Goal: Information Seeking & Learning: Learn about a topic

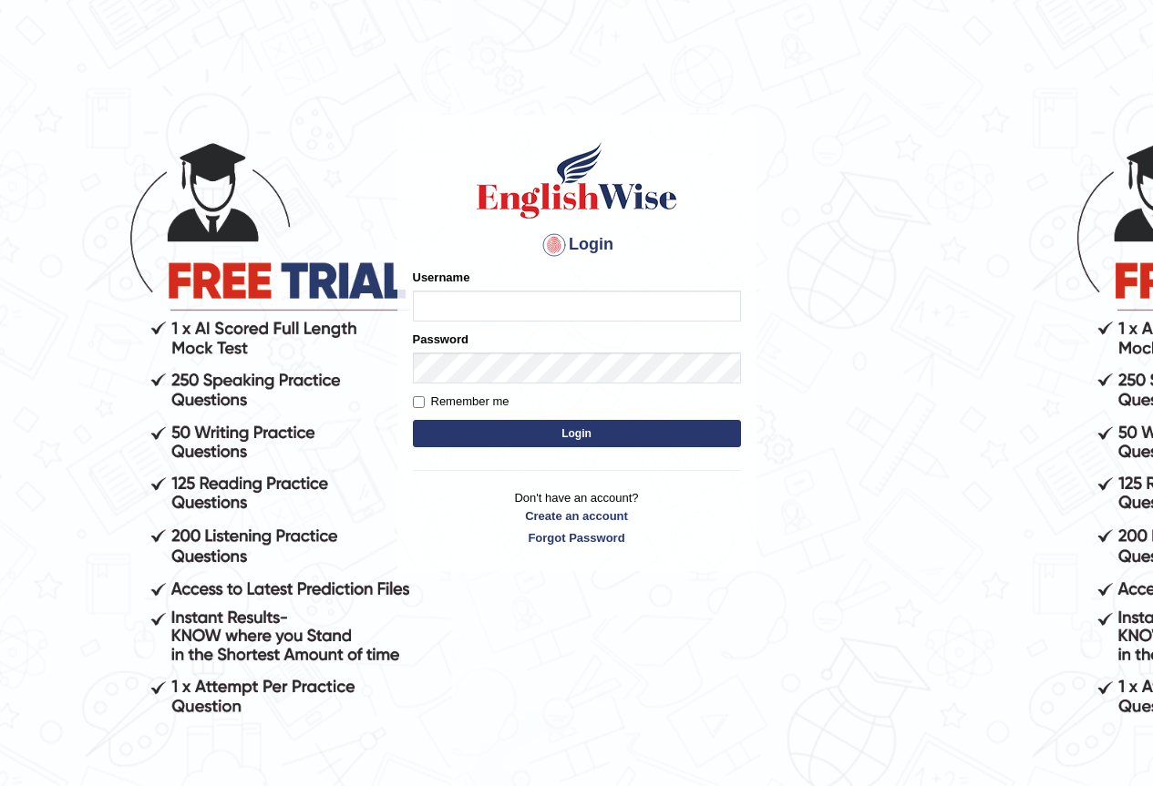
click at [491, 296] on input "Username" at bounding box center [577, 306] width 328 height 31
type input "shoeb51"
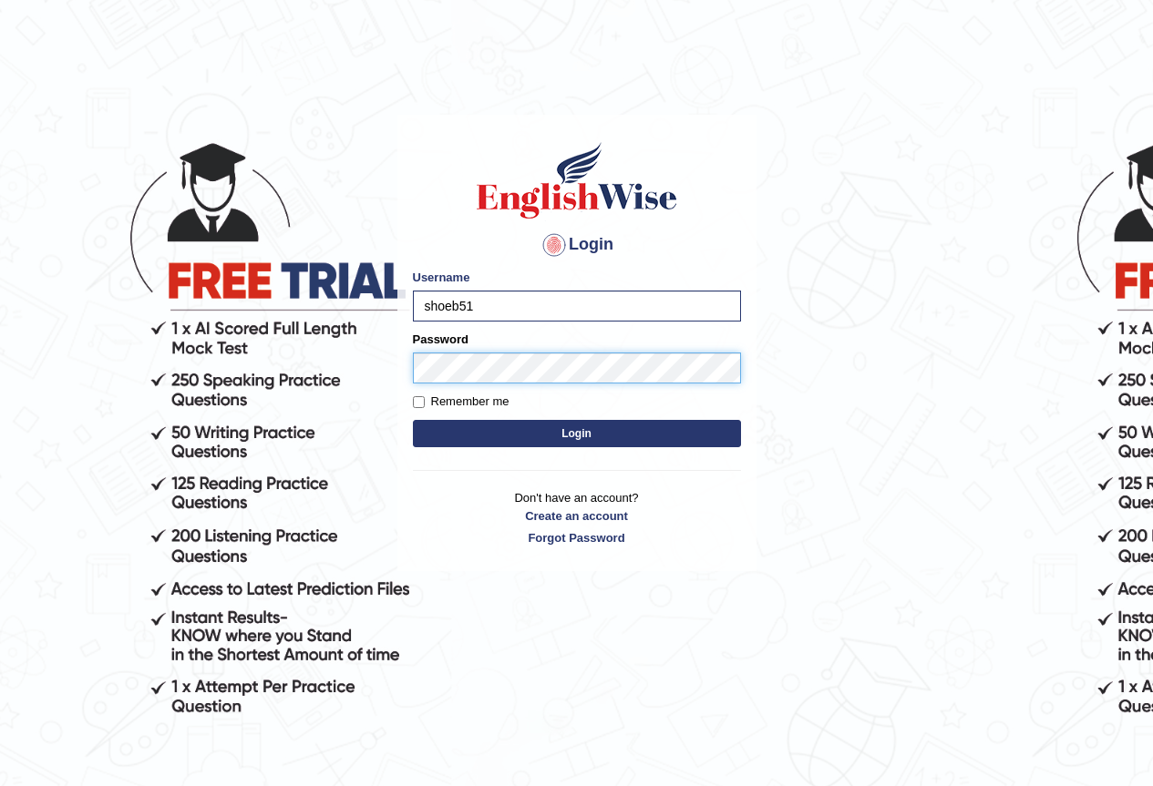
click at [413, 420] on button "Login" at bounding box center [577, 433] width 328 height 27
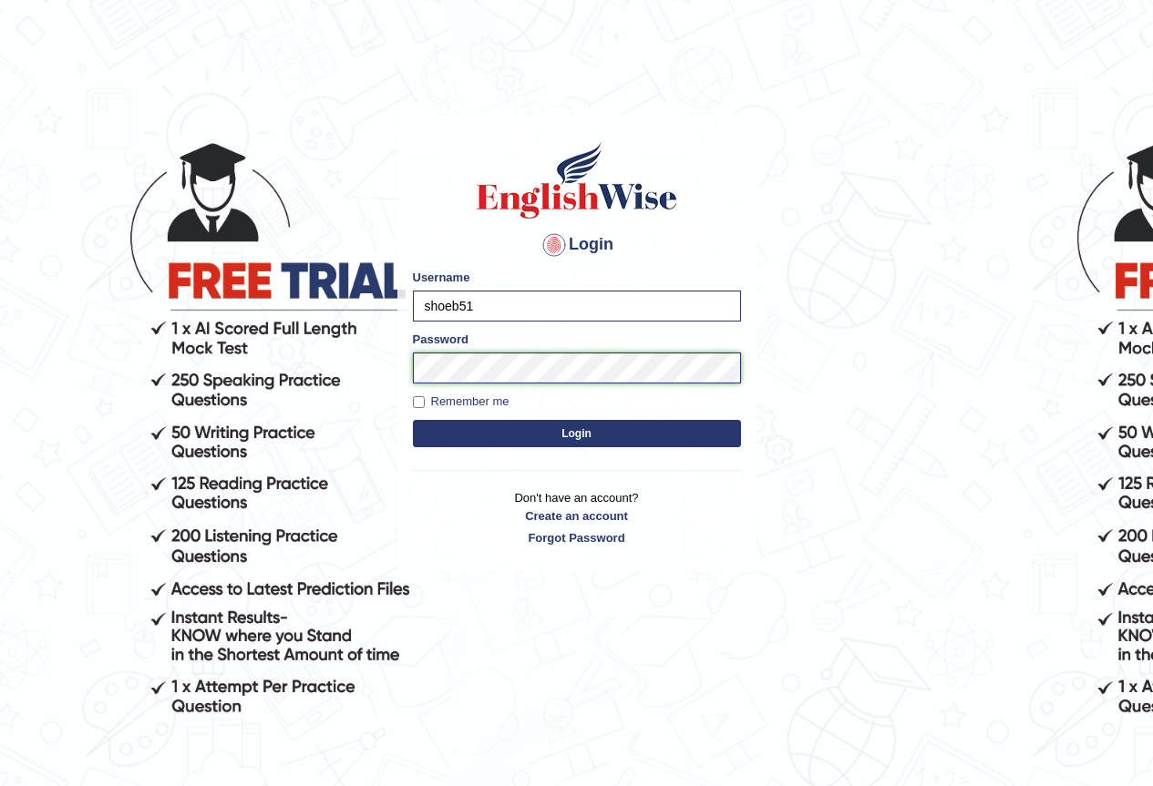
click at [413, 420] on button "Login" at bounding box center [577, 433] width 328 height 27
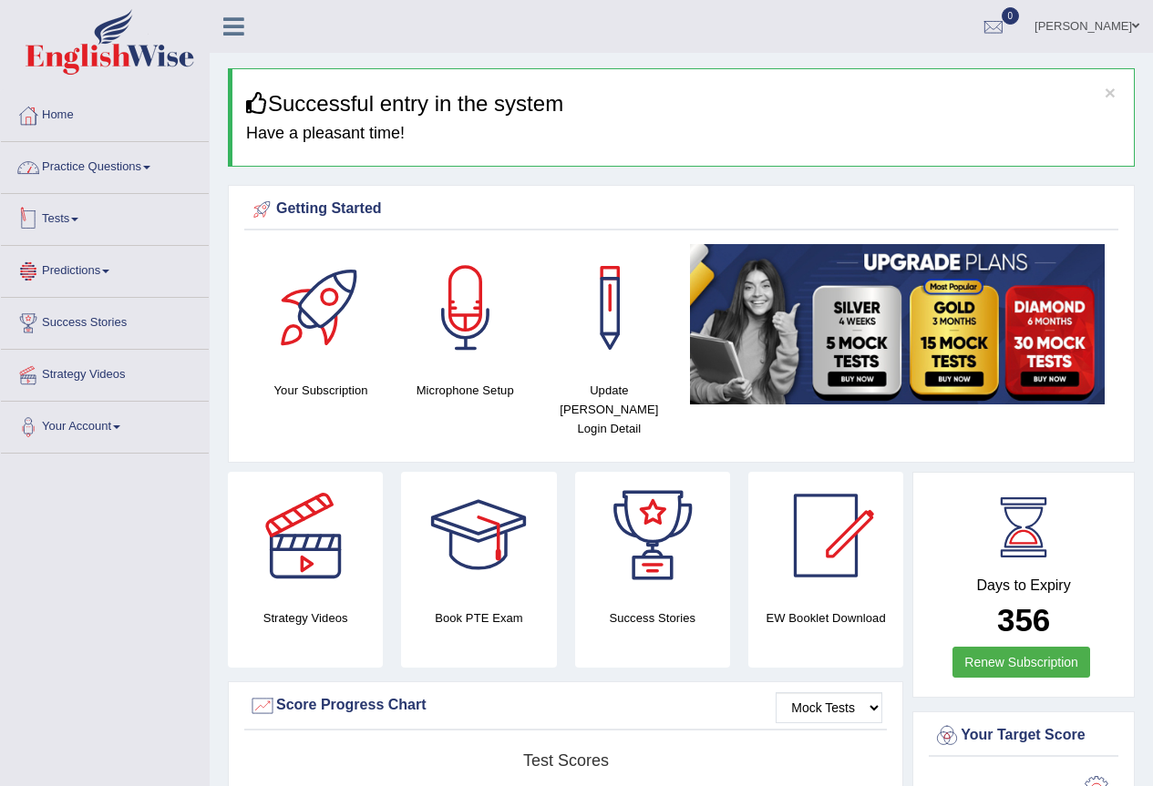
click at [90, 154] on link "Practice Questions" at bounding box center [105, 165] width 208 height 46
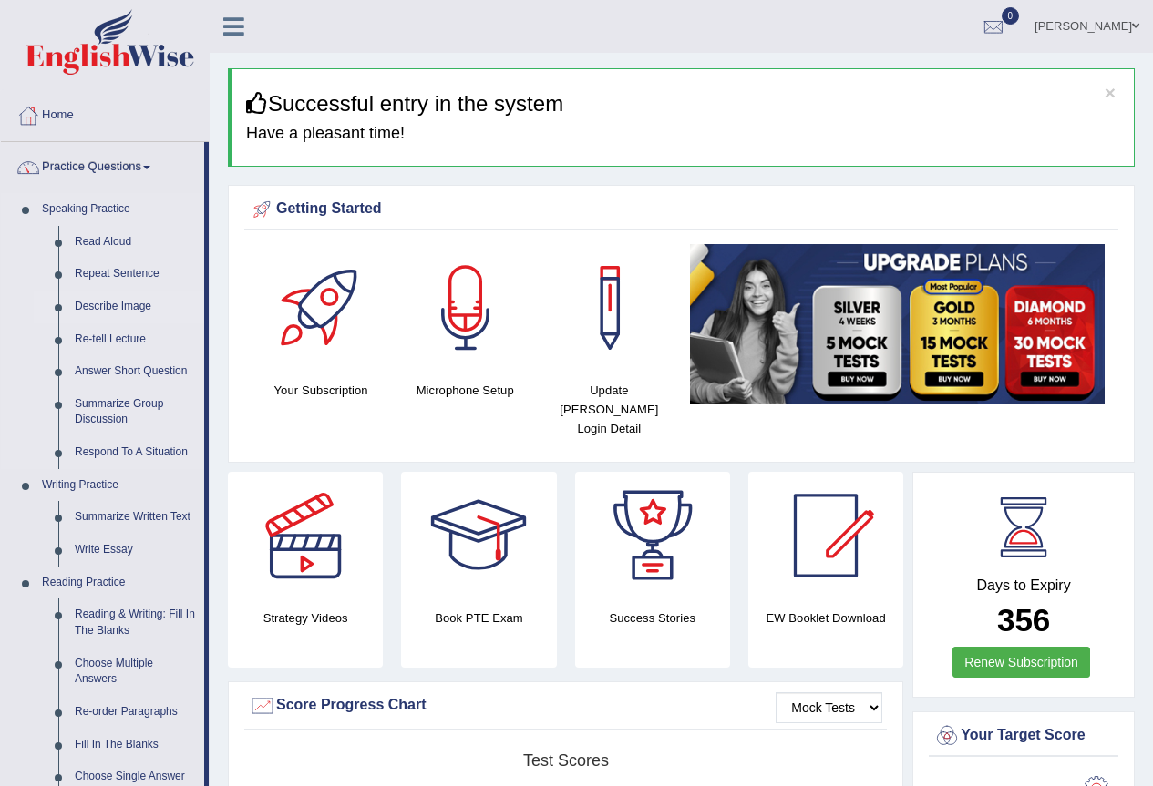
click at [130, 296] on link "Describe Image" at bounding box center [136, 307] width 138 height 33
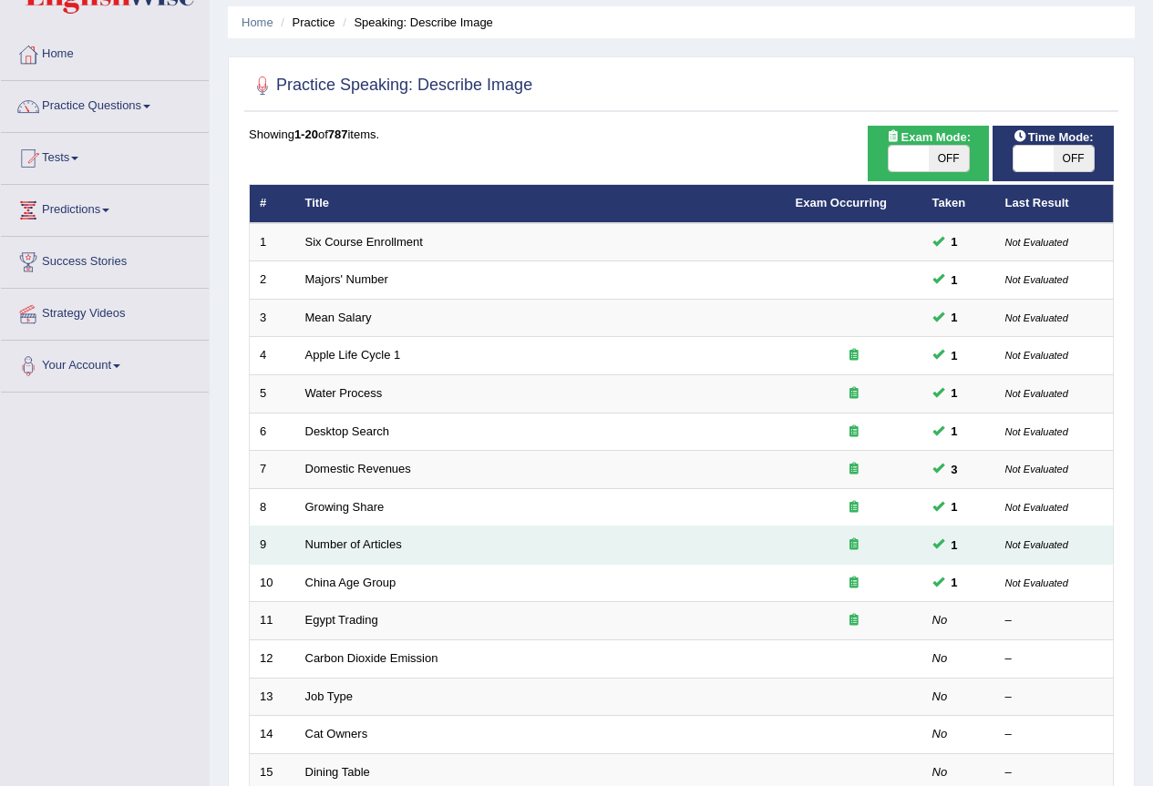
scroll to position [91, 0]
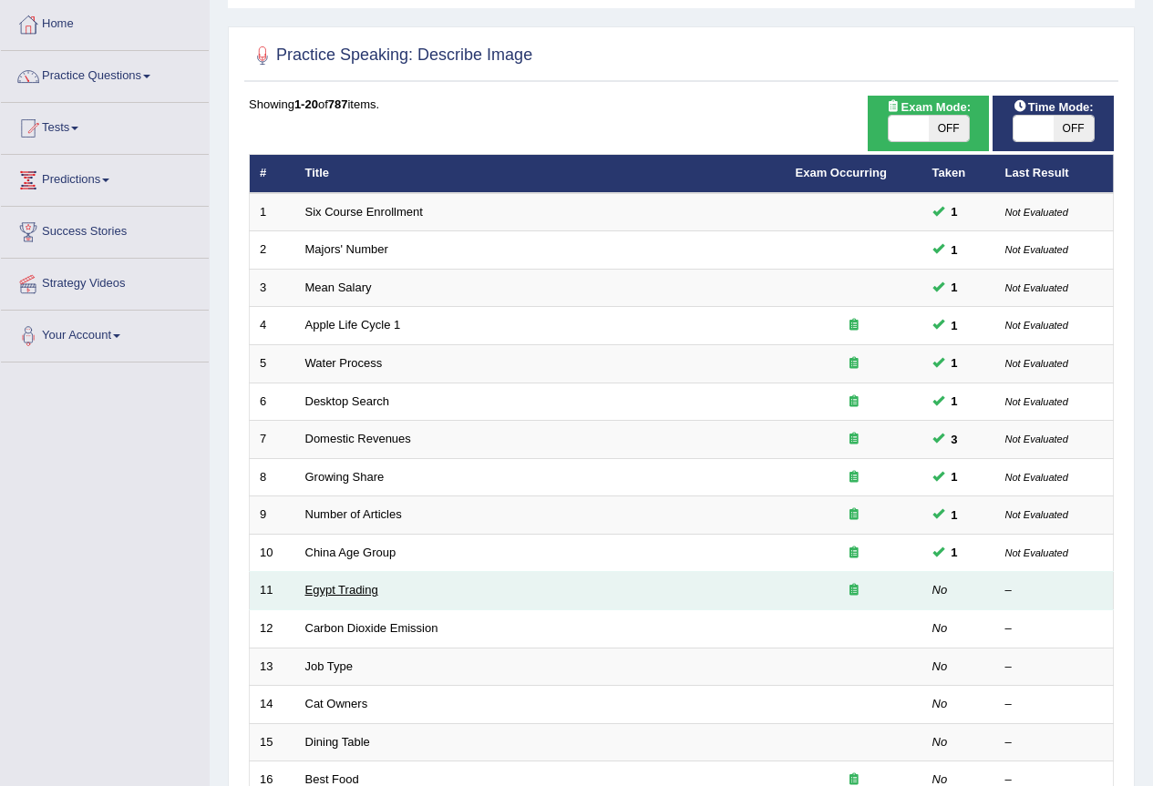
drag, startPoint x: 314, startPoint y: 585, endPoint x: 314, endPoint y: 565, distance: 20.1
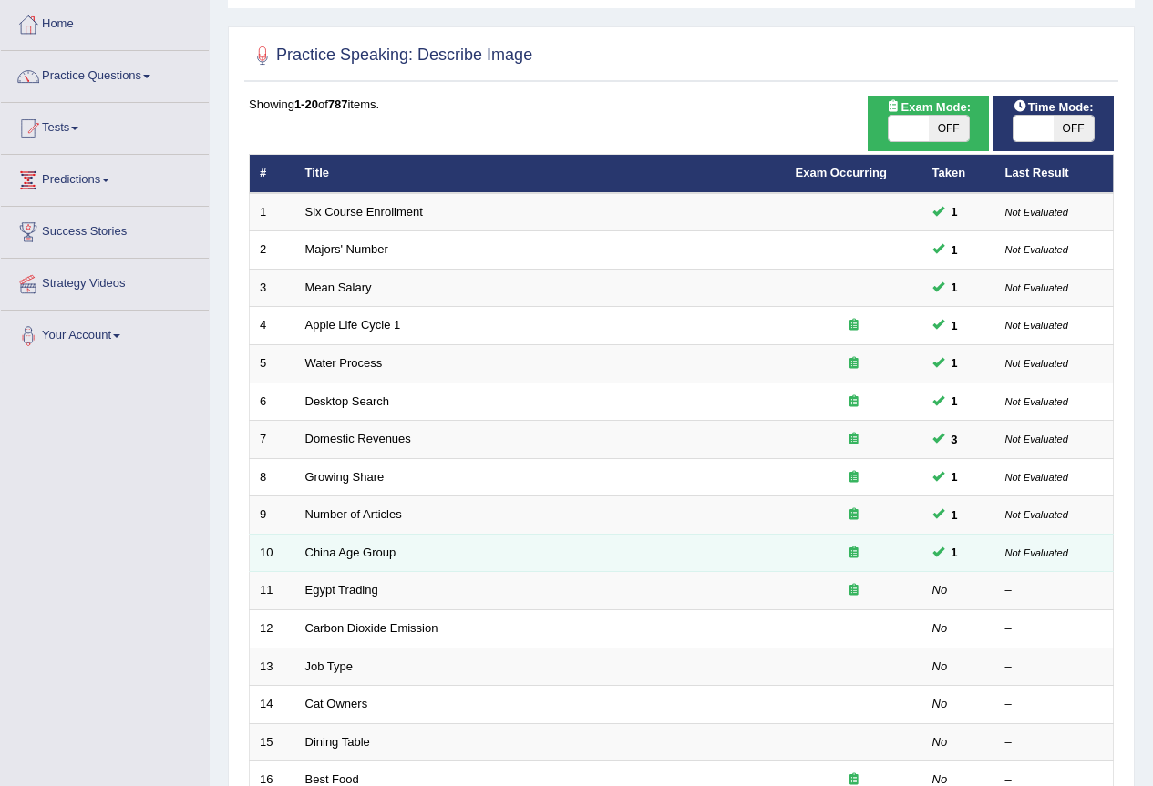
click at [313, 585] on link "Egypt Trading" at bounding box center [341, 590] width 73 height 14
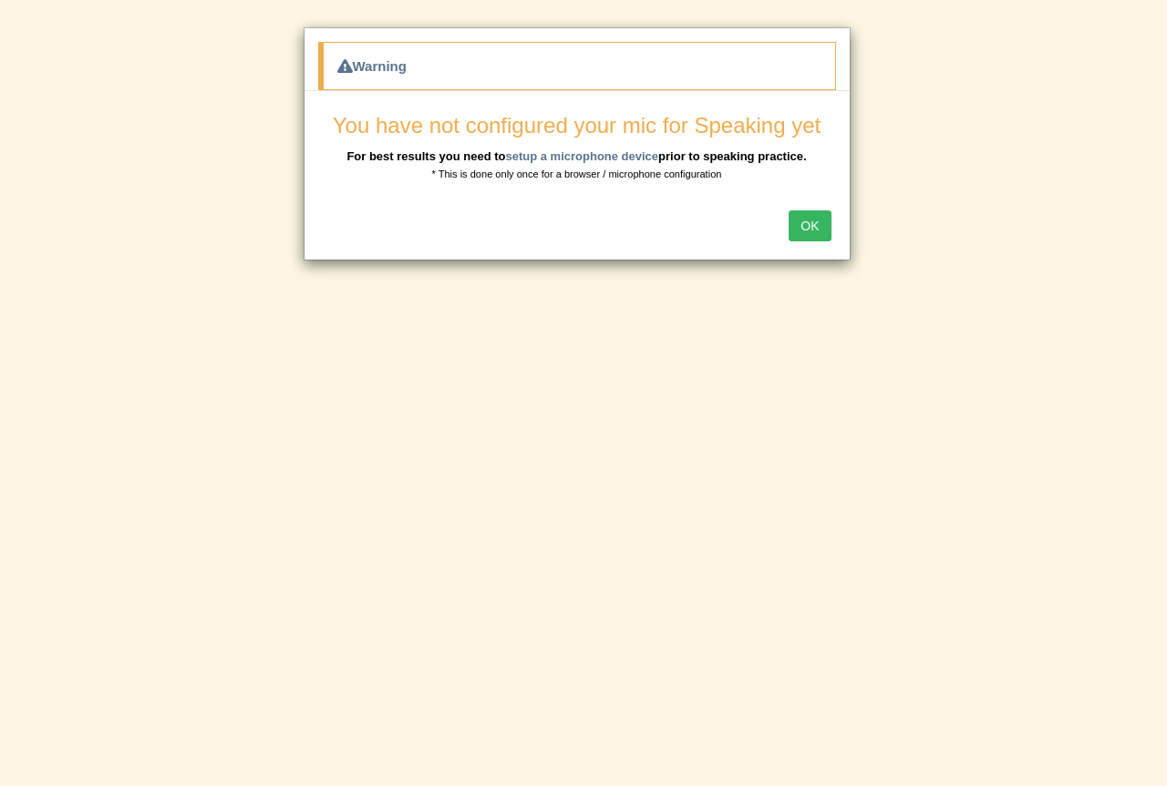
click at [812, 226] on button "OK" at bounding box center [809, 226] width 42 height 31
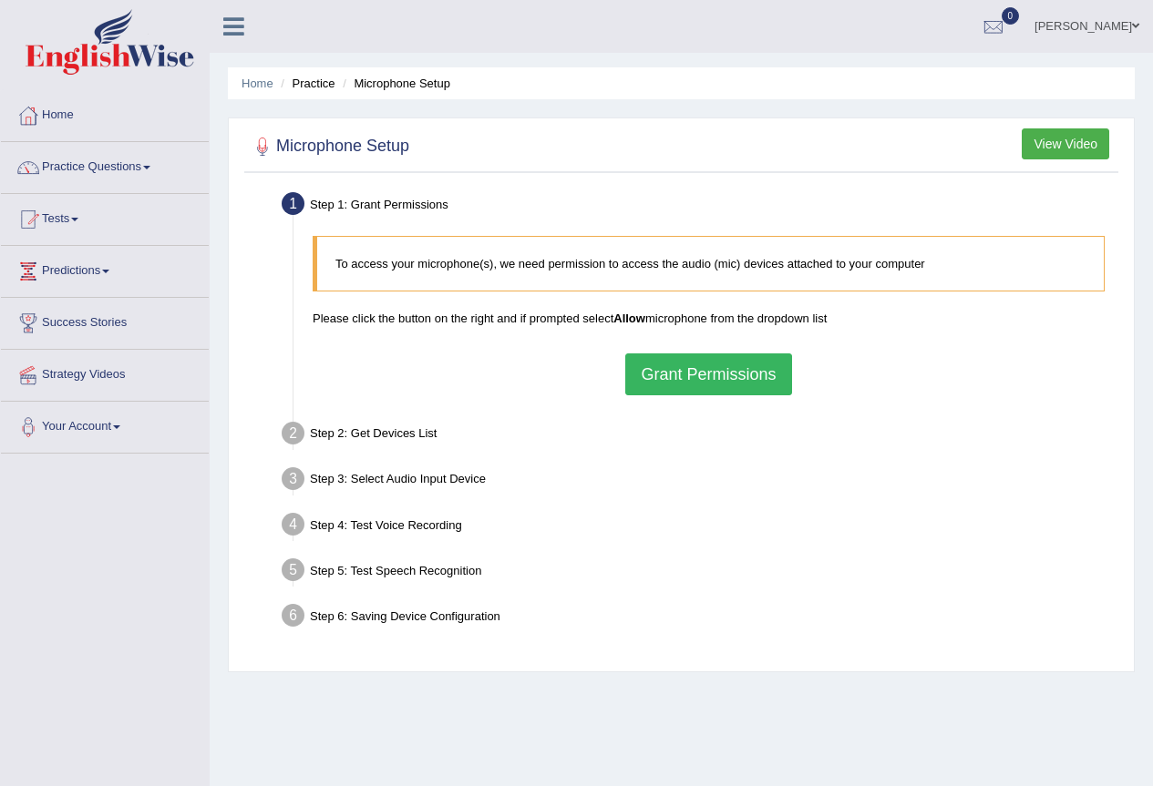
click at [670, 371] on button "Grant Permissions" at bounding box center [708, 375] width 166 height 42
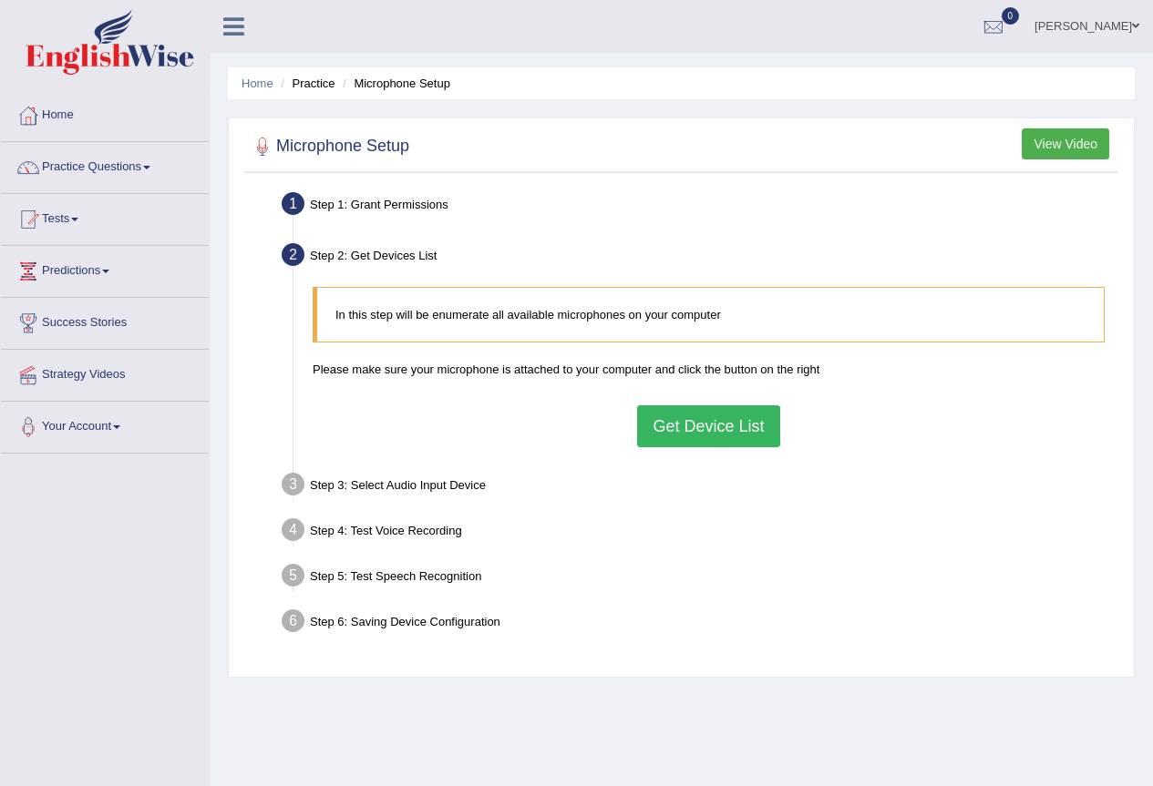
click at [769, 447] on button "Get Device List" at bounding box center [708, 427] width 142 height 42
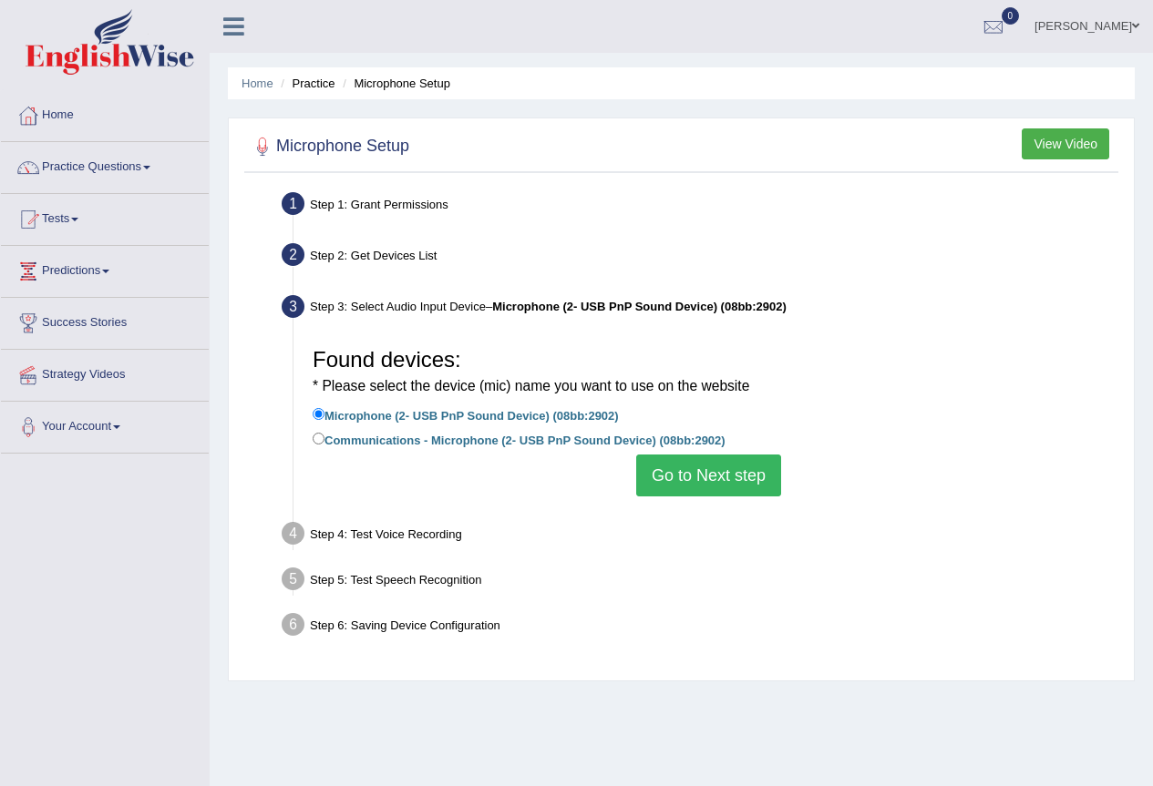
click at [744, 484] on button "Go to Next step" at bounding box center [708, 476] width 145 height 42
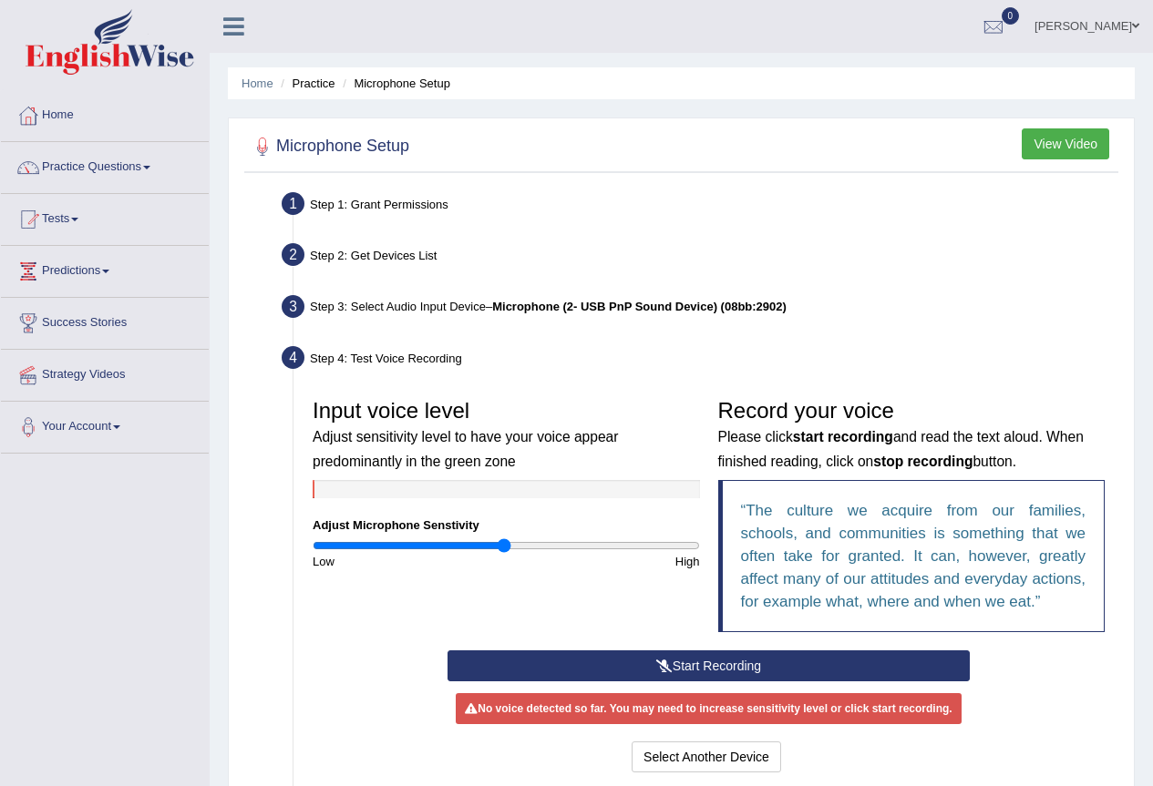
click at [651, 672] on button "Start Recording" at bounding box center [708, 666] width 522 height 31
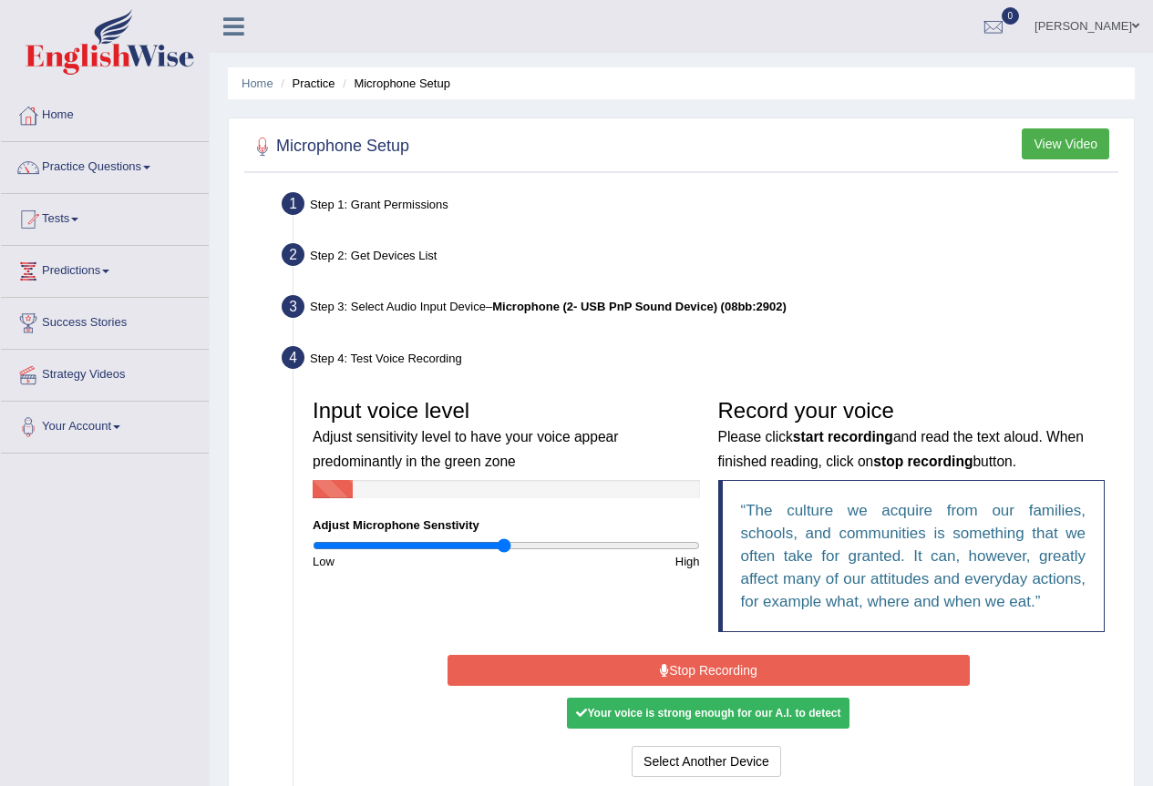
click at [653, 672] on button "Stop Recording" at bounding box center [708, 670] width 522 height 31
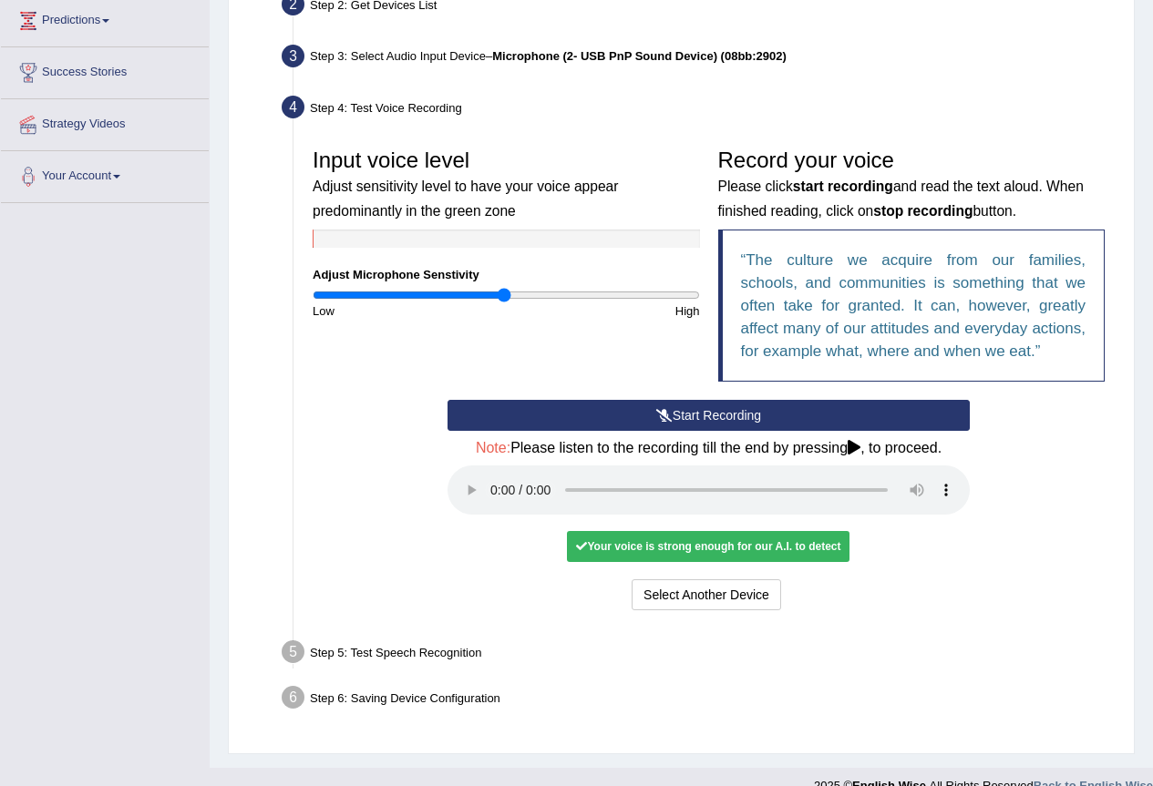
scroll to position [273, 0]
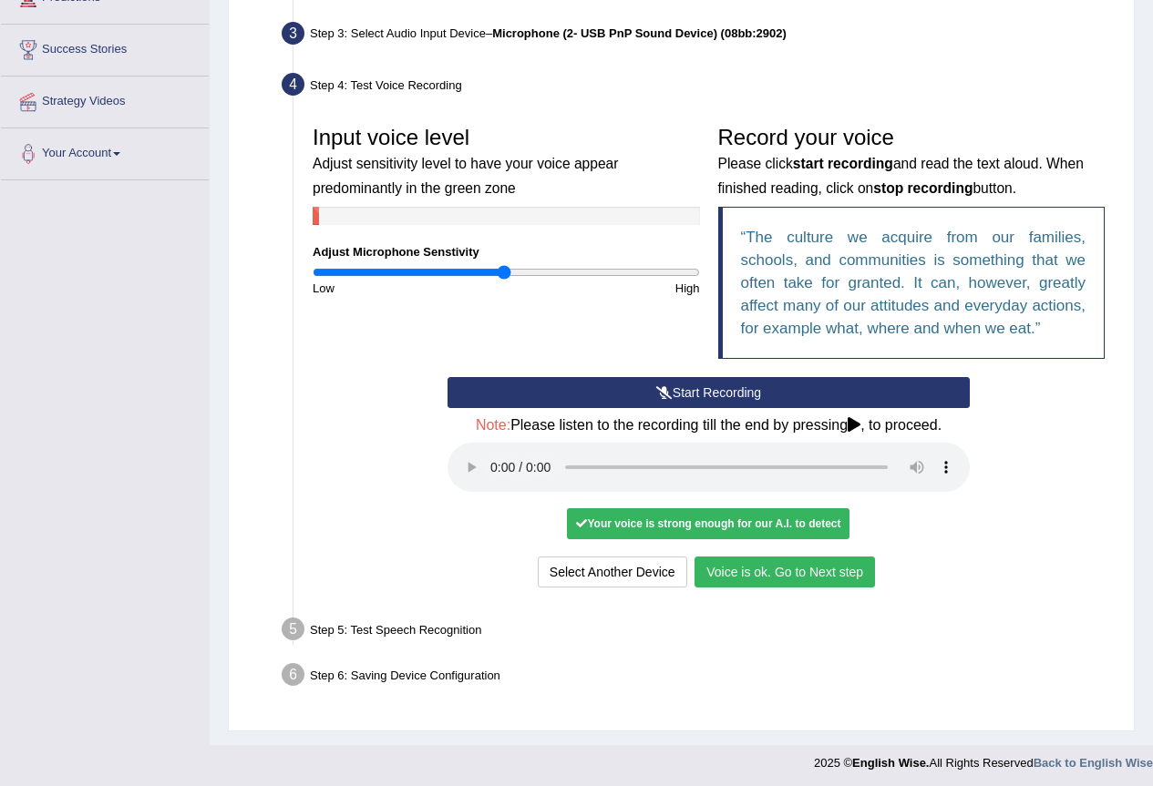
click at [844, 568] on button "Voice is ok. Go to Next step" at bounding box center [784, 572] width 180 height 31
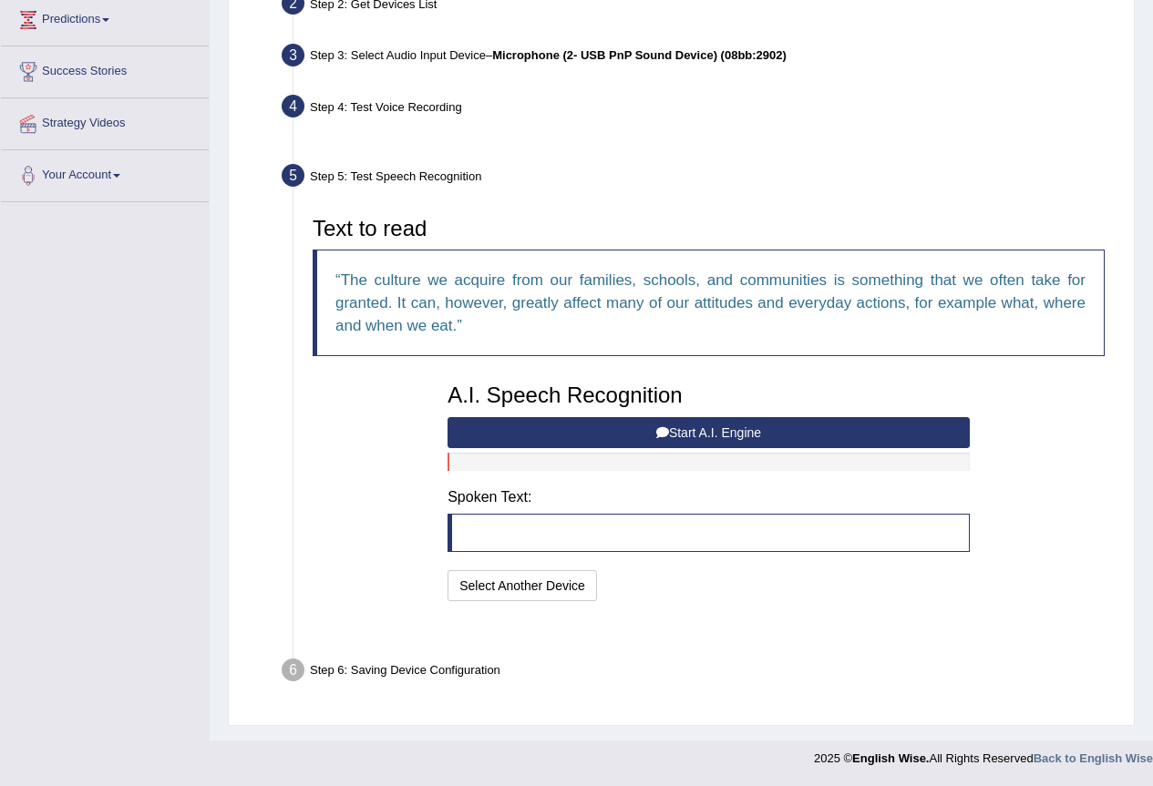
scroll to position [207, 0]
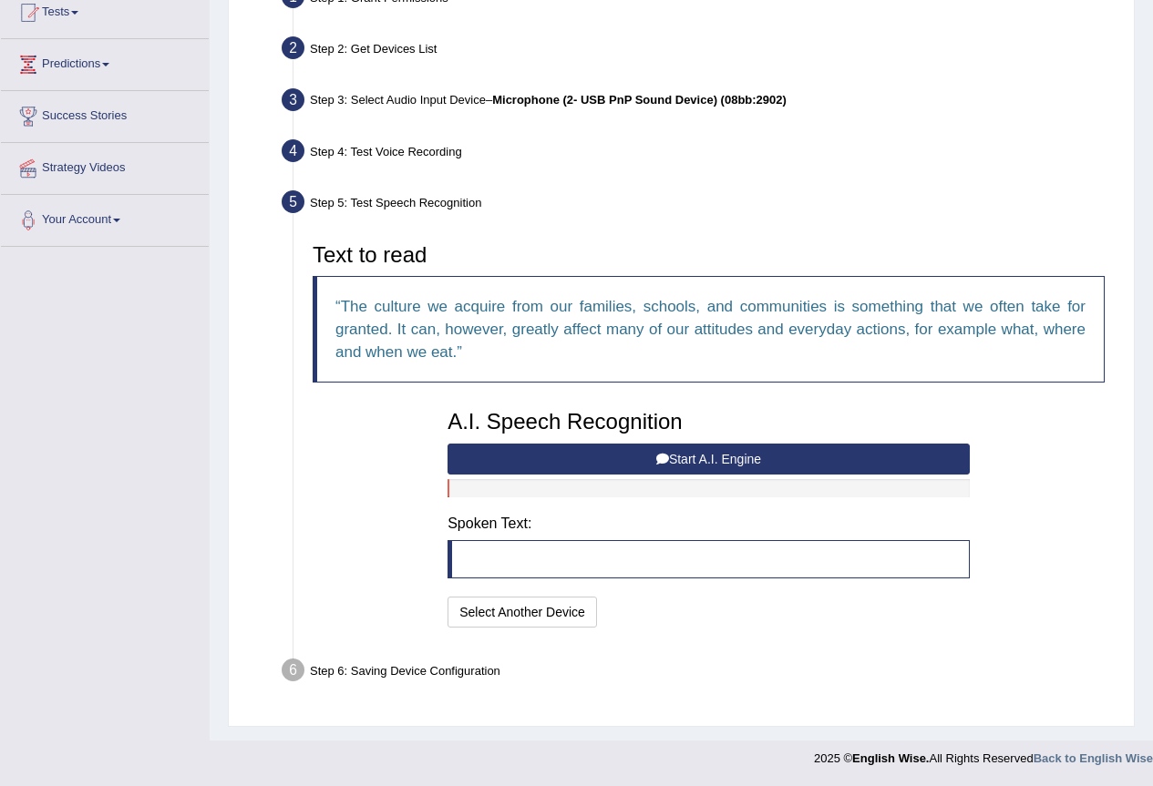
click at [770, 470] on button "Start A.I. Engine" at bounding box center [708, 459] width 522 height 31
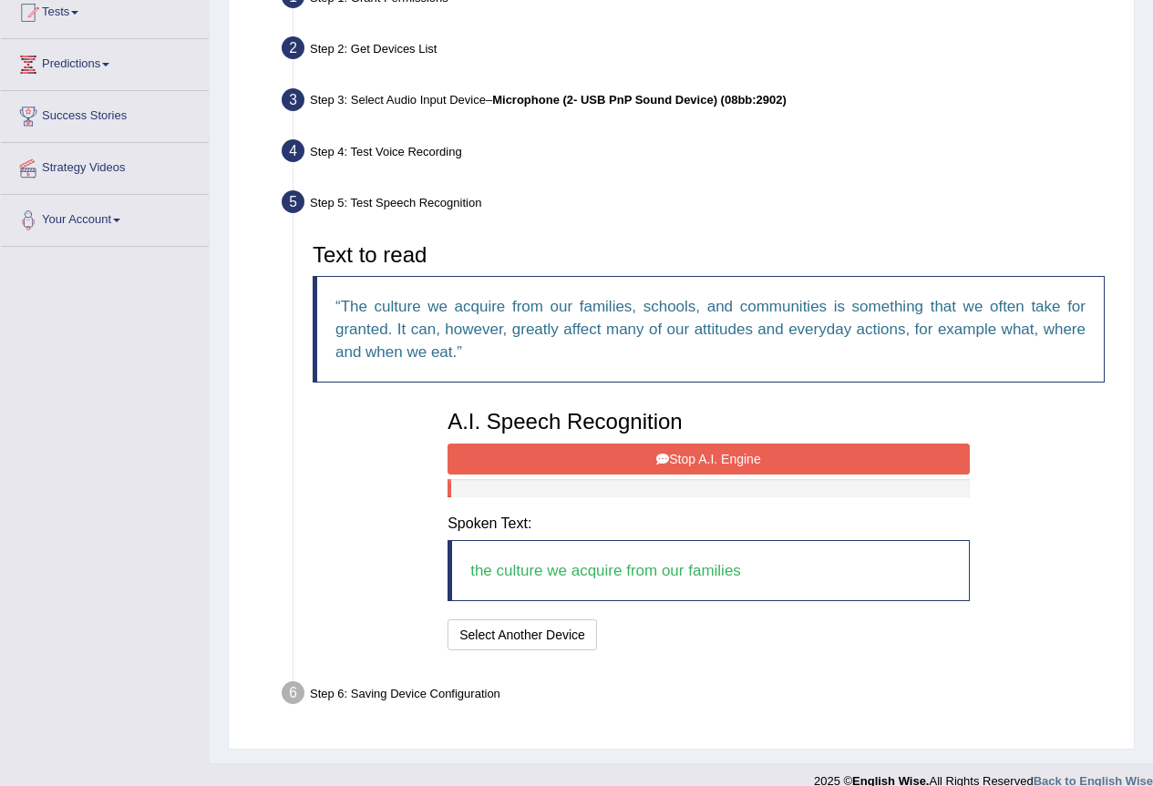
click at [805, 446] on button "Stop A.I. Engine" at bounding box center [708, 459] width 522 height 31
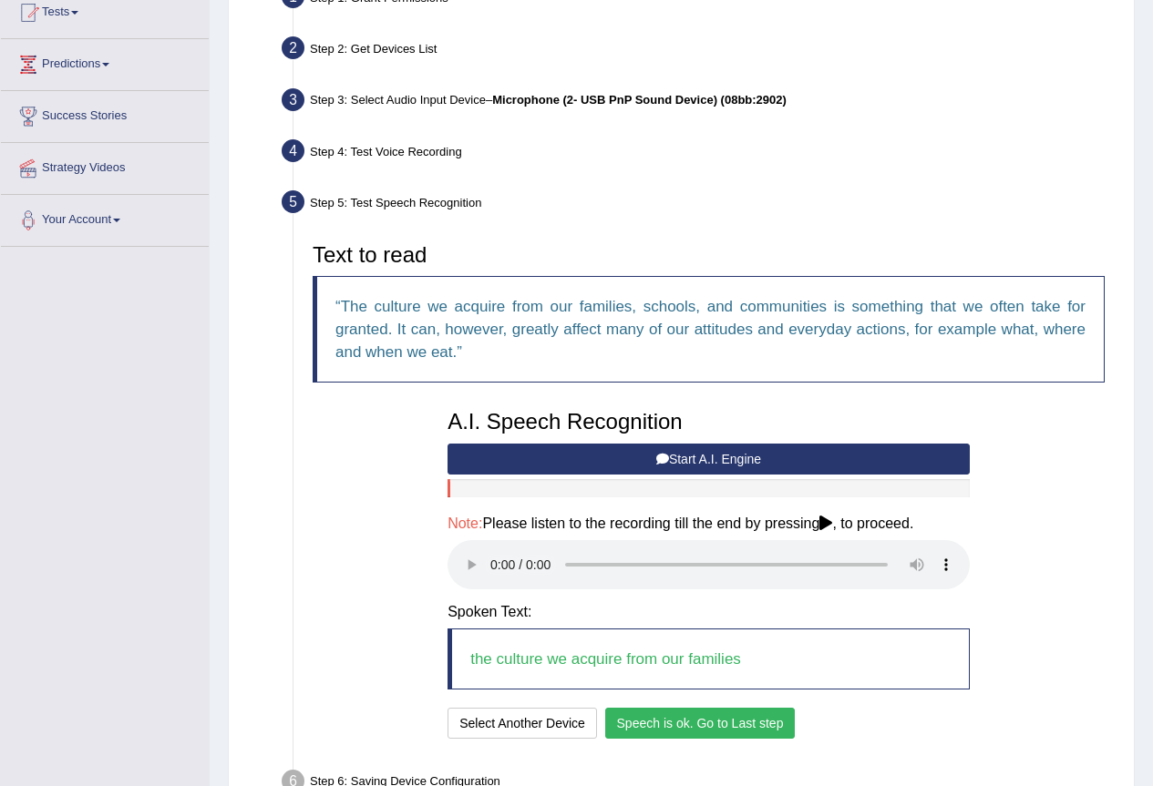
drag, startPoint x: 702, startPoint y: 699, endPoint x: 704, endPoint y: 711, distance: 12.0
click at [704, 702] on div "A.I. Speech Recognition Start A.I. Engine Stop A.I. Engine Note: Please listen …" at bounding box center [708, 572] width 540 height 343
click at [705, 711] on button "Speech is ok. Go to Last step" at bounding box center [700, 723] width 190 height 31
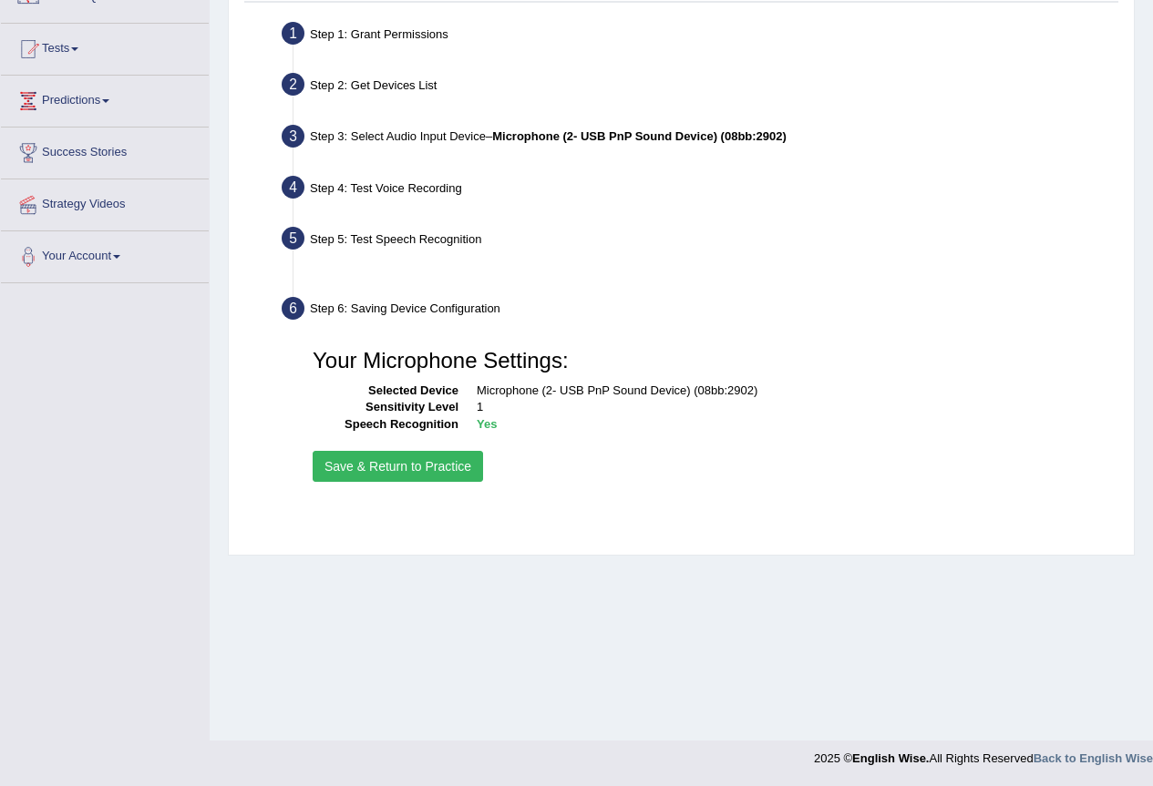
scroll to position [170, 0]
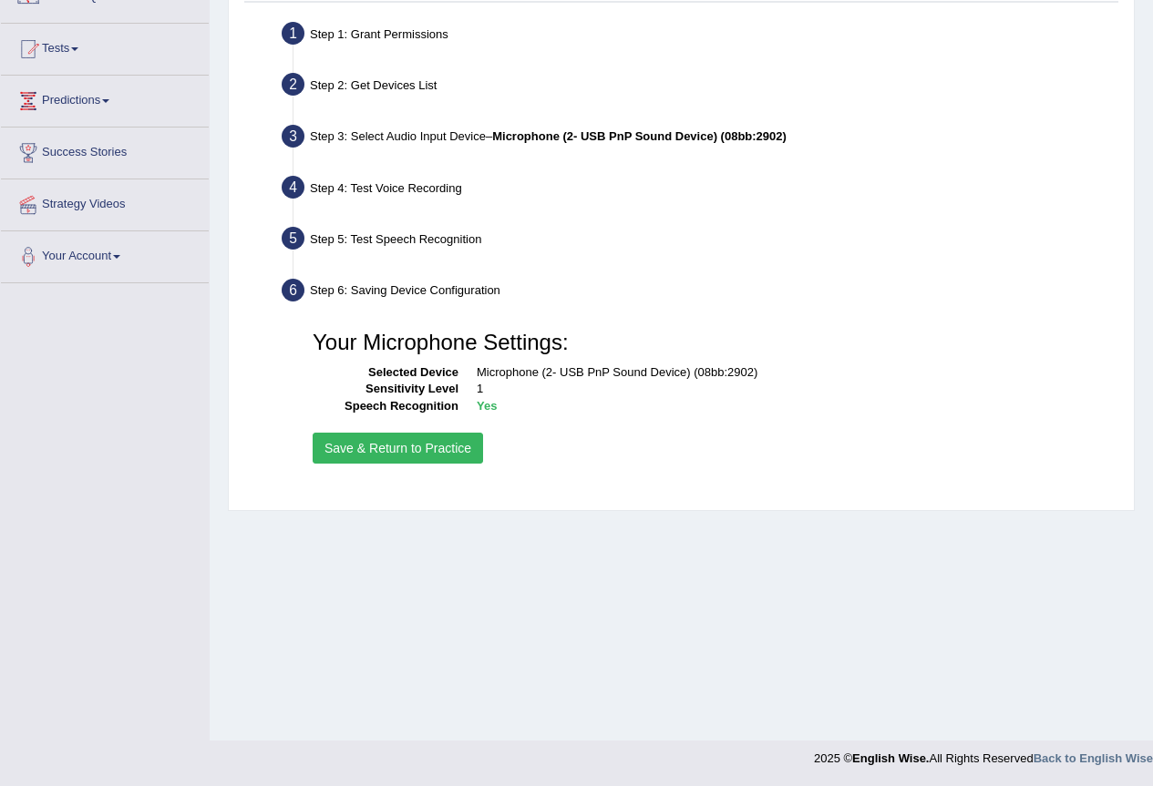
click at [430, 431] on div "Your Microphone Settings: Selected Device Microphone (2- USB PnP Sound Device) …" at bounding box center [708, 395] width 810 height 165
click at [436, 453] on button "Save & Return to Practice" at bounding box center [398, 448] width 170 height 31
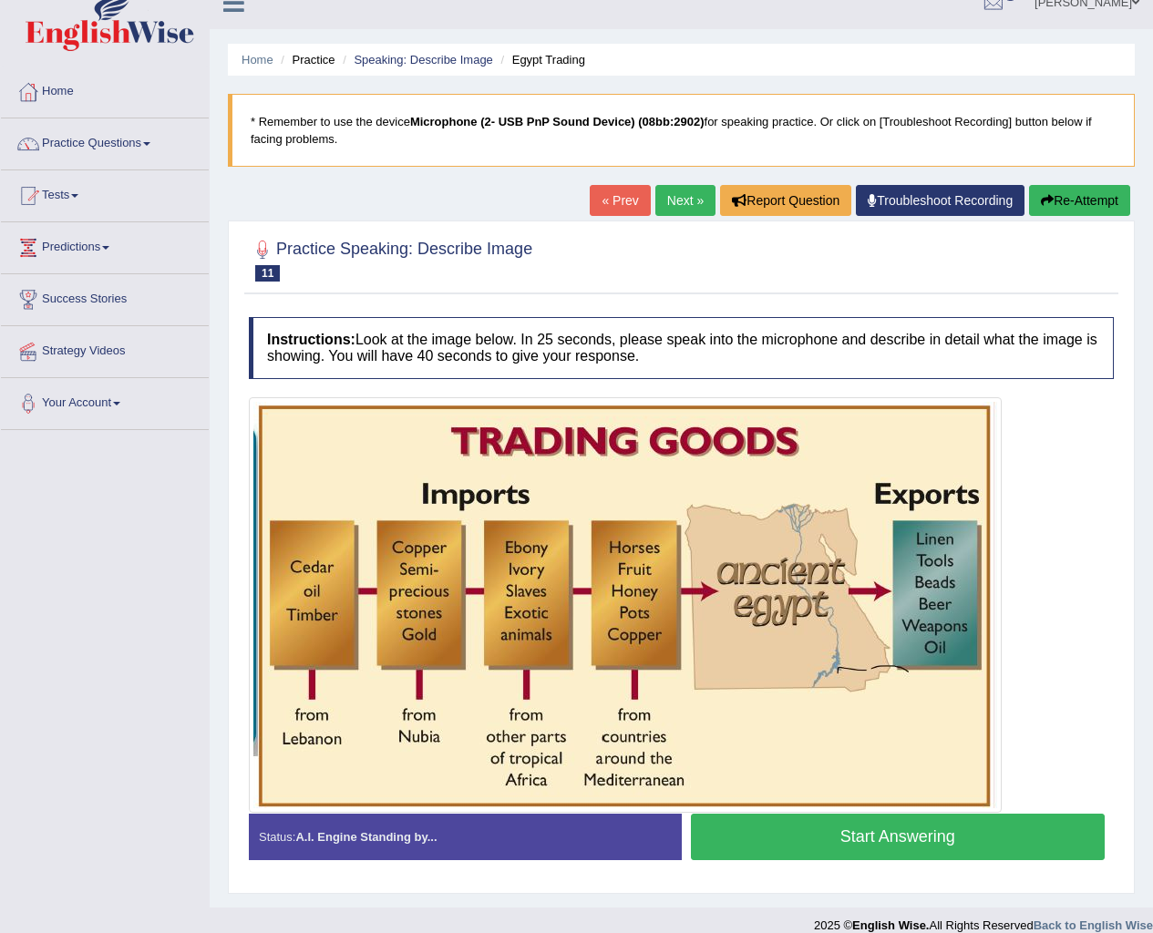
scroll to position [44, 0]
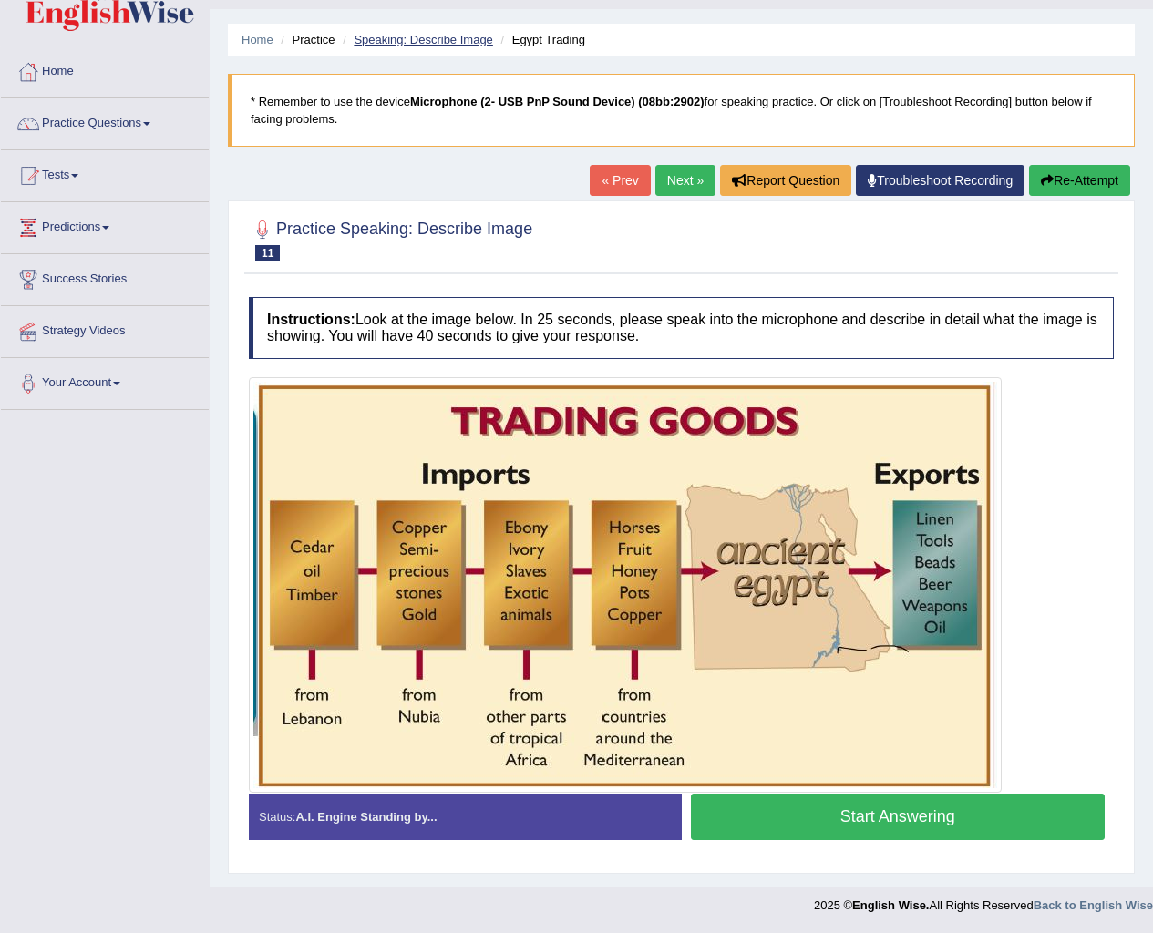
click at [479, 34] on link "Speaking: Describe Image" at bounding box center [423, 40] width 139 height 14
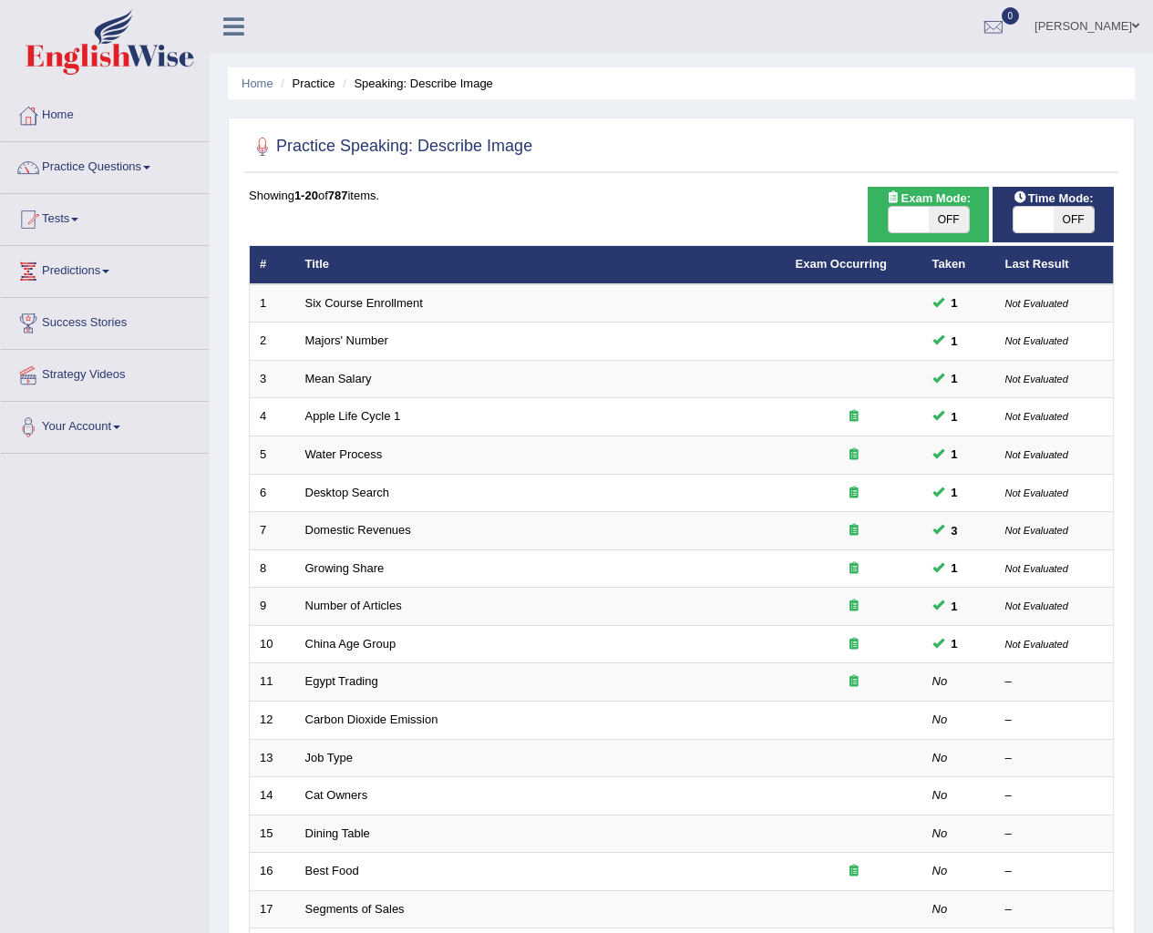
click at [1066, 218] on span "OFF" at bounding box center [1074, 220] width 40 height 26
checkbox input "true"
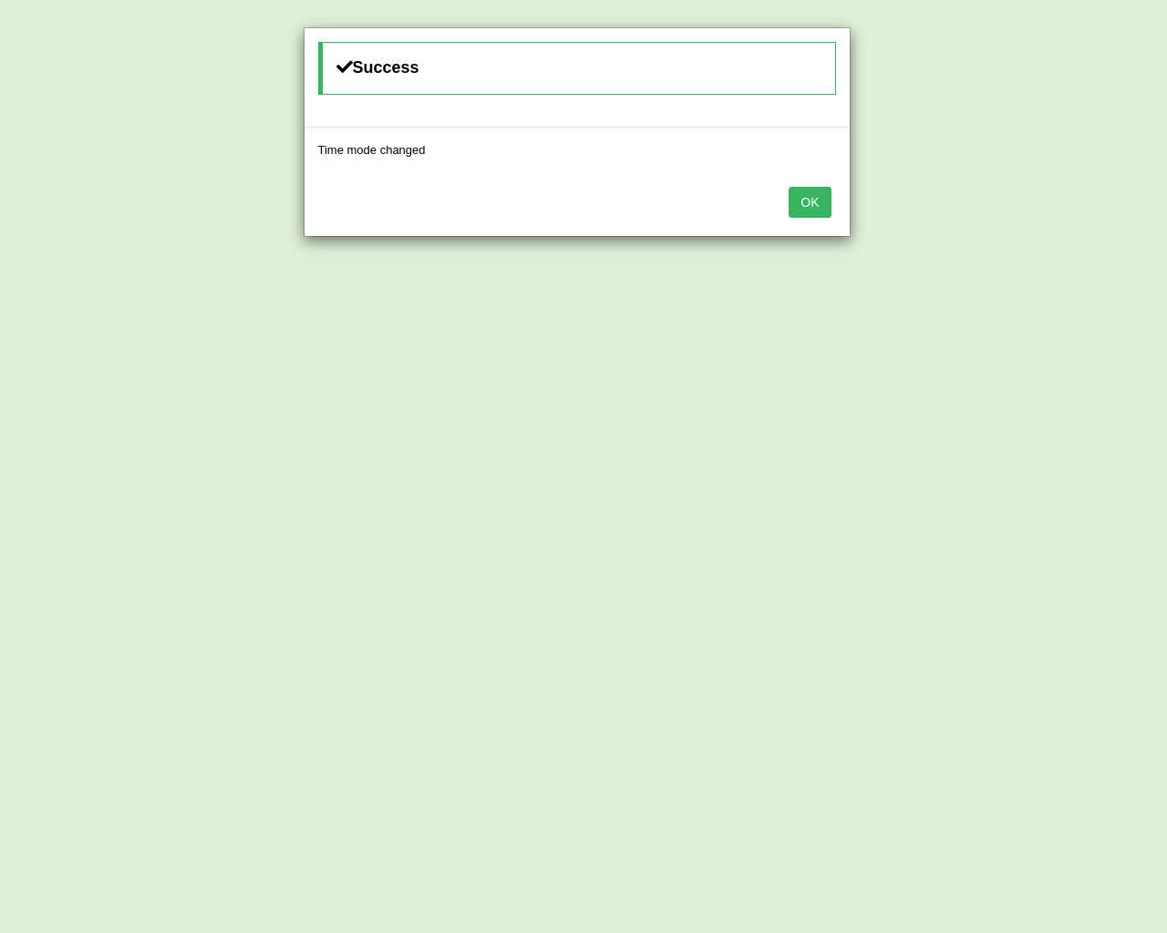
click at [808, 200] on button "OK" at bounding box center [809, 202] width 42 height 31
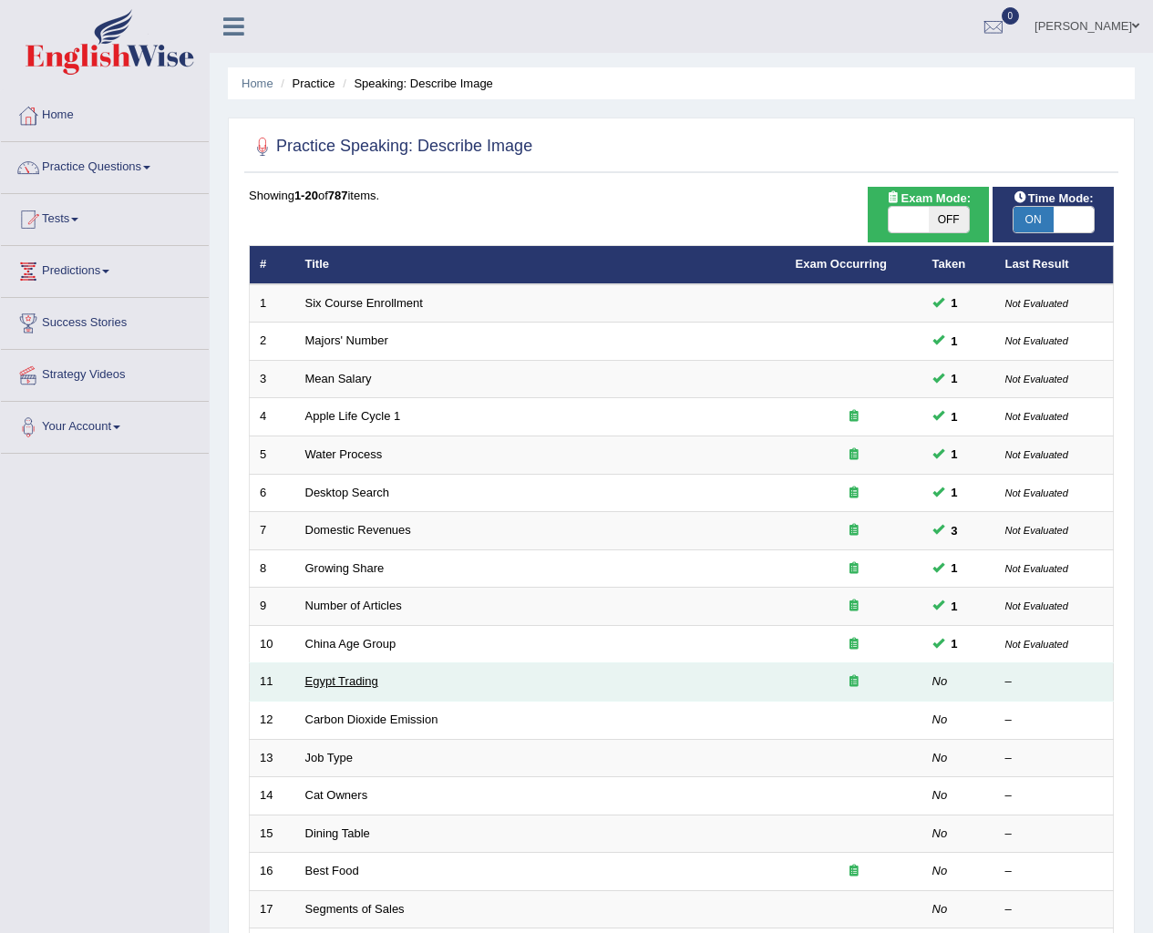
click at [344, 674] on link "Egypt Trading" at bounding box center [341, 681] width 73 height 14
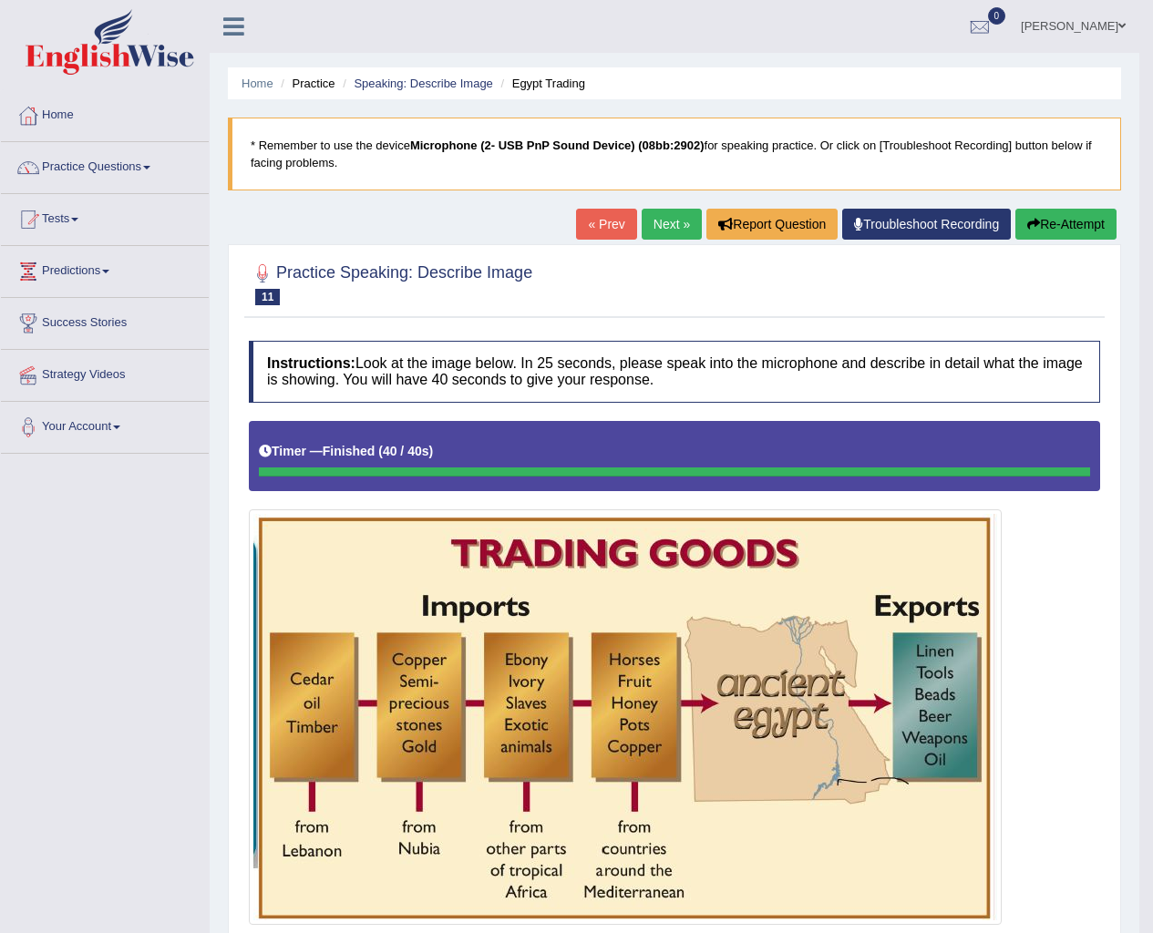
click at [667, 229] on link "Next »" at bounding box center [672, 224] width 60 height 31
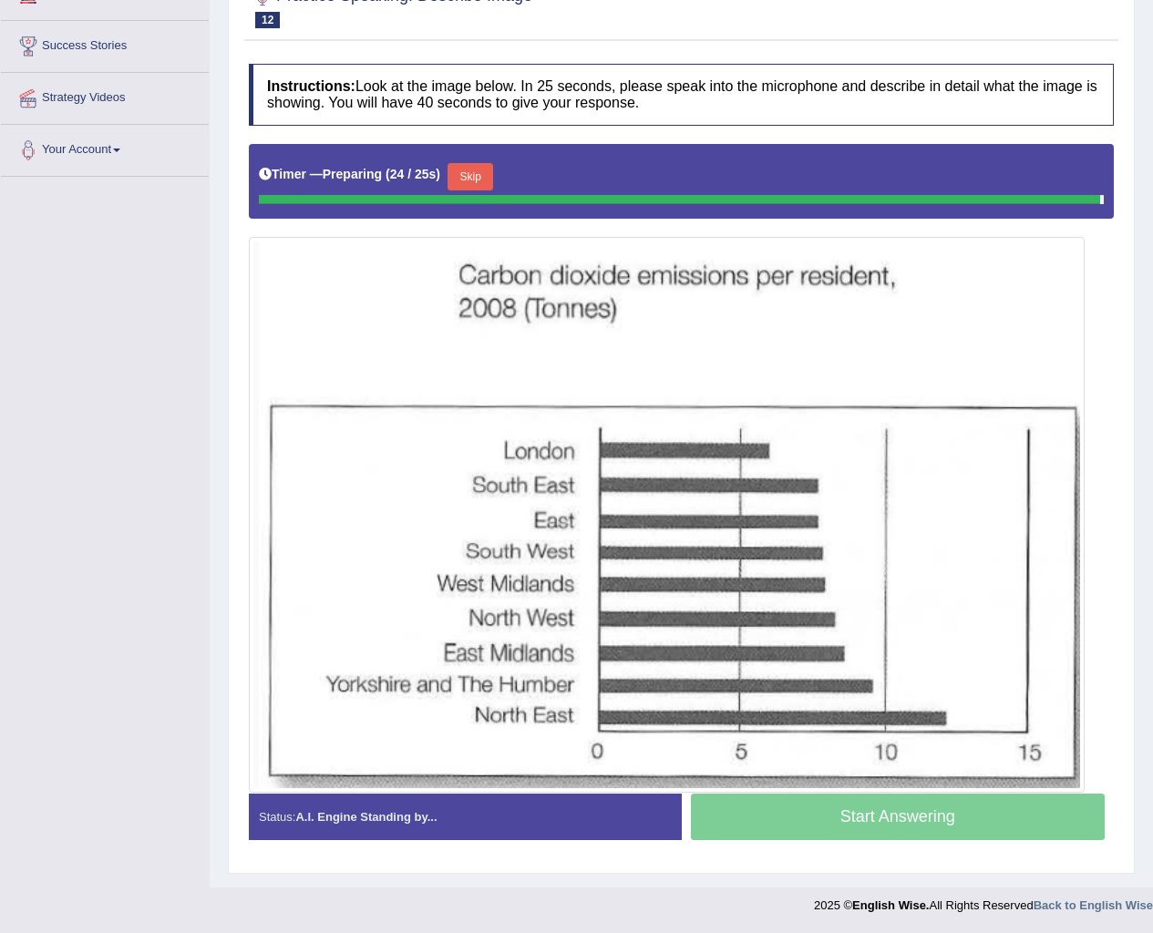
scroll to position [272, 0]
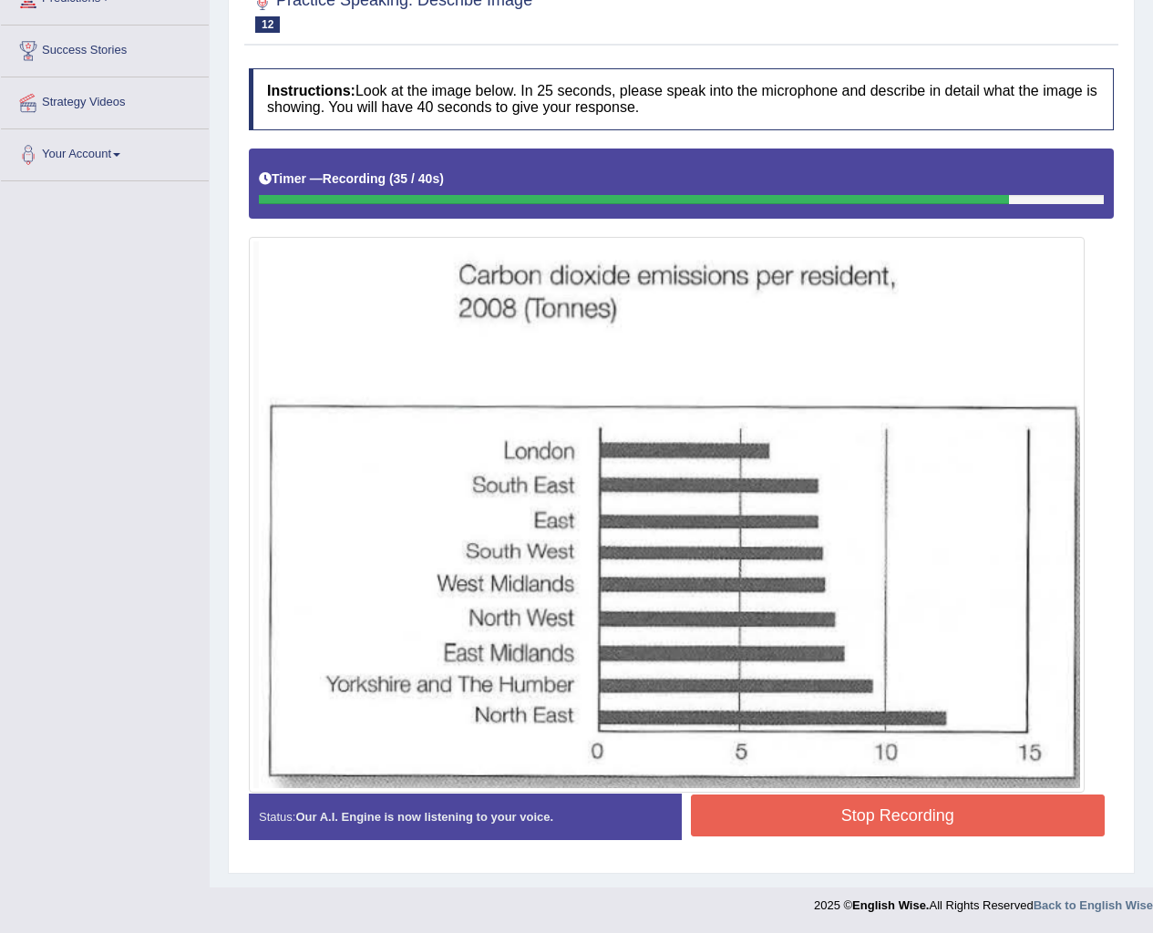
click at [930, 817] on button "Stop Recording" at bounding box center [898, 816] width 415 height 42
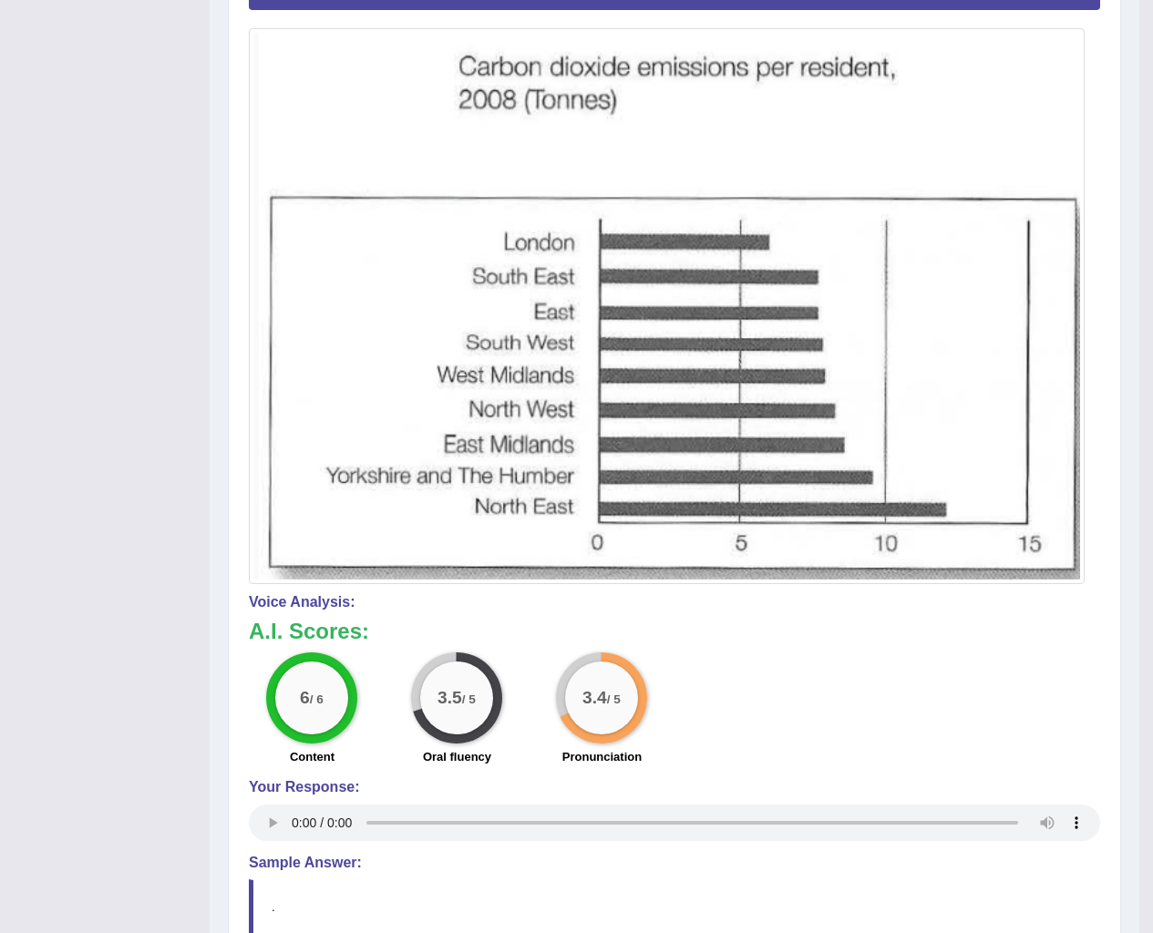
scroll to position [642, 0]
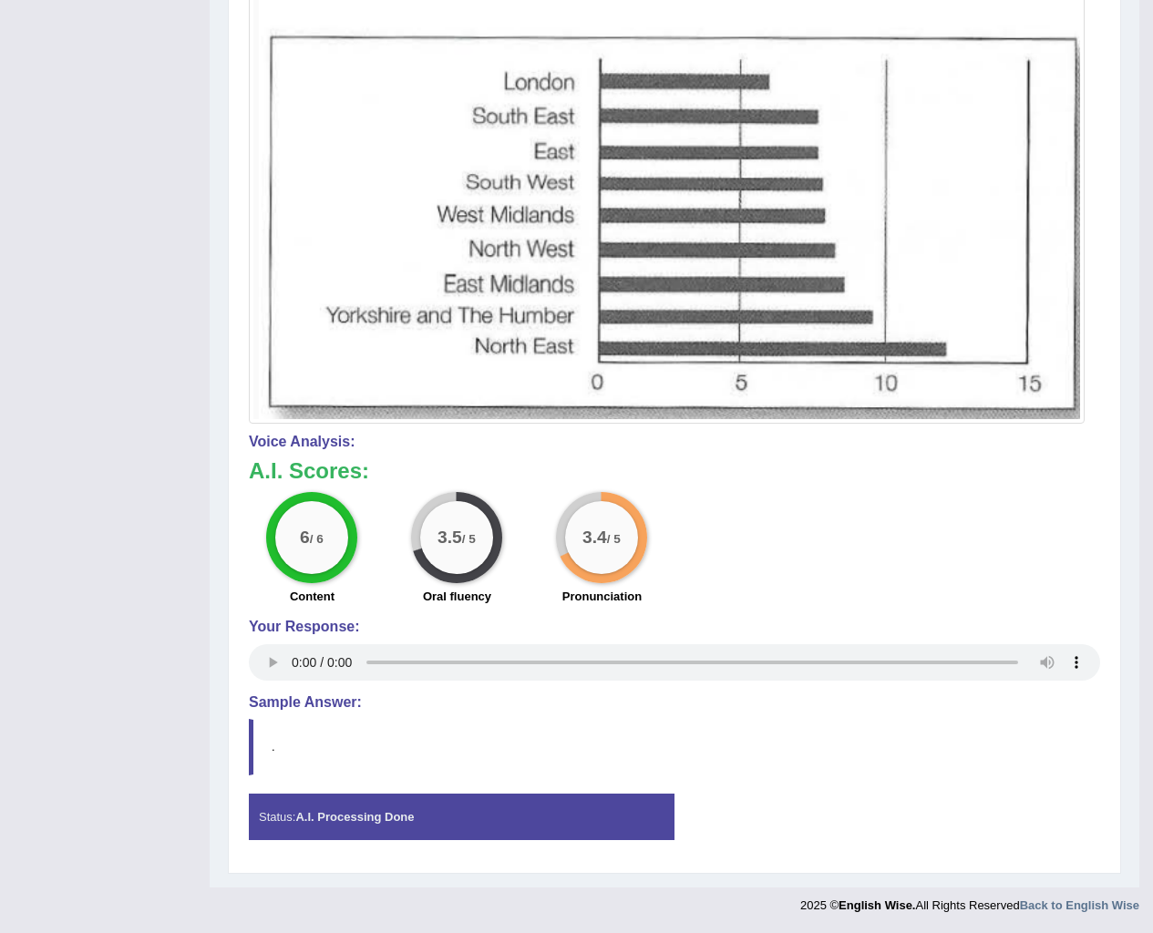
drag, startPoint x: 582, startPoint y: 482, endPoint x: 681, endPoint y: 685, distance: 225.8
click at [681, 685] on div "Instructions: Look at the image below. In 25 seconds, please speak into the mic…" at bounding box center [674, 276] width 860 height 1173
drag, startPoint x: 1081, startPoint y: 410, endPoint x: 1126, endPoint y: 590, distance: 185.2
click at [1126, 590] on div "Home Practice Speaking: Describe Image Carbon Dioxide Emission * Remember to us…" at bounding box center [675, 122] width 930 height 1529
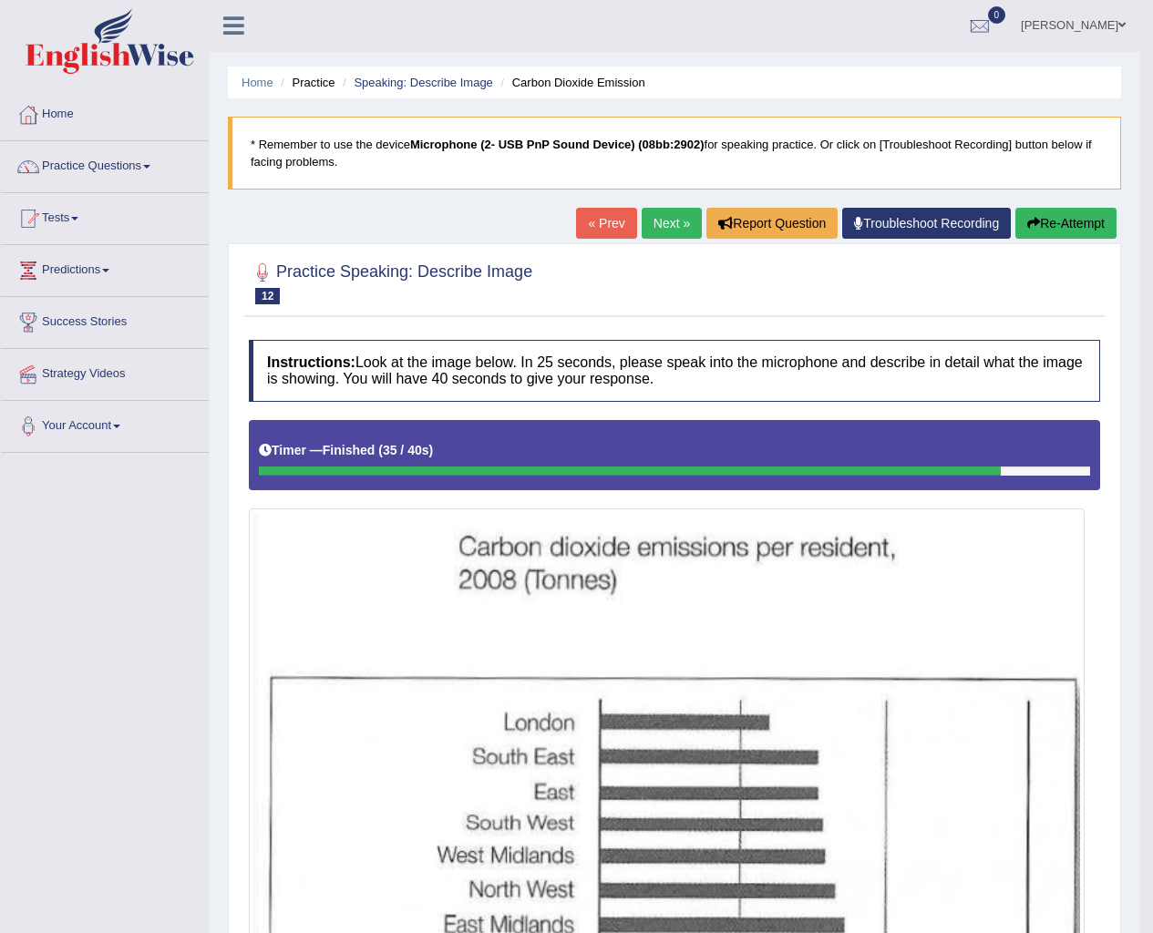
scroll to position [0, 0]
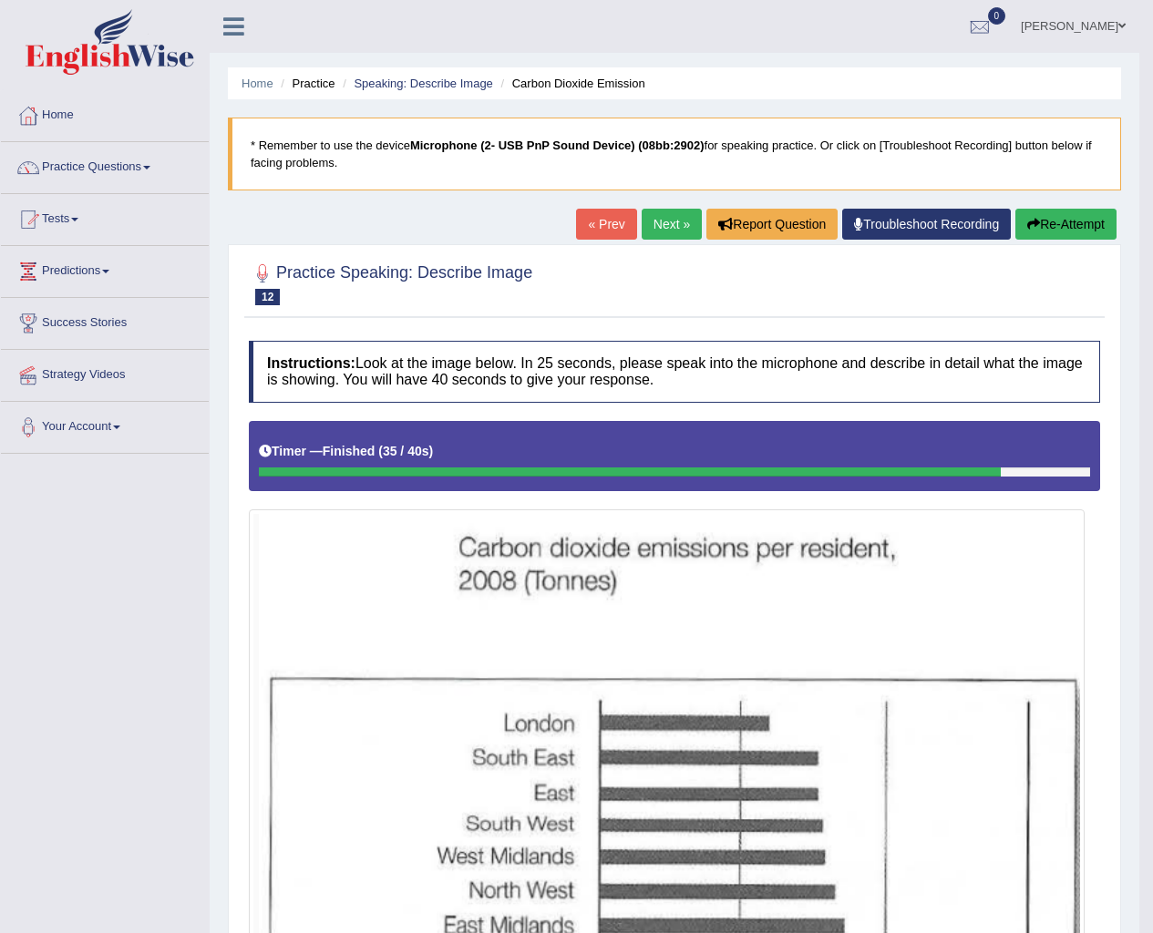
click at [666, 221] on link "Next »" at bounding box center [672, 224] width 60 height 31
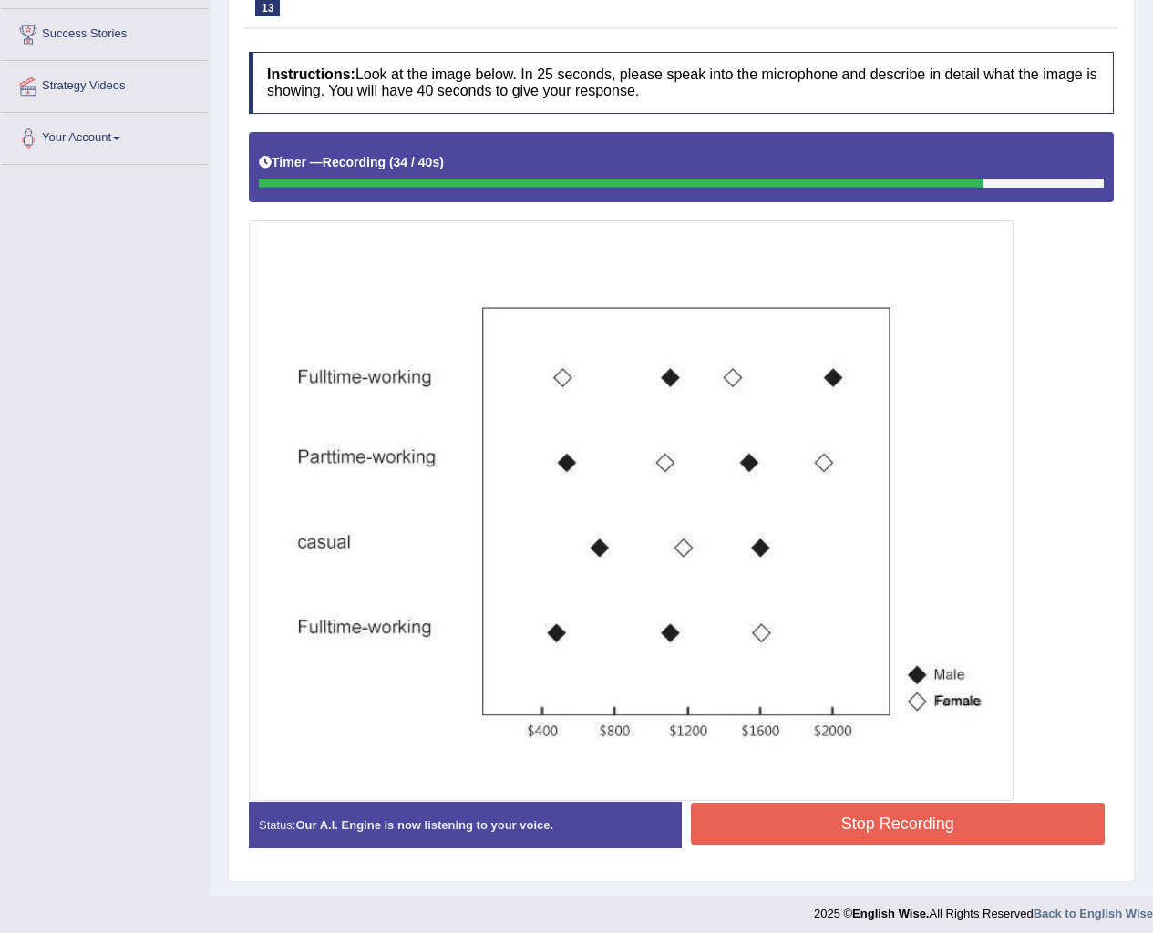
scroll to position [297, 0]
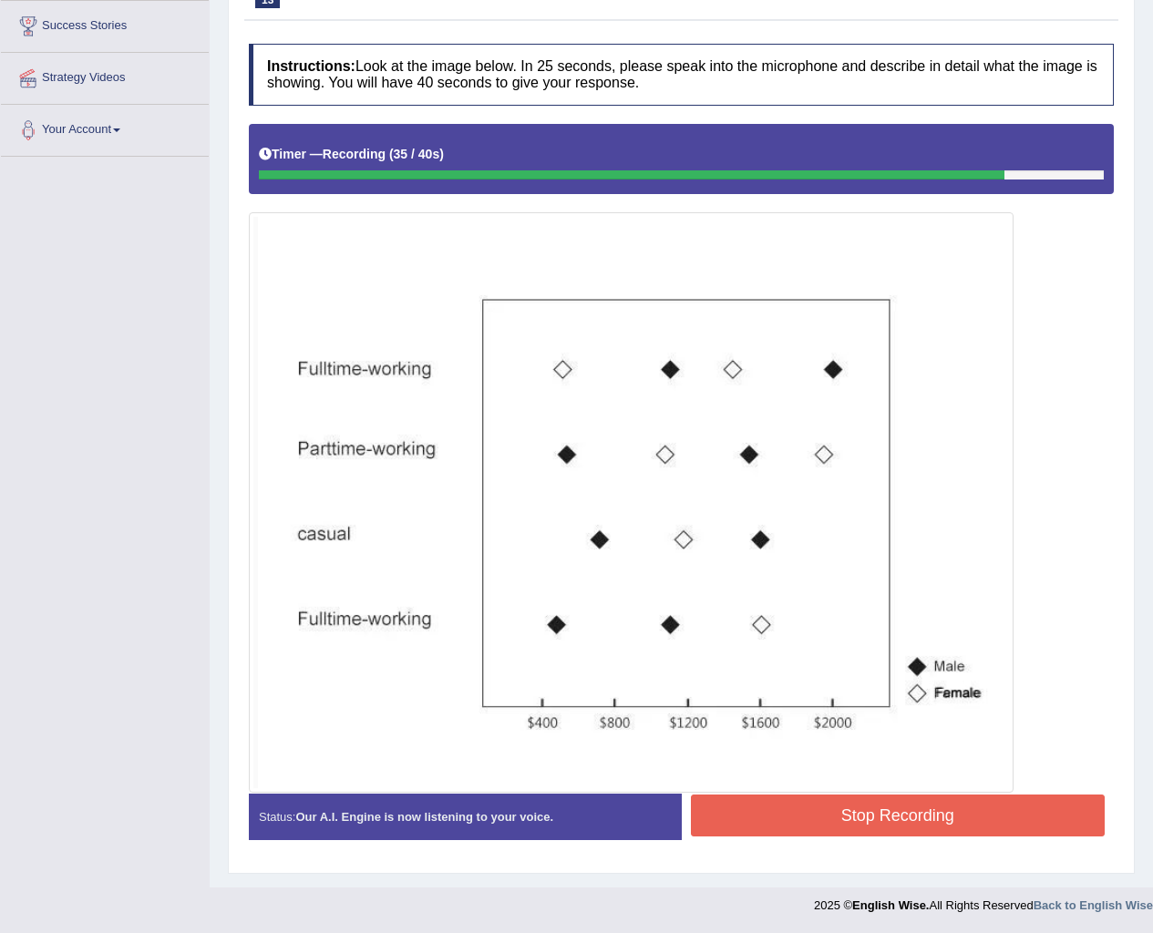
click at [963, 783] on img at bounding box center [631, 502] width 756 height 571
click at [972, 822] on button "Stop Recording" at bounding box center [898, 816] width 415 height 42
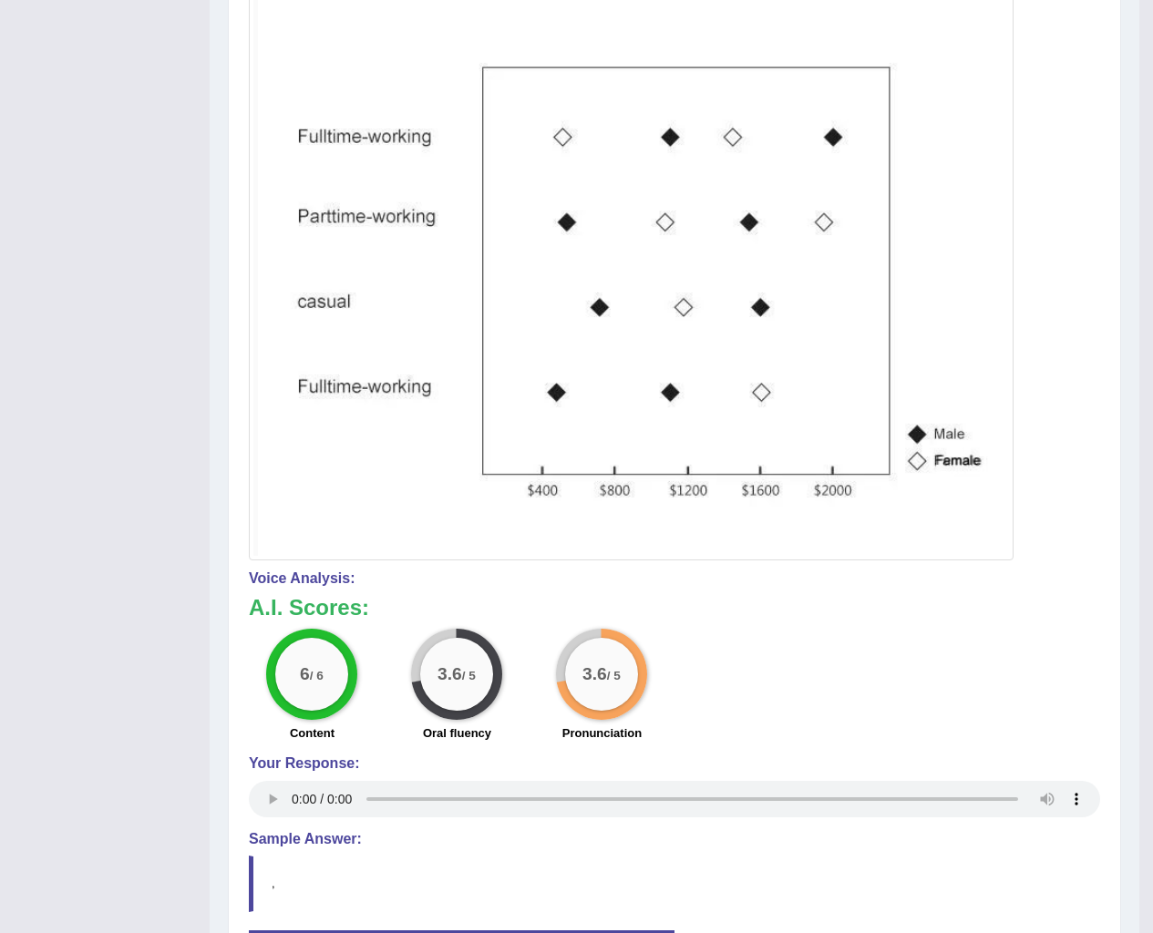
scroll to position [666, 0]
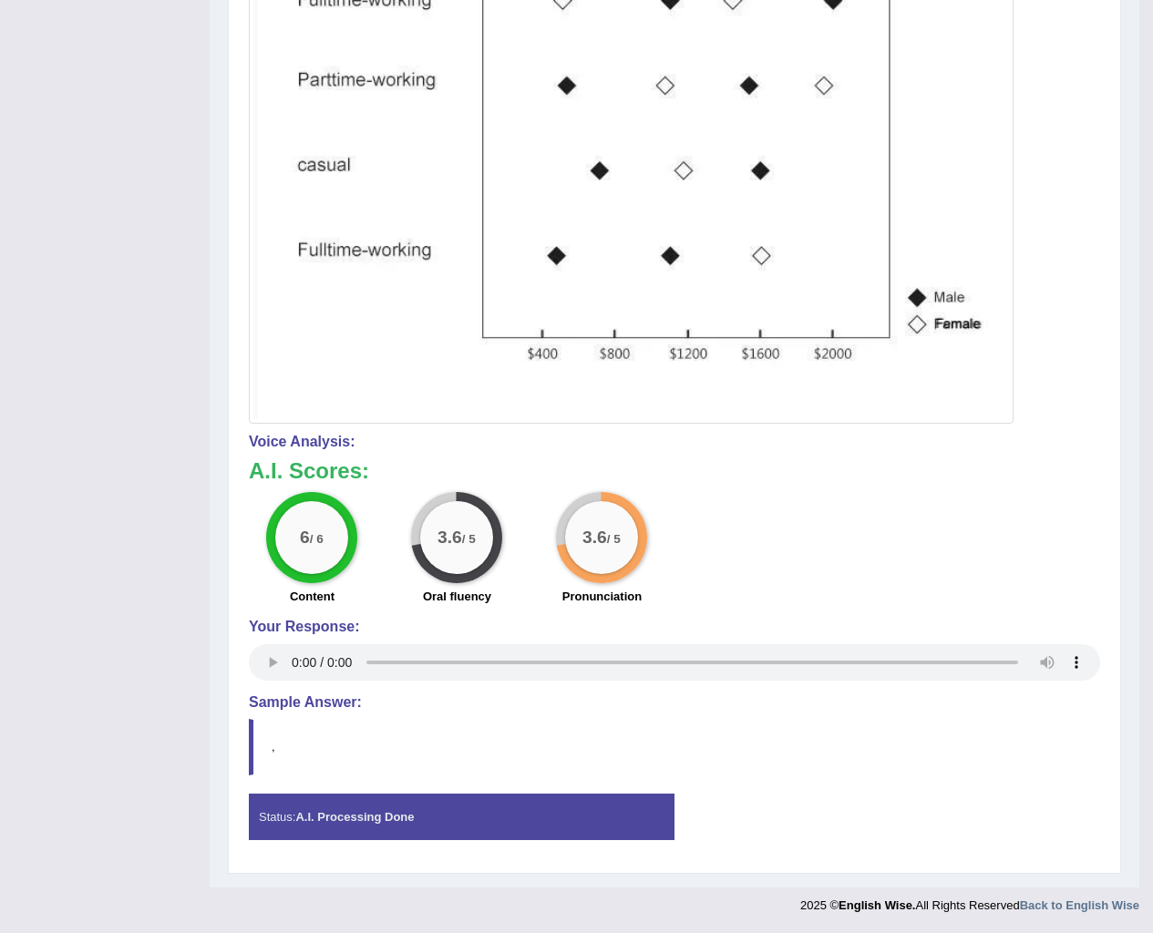
drag, startPoint x: 488, startPoint y: 562, endPoint x: 825, endPoint y: 606, distance: 340.0
click at [827, 591] on div "6 / 6 Content 3.6 / 5 Oral fluency 3.6 / 5 Pronunciation" at bounding box center [674, 551] width 869 height 118
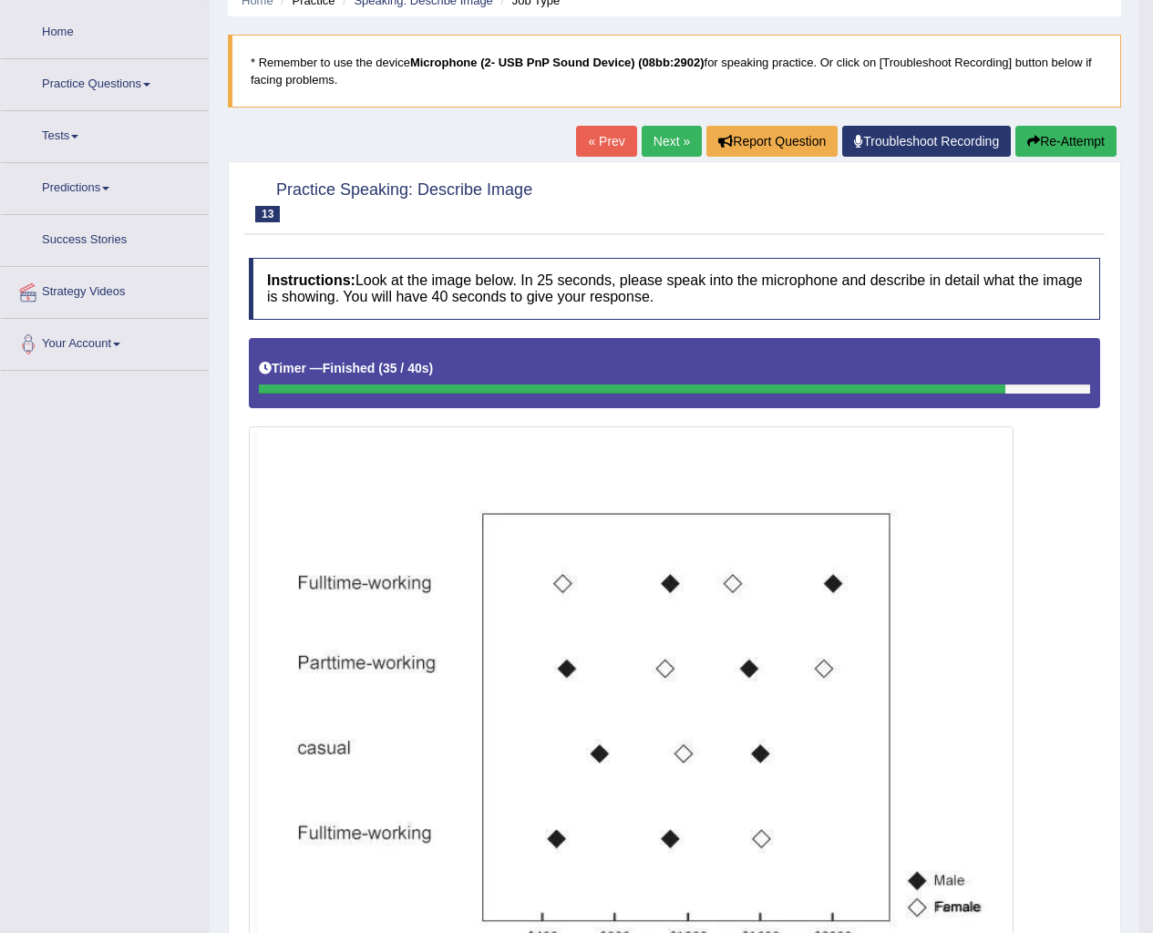
scroll to position [28, 0]
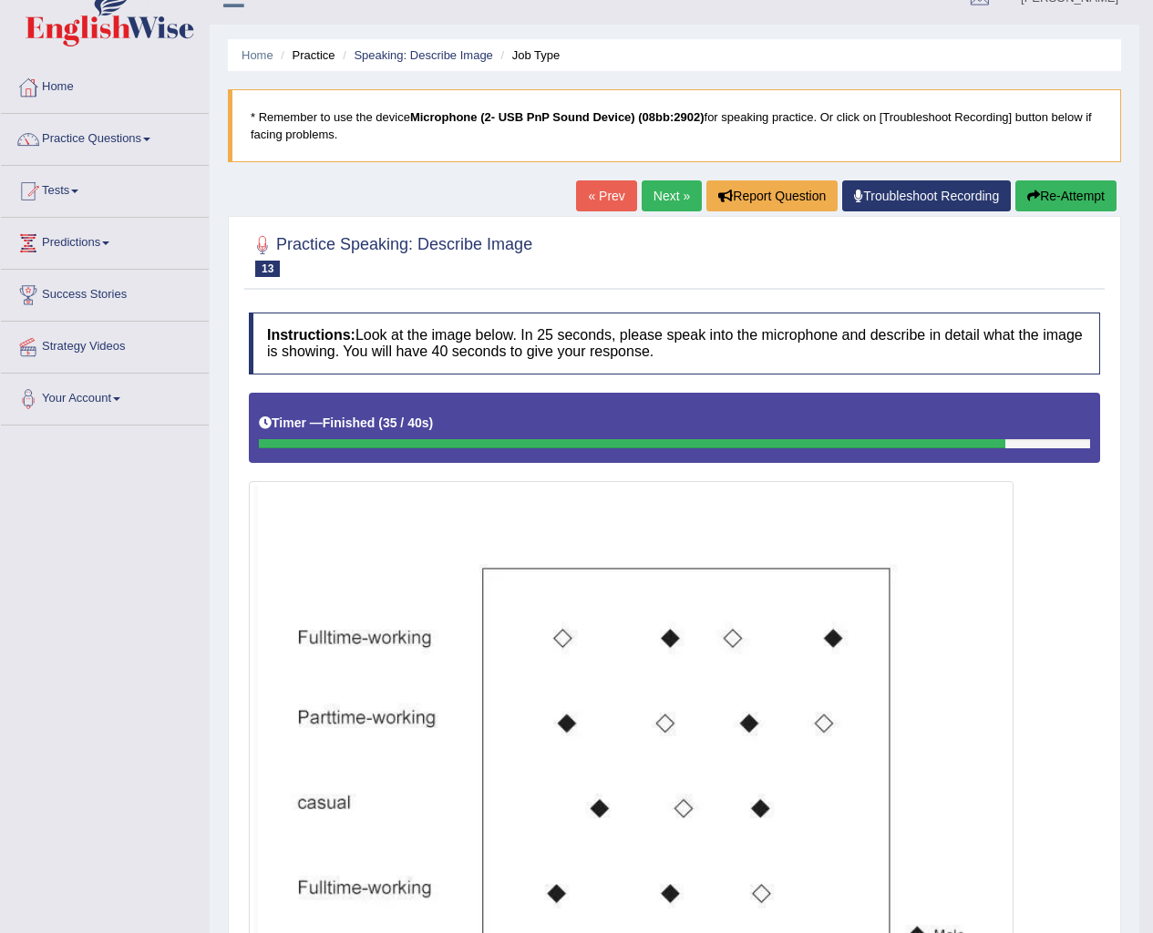
click at [667, 199] on link "Next »" at bounding box center [672, 195] width 60 height 31
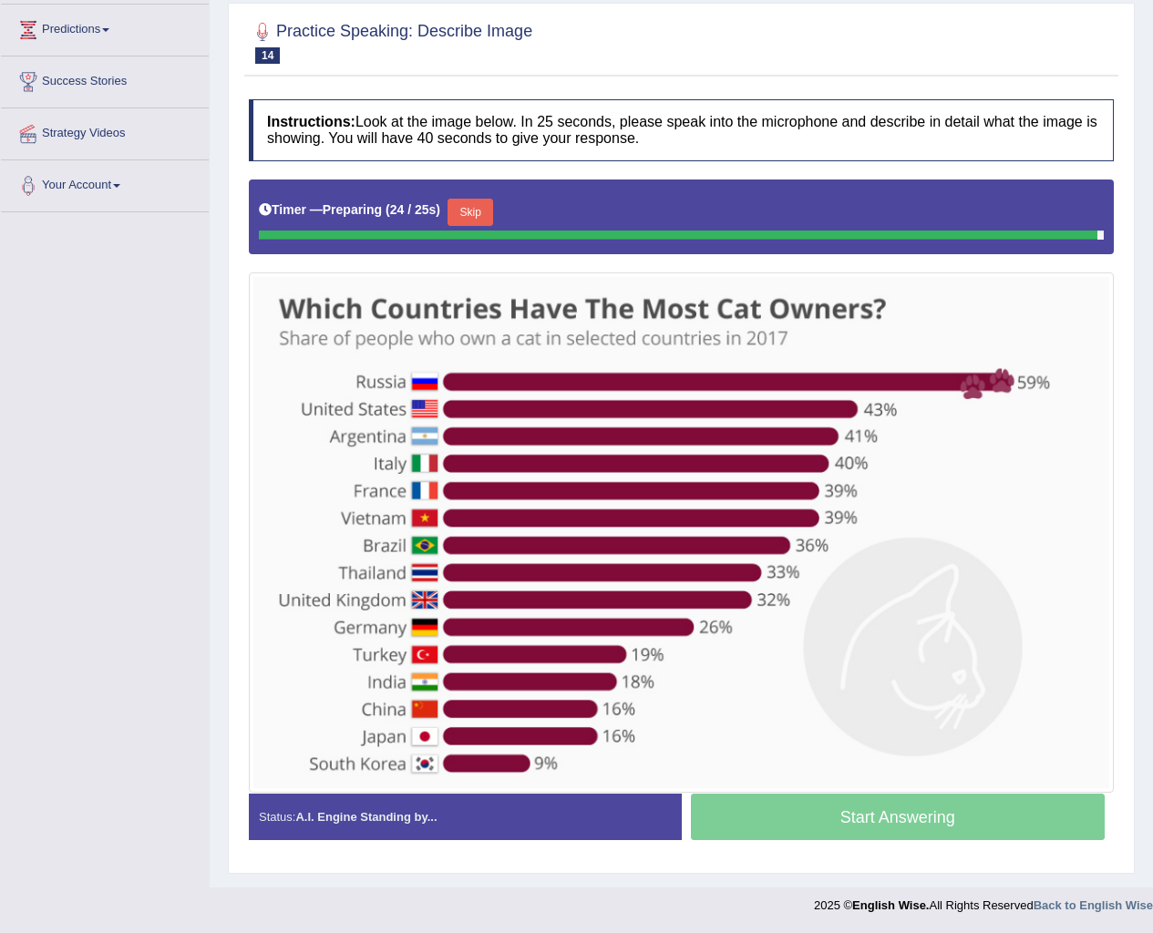
scroll to position [238, 0]
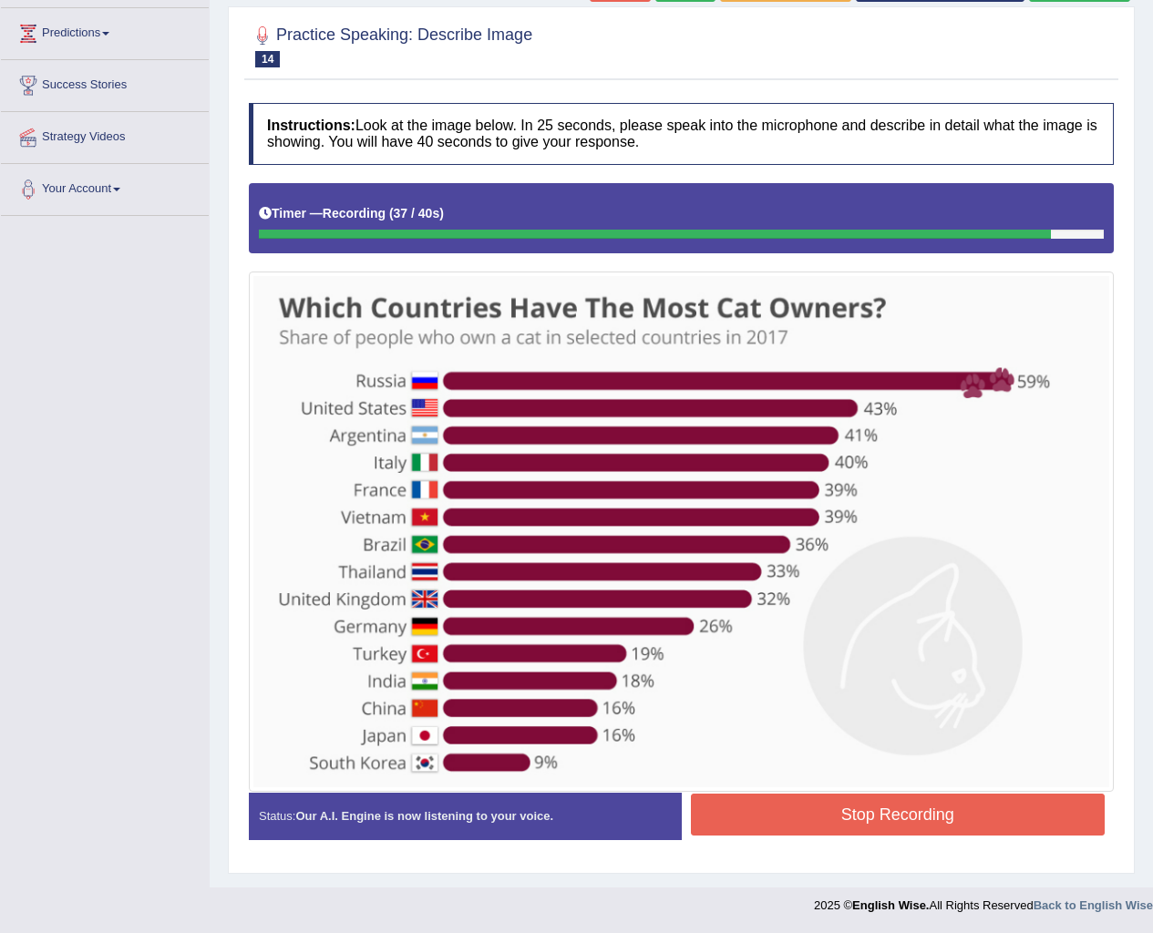
click at [900, 800] on button "Stop Recording" at bounding box center [898, 815] width 415 height 42
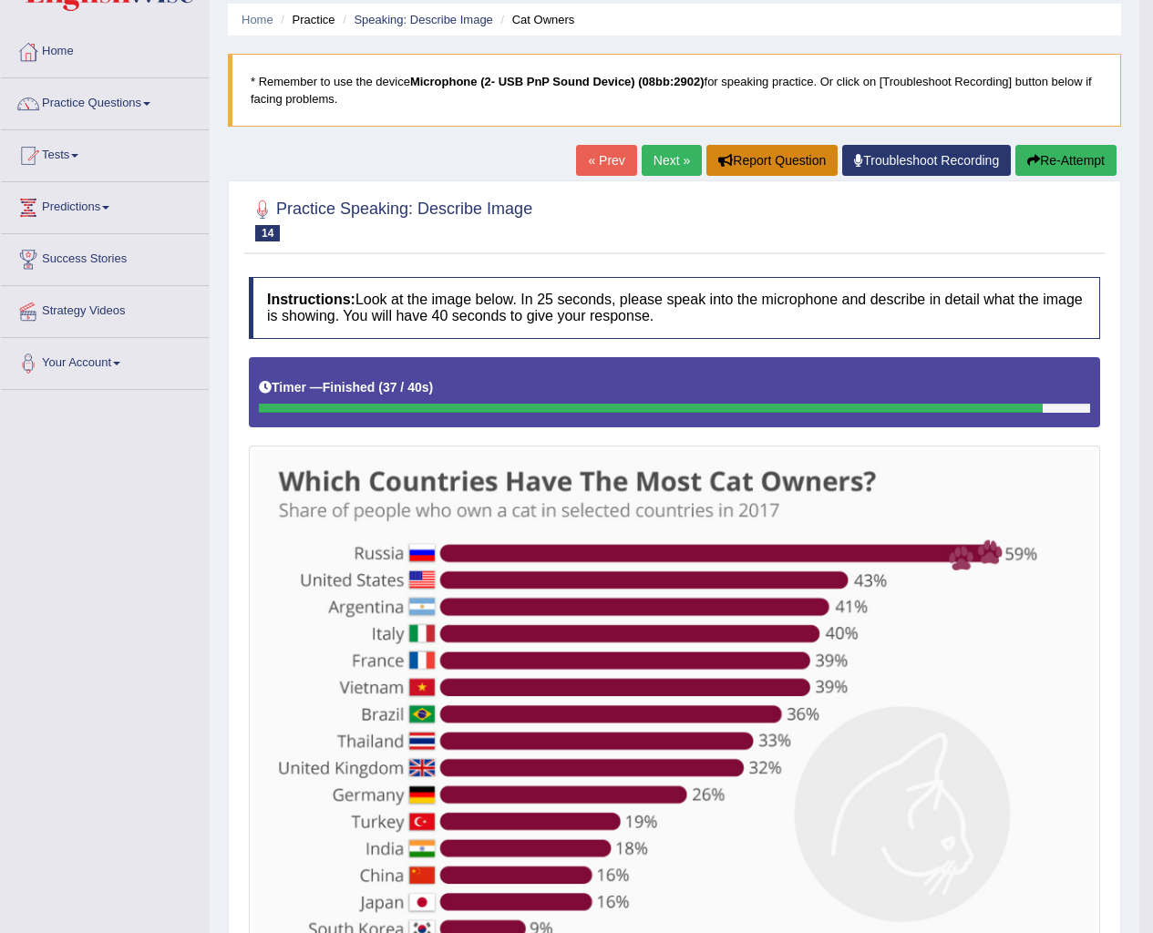
scroll to position [51, 0]
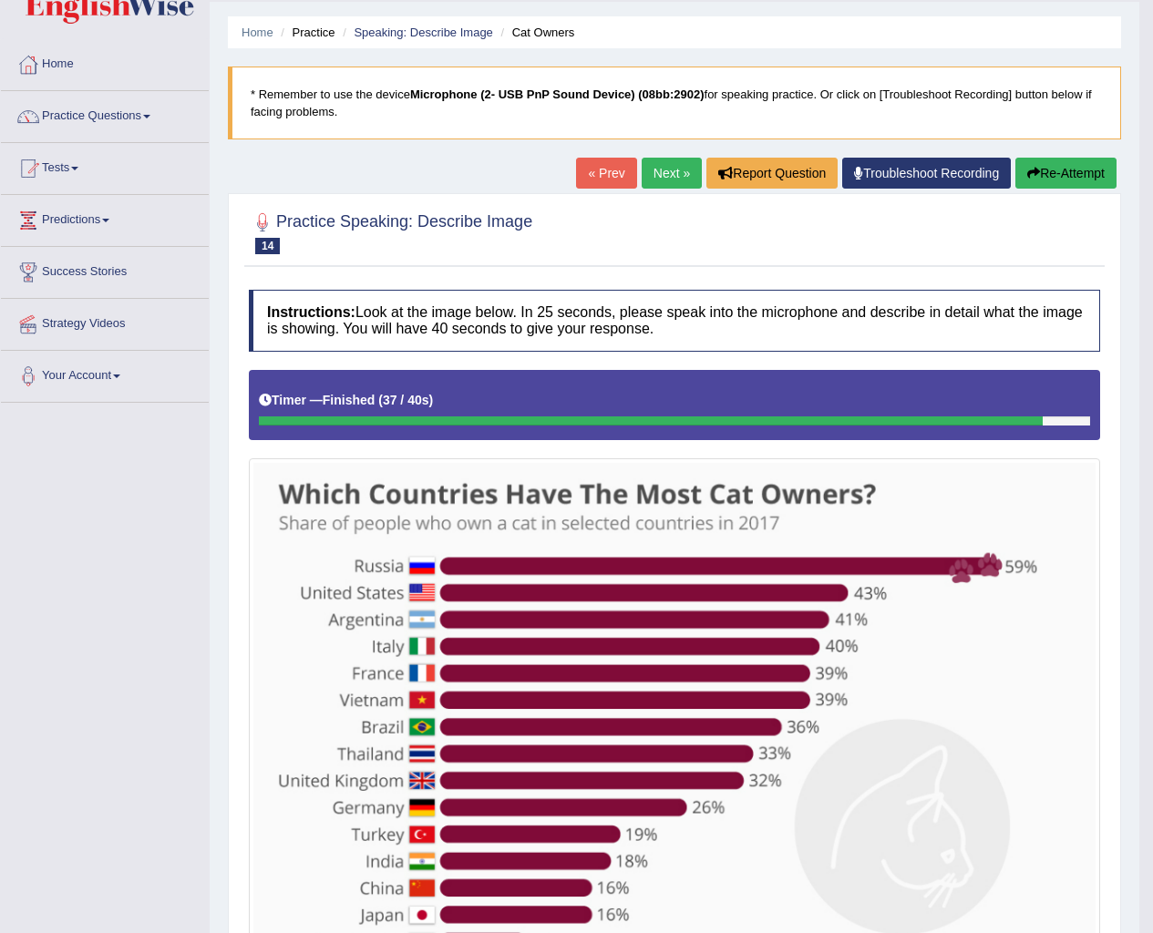
click at [652, 164] on link "Next »" at bounding box center [672, 173] width 60 height 31
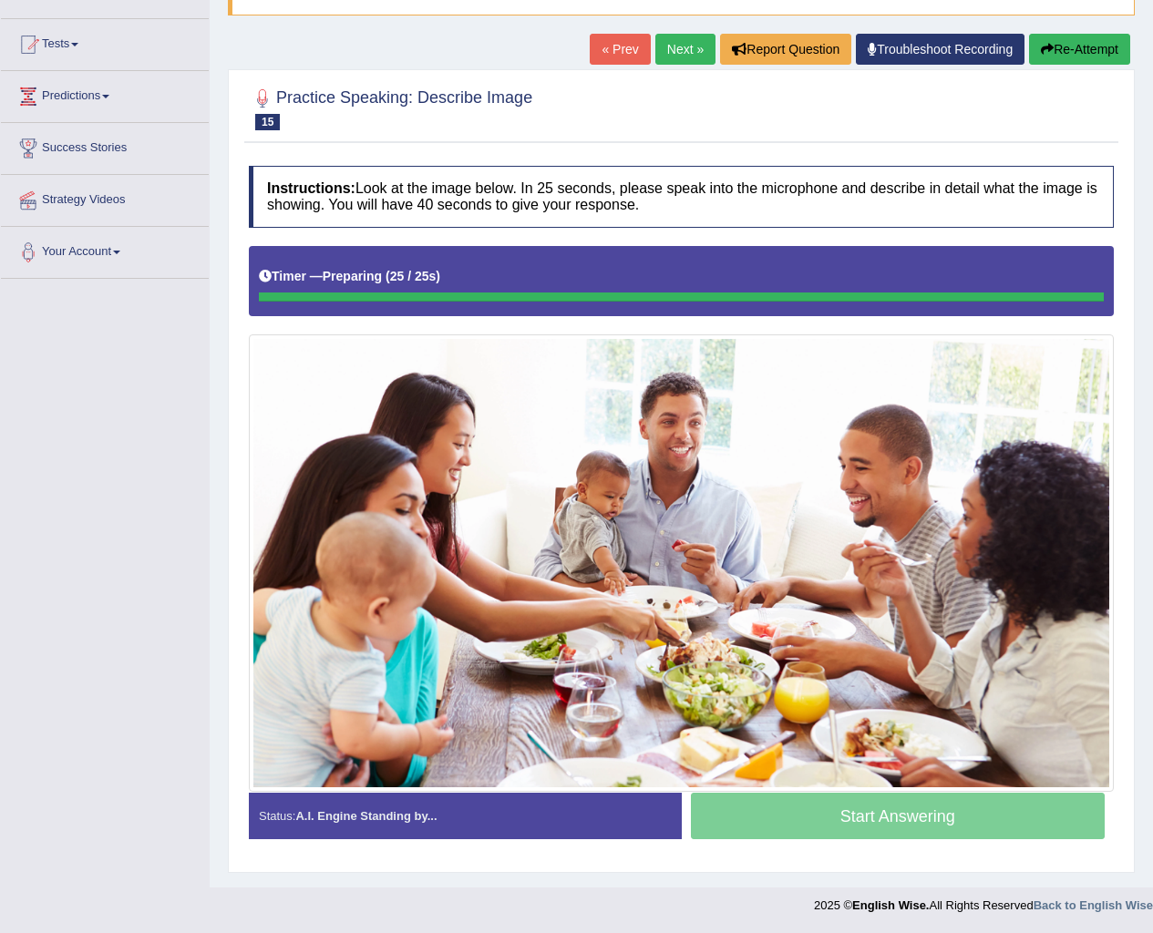
scroll to position [175, 0]
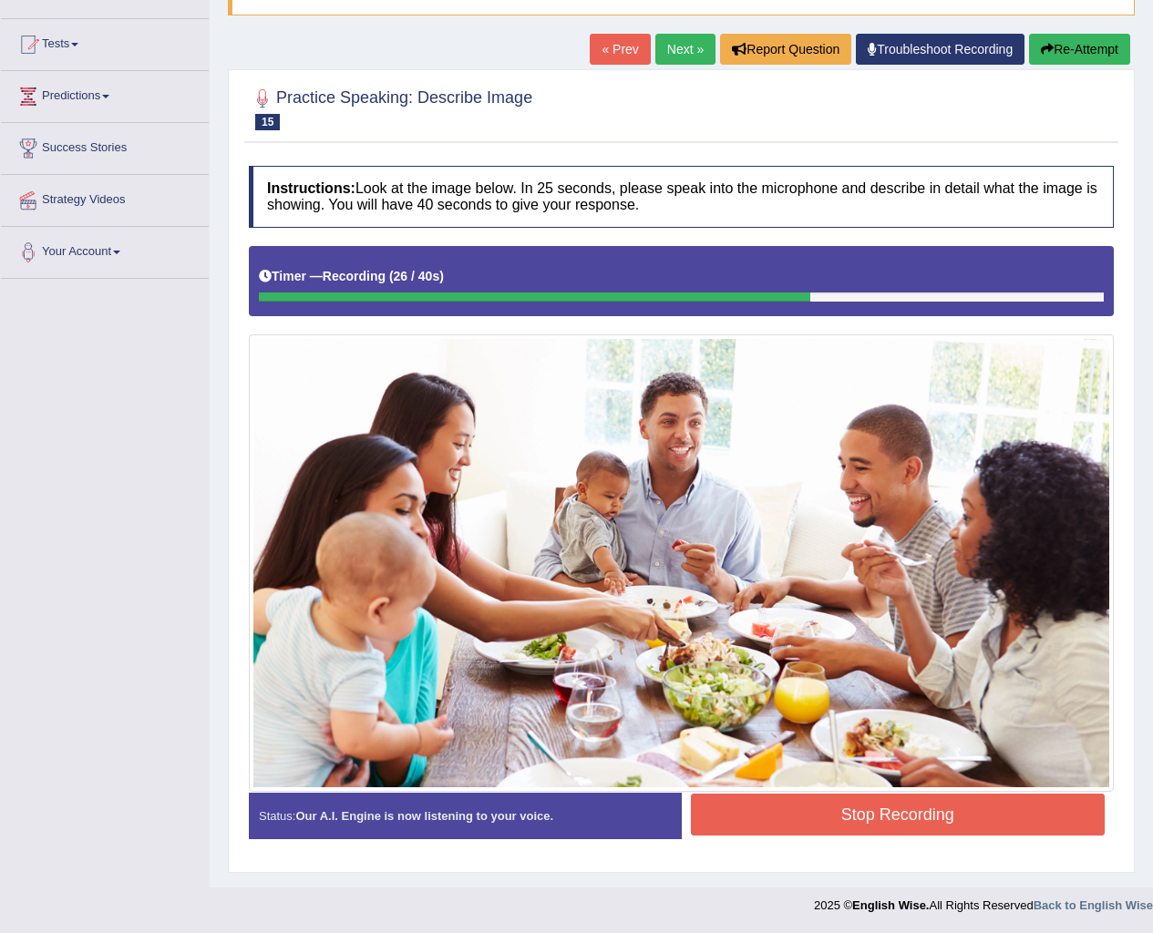
click at [1027, 814] on button "Stop Recording" at bounding box center [898, 815] width 415 height 42
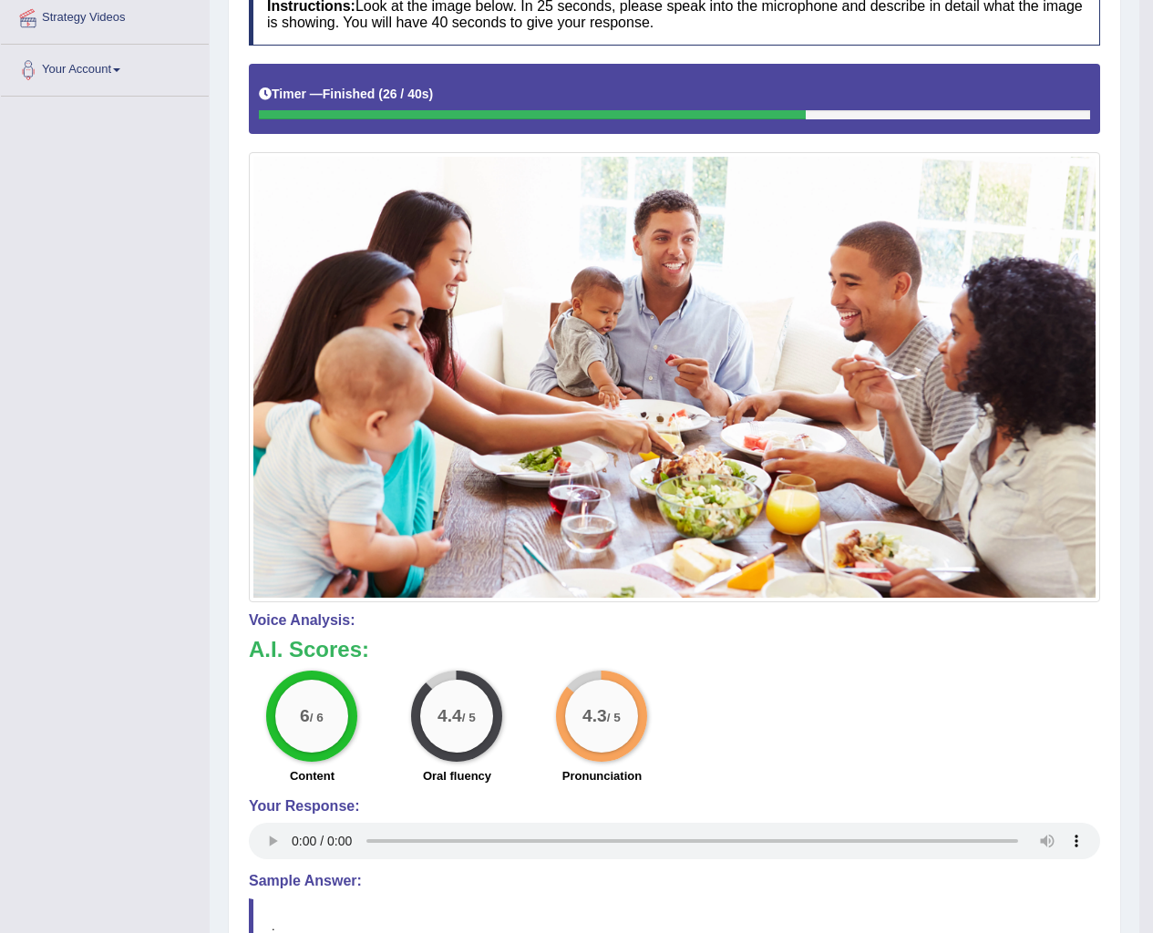
scroll to position [0, 0]
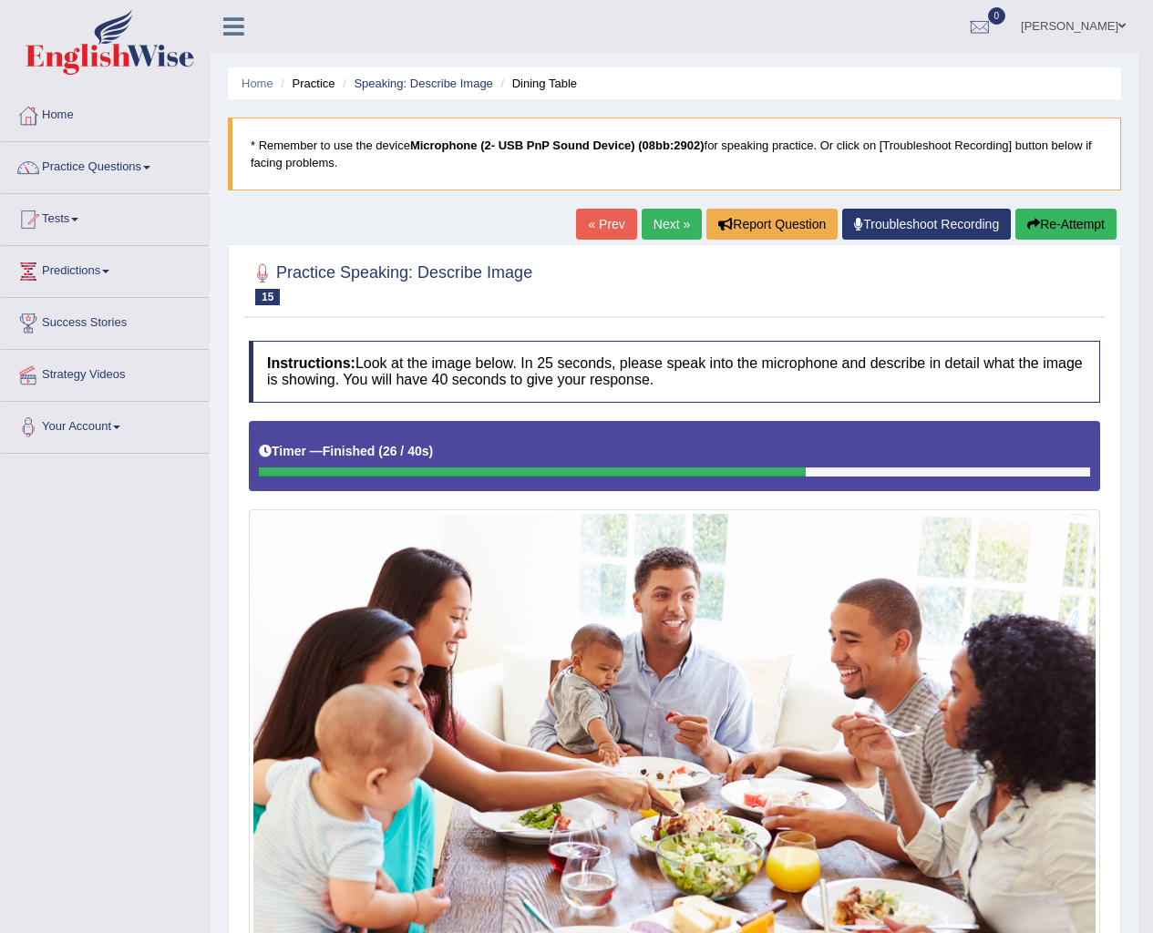
click at [654, 242] on div "« Prev Next » Report Question Troubleshoot Recording Re-Attempt" at bounding box center [848, 227] width 545 height 36
click at [657, 235] on link "Next »" at bounding box center [672, 224] width 60 height 31
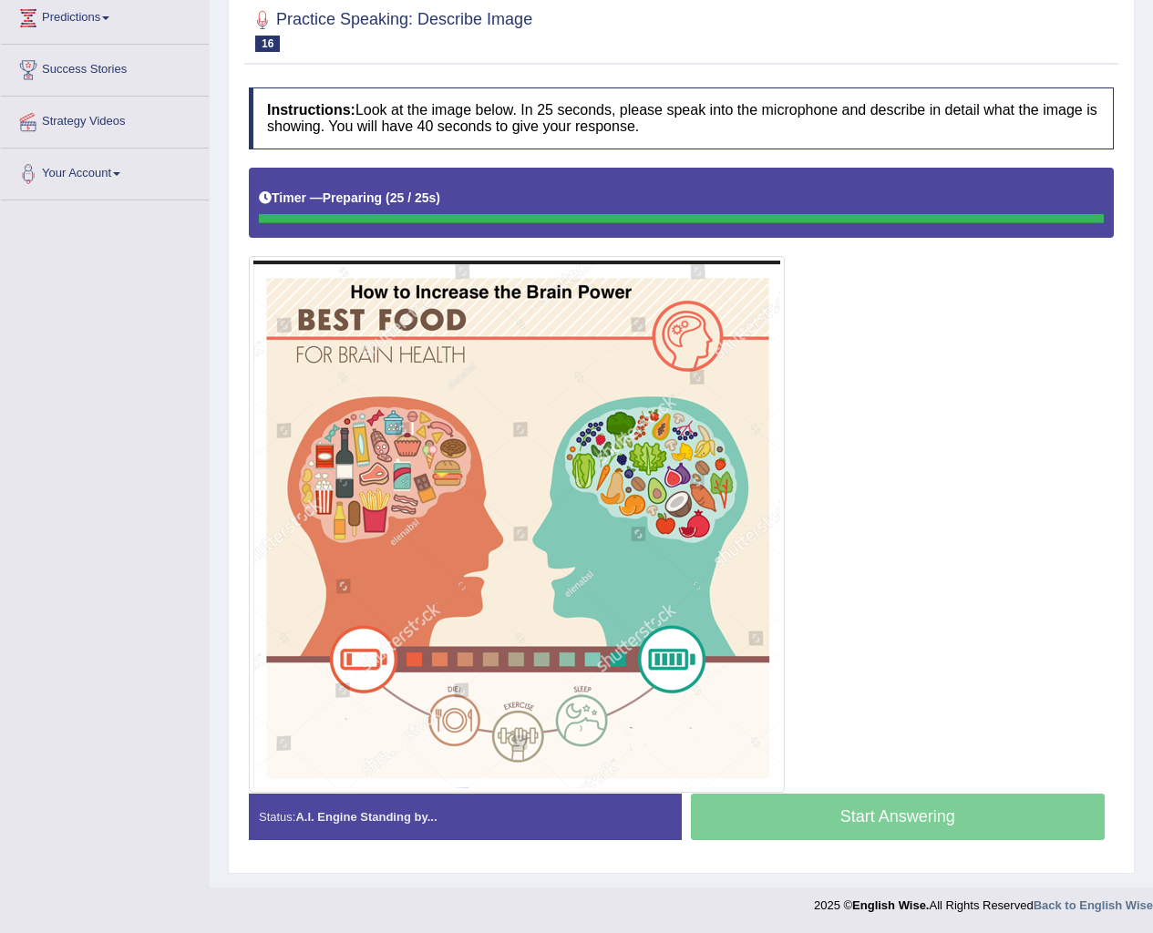
scroll to position [253, 0]
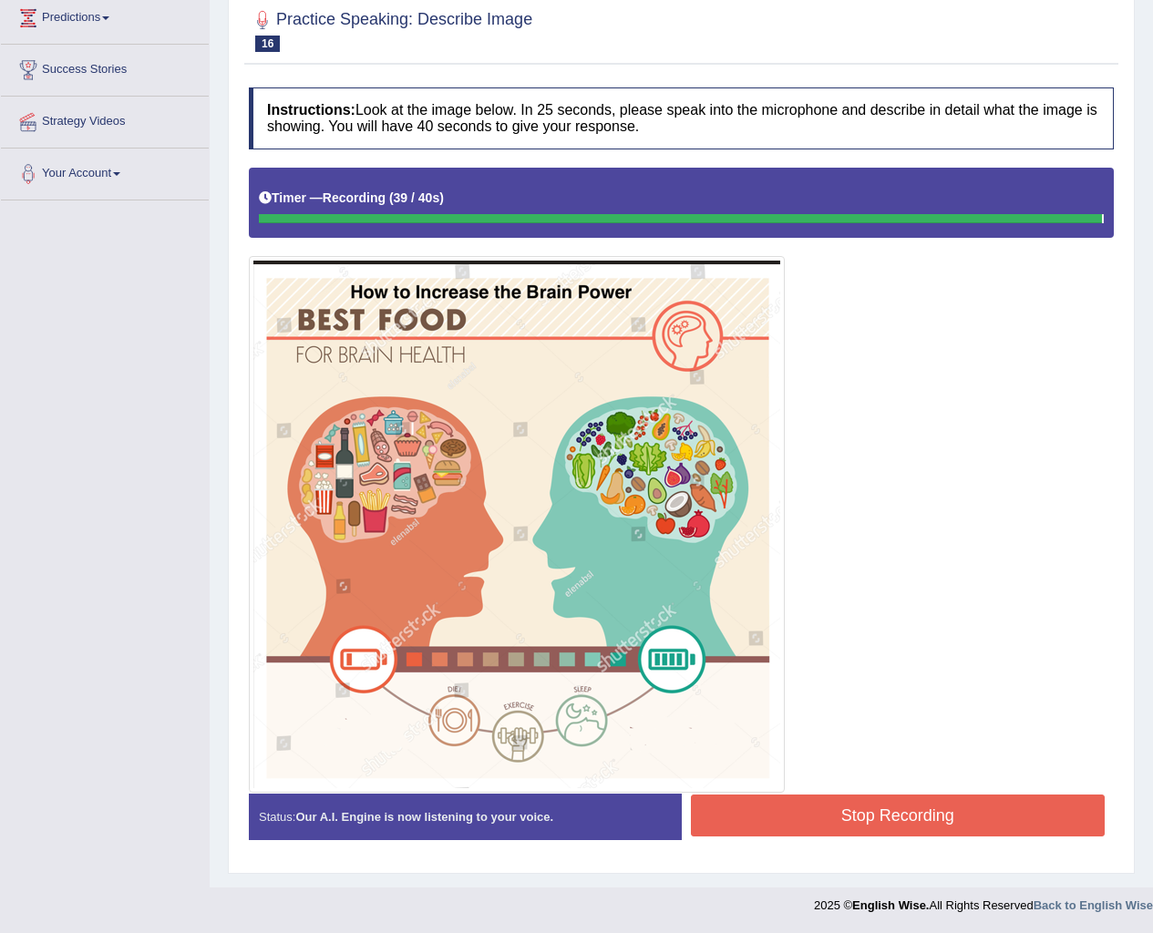
click at [929, 793] on div "Created with Highcharts 7.1.2 Great Too slow Too fast Time Speech pace meter: 0…" at bounding box center [903, 793] width 442 height 1
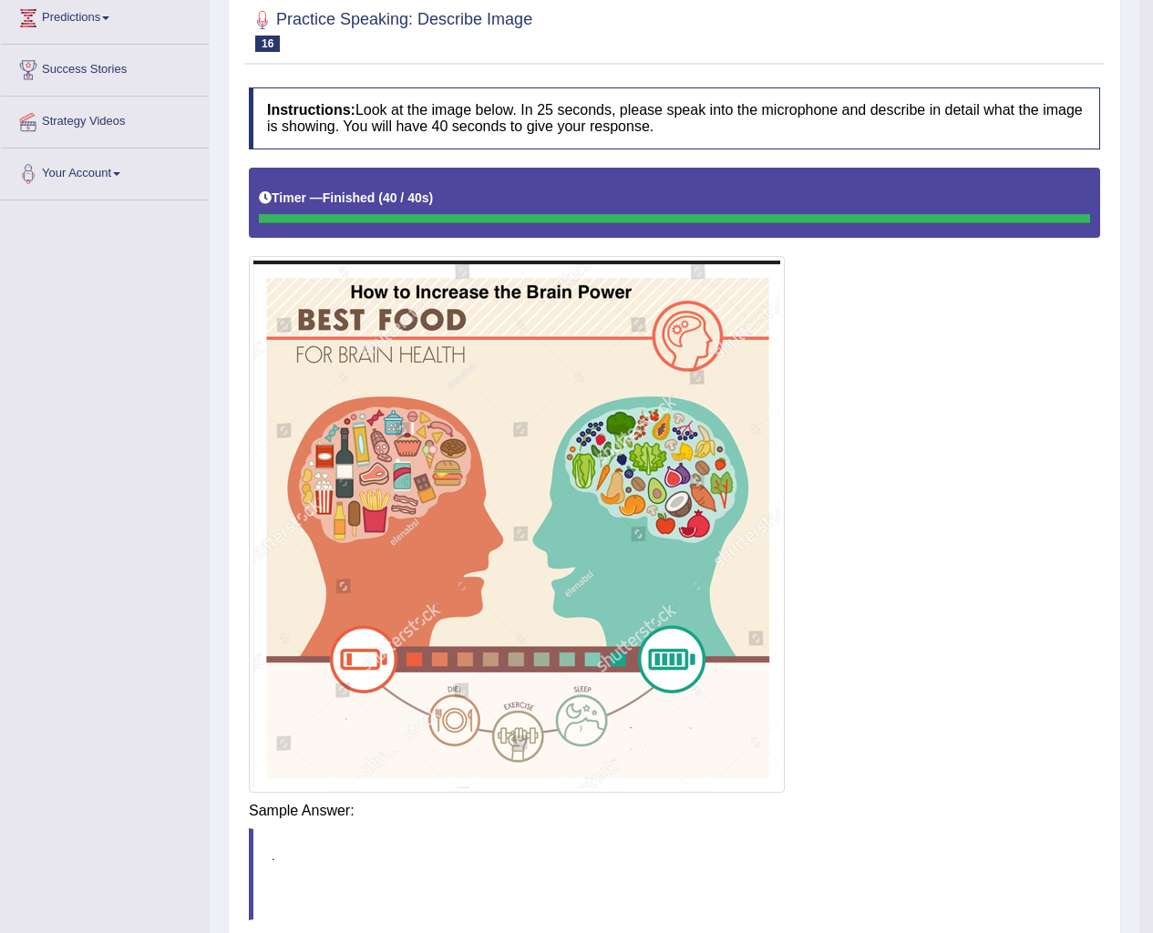
scroll to position [258, 0]
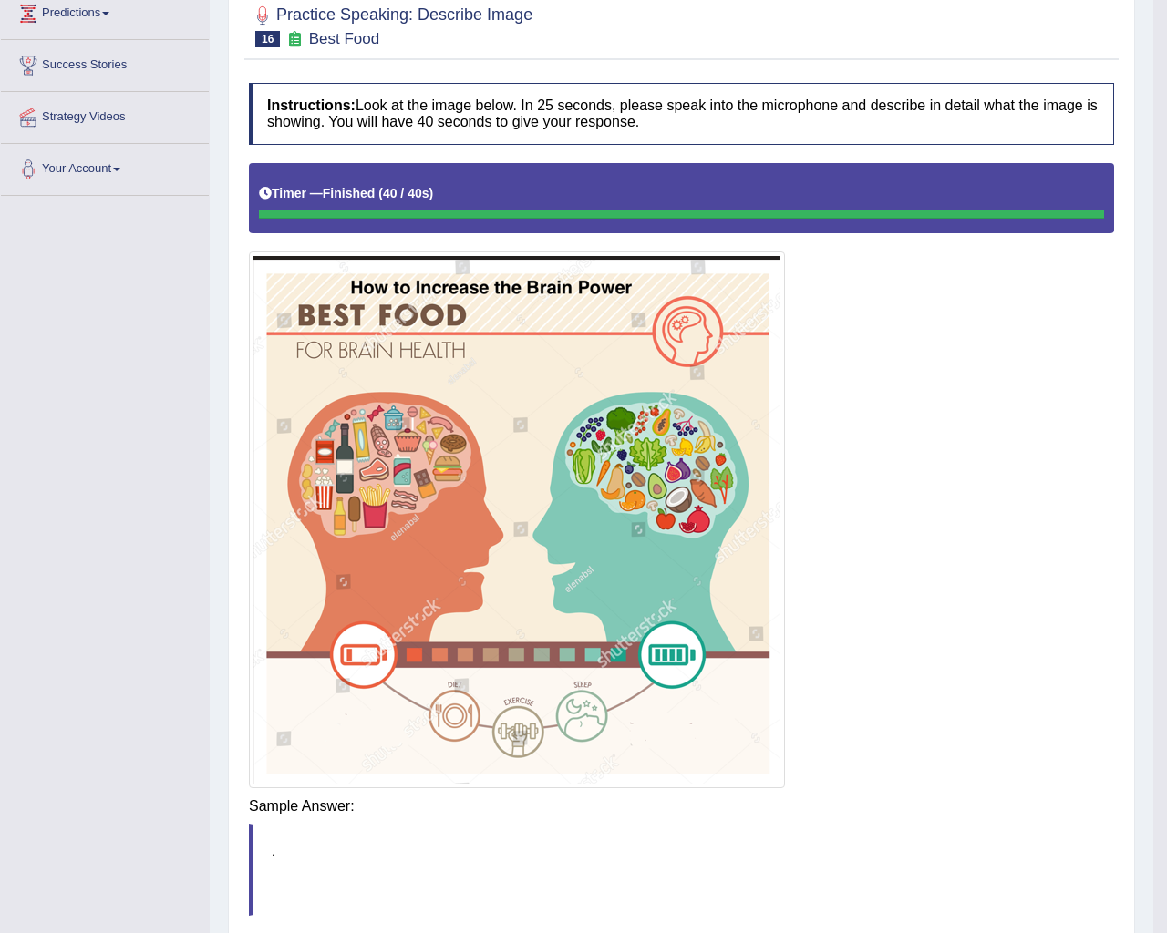
click at [932, 675] on body "Toggle navigation Home Practice Questions Speaking Practice Read Aloud Repeat S…" at bounding box center [583, 208] width 1167 height 933
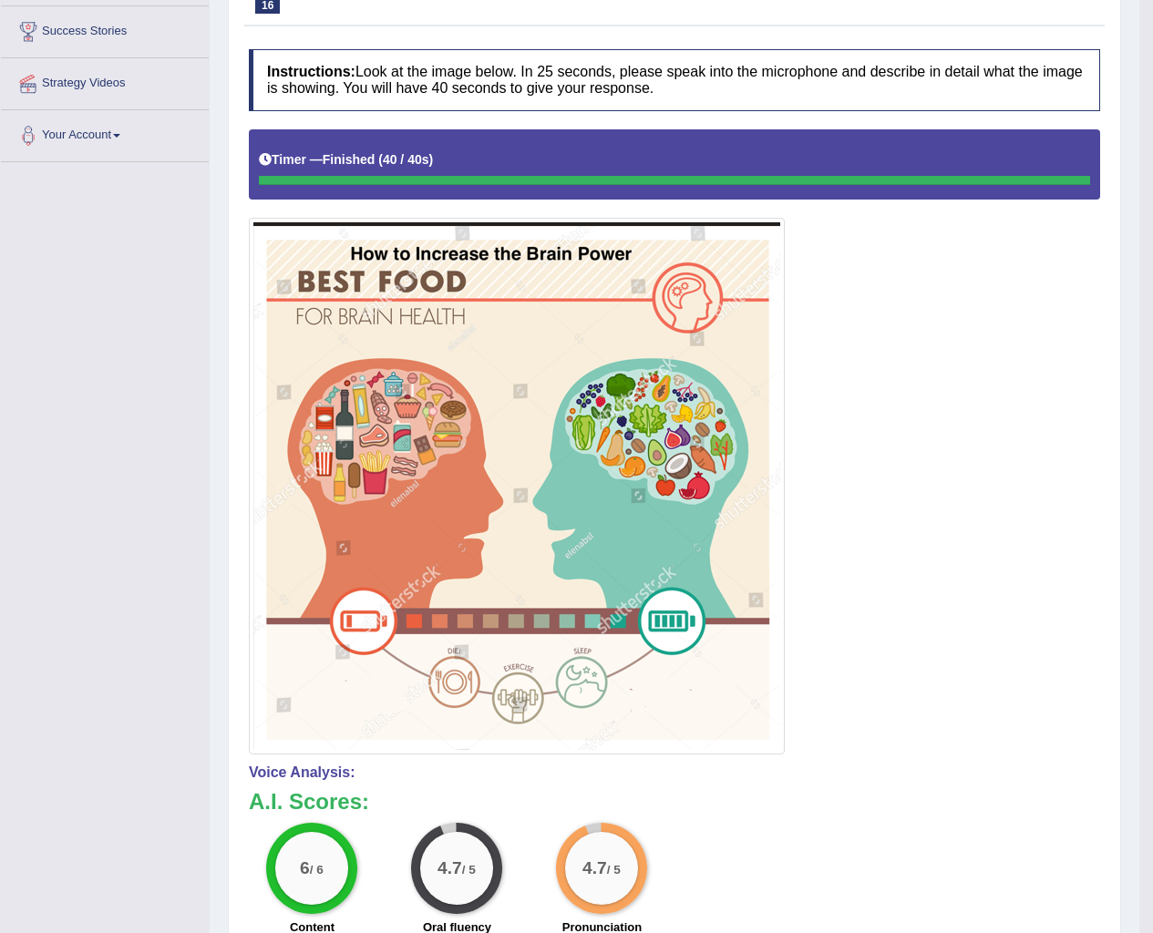
scroll to position [0, 0]
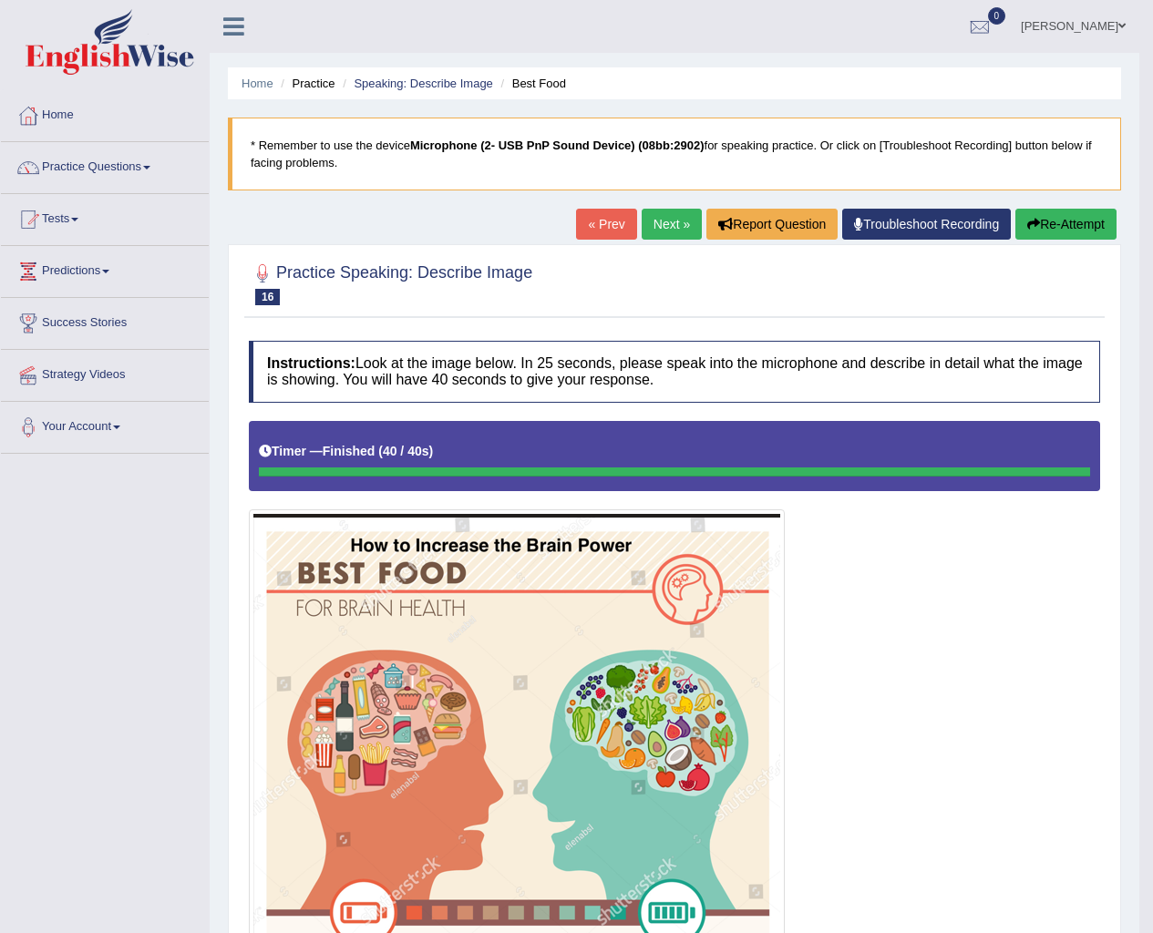
click at [665, 227] on link "Next »" at bounding box center [672, 224] width 60 height 31
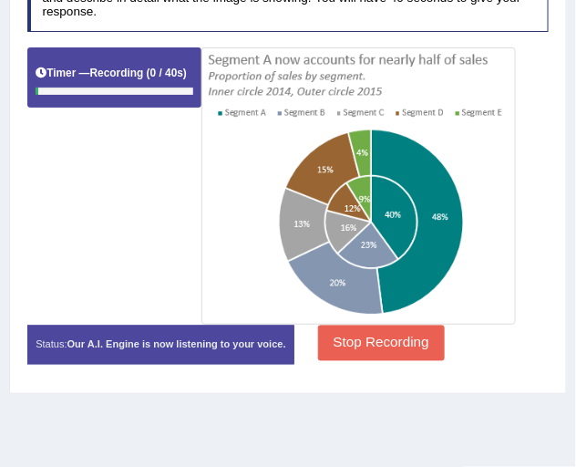
scroll to position [274, 0]
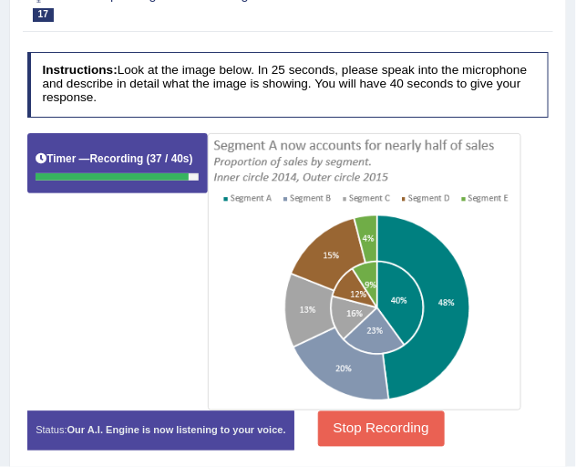
click at [377, 416] on button "Stop Recording" at bounding box center [381, 429] width 127 height 36
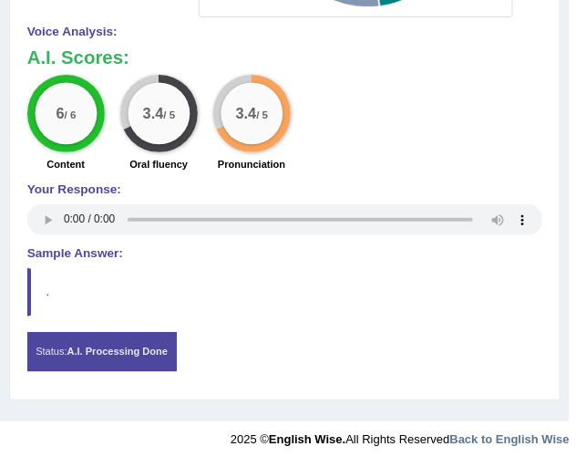
scroll to position [700, 0]
click at [132, 359] on div "Status: A.I. Processing Done" at bounding box center [101, 352] width 149 height 40
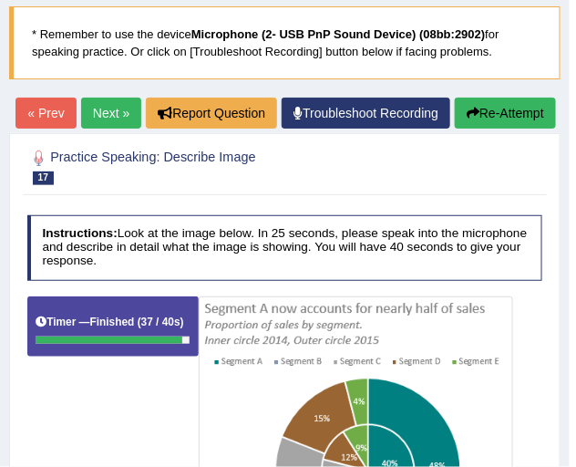
scroll to position [108, 0]
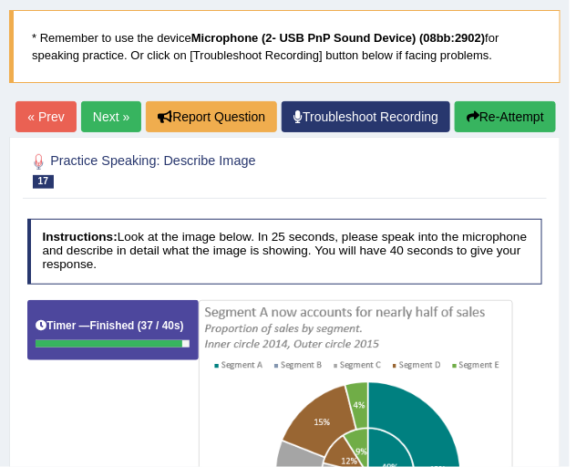
click at [141, 118] on link "Next »" at bounding box center [111, 116] width 60 height 31
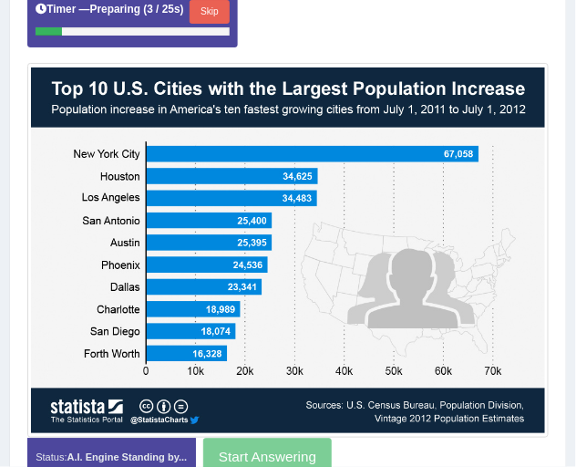
scroll to position [410, 0]
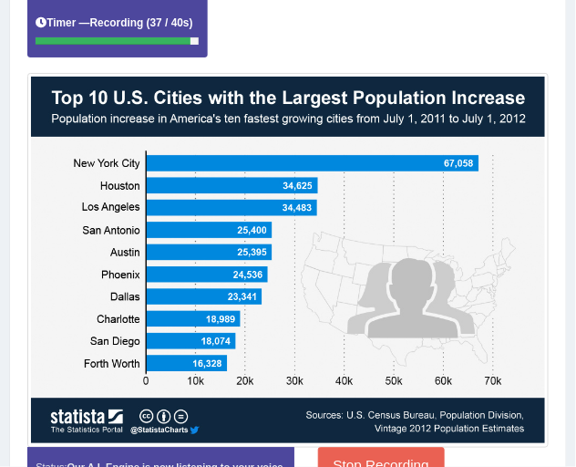
click at [376, 463] on button "Stop Recording" at bounding box center [381, 465] width 127 height 36
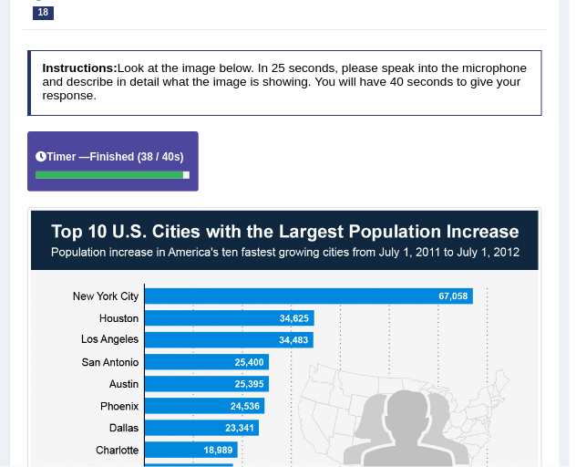
scroll to position [94, 0]
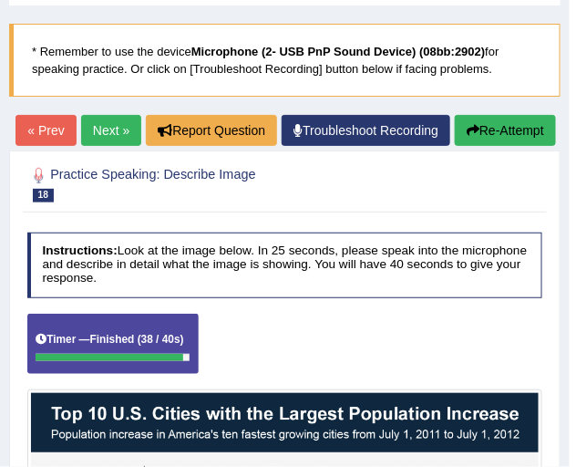
click at [141, 135] on link "Next »" at bounding box center [111, 130] width 60 height 31
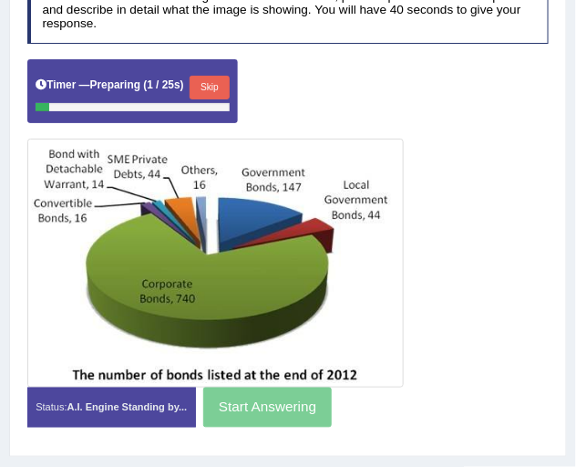
scroll to position [365, 0]
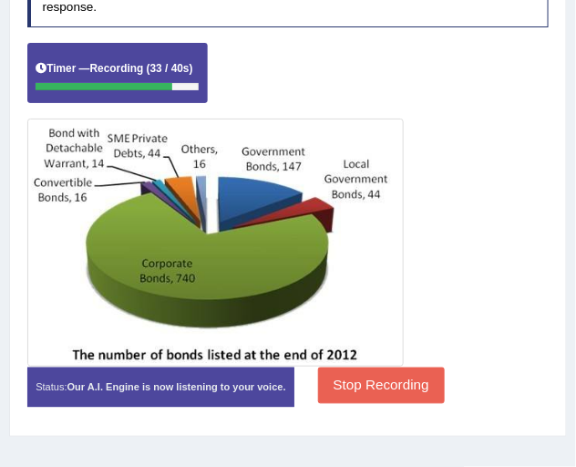
click at [379, 376] on button "Stop Recording" at bounding box center [381, 385] width 127 height 36
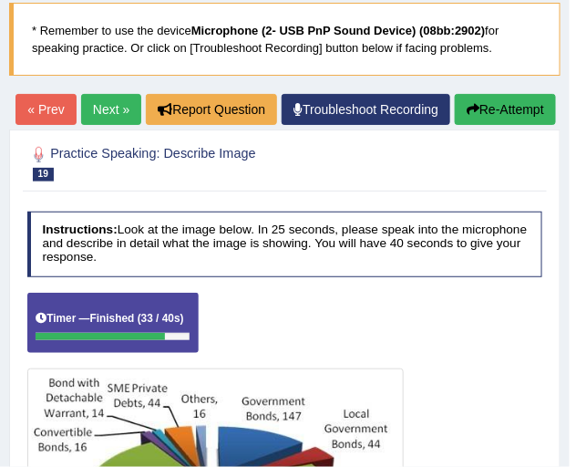
scroll to position [0, 0]
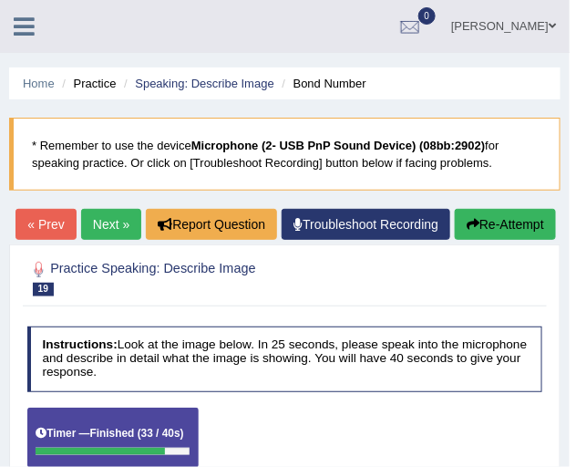
click at [229, 75] on li "Speaking: Describe Image" at bounding box center [196, 83] width 155 height 17
click at [232, 83] on link "Speaking: Describe Image" at bounding box center [204, 84] width 139 height 14
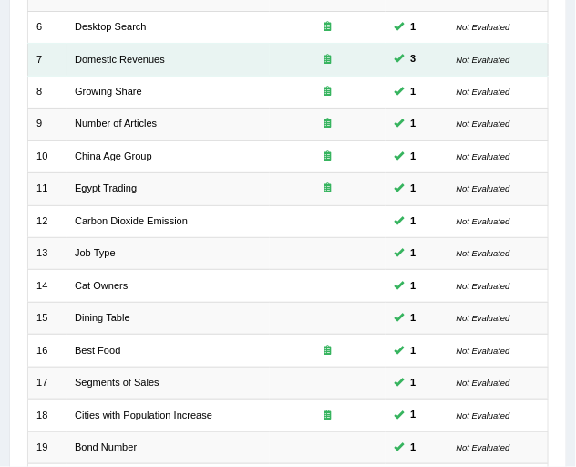
scroll to position [410, 0]
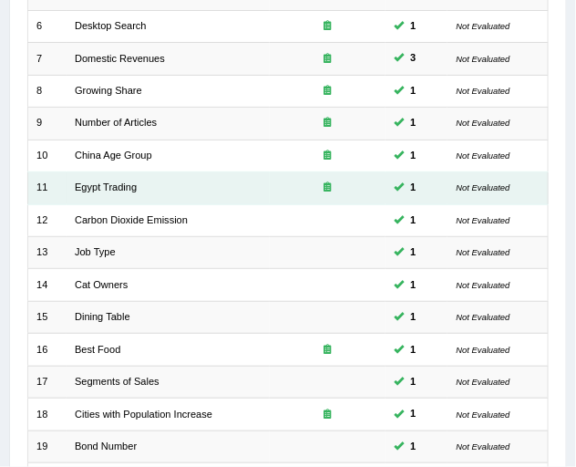
click at [327, 182] on icon at bounding box center [327, 186] width 7 height 10
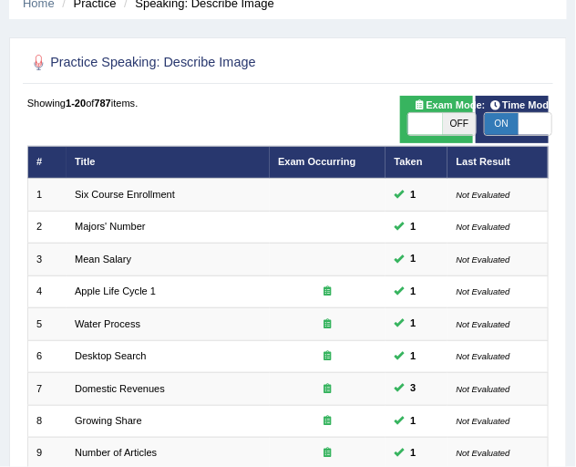
scroll to position [0, 0]
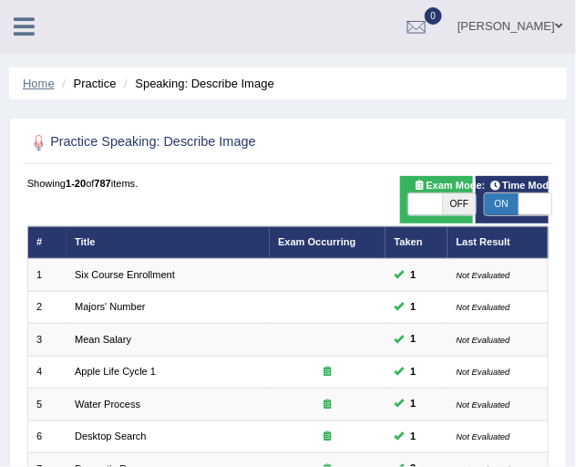
drag, startPoint x: 38, startPoint y: 84, endPoint x: 86, endPoint y: 80, distance: 47.5
click at [39, 84] on link "Home" at bounding box center [39, 84] width 32 height 14
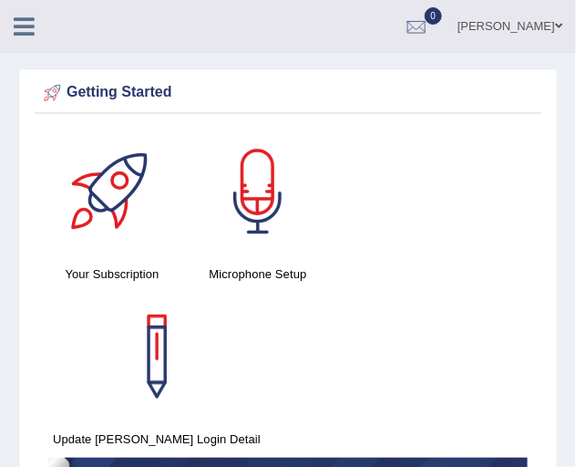
drag, startPoint x: 33, startPoint y: 5, endPoint x: 20, endPoint y: 16, distance: 16.8
click at [32, 5] on div at bounding box center [32, 20] width 64 height 40
click at [19, 16] on icon at bounding box center [24, 27] width 21 height 24
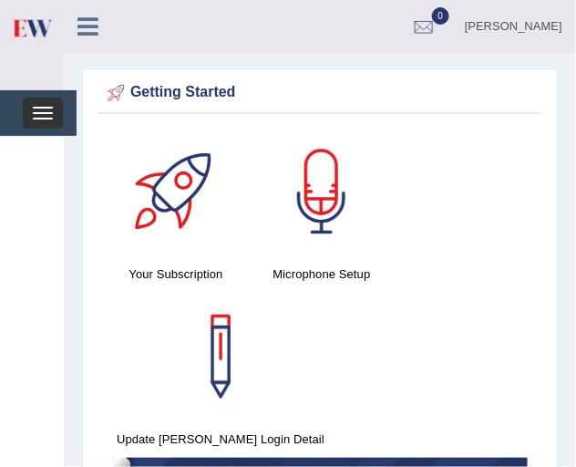
click at [55, 122] on button "Toggle navigation" at bounding box center [43, 113] width 40 height 31
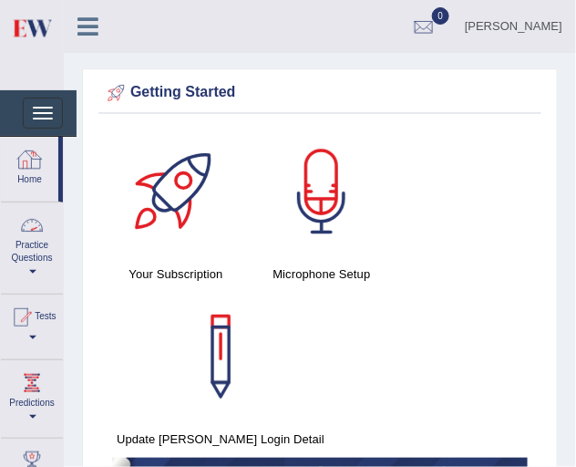
click at [27, 238] on div at bounding box center [31, 224] width 27 height 27
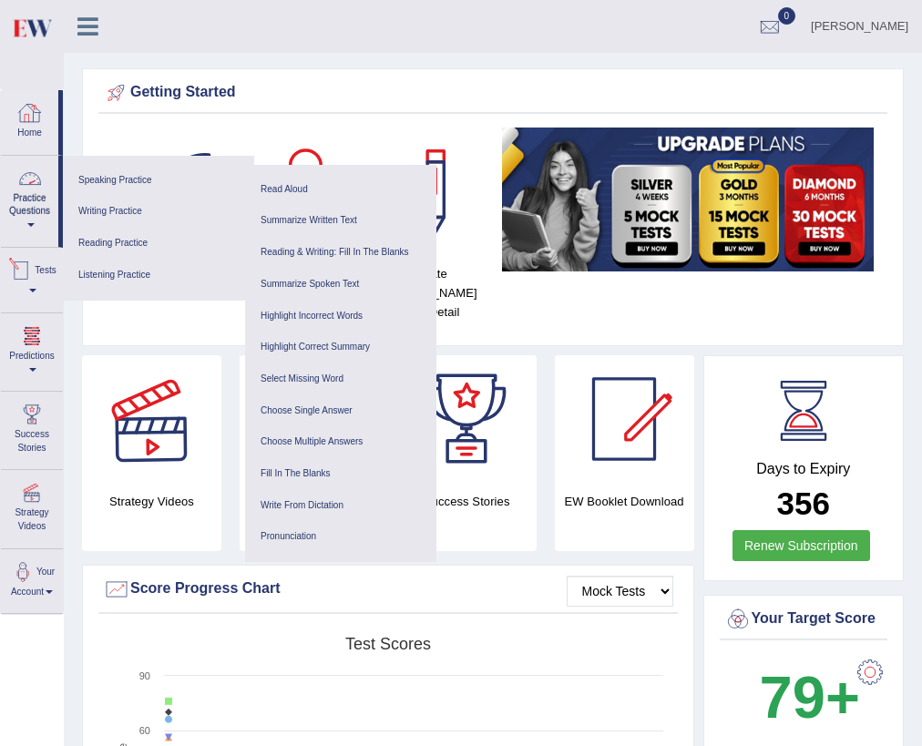
click at [25, 122] on div at bounding box center [29, 112] width 27 height 27
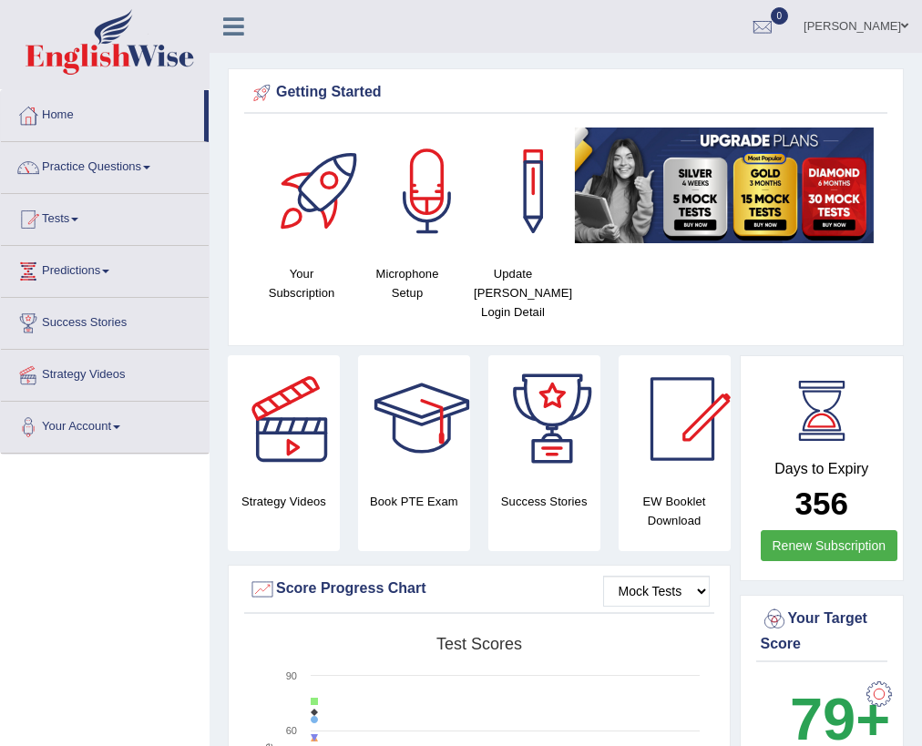
click at [26, 174] on div at bounding box center [28, 167] width 27 height 27
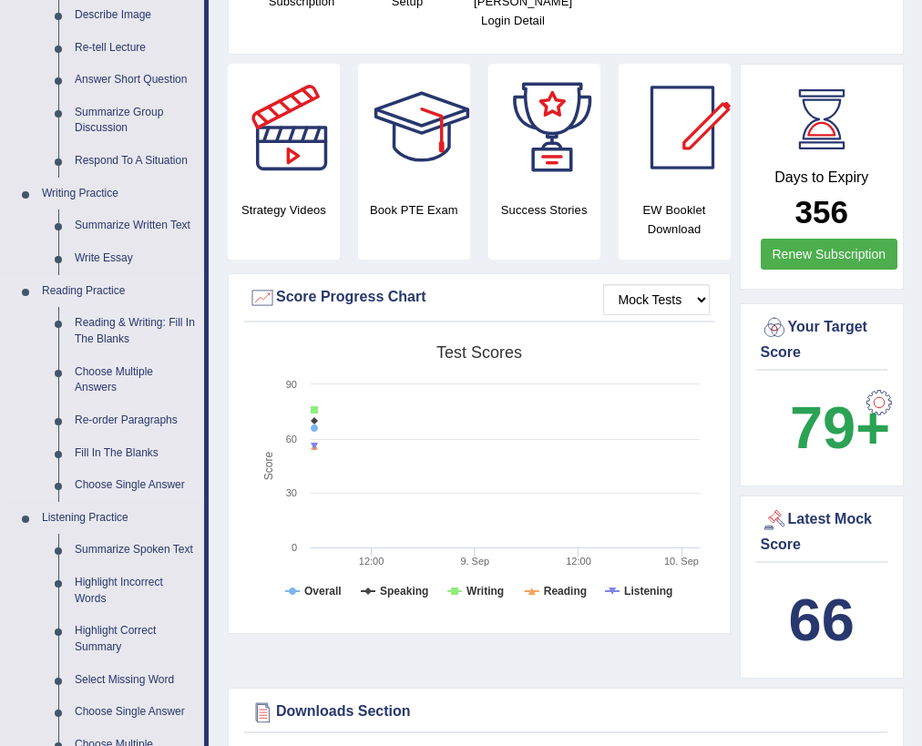
scroll to position [146, 0]
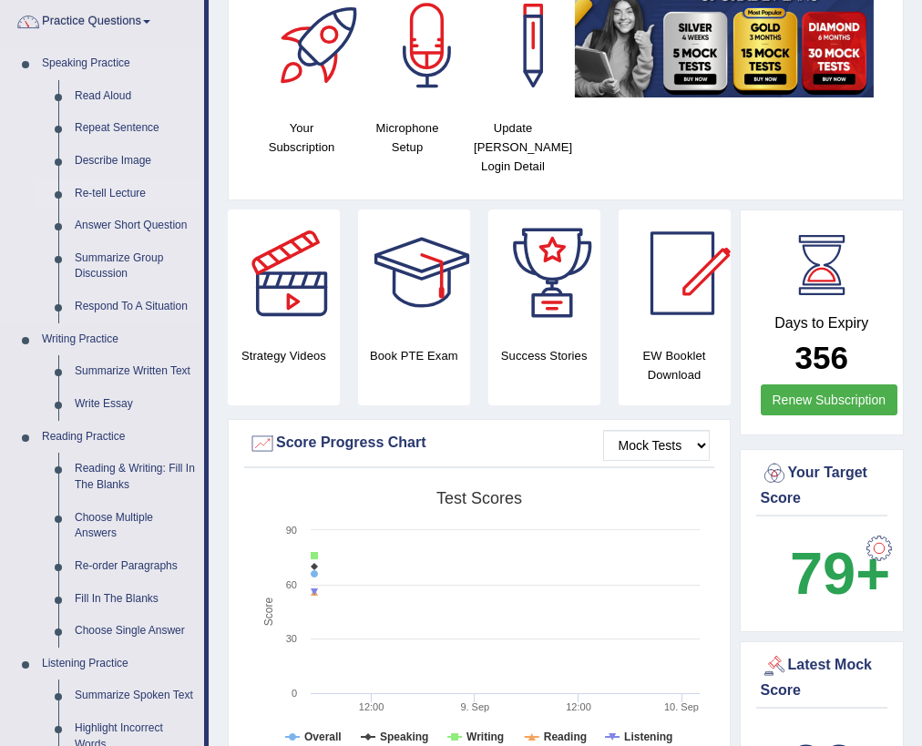
click at [128, 193] on link "Re-tell Lecture" at bounding box center [136, 194] width 138 height 33
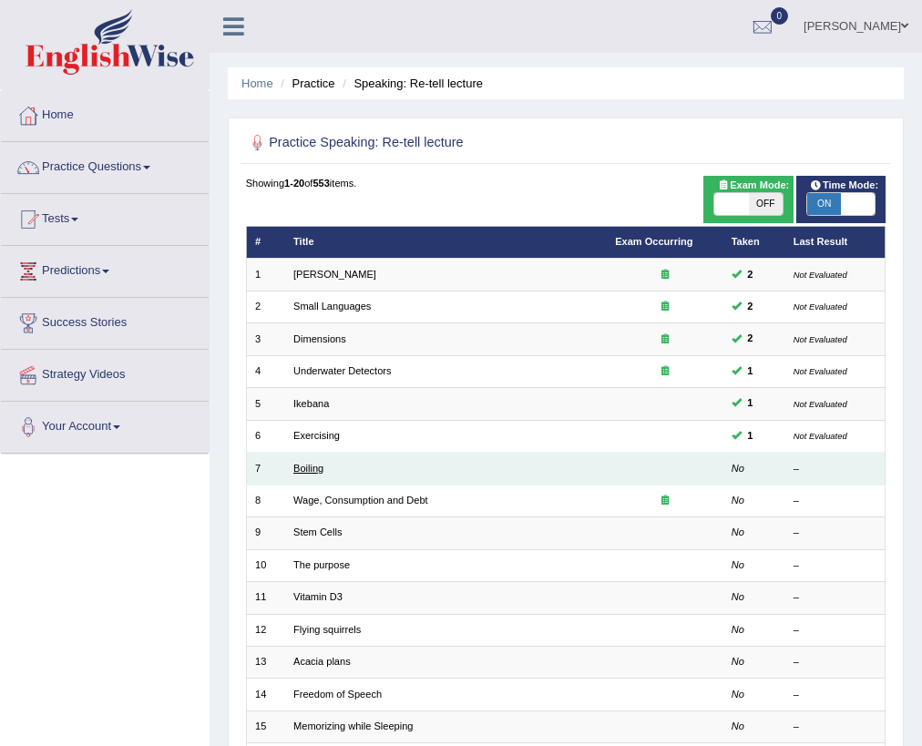
click at [315, 468] on link "Boiling" at bounding box center [308, 468] width 30 height 11
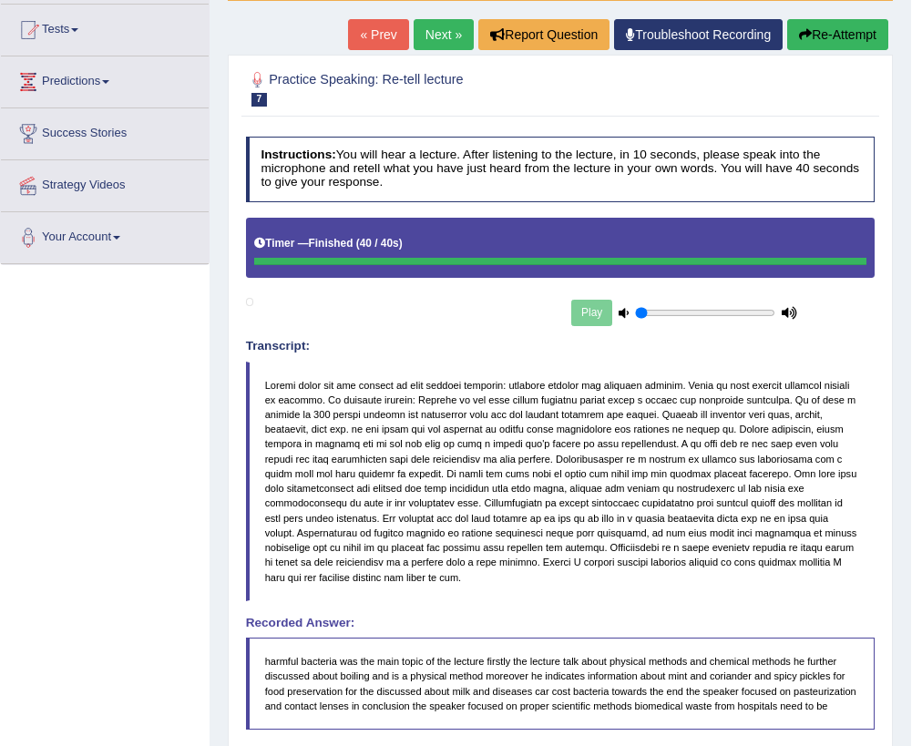
scroll to position [29, 0]
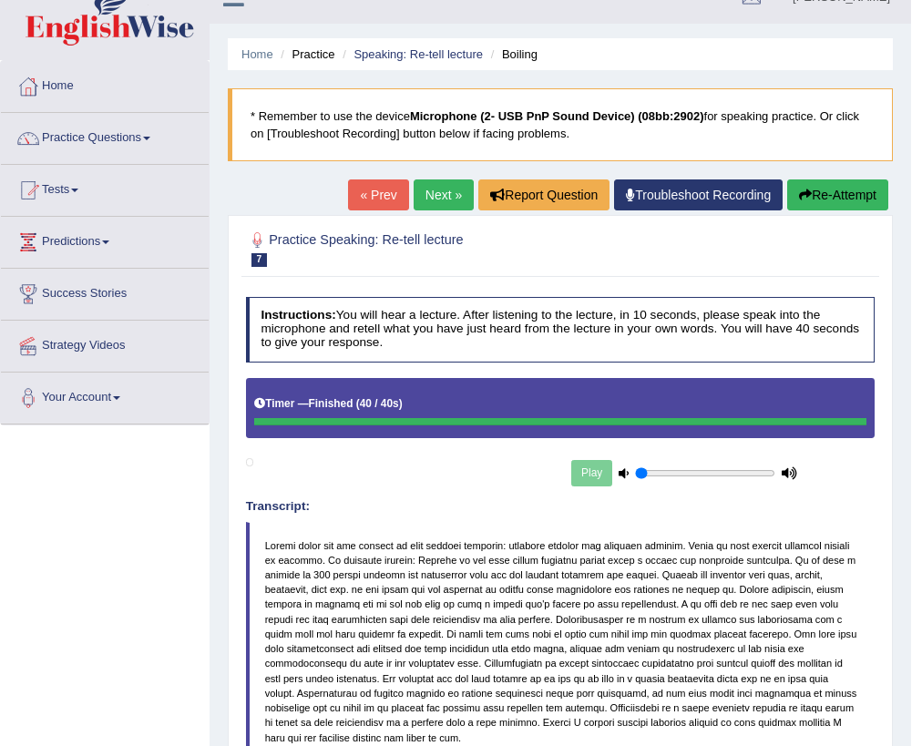
click at [867, 194] on button "Re-Attempt" at bounding box center [837, 195] width 101 height 31
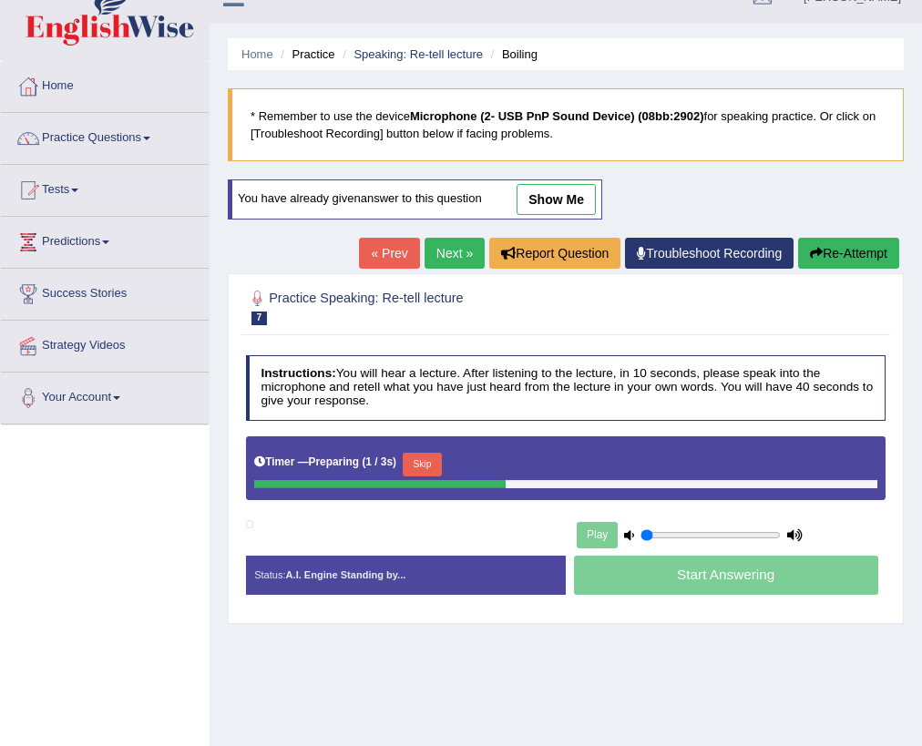
click at [413, 468] on button "Skip" at bounding box center [422, 465] width 39 height 24
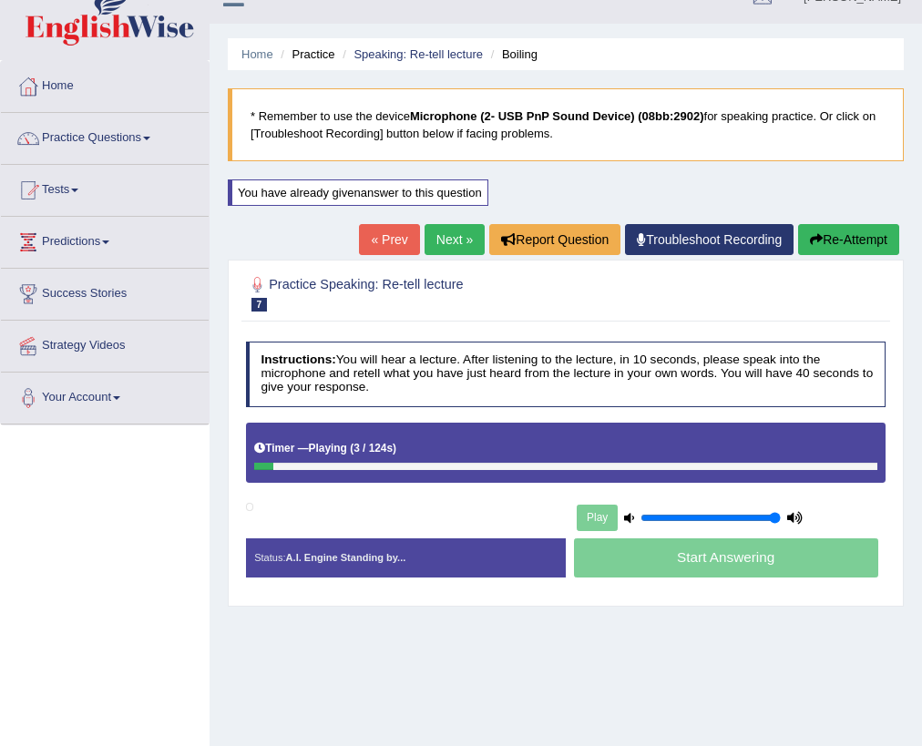
drag, startPoint x: 680, startPoint y: 511, endPoint x: 857, endPoint y: 530, distance: 177.8
type input "1"
click at [781, 525] on input "range" at bounding box center [711, 518] width 140 height 13
click at [633, 520] on icon at bounding box center [629, 518] width 10 height 10
click at [632, 520] on icon at bounding box center [629, 518] width 10 height 10
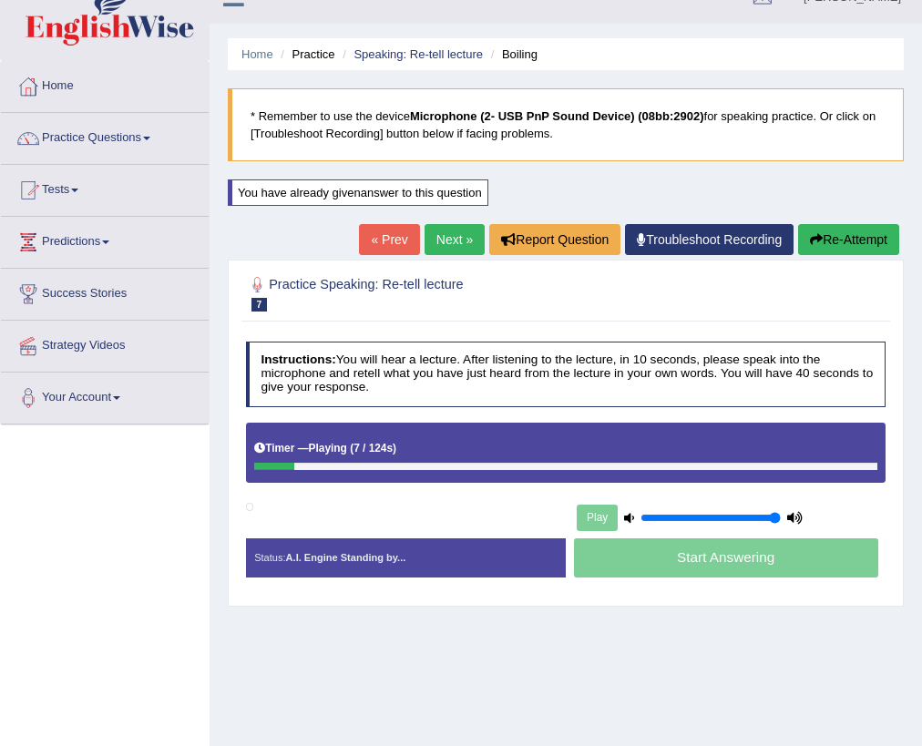
click at [739, 587] on div "Status: A.I. Engine Standing by... Start Answering Stop Recording" at bounding box center [566, 567] width 641 height 56
click at [745, 571] on div "Status: A.I. Engine Standing by... Start Answering Stop Recording" at bounding box center [566, 567] width 641 height 56
click at [750, 560] on div "Start Answering" at bounding box center [726, 561] width 320 height 44
click at [748, 560] on div "Start Answering" at bounding box center [726, 561] width 320 height 44
drag, startPoint x: 745, startPoint y: 559, endPoint x: 735, endPoint y: 559, distance: 10.9
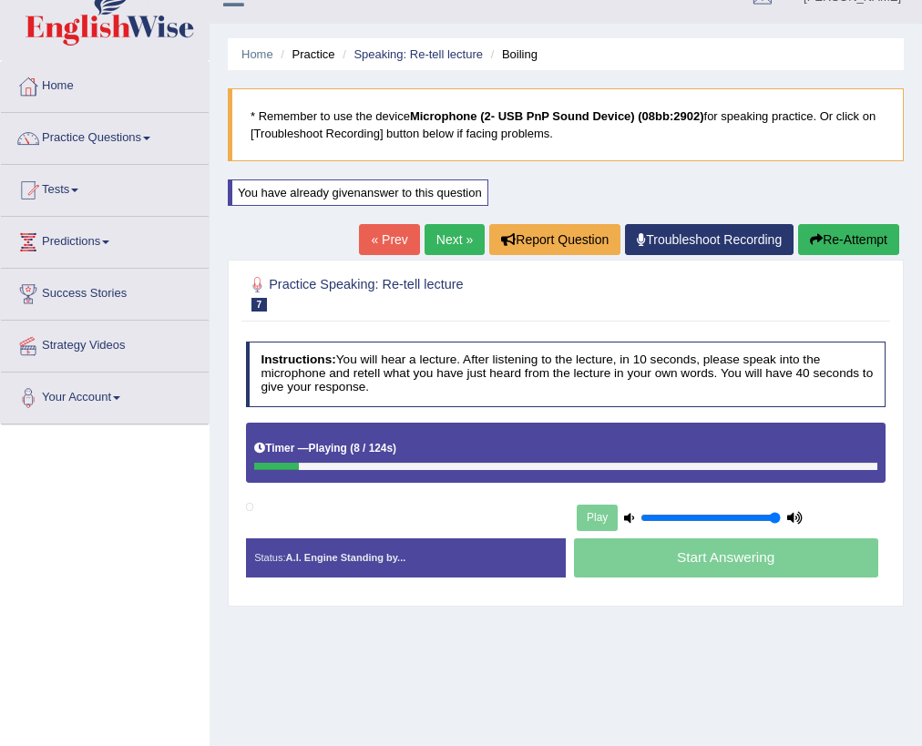
click at [745, 559] on div "Start Answering" at bounding box center [726, 561] width 320 height 44
click at [735, 559] on div "Start Answering" at bounding box center [726, 561] width 320 height 44
click at [733, 551] on div "Start Answering" at bounding box center [726, 561] width 320 height 44
click at [734, 550] on div "Start Answering" at bounding box center [726, 561] width 320 height 44
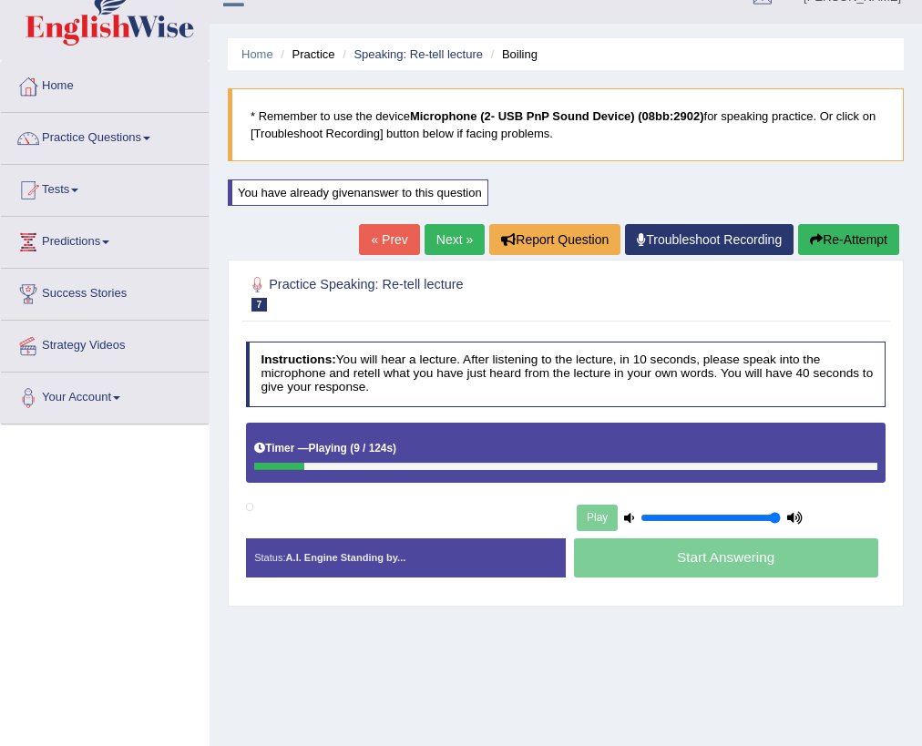
click at [735, 550] on div "Start Answering" at bounding box center [726, 561] width 320 height 44
click at [744, 550] on div "Start Answering" at bounding box center [726, 561] width 320 height 44
drag, startPoint x: 750, startPoint y: 547, endPoint x: 755, endPoint y: 560, distance: 14.4
click at [755, 560] on div "Start Answering" at bounding box center [726, 561] width 320 height 44
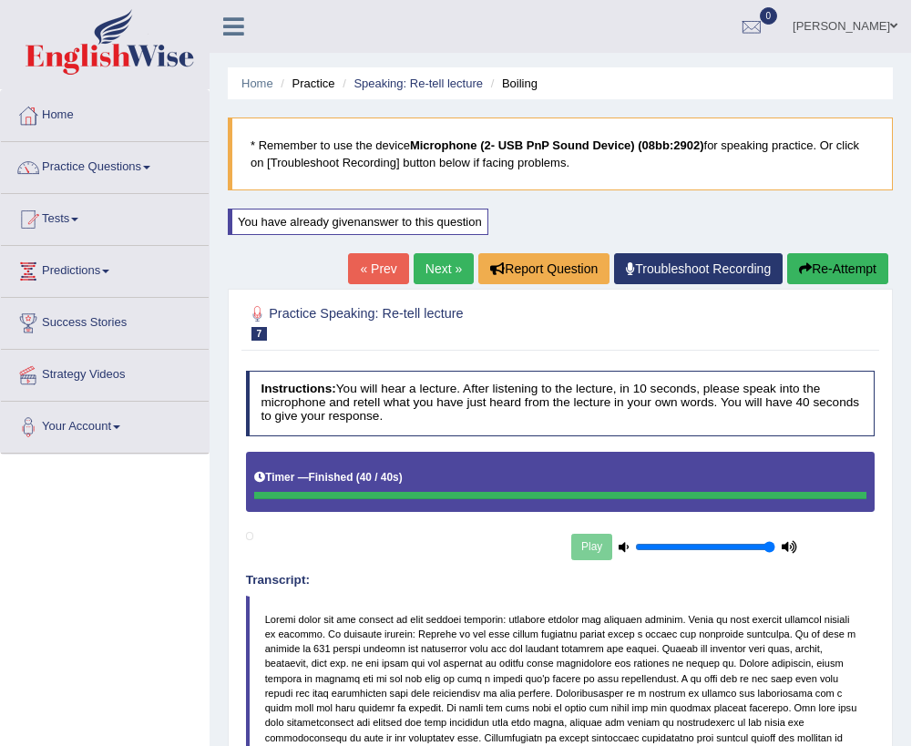
click at [433, 260] on link "Next »" at bounding box center [444, 268] width 60 height 31
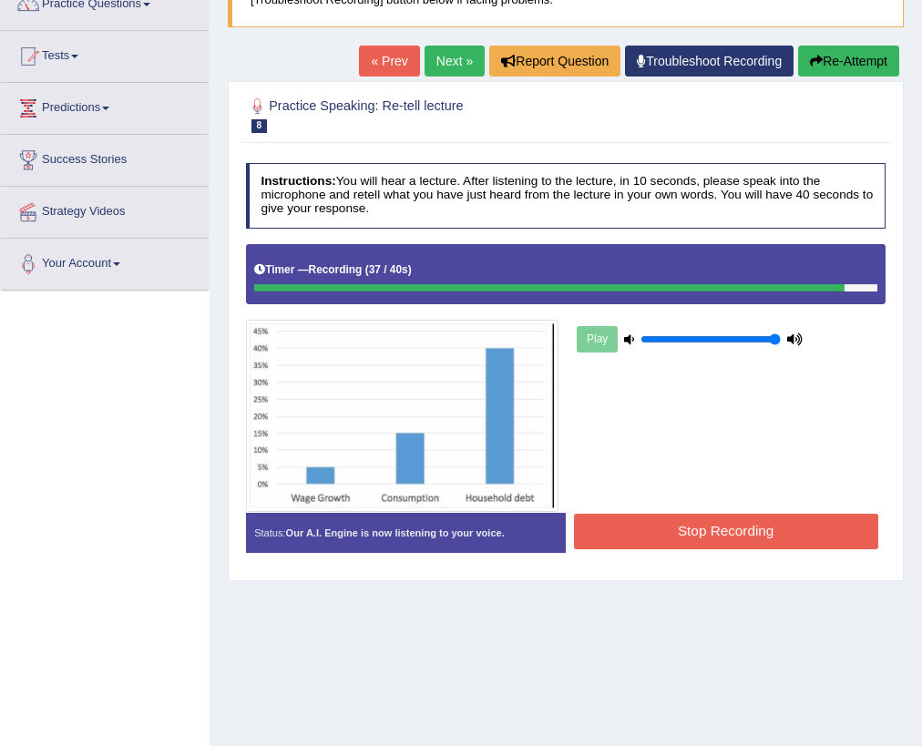
scroll to position [138, 0]
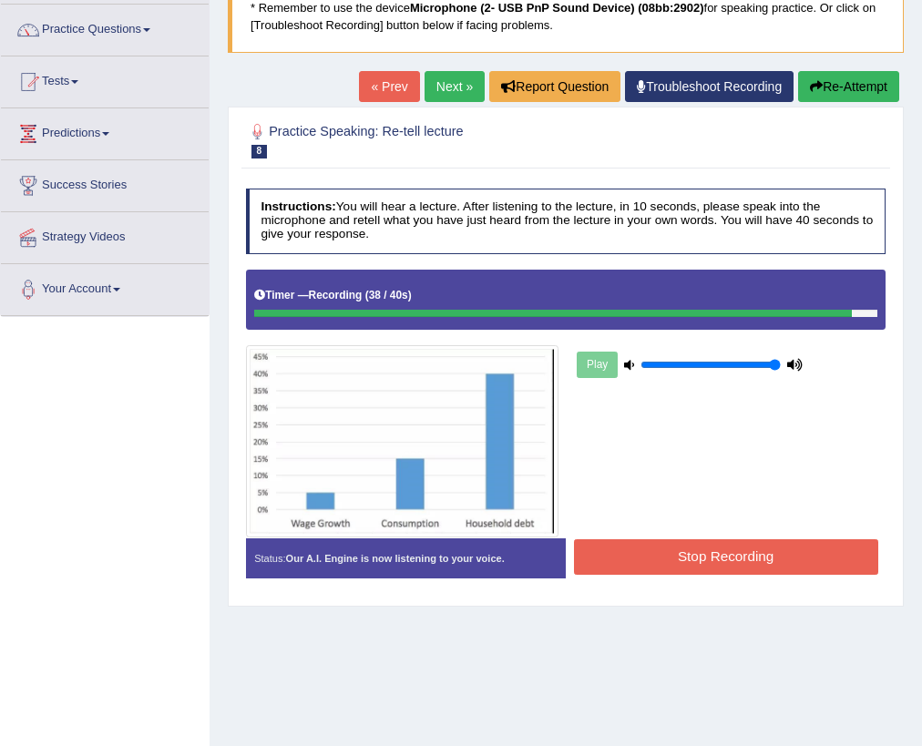
click at [784, 553] on button "Stop Recording" at bounding box center [726, 558] width 304 height 36
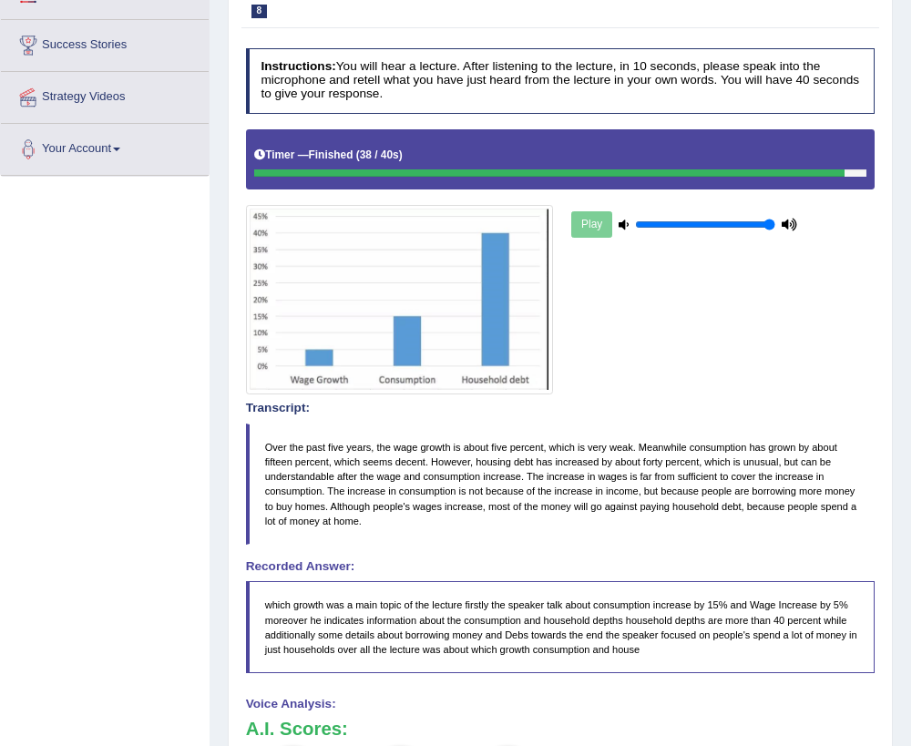
scroll to position [146, 0]
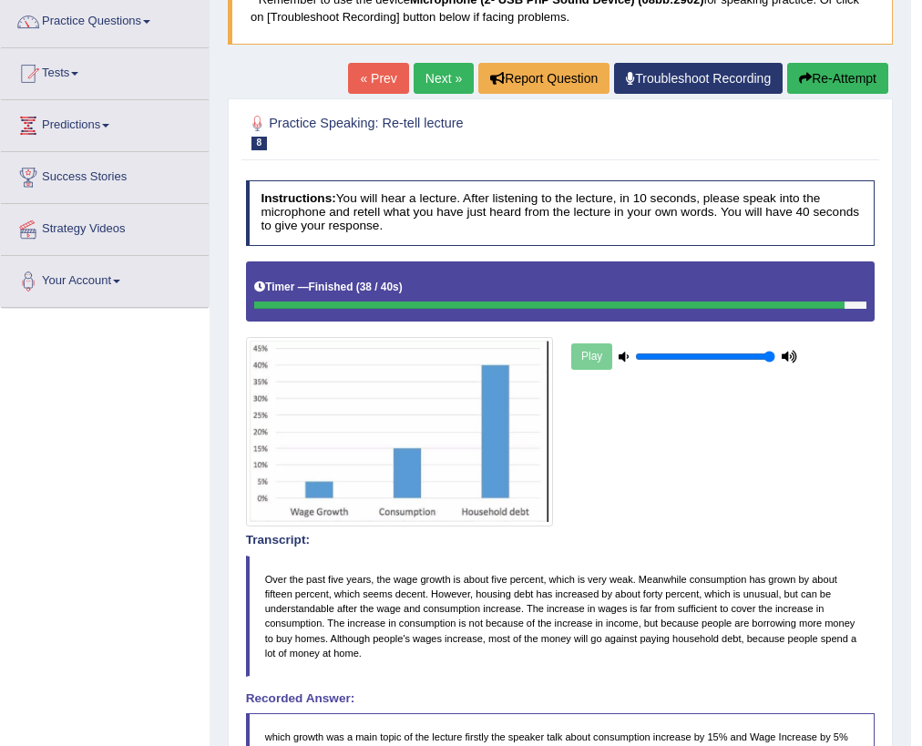
click at [437, 78] on link "Next »" at bounding box center [444, 78] width 60 height 31
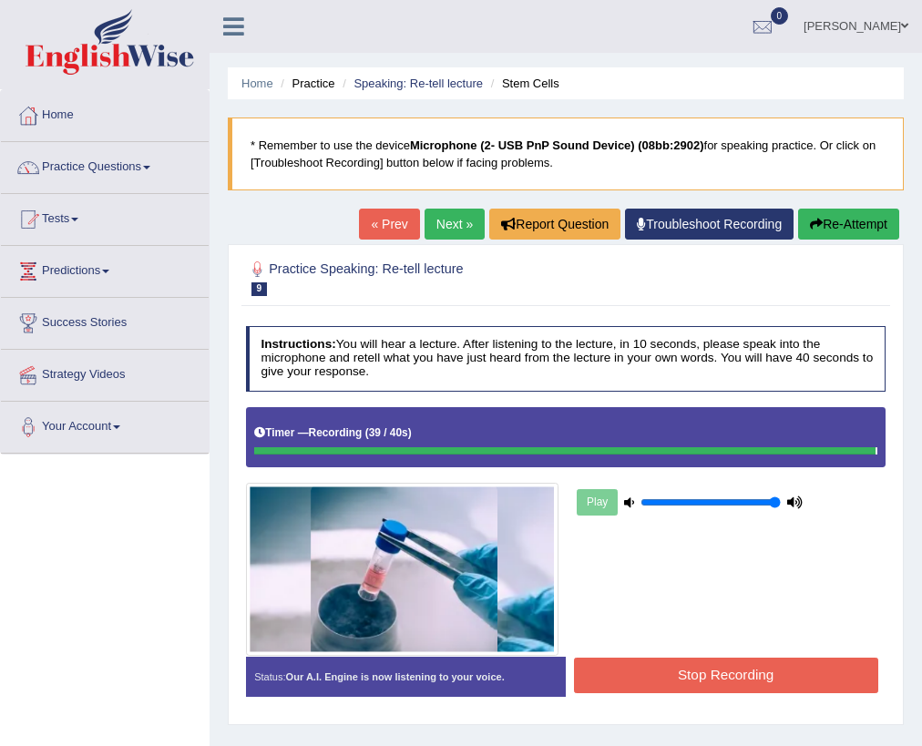
click at [703, 663] on button "Stop Recording" at bounding box center [726, 676] width 304 height 36
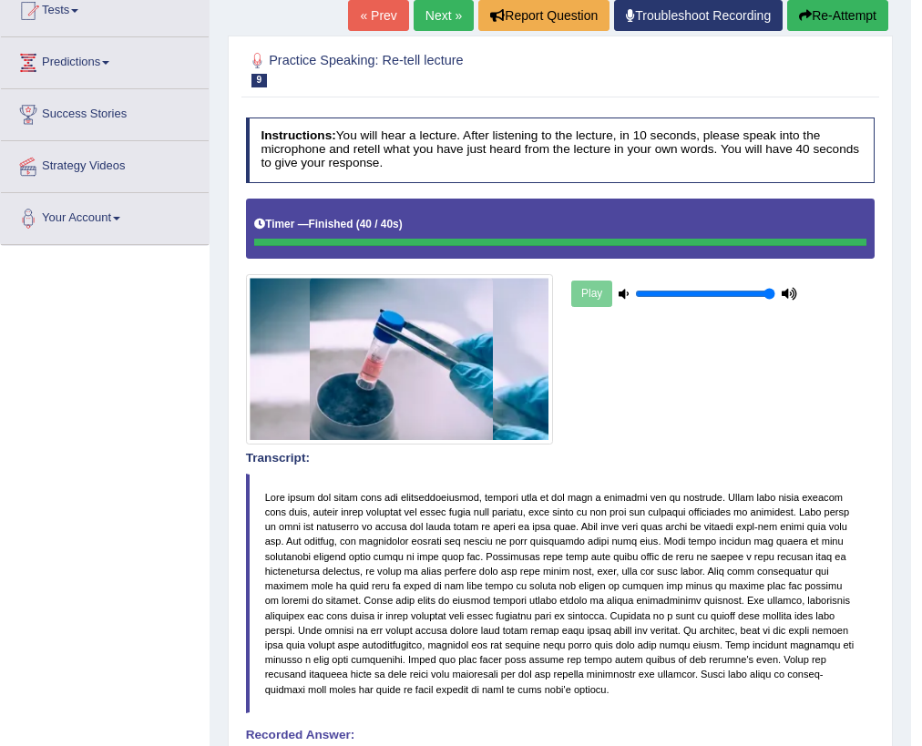
scroll to position [190, 0]
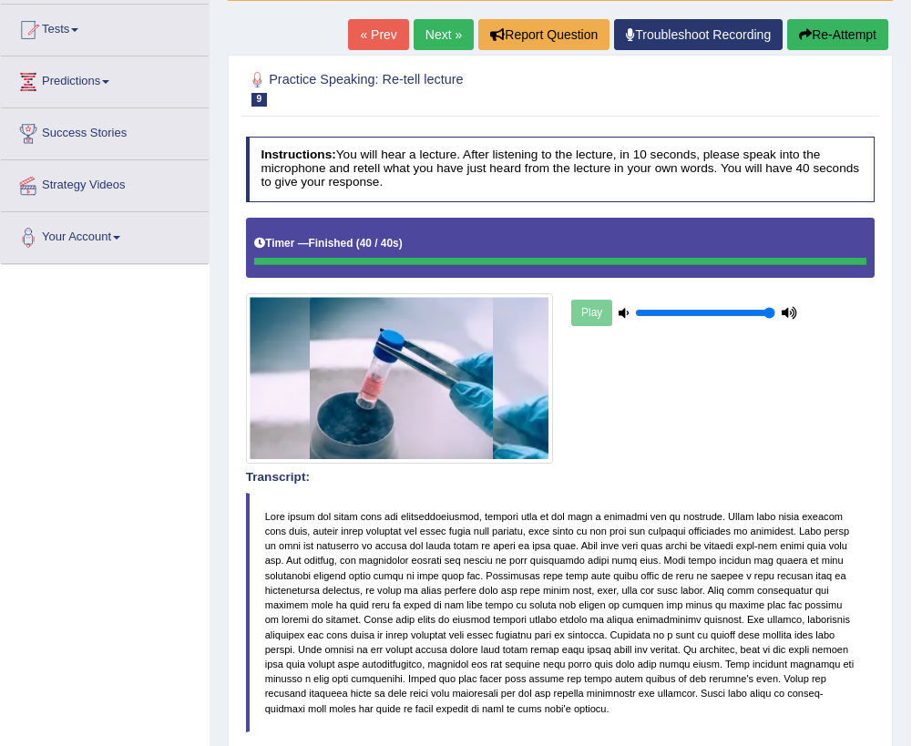
click at [445, 33] on link "Next »" at bounding box center [444, 34] width 60 height 31
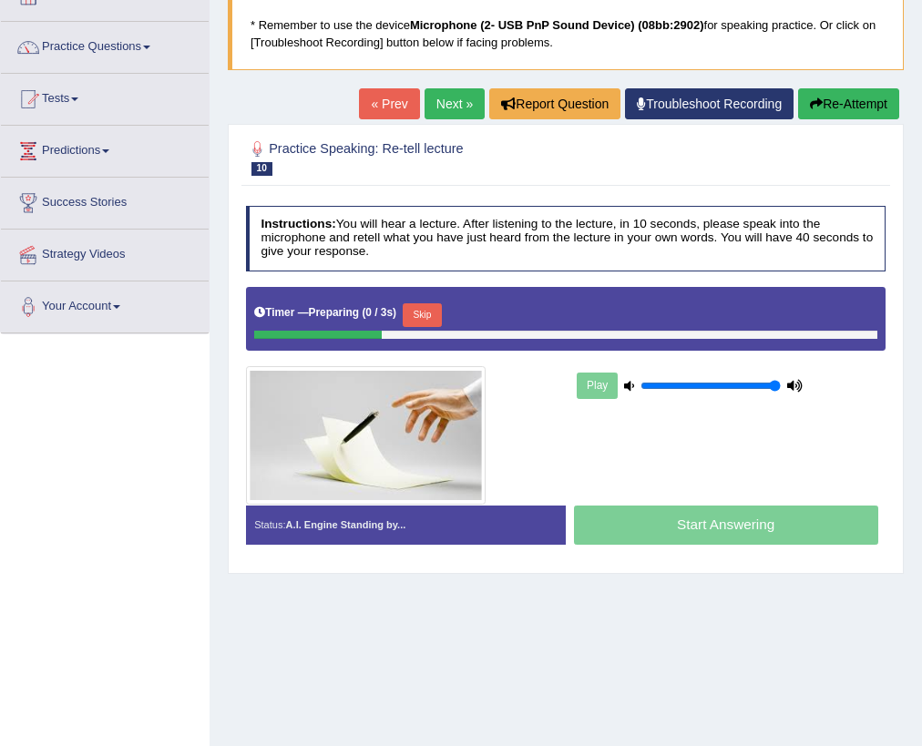
scroll to position [211, 0]
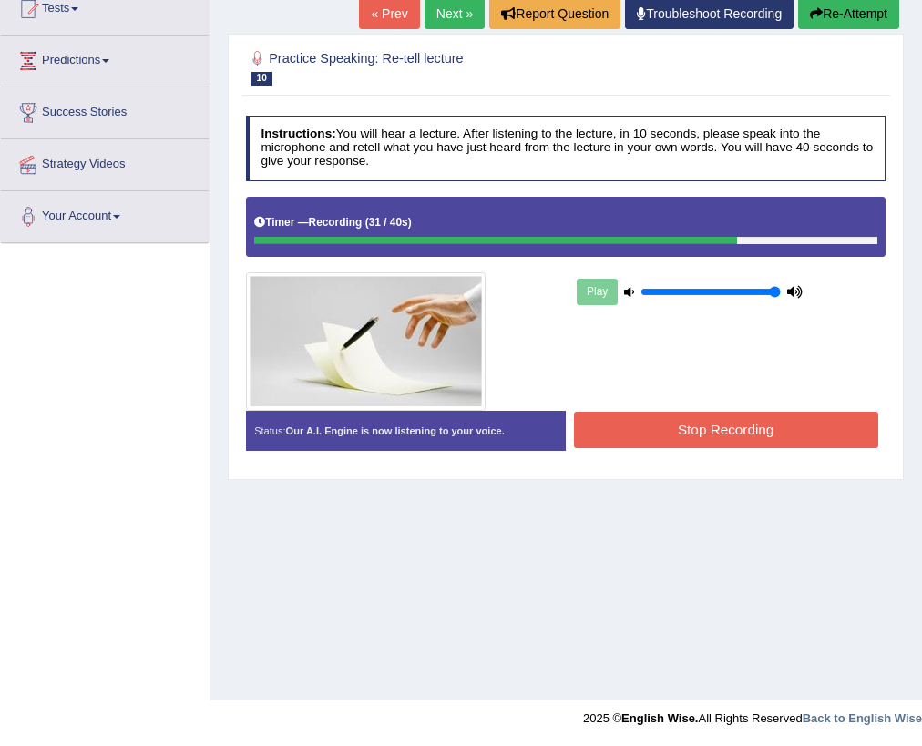
click at [801, 451] on div "Status: Our A.I. Engine is now listening to your voice. Start Answering Stop Re…" at bounding box center [566, 439] width 641 height 56
click at [801, 442] on button "Stop Recording" at bounding box center [726, 430] width 304 height 36
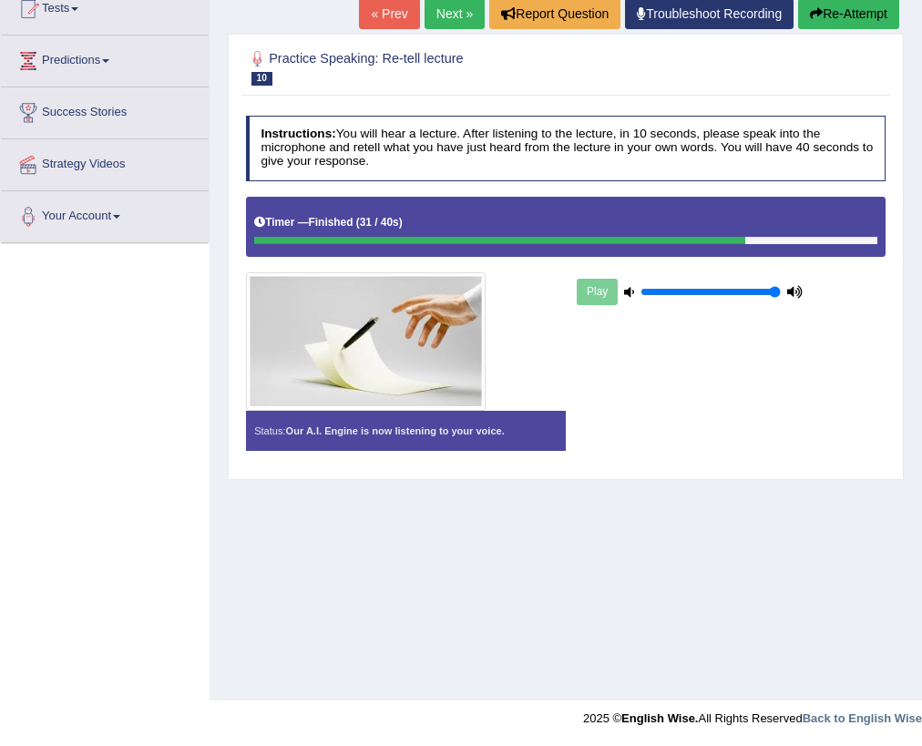
click at [801, 442] on div "Instructions: You will hear a lecture. After listening to the lecture, in 10 se…" at bounding box center [566, 290] width 648 height 364
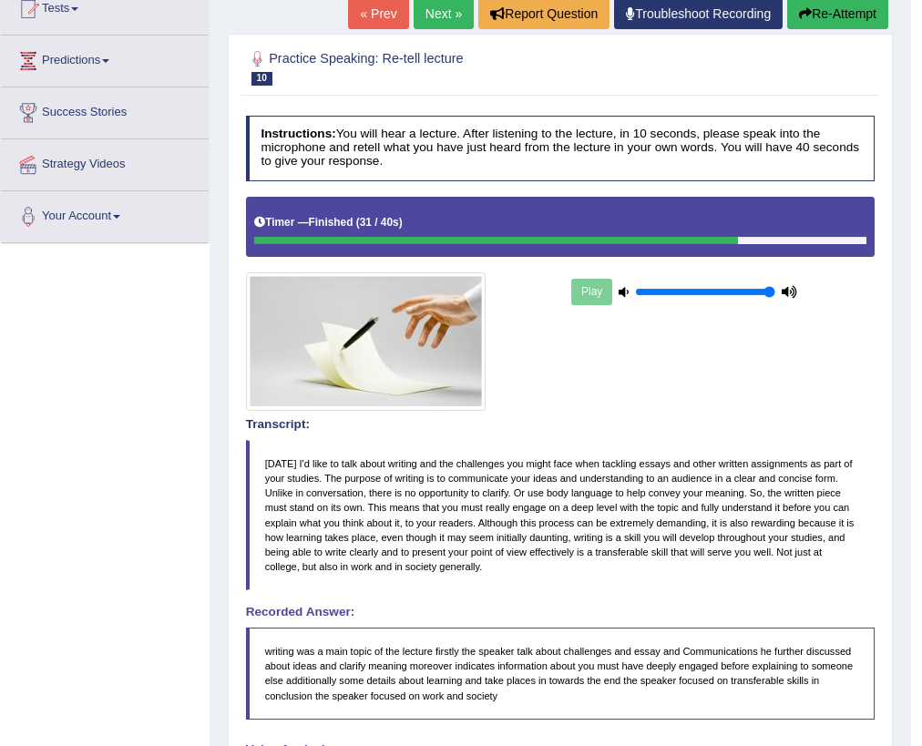
scroll to position [200, 0]
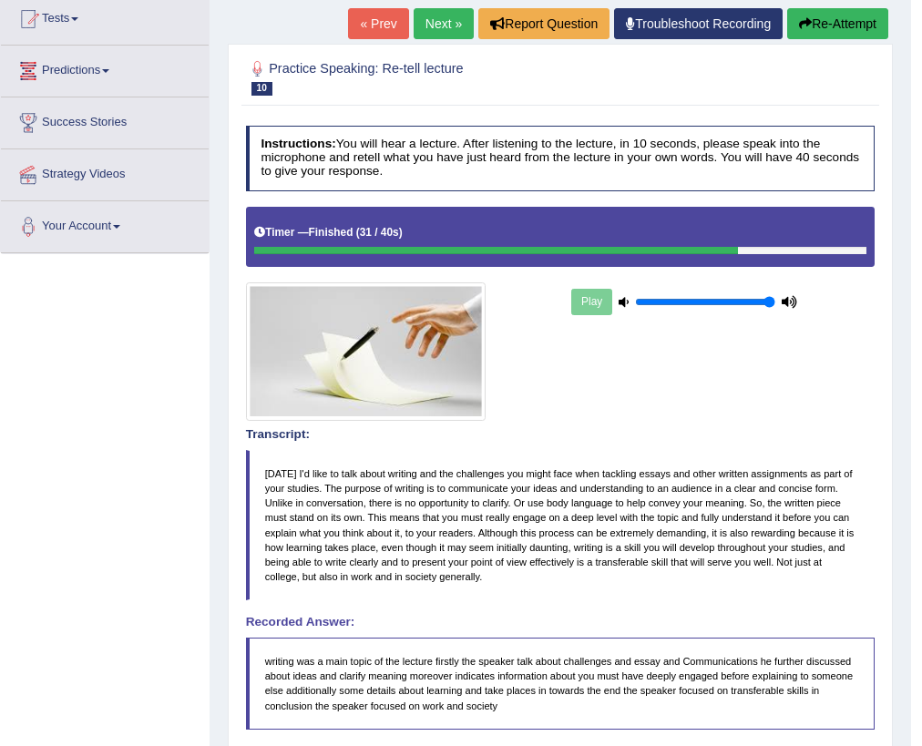
click at [64, 51] on link "Predictions" at bounding box center [105, 69] width 208 height 46
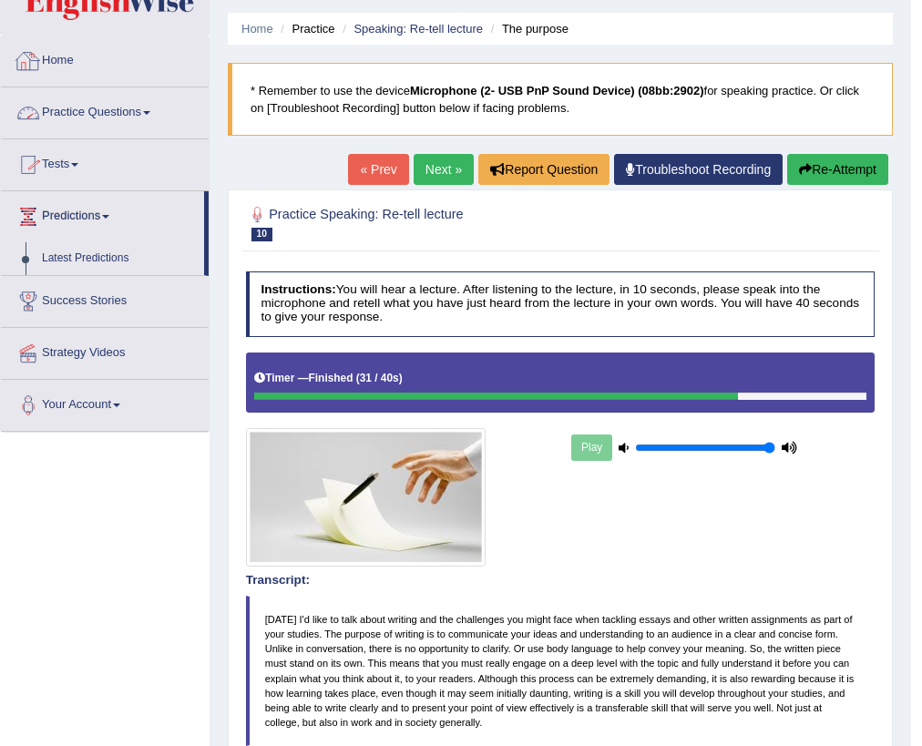
scroll to position [0, 0]
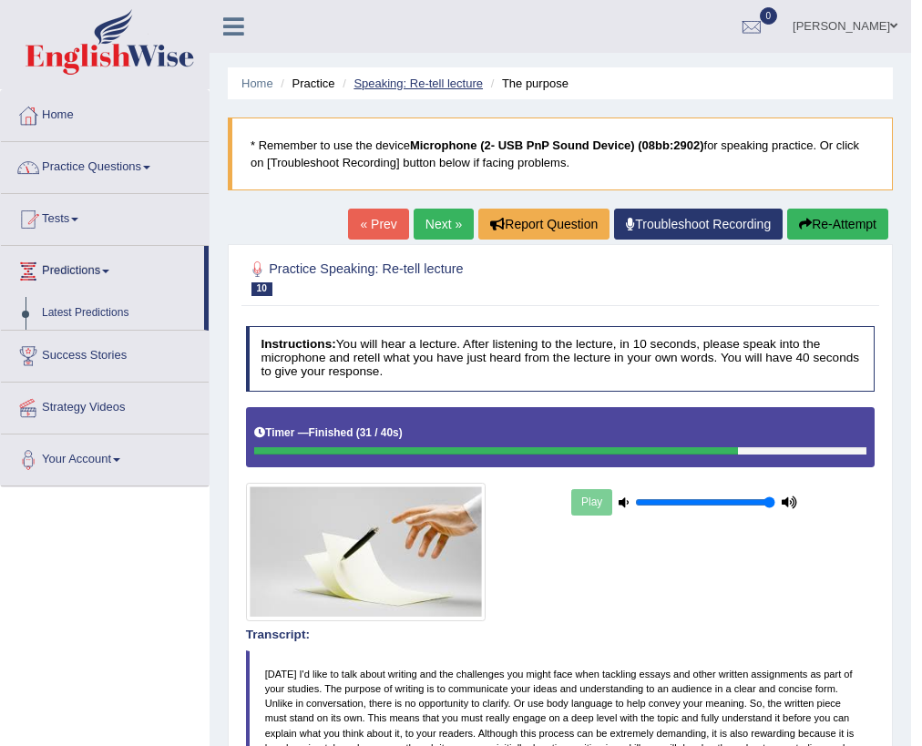
click at [429, 79] on link "Speaking: Re-tell lecture" at bounding box center [418, 84] width 129 height 14
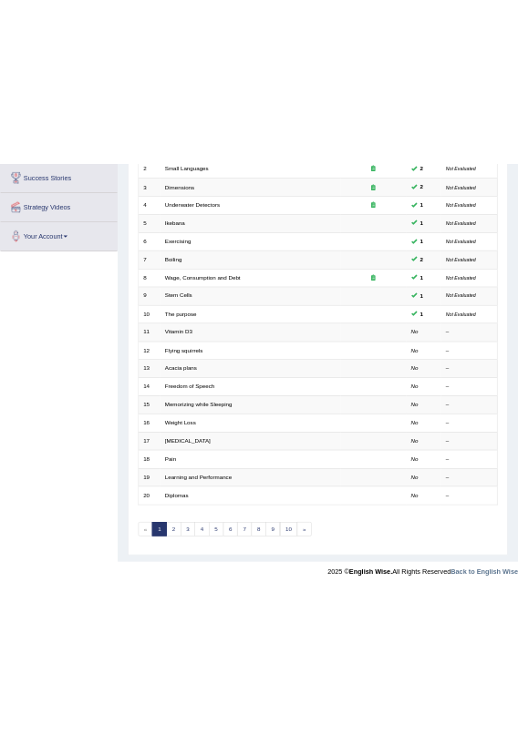
scroll to position [303, 0]
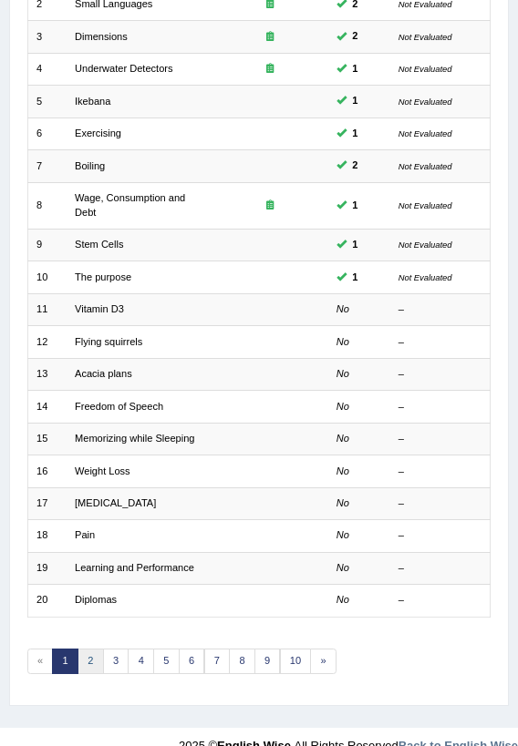
click at [98, 663] on link "2" at bounding box center [90, 662] width 26 height 26
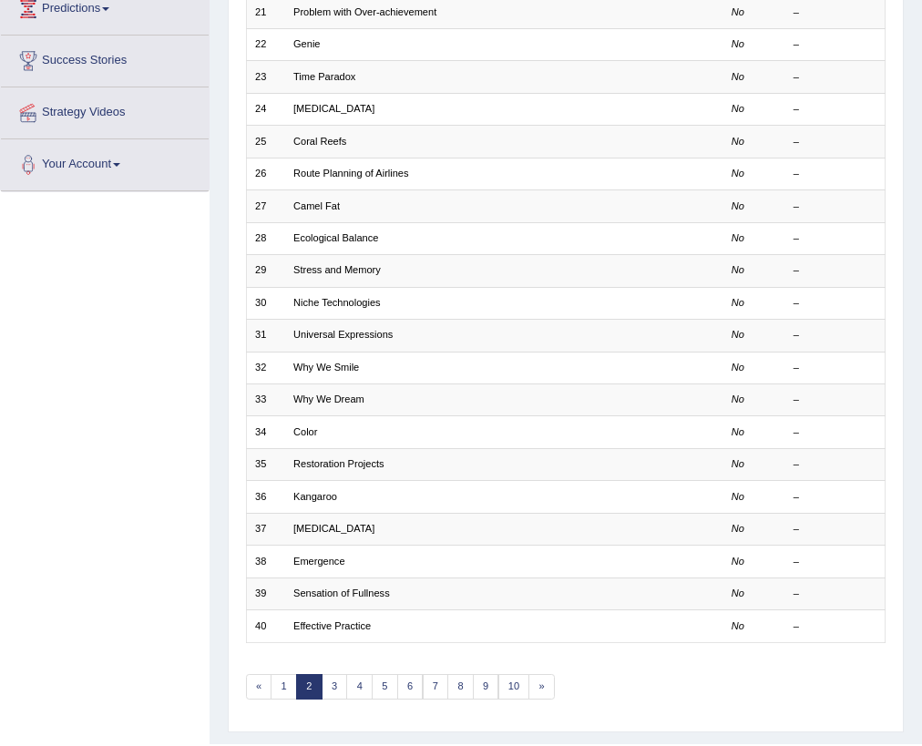
scroll to position [303, 0]
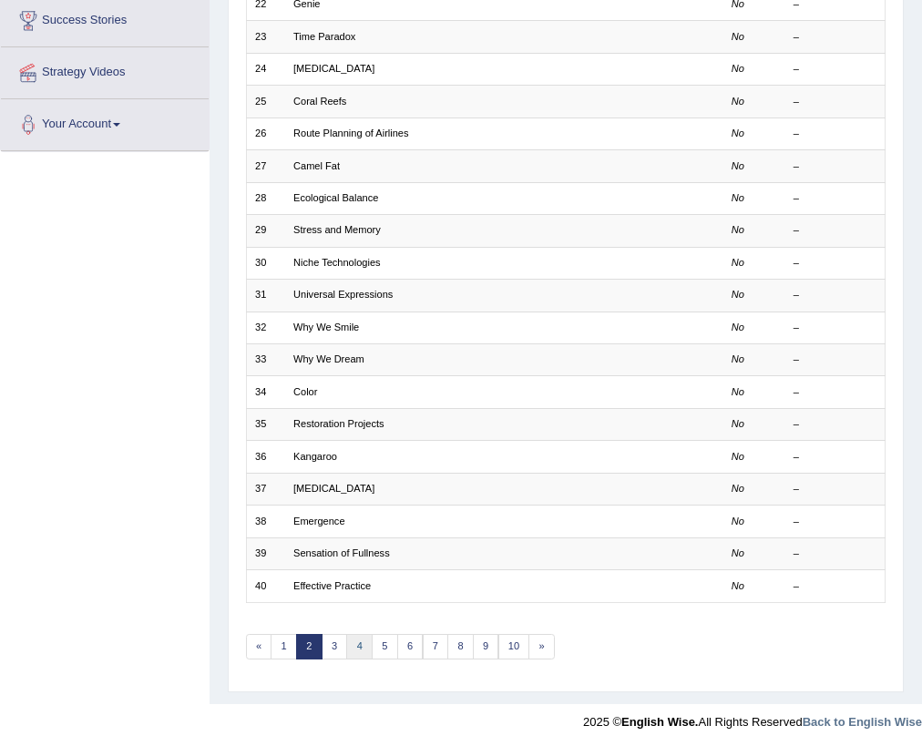
click at [357, 645] on link "4" at bounding box center [359, 647] width 26 height 26
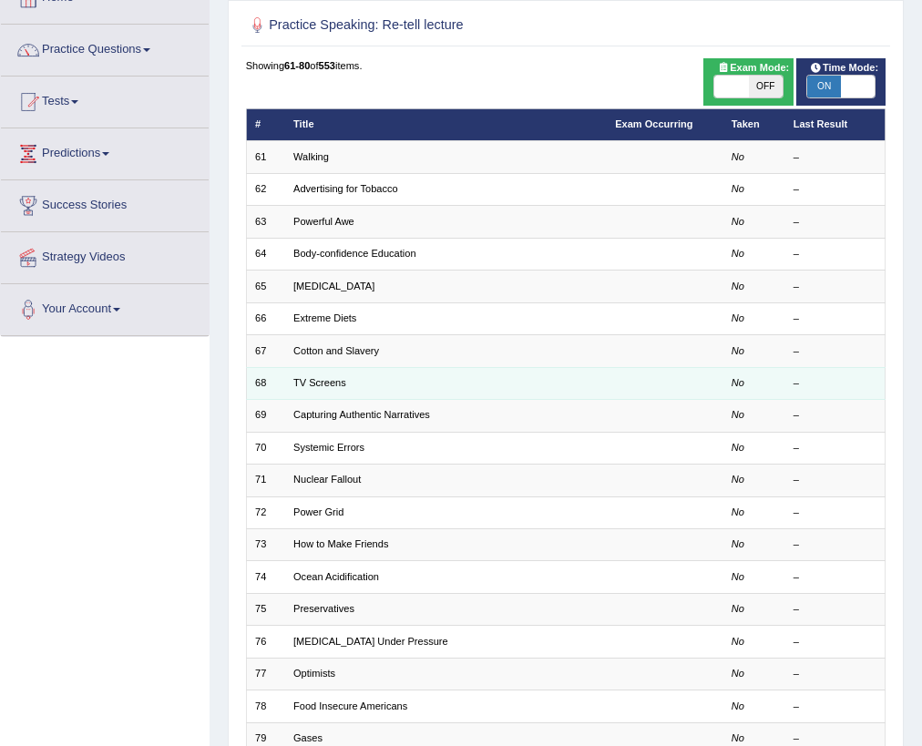
scroll to position [303, 0]
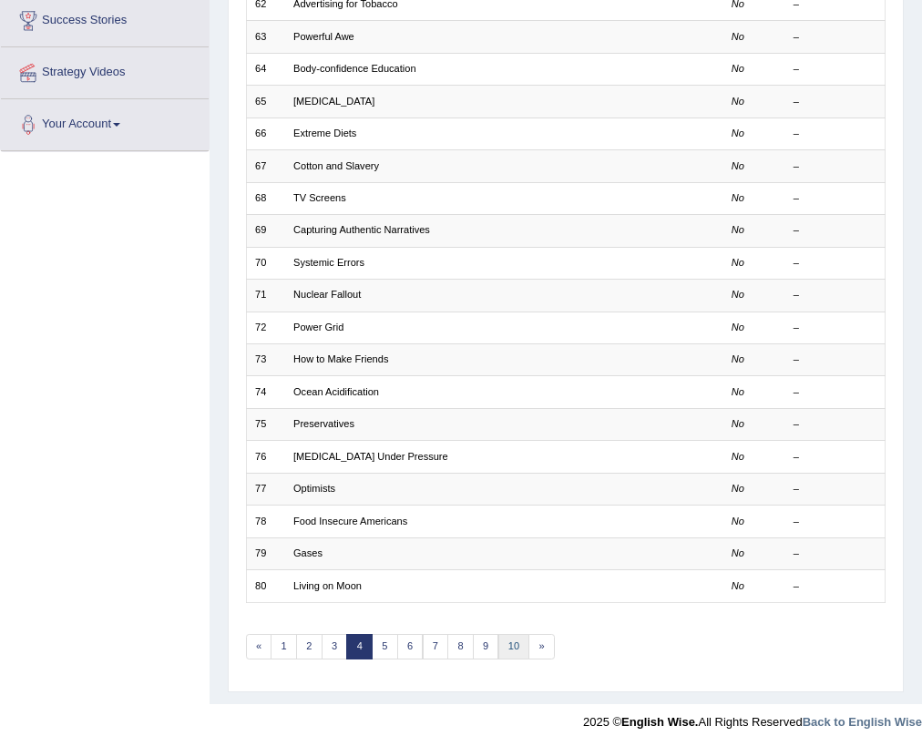
click at [507, 645] on link "10" at bounding box center [515, 647] width 32 height 26
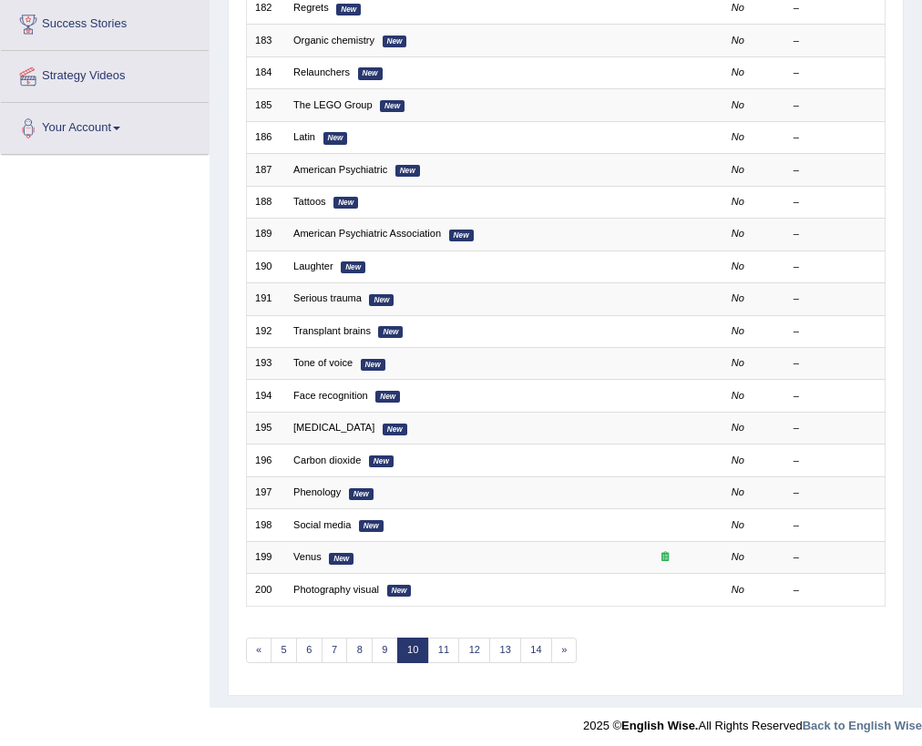
scroll to position [303, 0]
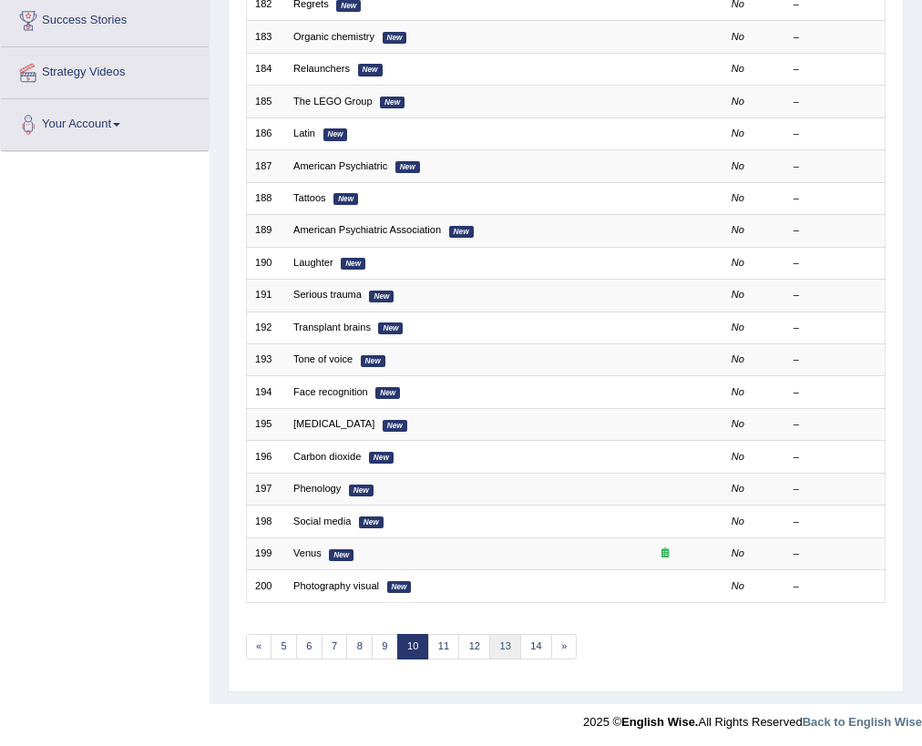
click at [507, 645] on link "13" at bounding box center [505, 647] width 32 height 26
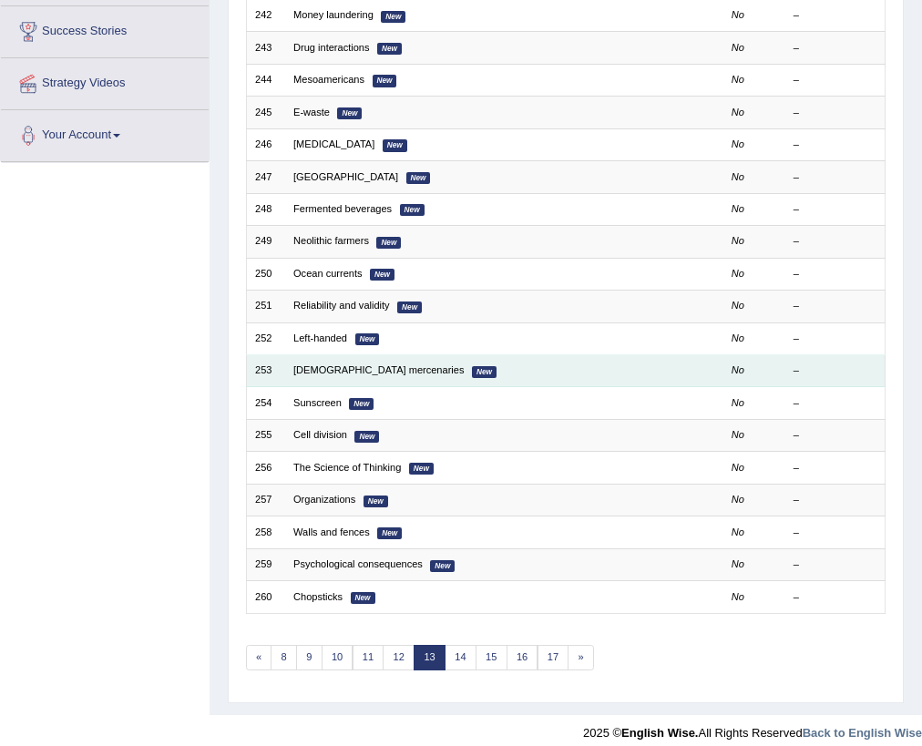
scroll to position [303, 0]
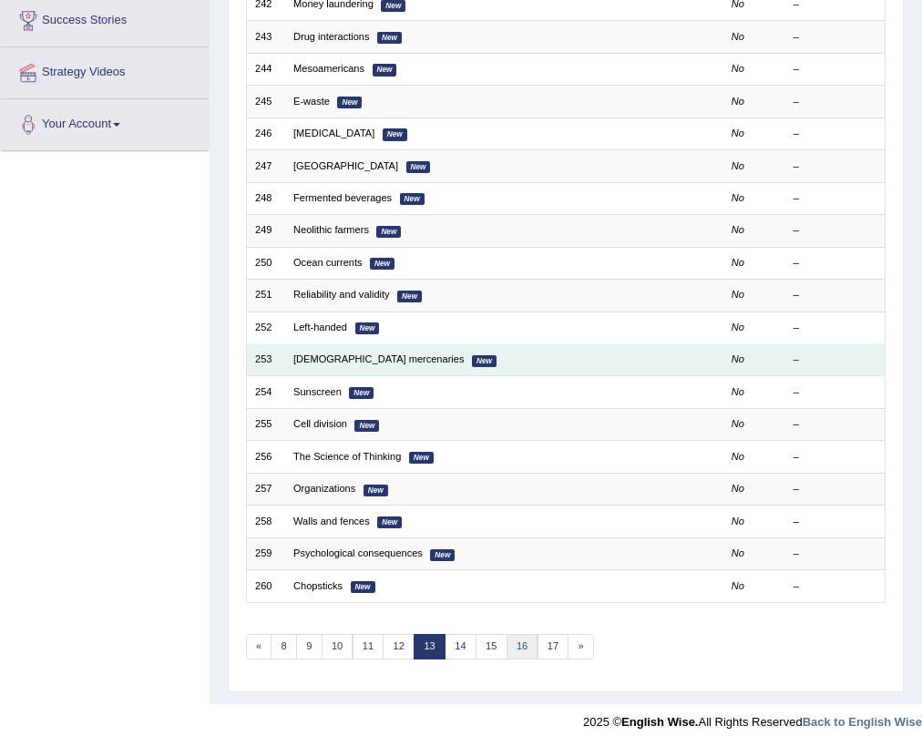
click at [521, 645] on link "16" at bounding box center [523, 647] width 32 height 26
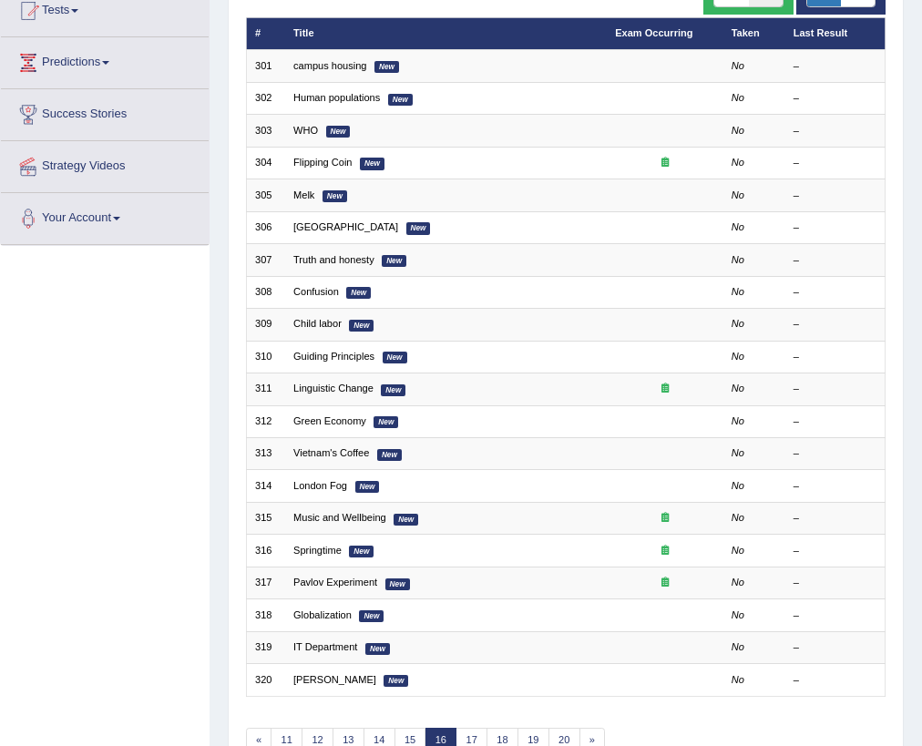
scroll to position [303, 0]
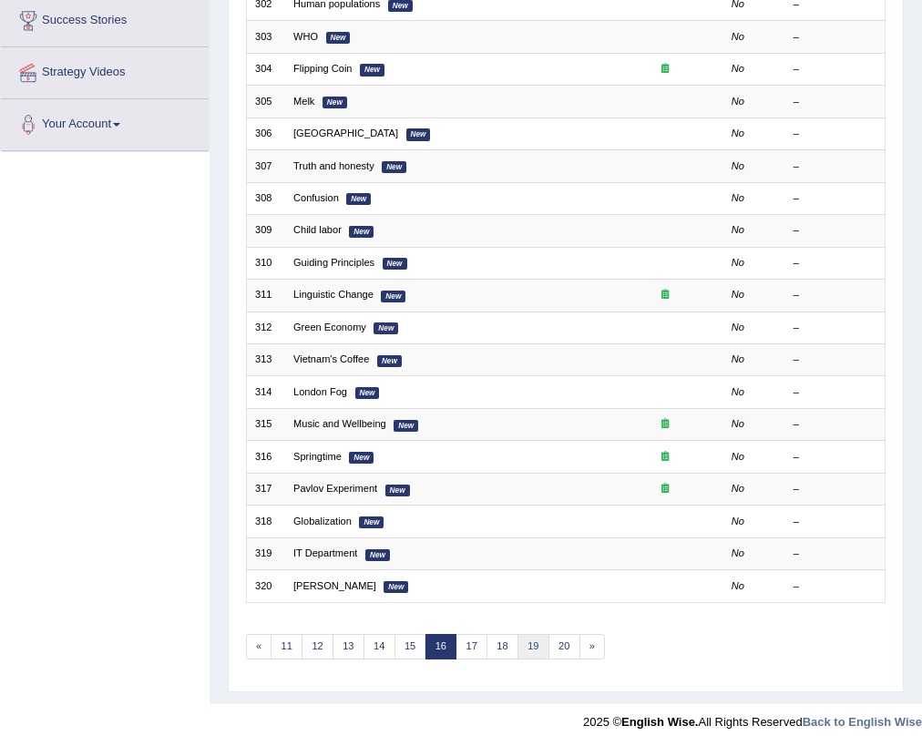
click at [518, 637] on link "19" at bounding box center [534, 647] width 32 height 26
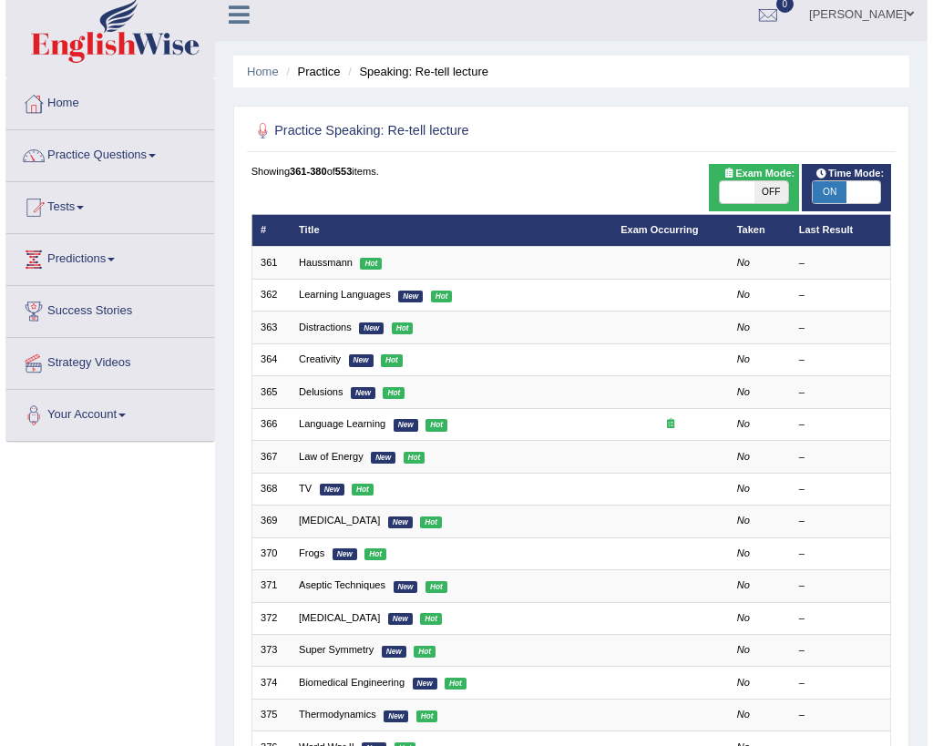
scroll to position [11, 0]
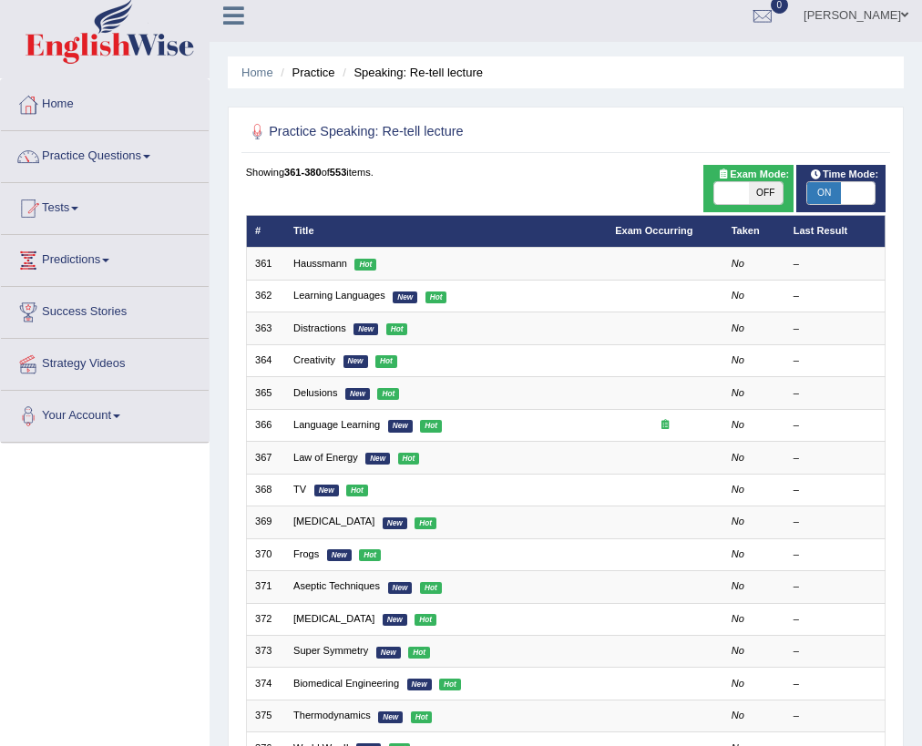
click at [761, 186] on span "OFF" at bounding box center [766, 193] width 34 height 22
checkbox input "true"
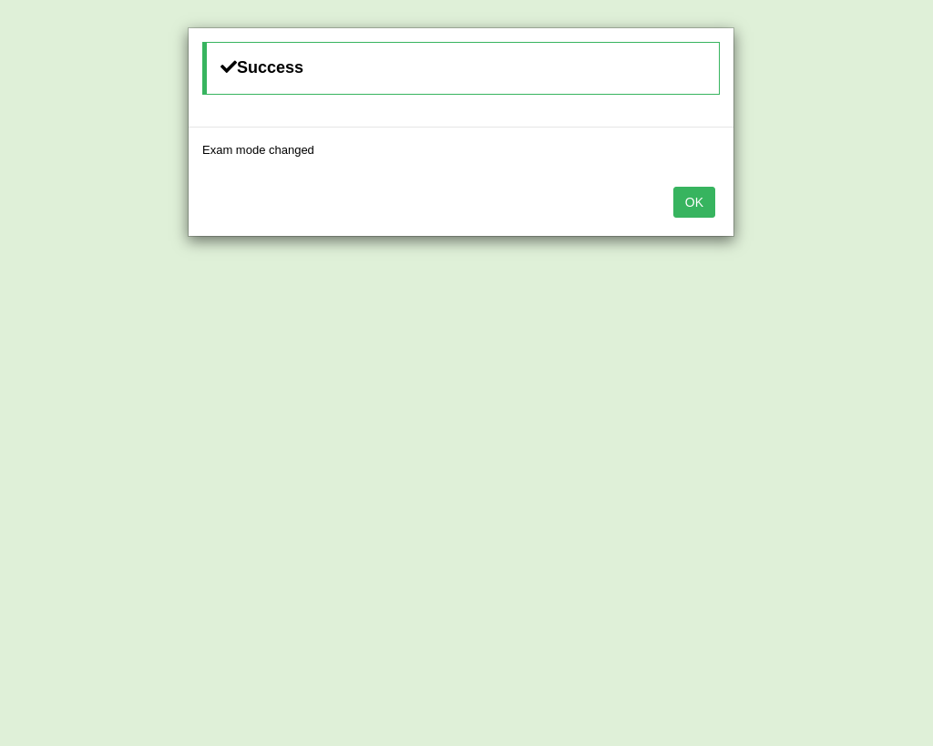
click at [697, 191] on button "OK" at bounding box center [694, 202] width 42 height 31
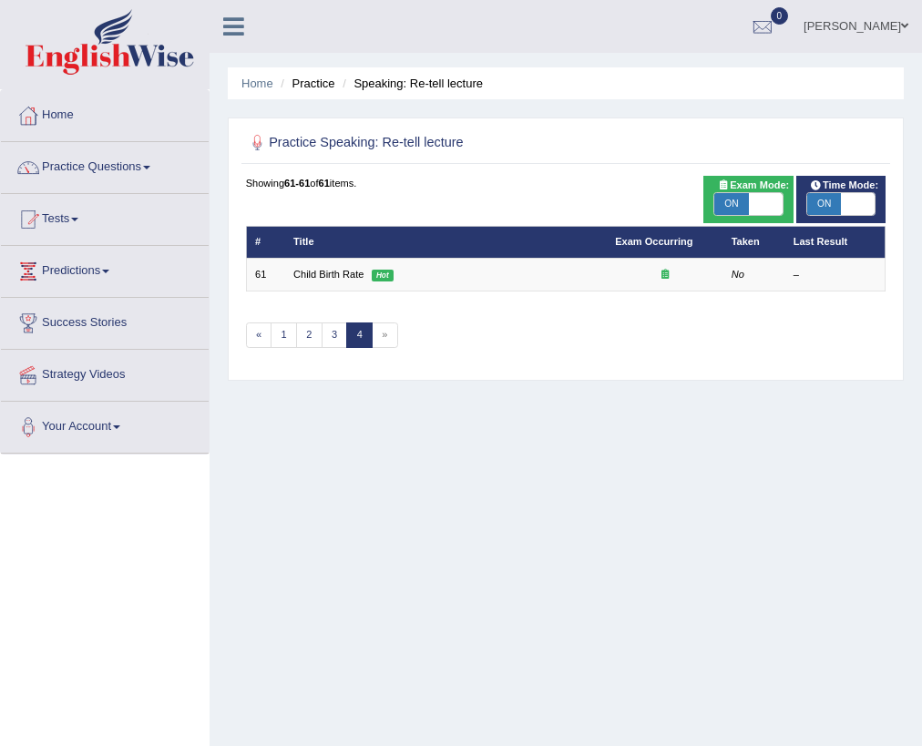
click at [251, 400] on div "Home Practice Speaking: Re-tell lecture Practice Speaking: Re-tell lecture Time…" at bounding box center [566, 455] width 713 height 911
click at [335, 333] on link "3" at bounding box center [335, 336] width 26 height 26
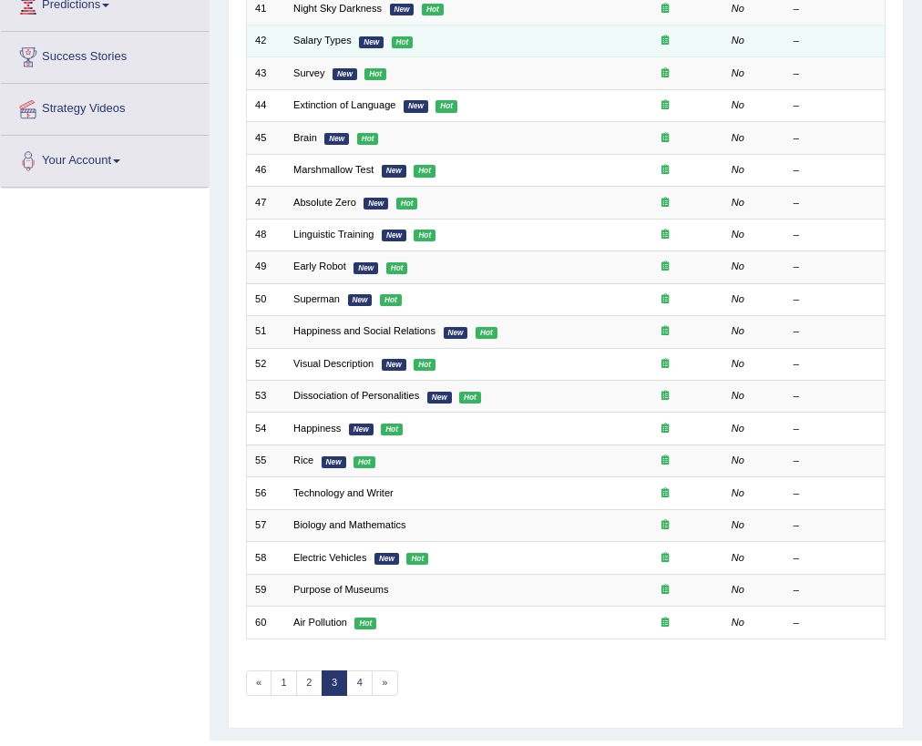
scroll to position [303, 0]
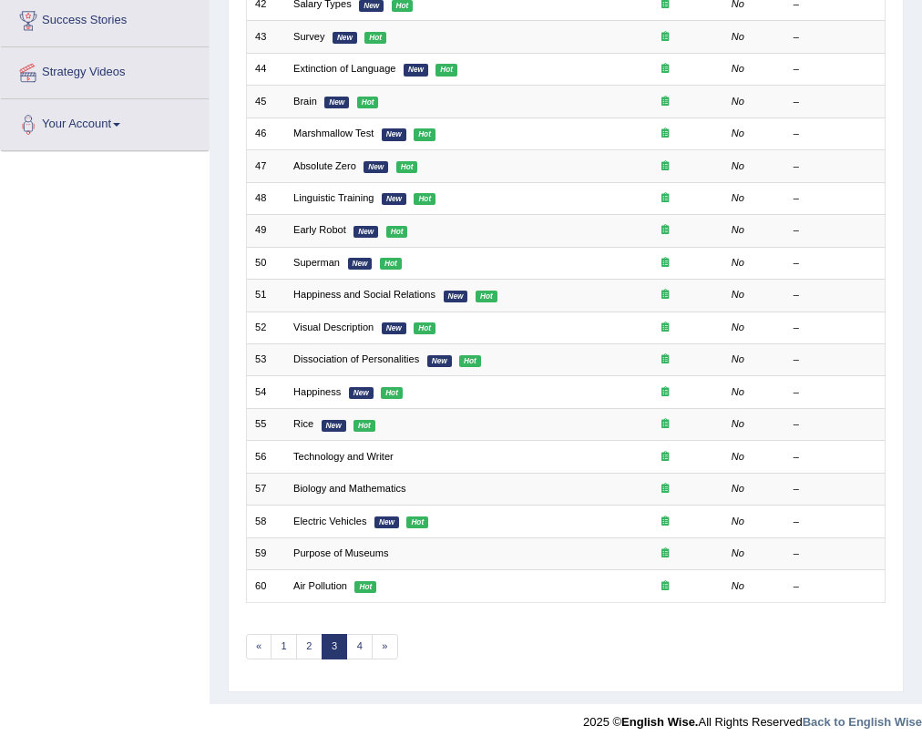
drag, startPoint x: 342, startPoint y: 229, endPoint x: 194, endPoint y: 471, distance: 283.8
click at [194, 471] on div "Toggle navigation Home Practice Questions Speaking Practice Read Aloud Repeat S…" at bounding box center [461, 218] width 922 height 1043
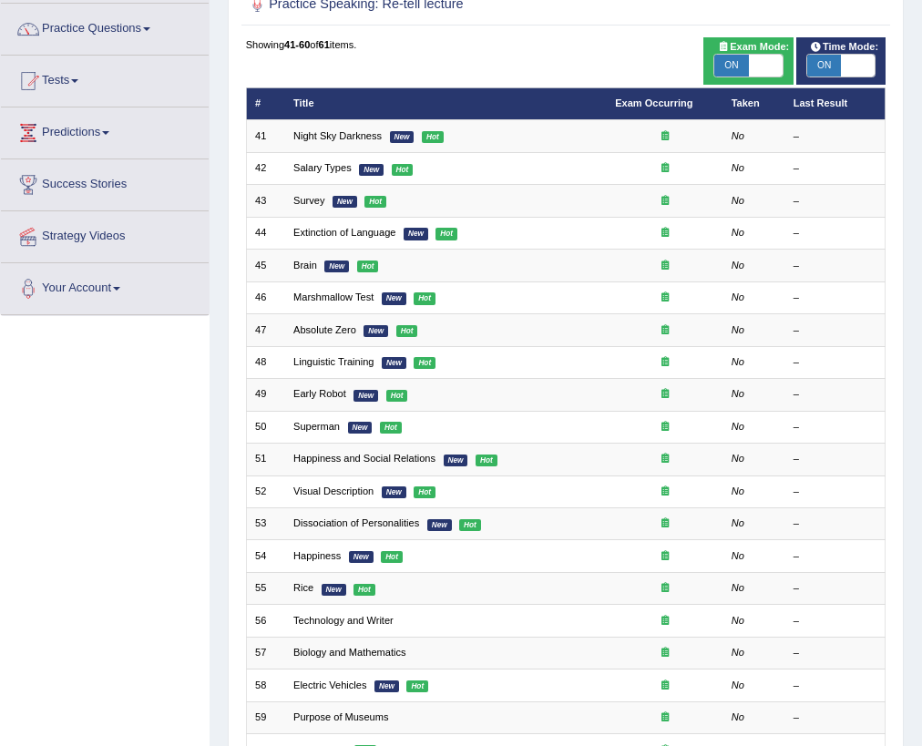
scroll to position [0, 0]
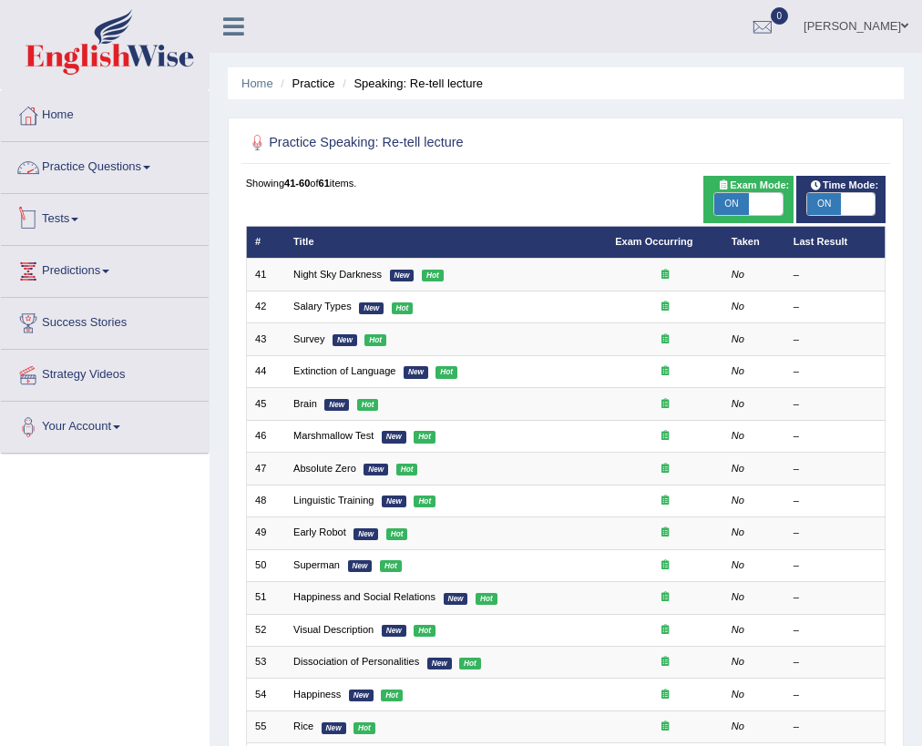
click at [73, 183] on link "Practice Questions" at bounding box center [105, 165] width 208 height 46
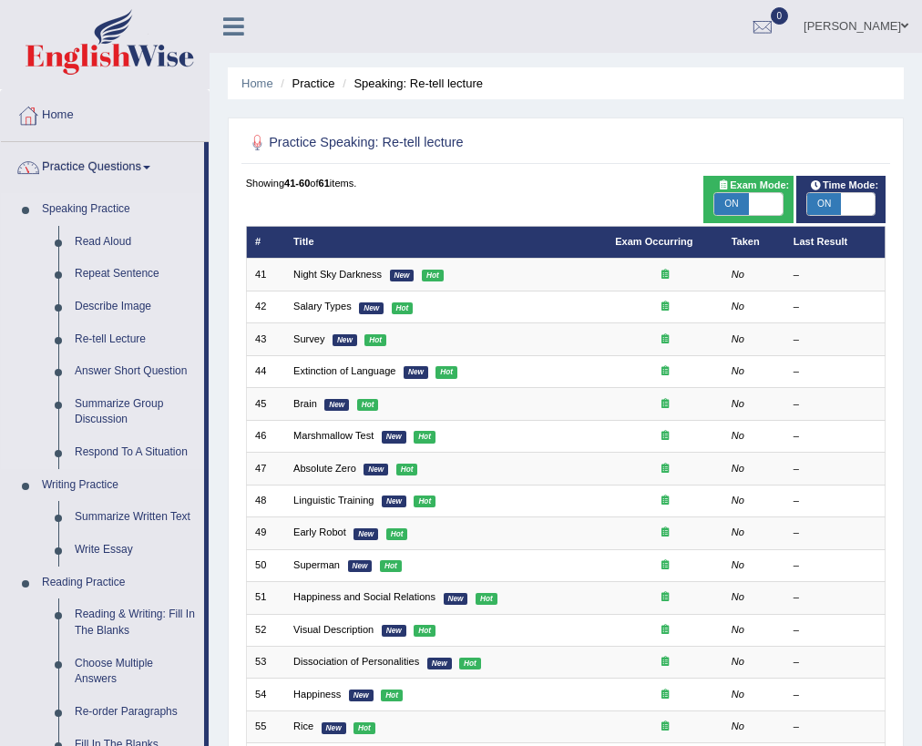
click at [120, 211] on link "Speaking Practice" at bounding box center [119, 209] width 170 height 33
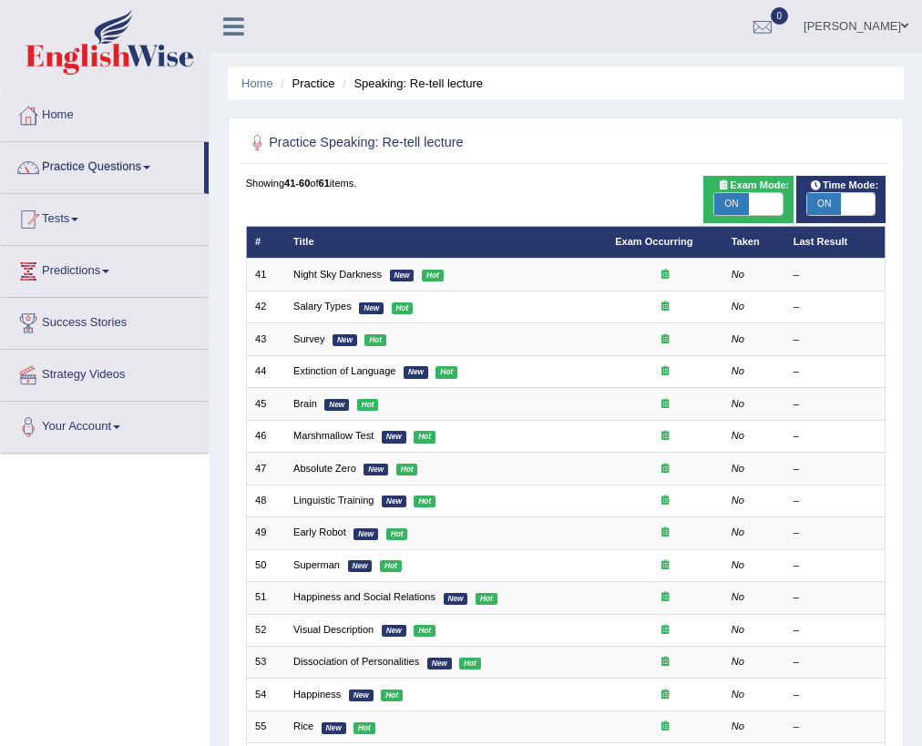
click at [120, 211] on link "Speaking Practice" at bounding box center [119, 209] width 170 height 33
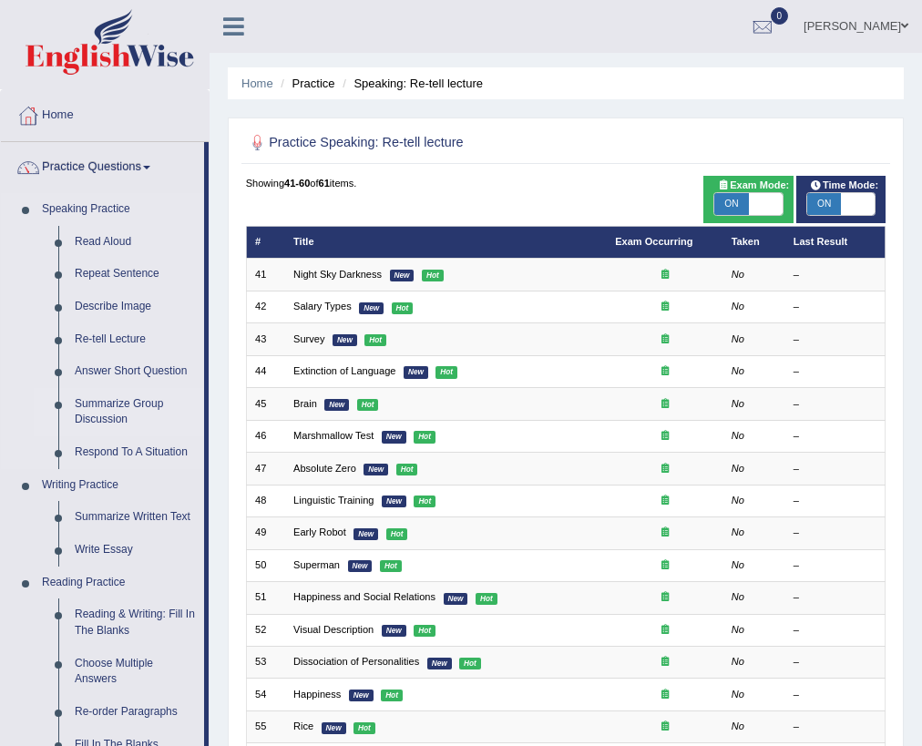
click at [122, 415] on link "Summarize Group Discussion" at bounding box center [136, 412] width 138 height 48
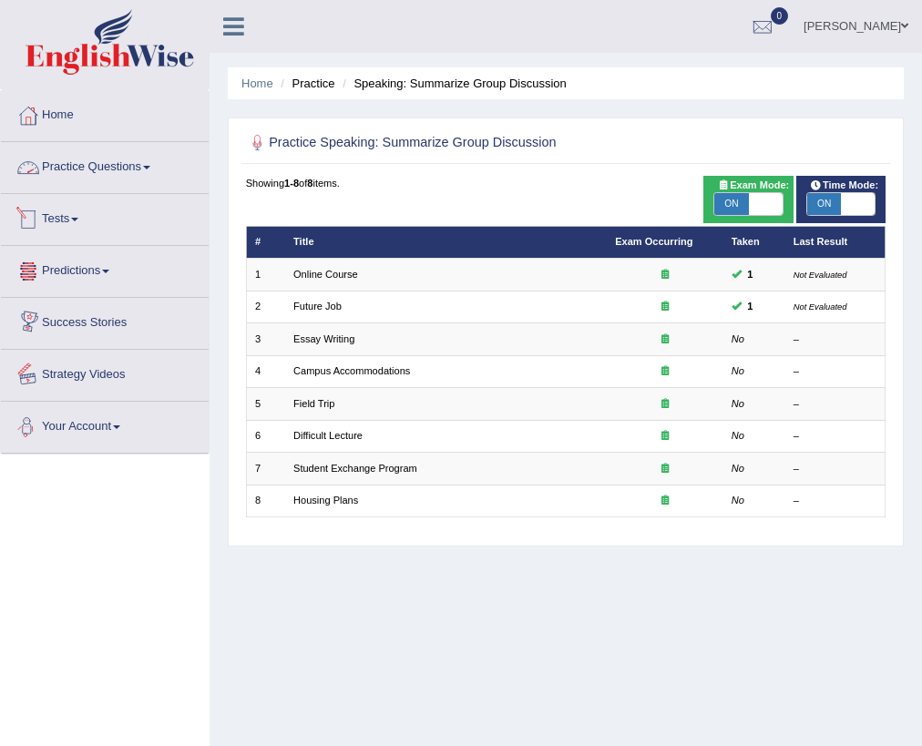
click at [77, 172] on link "Practice Questions" at bounding box center [105, 165] width 208 height 46
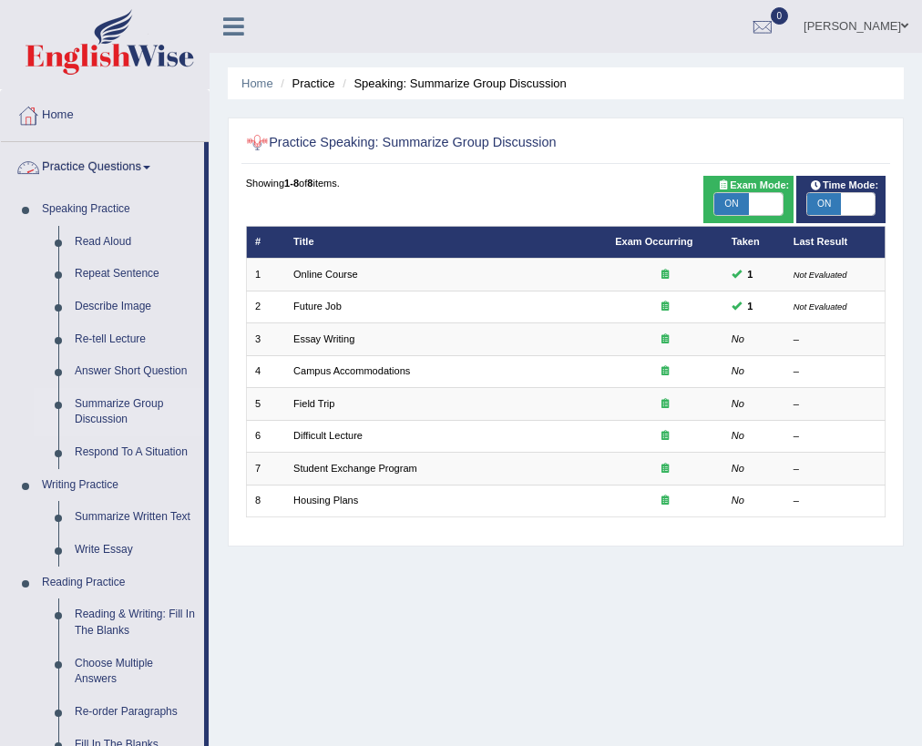
click at [736, 188] on span "Exam Mode:" at bounding box center [754, 186] width 84 height 16
click at [736, 191] on span "Exam Mode:" at bounding box center [754, 186] width 84 height 16
click at [740, 200] on span "ON" at bounding box center [731, 204] width 34 height 22
checkbox input "false"
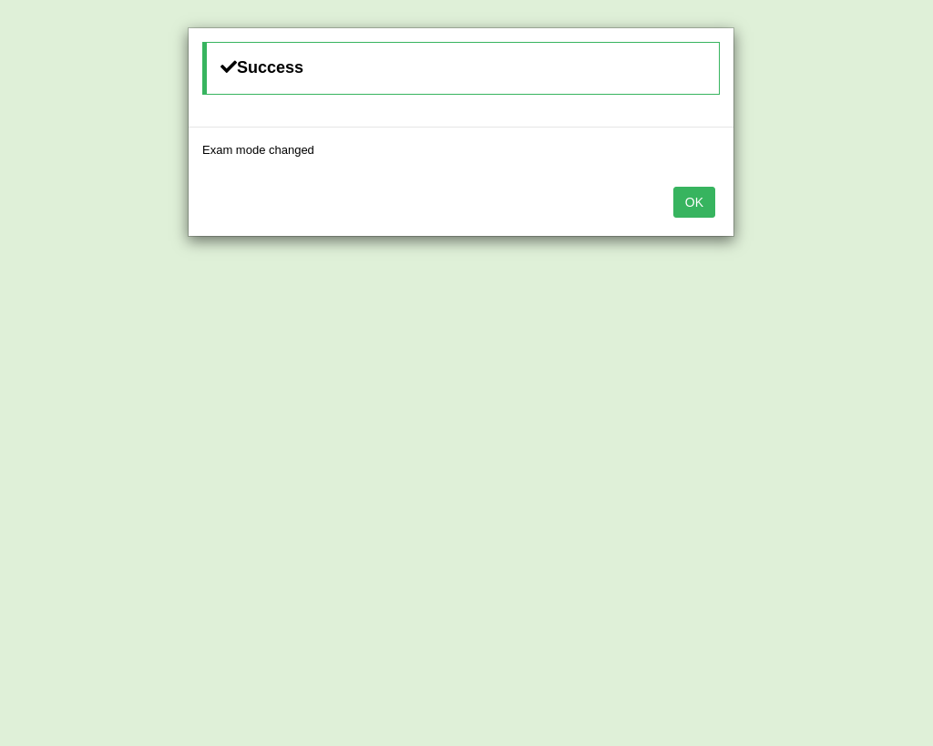
click at [695, 190] on button "OK" at bounding box center [694, 202] width 42 height 31
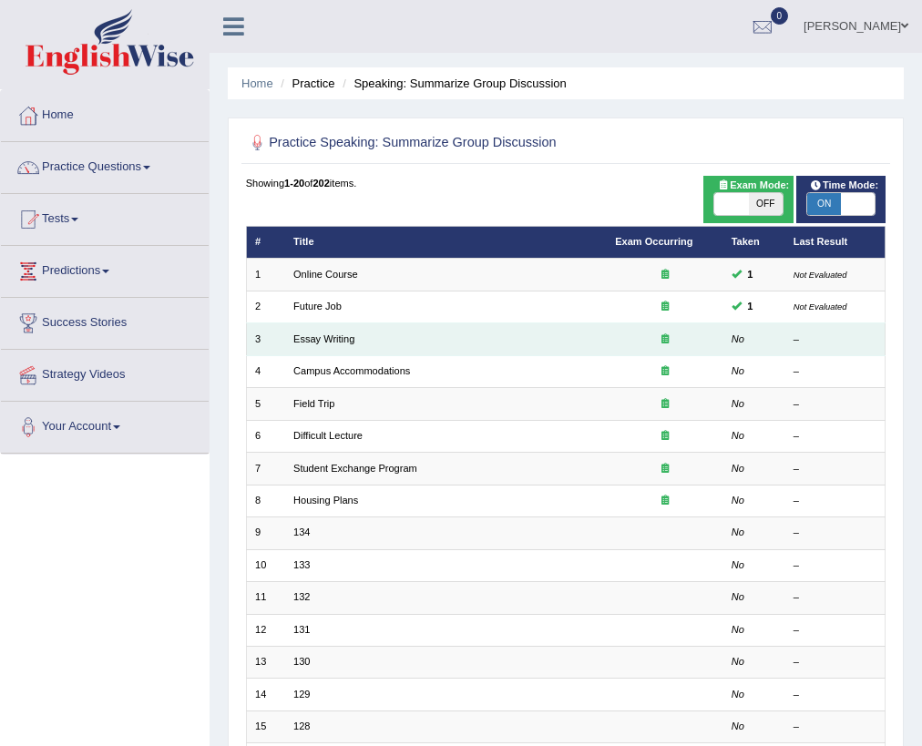
drag, startPoint x: 311, startPoint y: 334, endPoint x: 478, endPoint y: 324, distance: 167.1
click at [478, 324] on td "Essay Writing" at bounding box center [446, 340] width 322 height 32
click at [323, 342] on link "Essay Writing" at bounding box center [323, 339] width 61 height 11
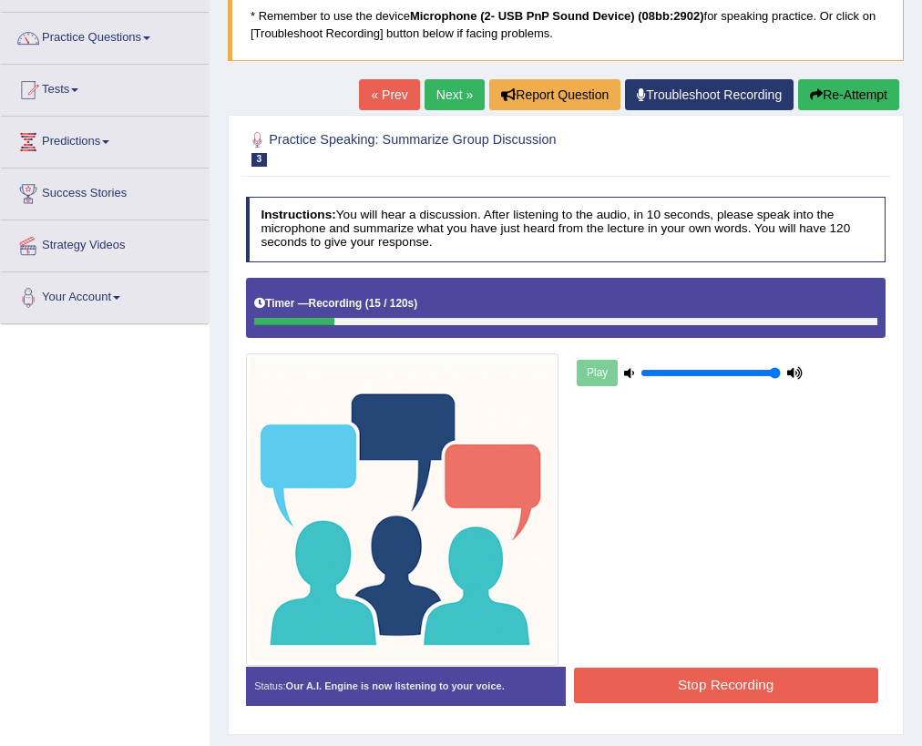
scroll to position [65, 0]
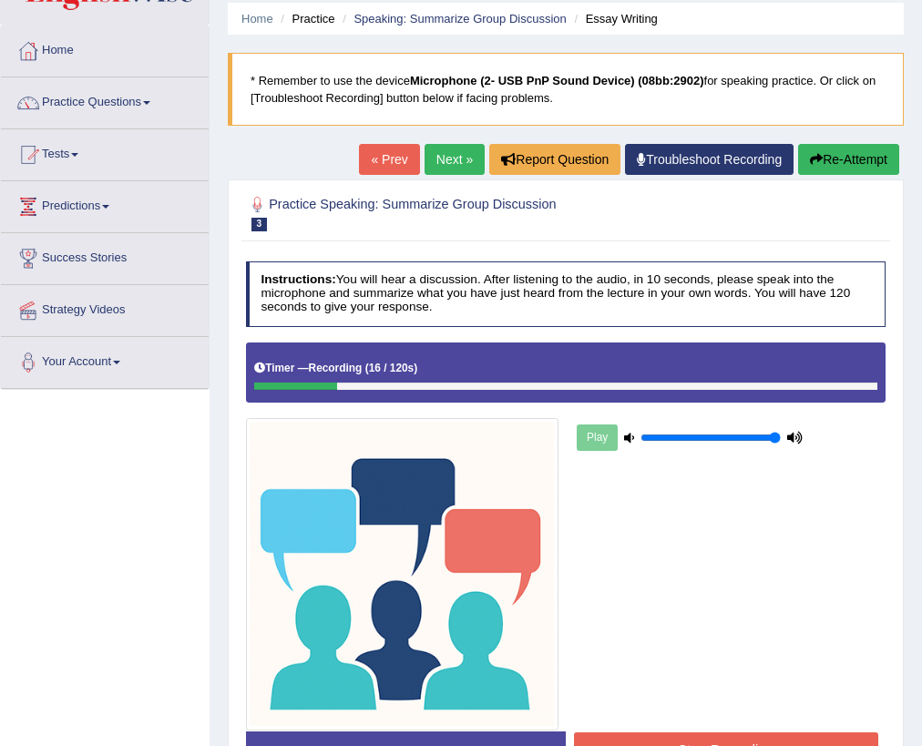
click at [817, 141] on div "Home Practice Speaking: Summarize Group Discussion Essay Writing * Remember to …" at bounding box center [566, 390] width 713 height 911
click at [818, 153] on icon "button" at bounding box center [816, 159] width 13 height 13
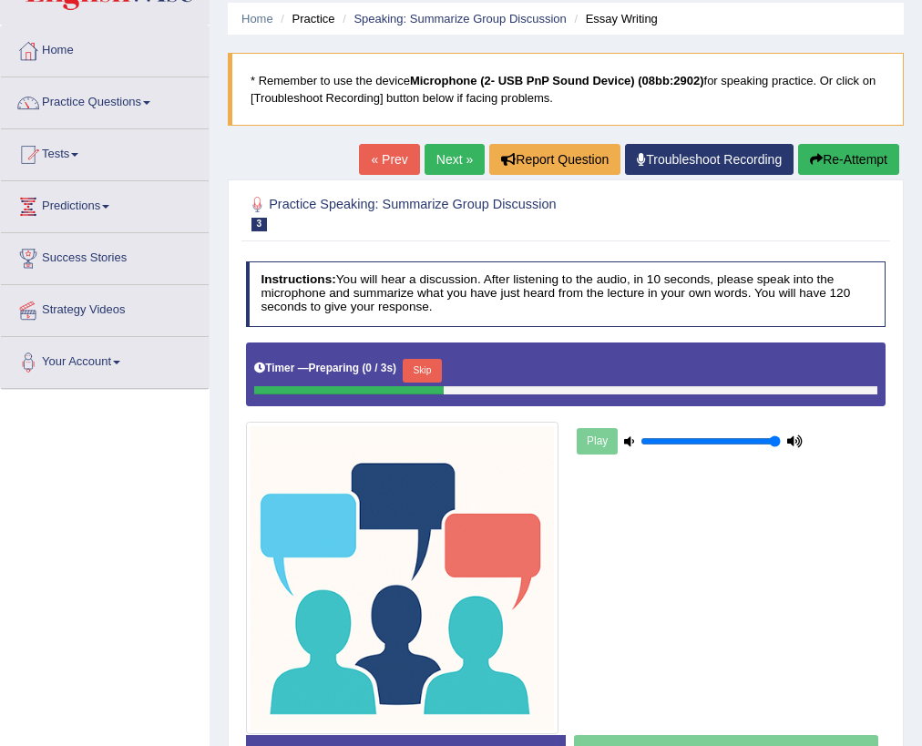
click at [428, 372] on button "Skip" at bounding box center [422, 371] width 39 height 24
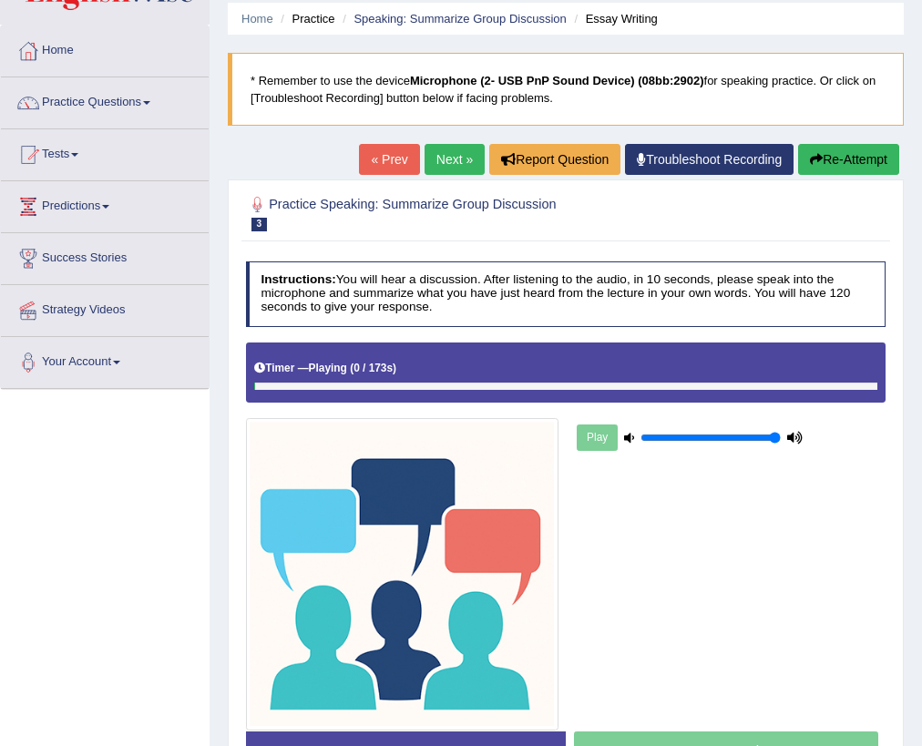
click at [428, 372] on div "Timer — Playing ( 0 / 173s ) Skip" at bounding box center [565, 368] width 623 height 27
click at [438, 368] on div "Timer — Playing ( 0 / 173s ) Skip" at bounding box center [565, 368] width 623 height 27
click at [441, 367] on div "Timer — Playing ( 0 / 173s ) Skip" at bounding box center [565, 368] width 623 height 27
click at [443, 367] on div "Timer — Playing ( 0 / 173s ) Skip" at bounding box center [565, 368] width 623 height 27
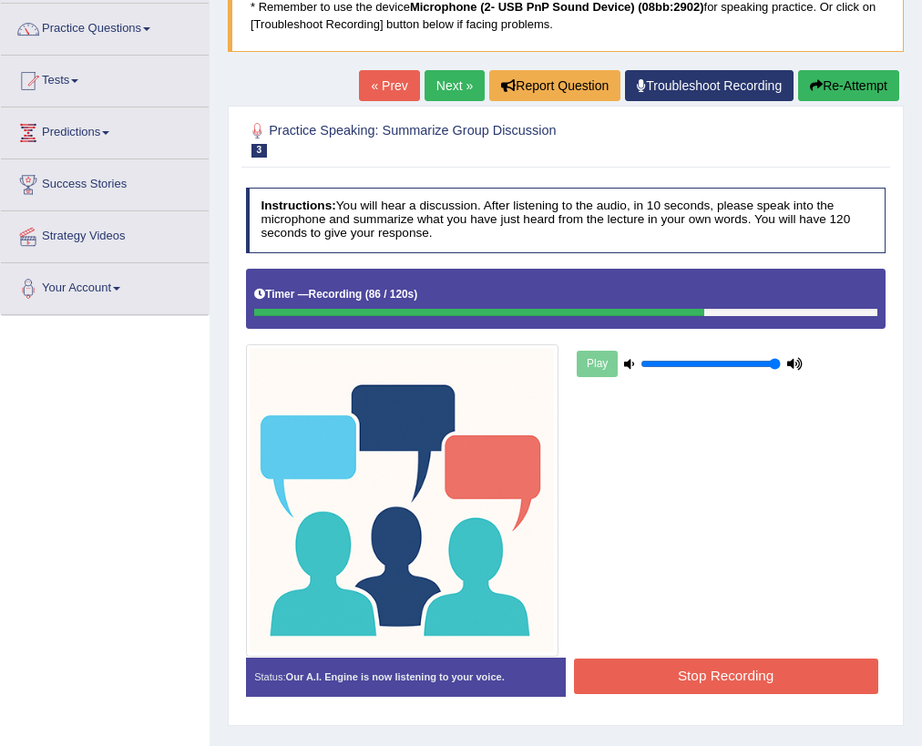
scroll to position [211, 0]
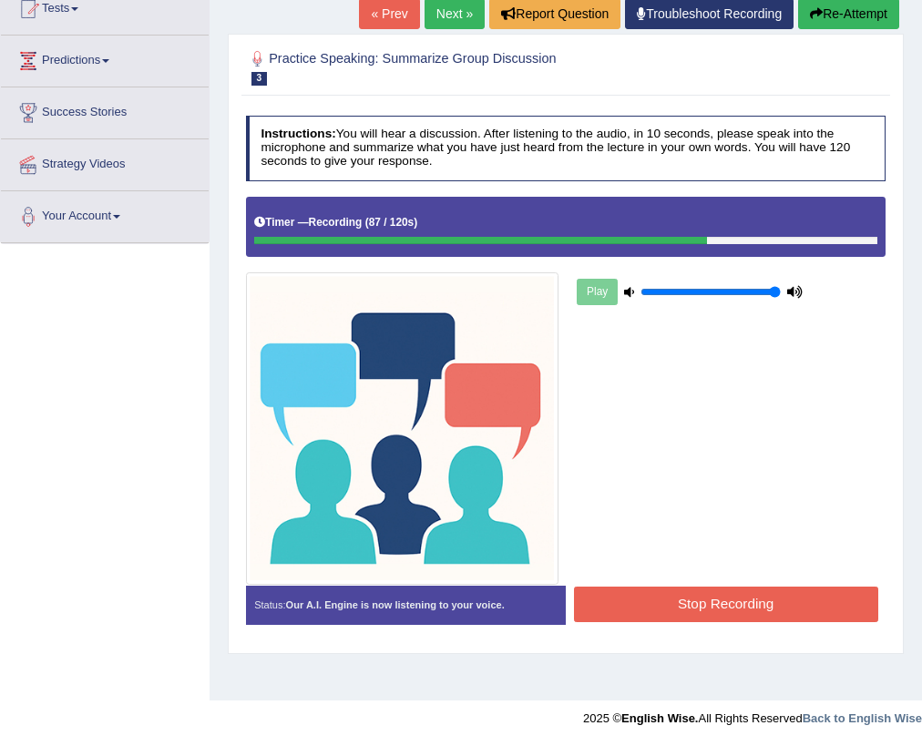
click at [743, 591] on button "Stop Recording" at bounding box center [726, 605] width 304 height 36
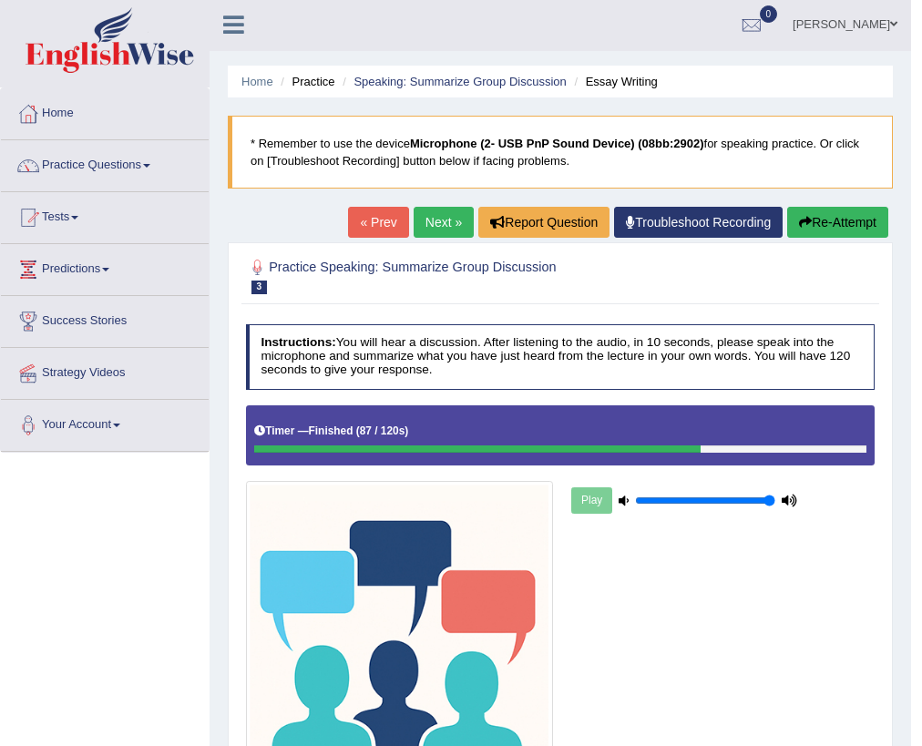
scroll to position [0, 0]
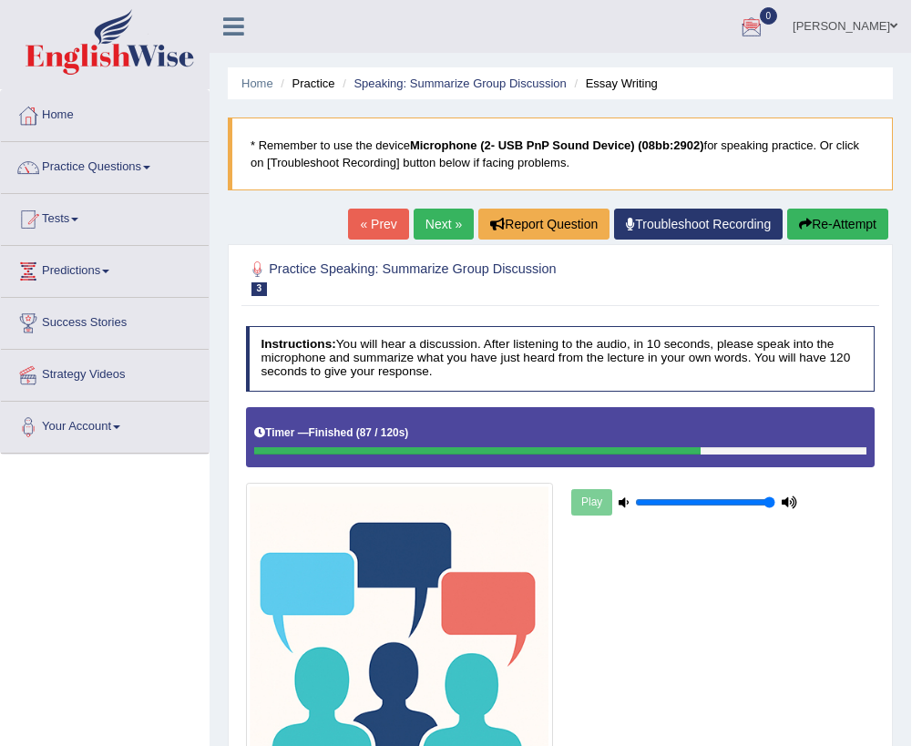
click at [766, 33] on div at bounding box center [751, 27] width 27 height 27
click at [693, 80] on link "See All Alerts" at bounding box center [641, 77] width 101 height 20
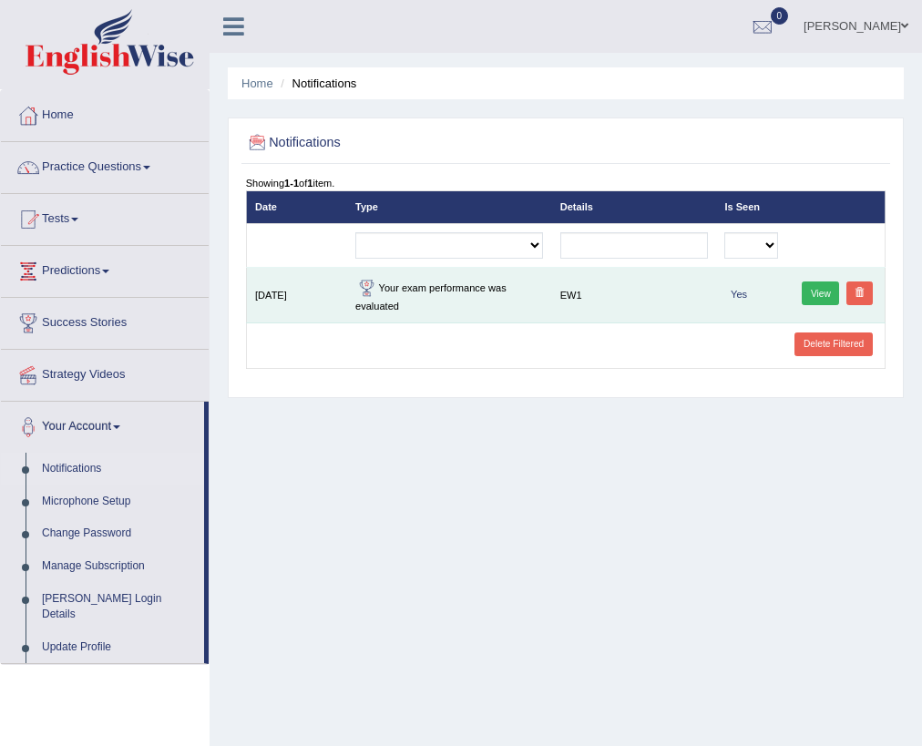
click at [812, 293] on link "View" at bounding box center [820, 294] width 37 height 24
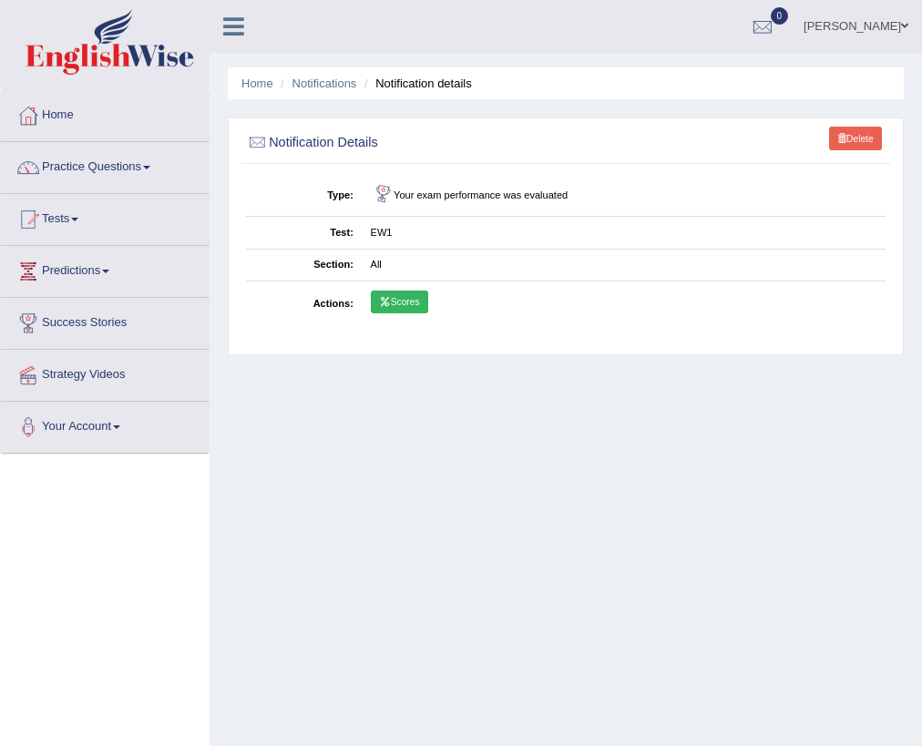
click at [396, 291] on link "Scores" at bounding box center [399, 303] width 57 height 24
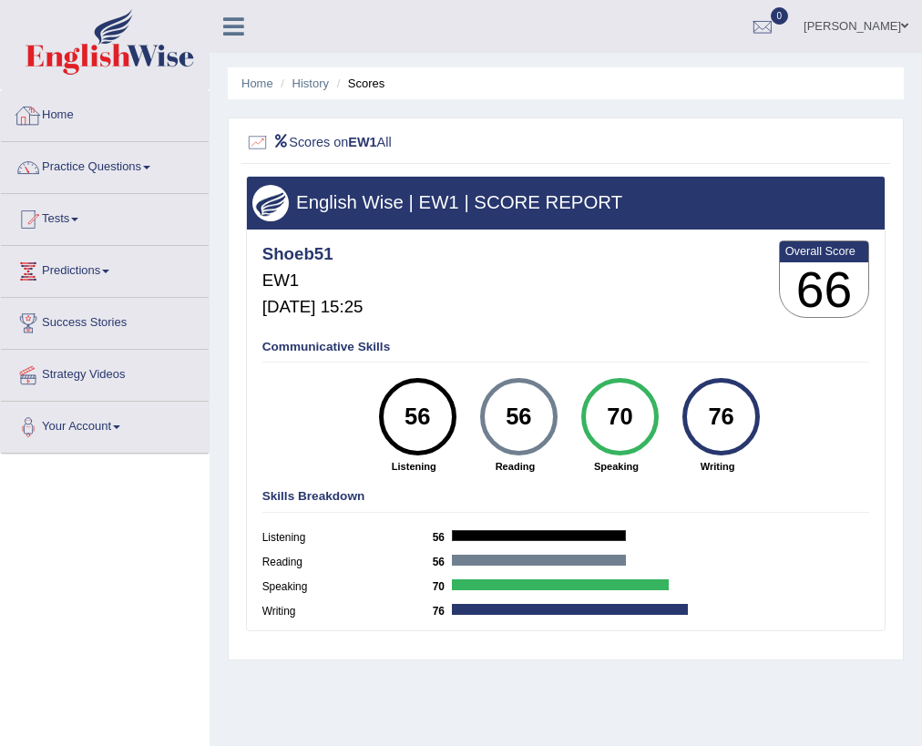
click at [67, 117] on link "Home" at bounding box center [105, 113] width 208 height 46
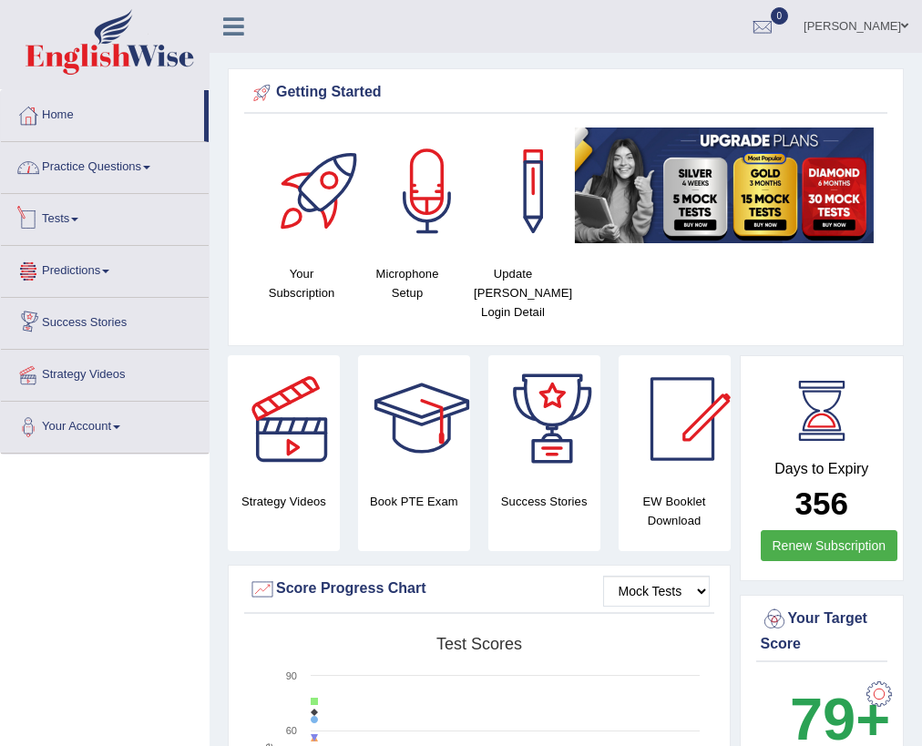
click at [118, 164] on link "Practice Questions" at bounding box center [105, 165] width 208 height 46
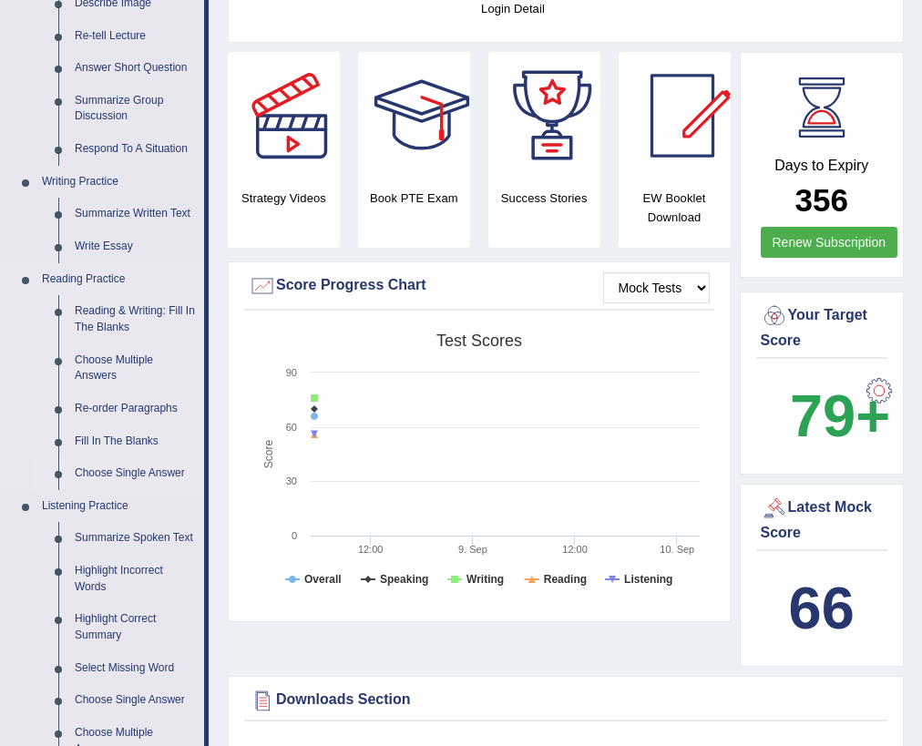
scroll to position [219, 0]
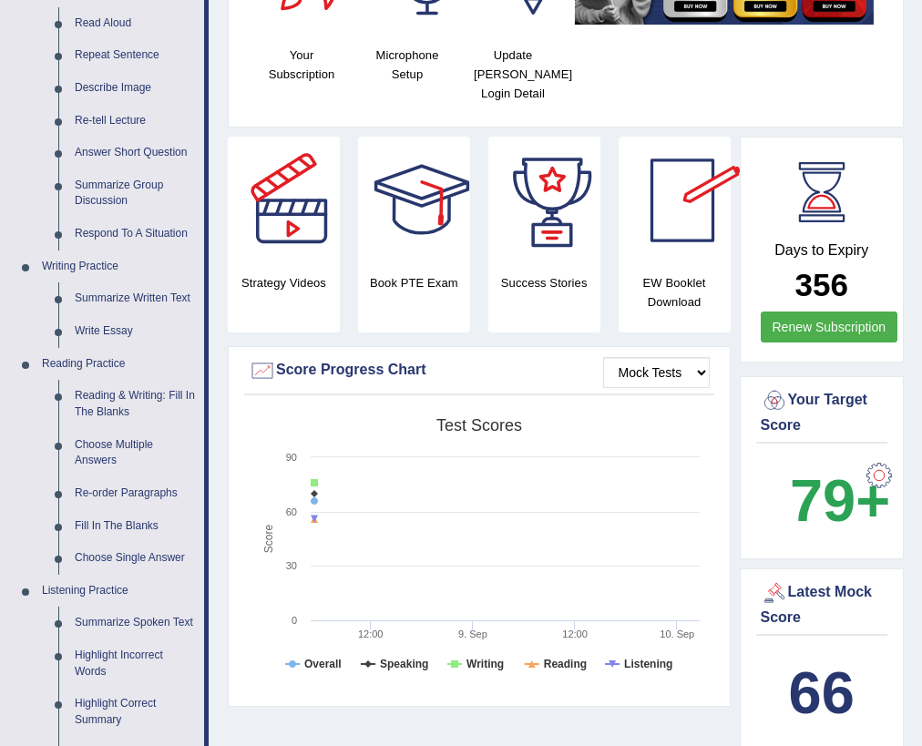
click at [529, 236] on div at bounding box center [552, 201] width 128 height 128
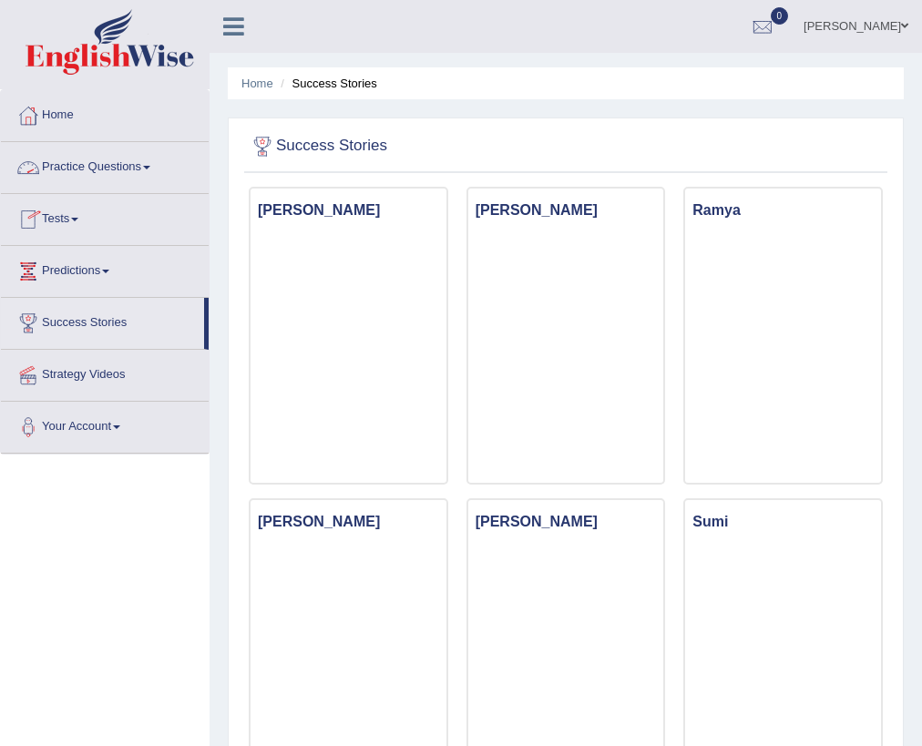
click at [36, 171] on div at bounding box center [28, 167] width 27 height 27
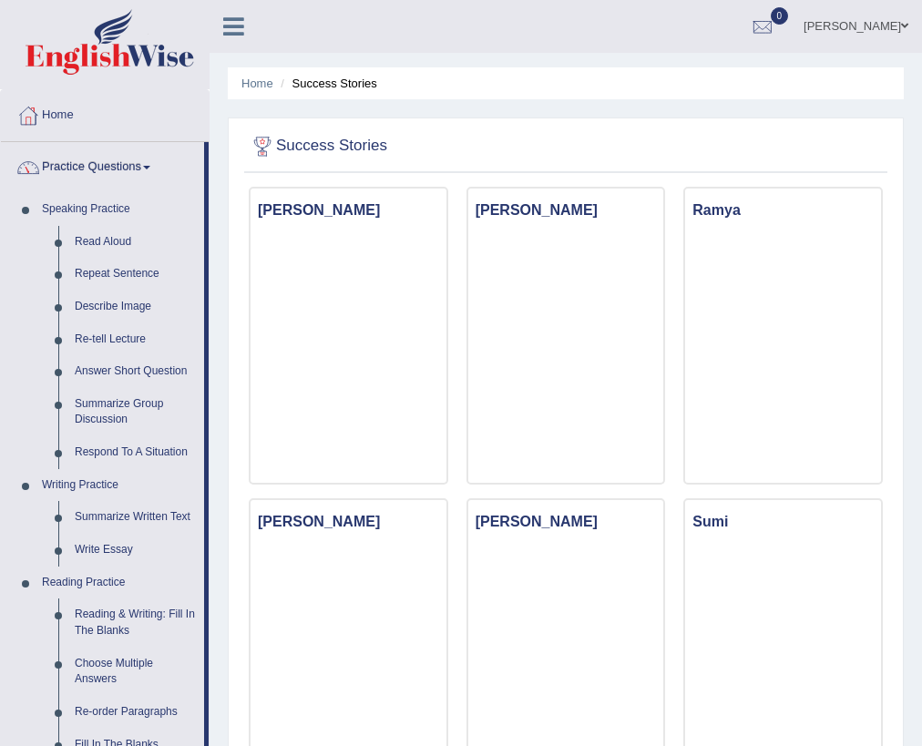
click at [84, 109] on link "Home" at bounding box center [105, 113] width 208 height 46
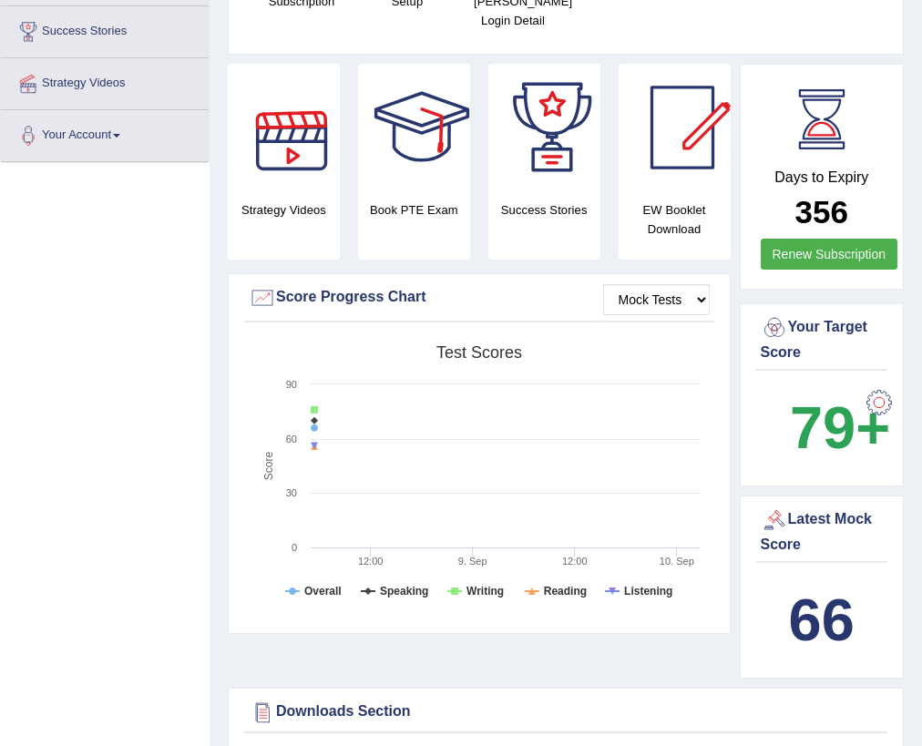
click at [306, 144] on div at bounding box center [292, 128] width 128 height 128
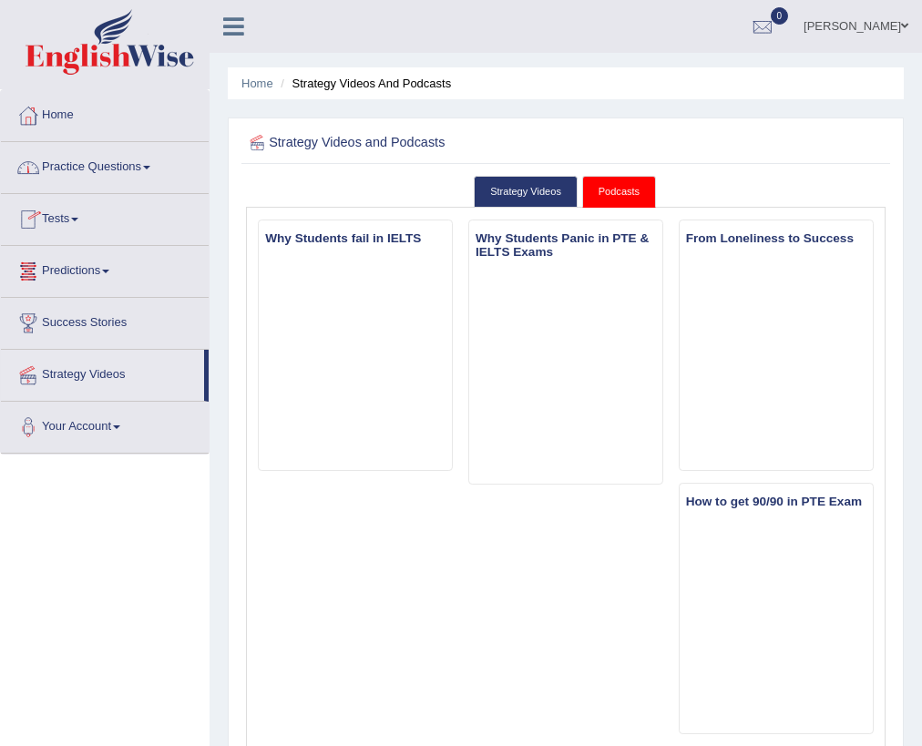
click at [62, 169] on link "Practice Questions" at bounding box center [105, 165] width 208 height 46
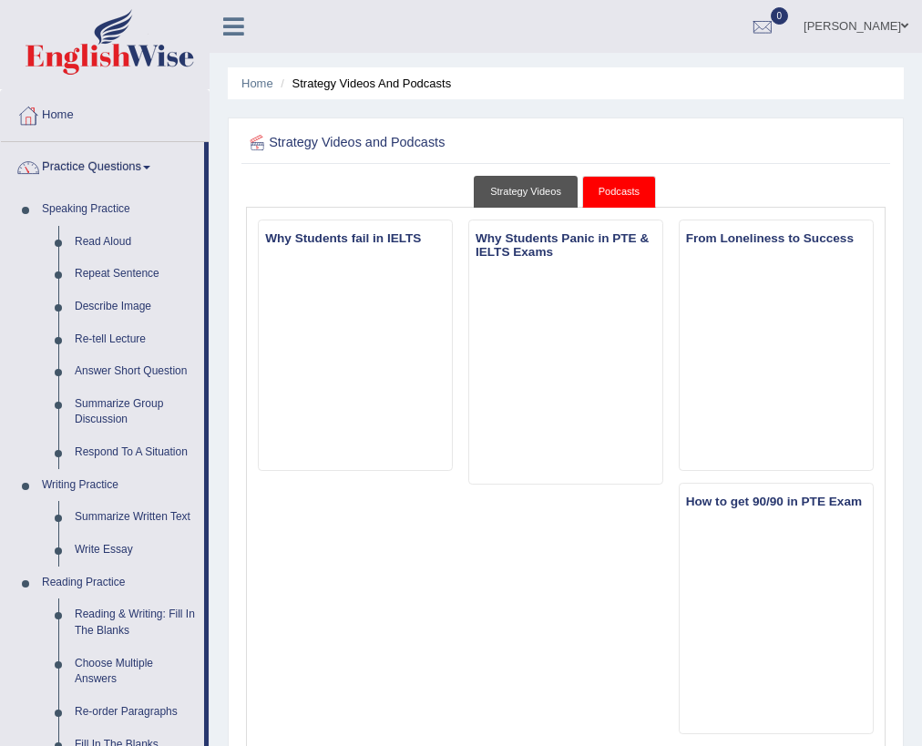
click at [554, 197] on link "Strategy Videos" at bounding box center [526, 192] width 104 height 32
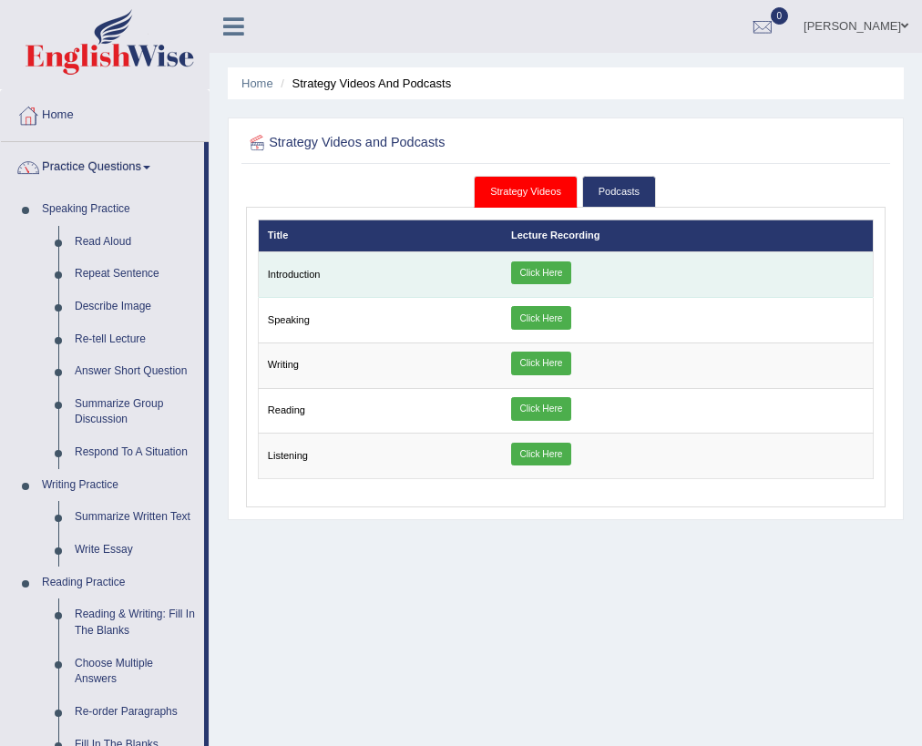
click at [541, 272] on link "Click Here" at bounding box center [541, 274] width 60 height 24
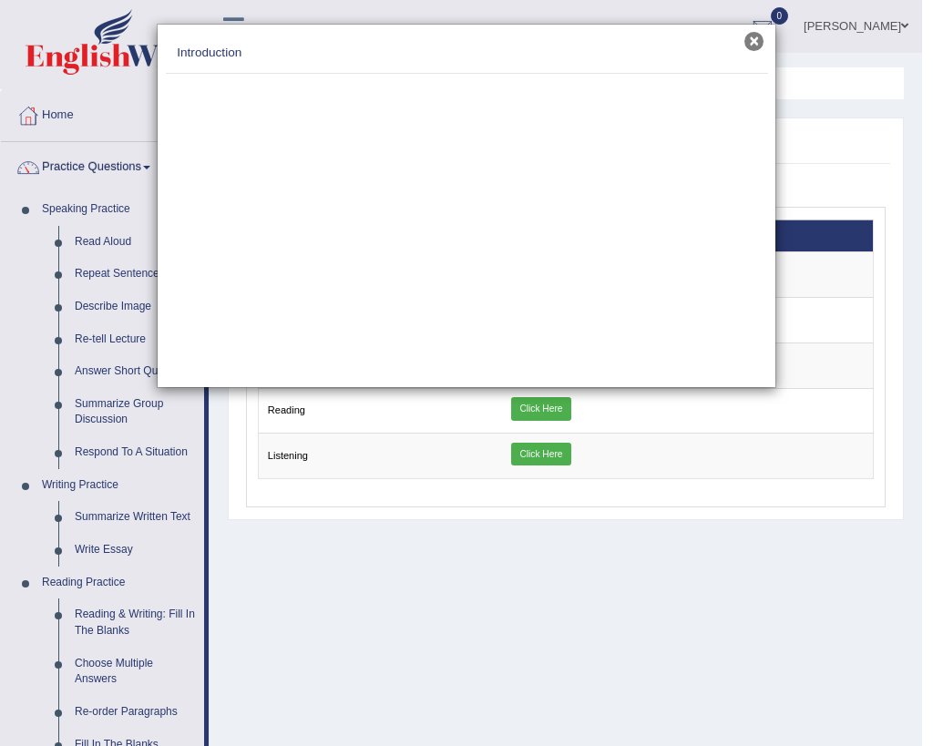
click at [756, 44] on button "×" at bounding box center [754, 41] width 19 height 19
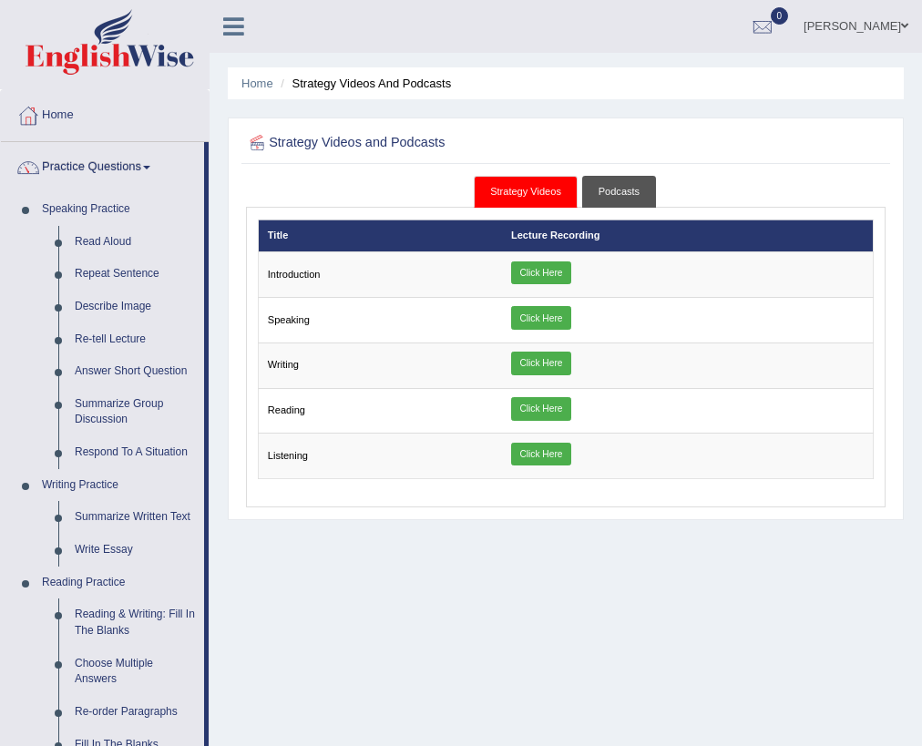
click at [604, 200] on link "Podcasts" at bounding box center [619, 192] width 74 height 32
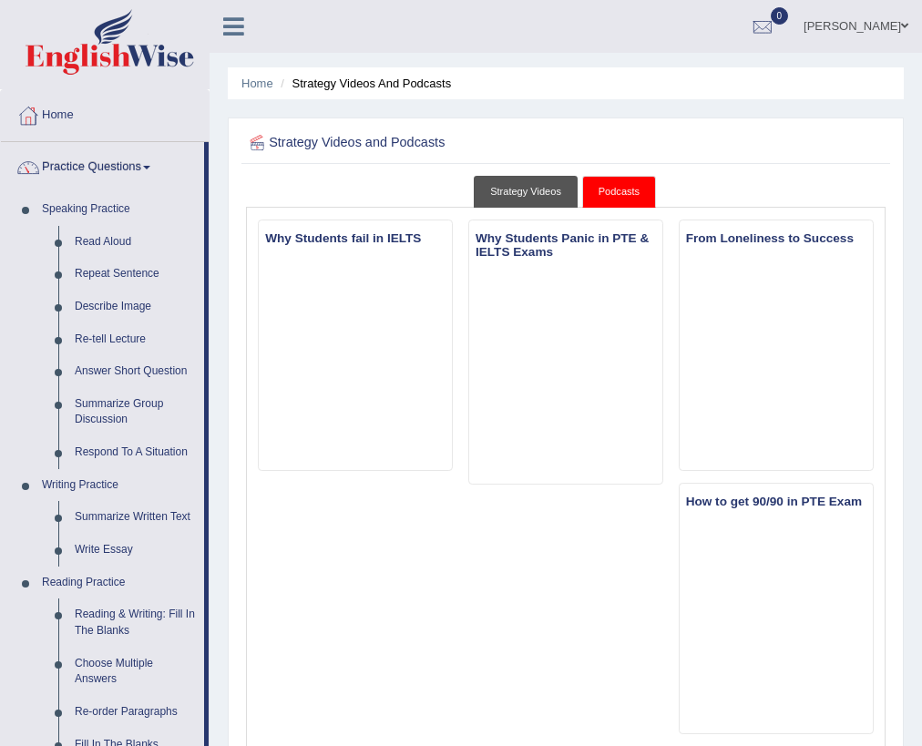
click at [511, 190] on link "Strategy Videos" at bounding box center [526, 192] width 104 height 32
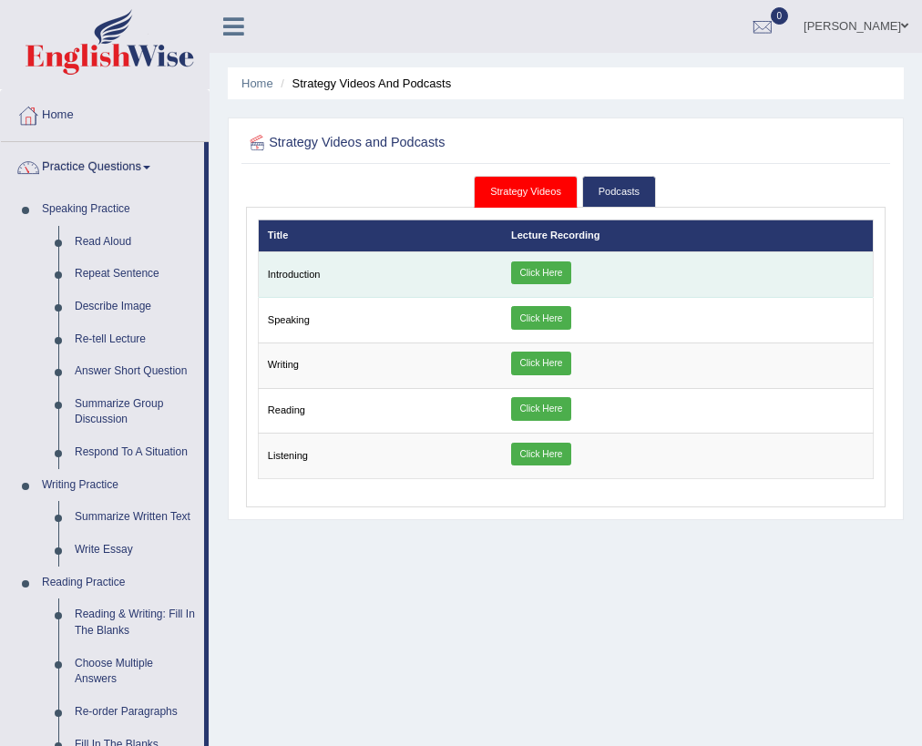
click at [540, 272] on link "Click Here" at bounding box center [541, 274] width 60 height 24
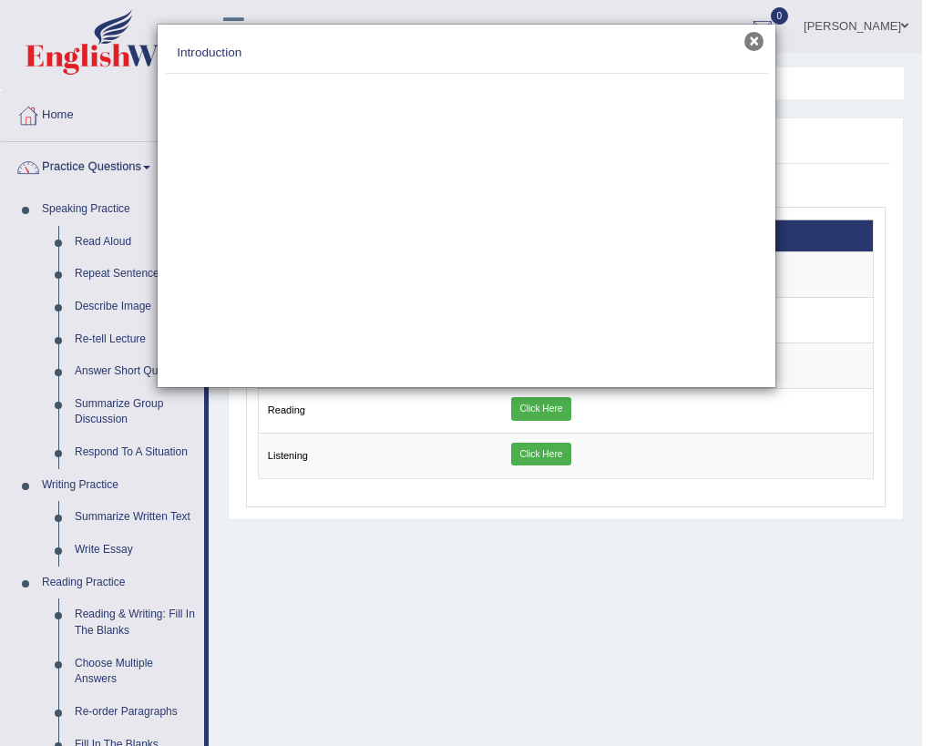
click at [756, 44] on button "×" at bounding box center [754, 41] width 19 height 19
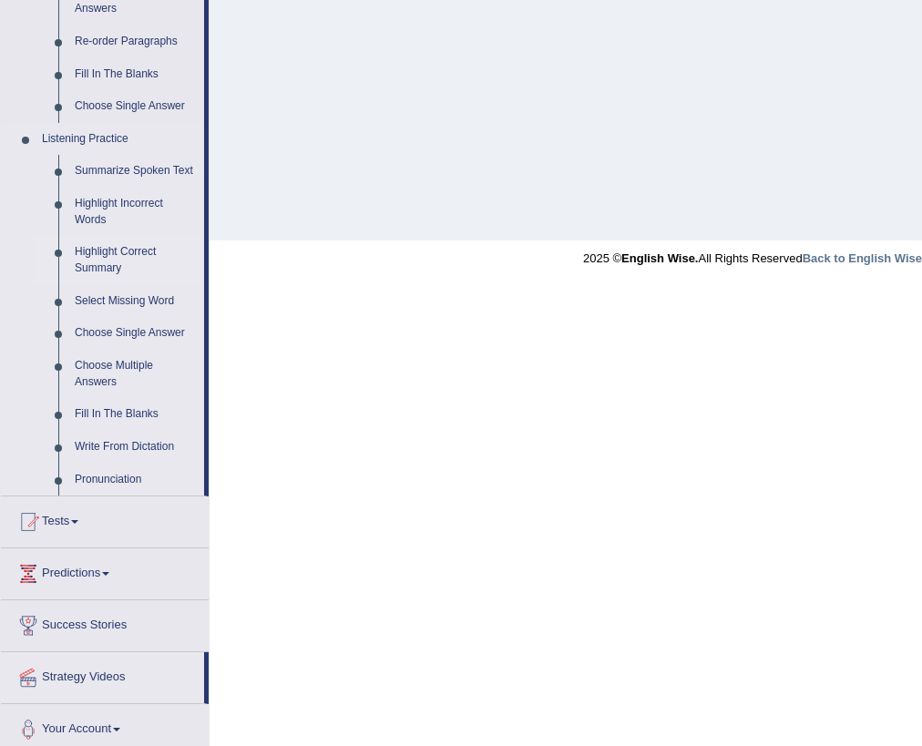
scroll to position [680, 0]
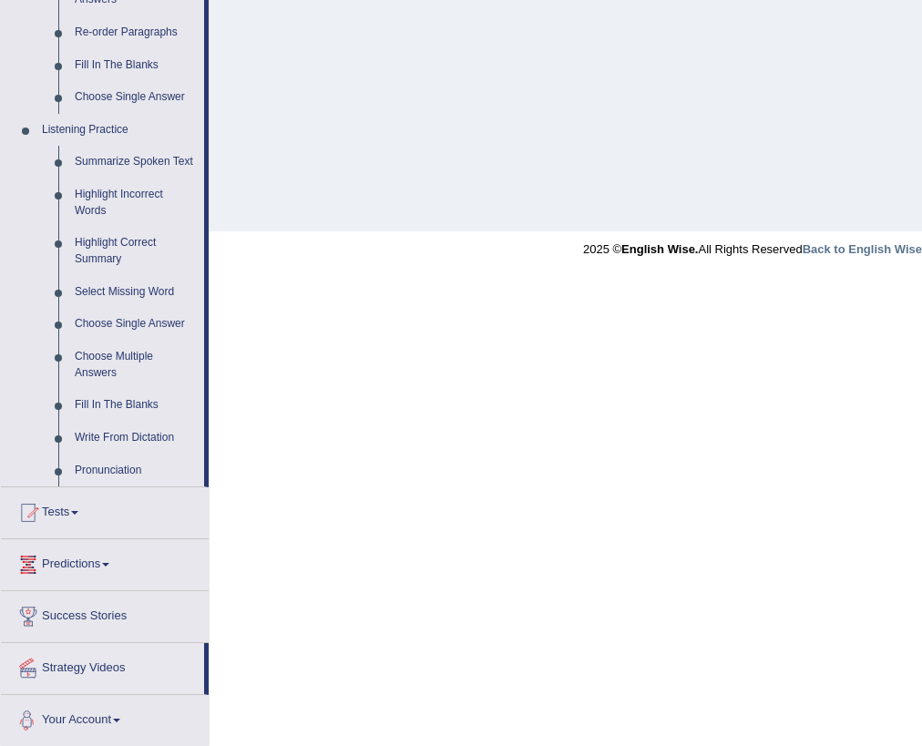
click at [106, 709] on link "Your Account" at bounding box center [105, 718] width 208 height 46
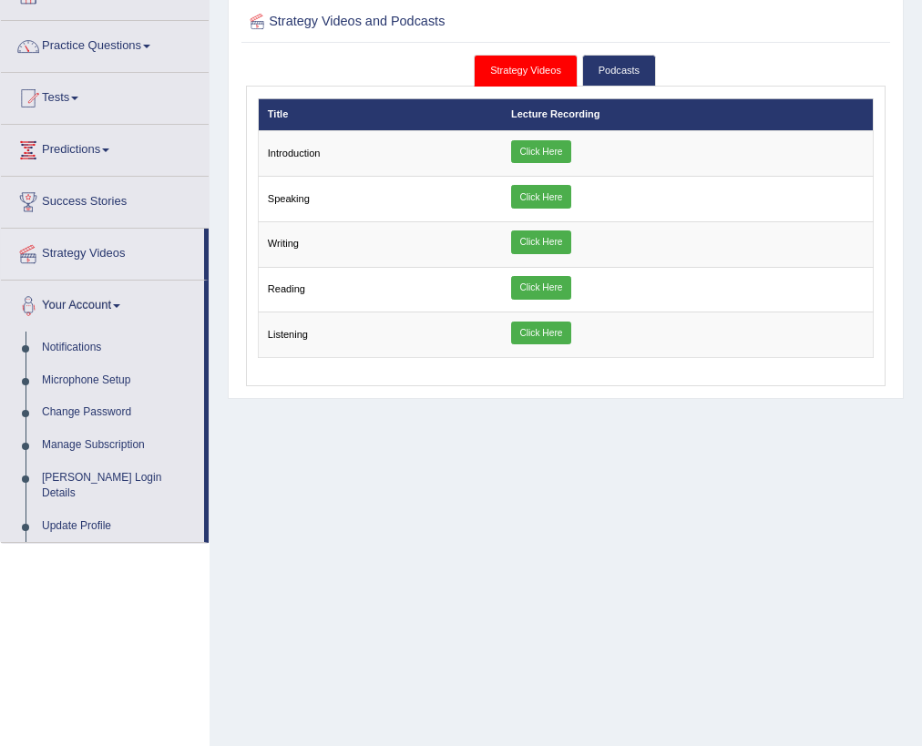
scroll to position [0, 0]
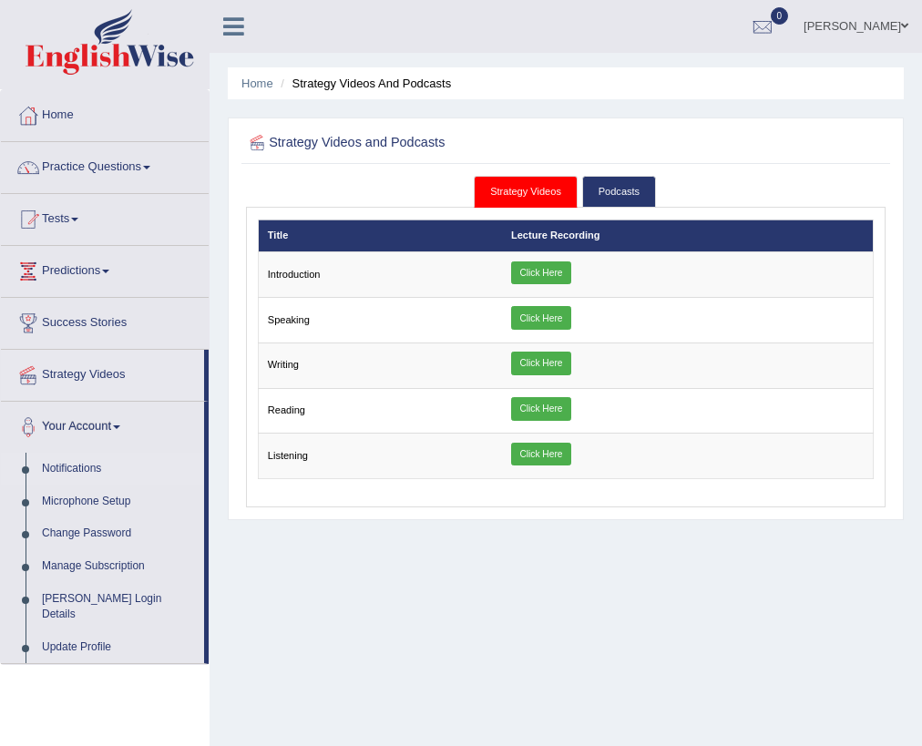
click at [78, 453] on link "Notifications" at bounding box center [119, 469] width 170 height 33
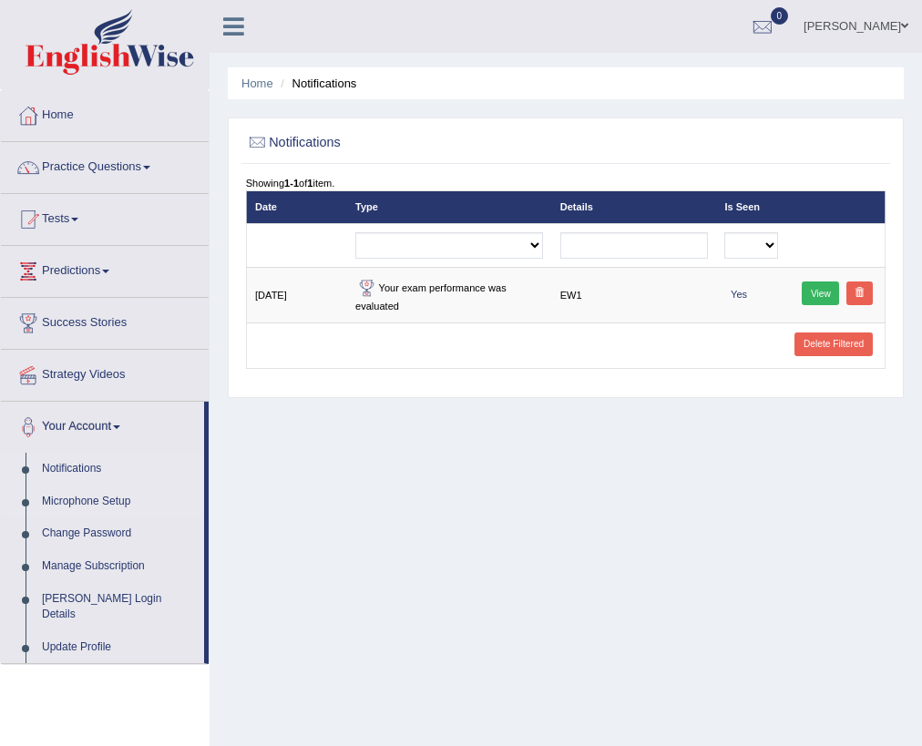
click at [90, 499] on link "Microphone Setup" at bounding box center [119, 502] width 170 height 33
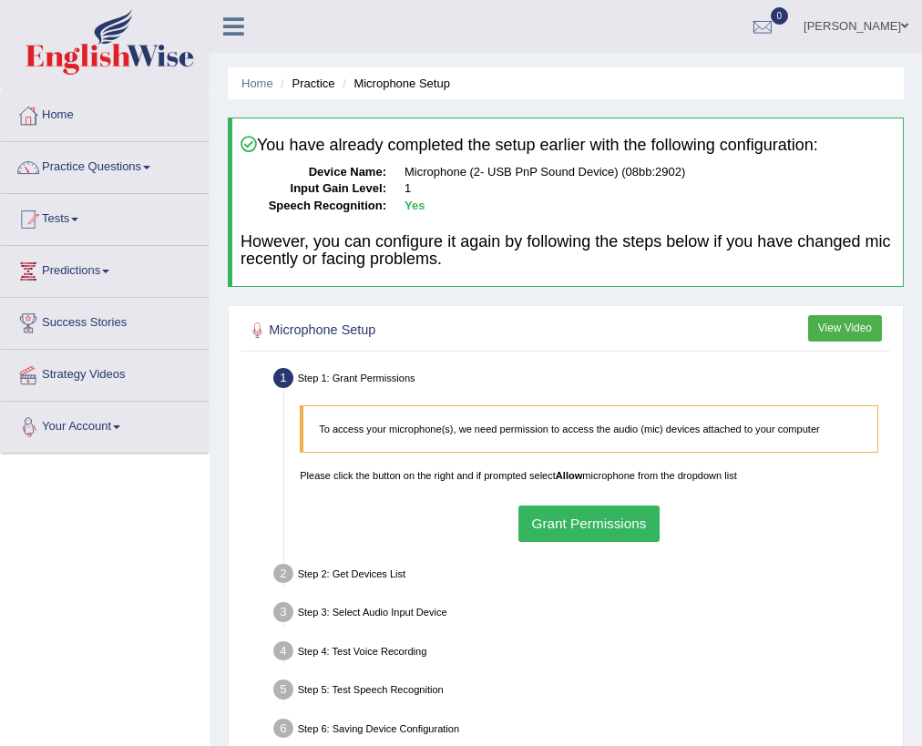
click at [120, 416] on link "Your Account" at bounding box center [105, 425] width 208 height 46
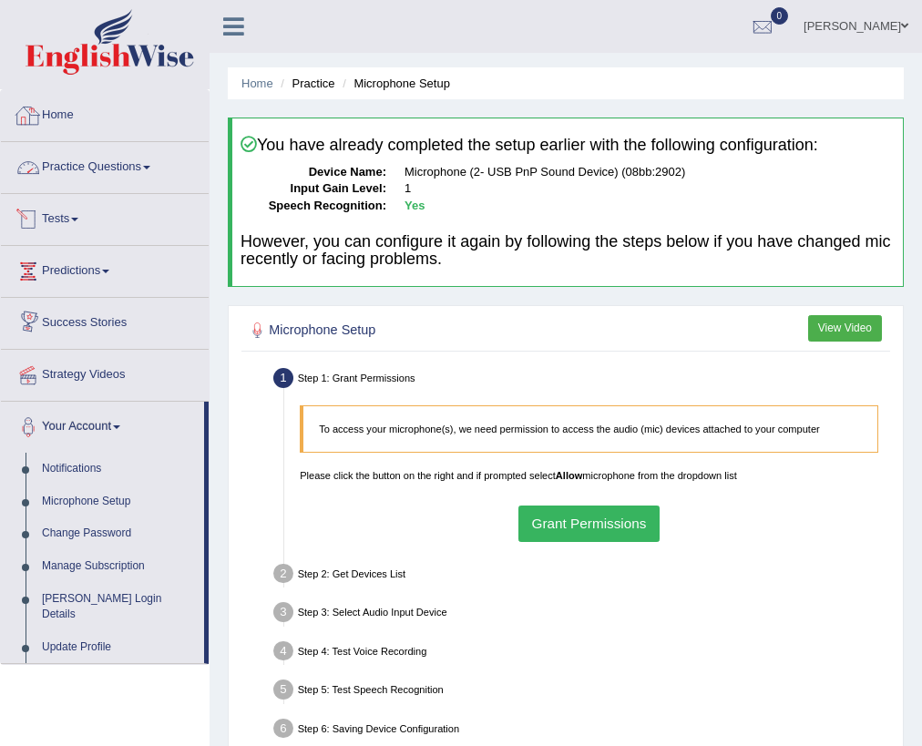
click at [55, 118] on link "Home" at bounding box center [105, 113] width 208 height 46
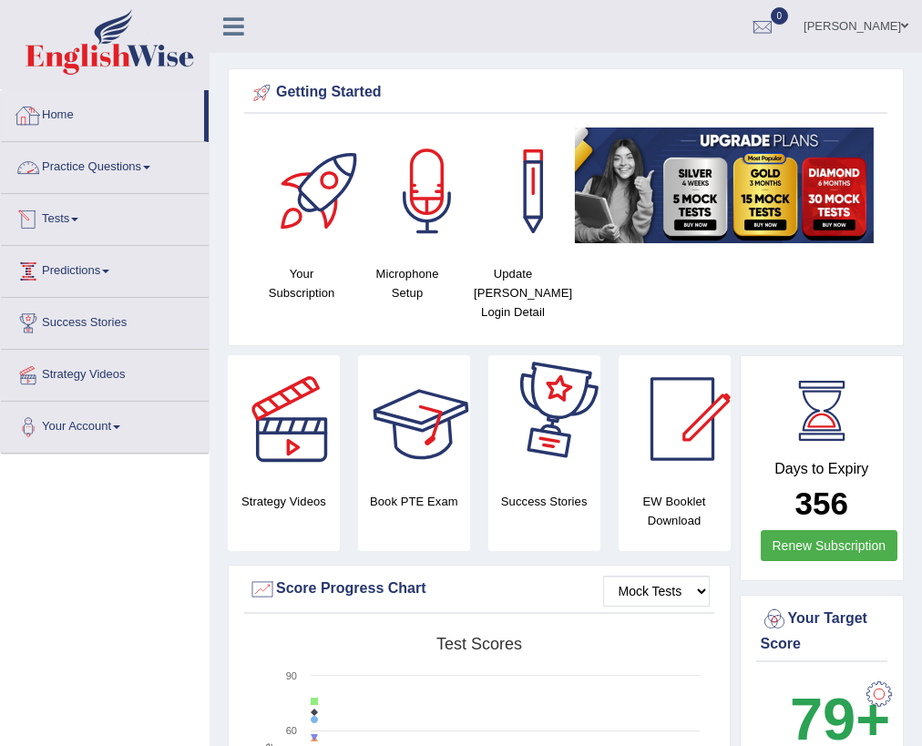
click at [73, 160] on link "Practice Questions" at bounding box center [105, 165] width 208 height 46
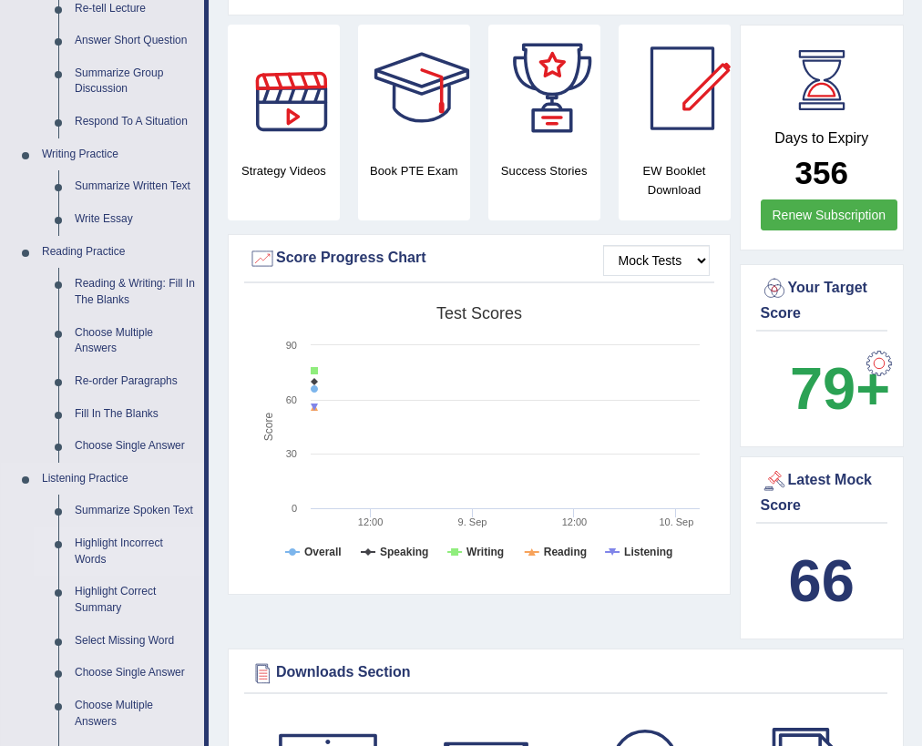
scroll to position [437, 0]
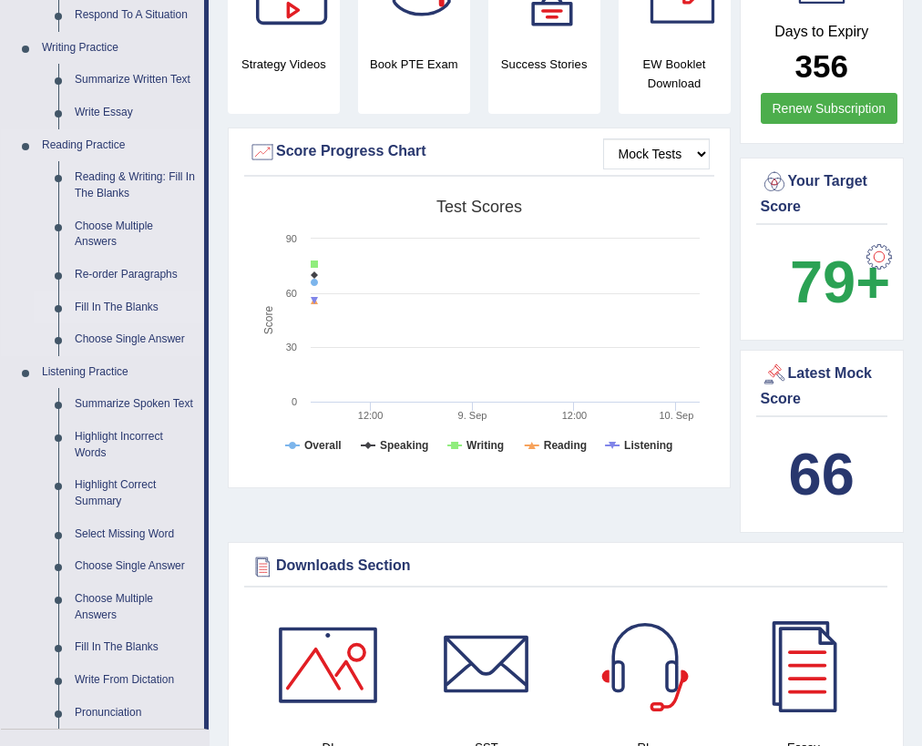
click at [128, 310] on link "Fill In The Blanks" at bounding box center [136, 308] width 138 height 33
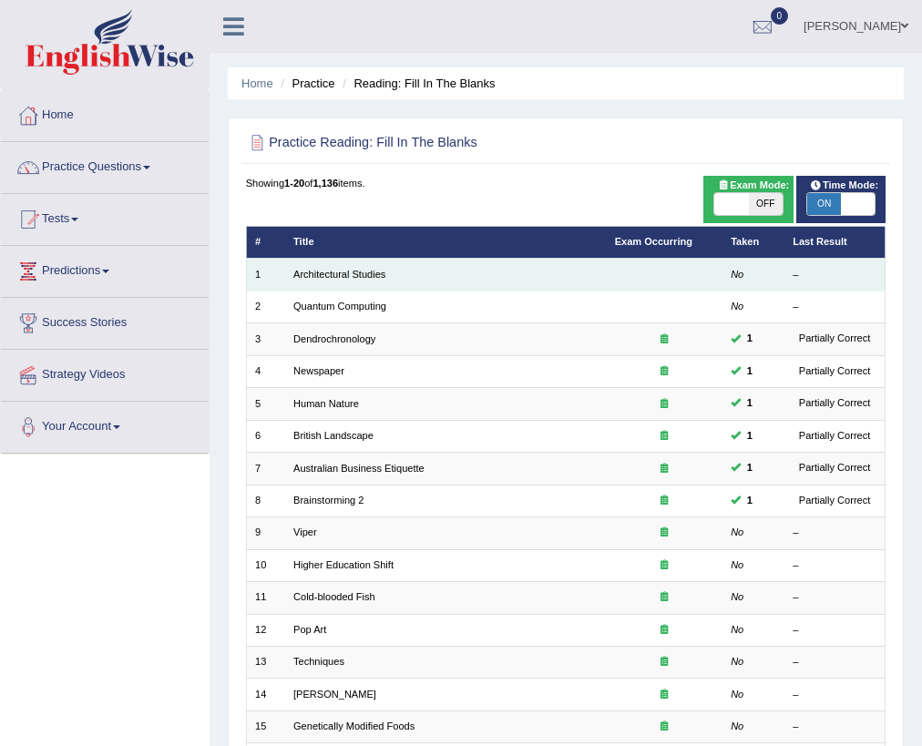
click at [333, 262] on td "Architectural Studies" at bounding box center [446, 275] width 322 height 32
click at [335, 277] on link "Architectural Studies" at bounding box center [339, 274] width 92 height 11
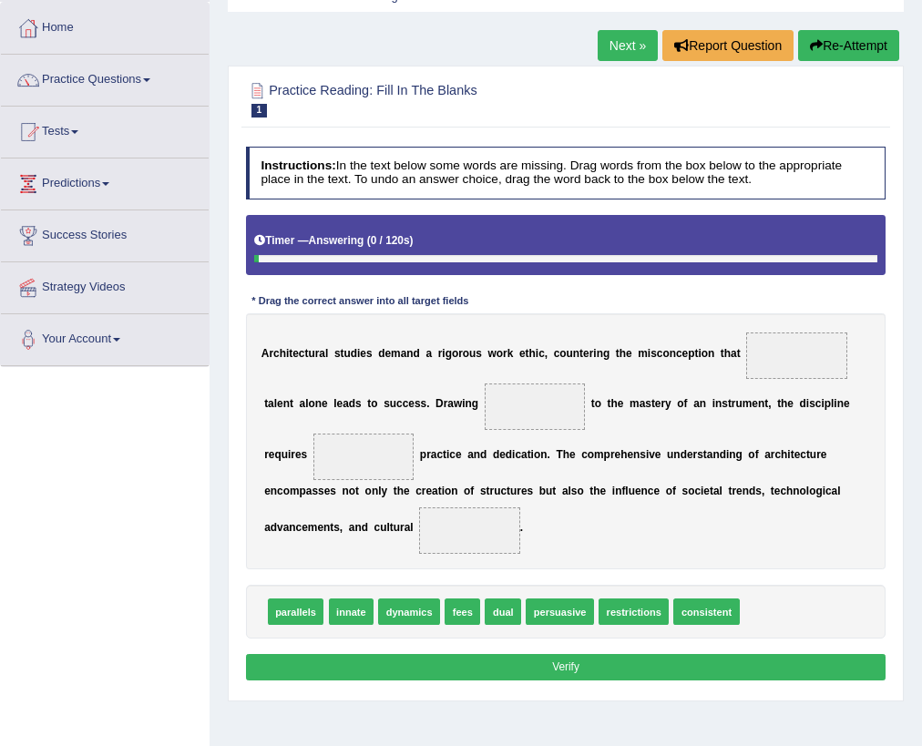
scroll to position [211, 0]
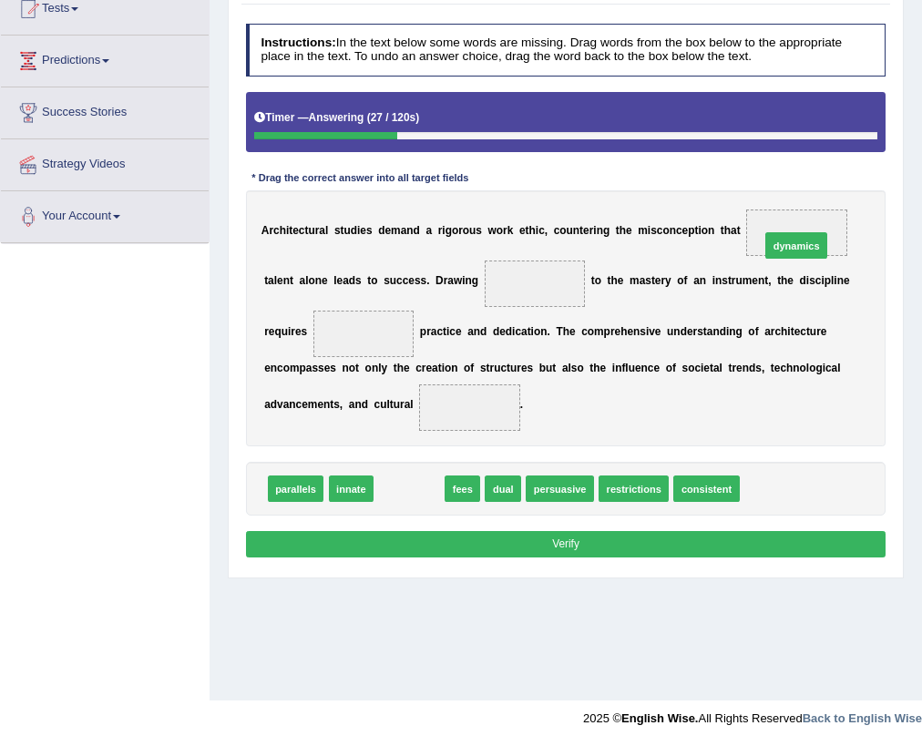
drag, startPoint x: 403, startPoint y: 488, endPoint x: 858, endPoint y: 202, distance: 538.1
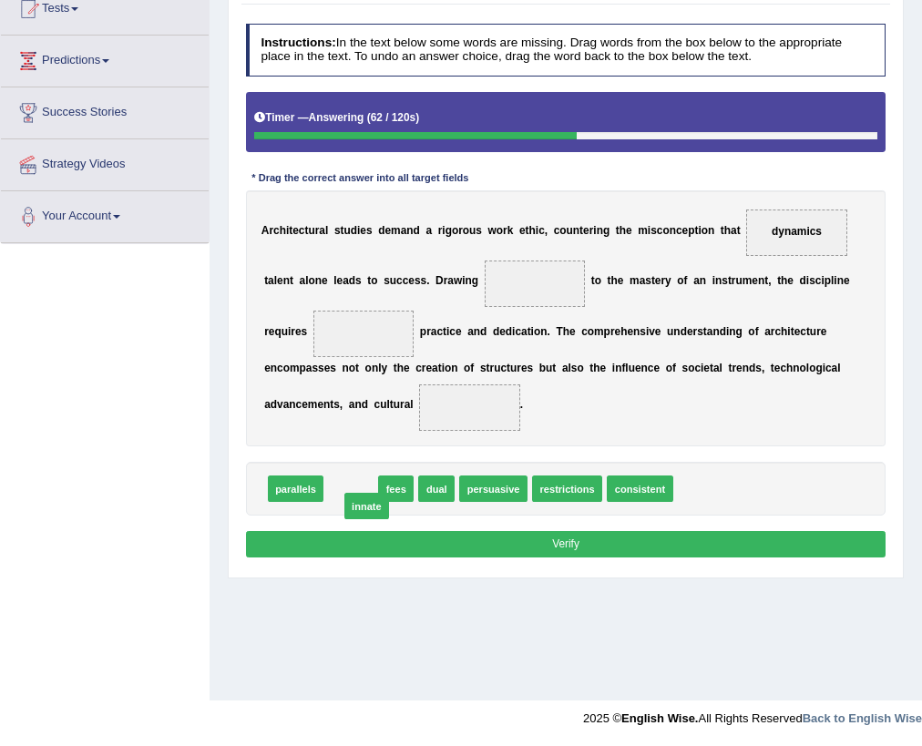
drag, startPoint x: 357, startPoint y: 488, endPoint x: 375, endPoint y: 509, distance: 27.8
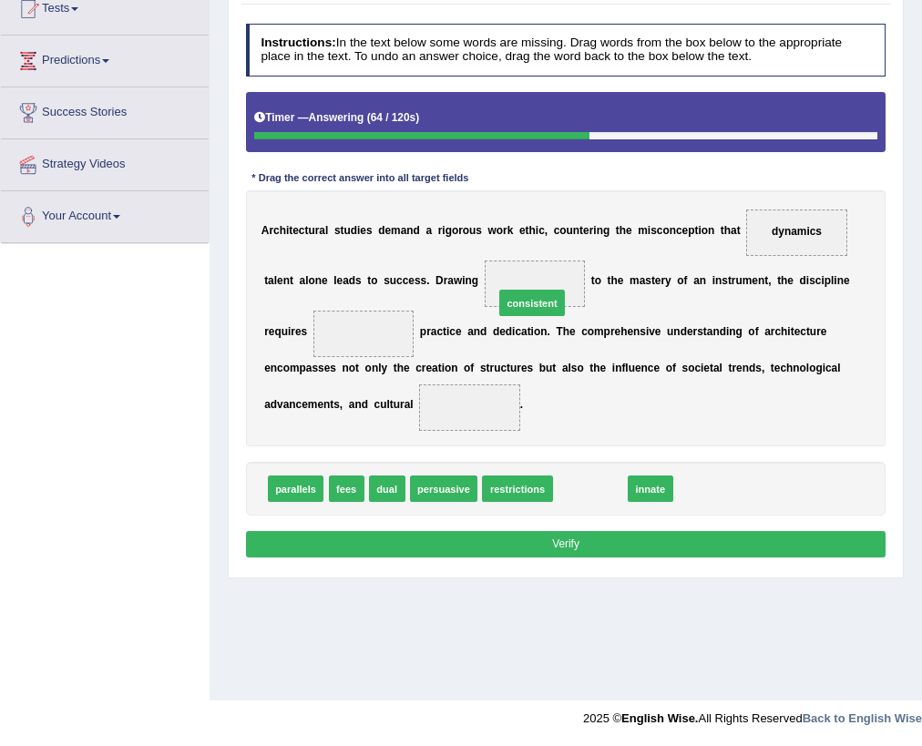
drag, startPoint x: 612, startPoint y: 495, endPoint x: 543, endPoint y: 277, distance: 228.3
drag, startPoint x: 565, startPoint y: 281, endPoint x: 340, endPoint y: 321, distance: 228.6
click at [340, 321] on div "A r c h i t e c t u r a l s t u d i e s d e m a n d a r i g o r o u s w o r k e…" at bounding box center [566, 318] width 641 height 256
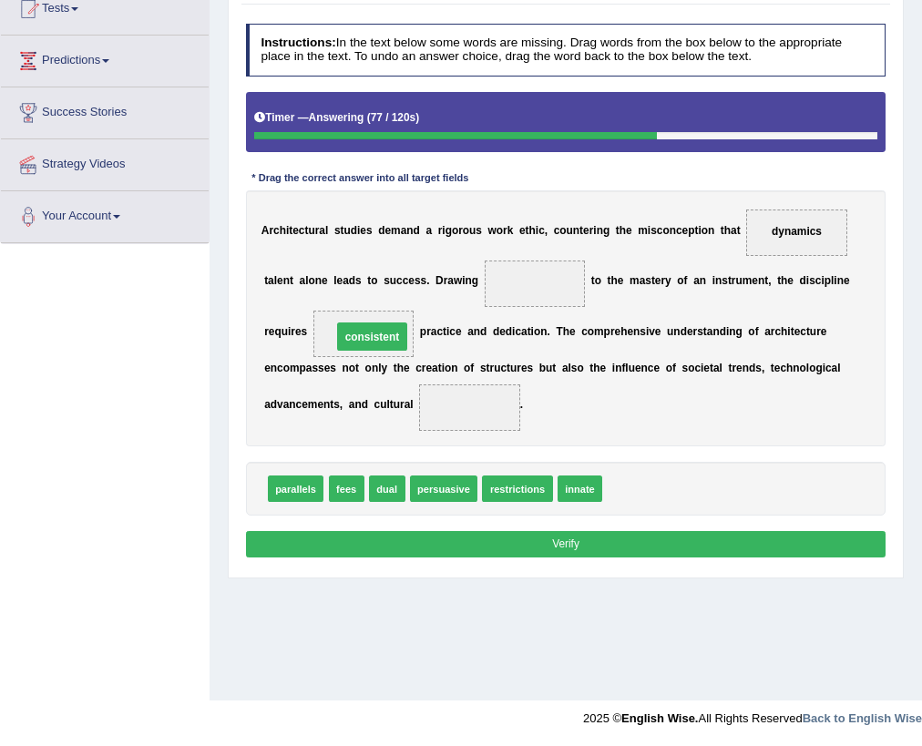
drag, startPoint x: 537, startPoint y: 275, endPoint x: 344, endPoint y: 339, distance: 202.6
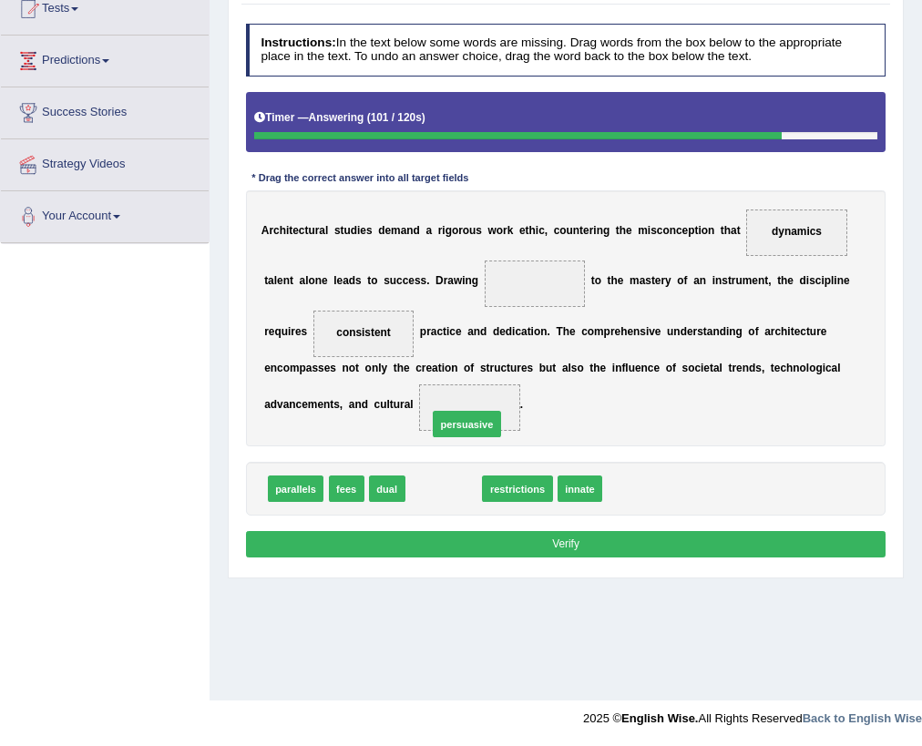
drag, startPoint x: 448, startPoint y: 485, endPoint x: 476, endPoint y: 409, distance: 80.4
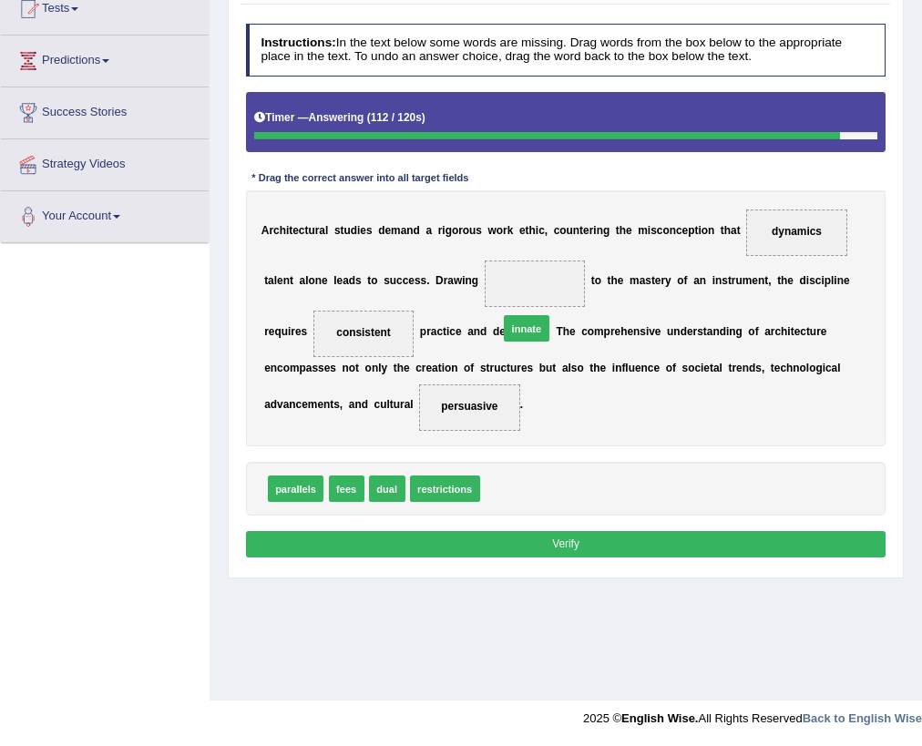
drag, startPoint x: 513, startPoint y: 496, endPoint x: 549, endPoint y: 253, distance: 245.0
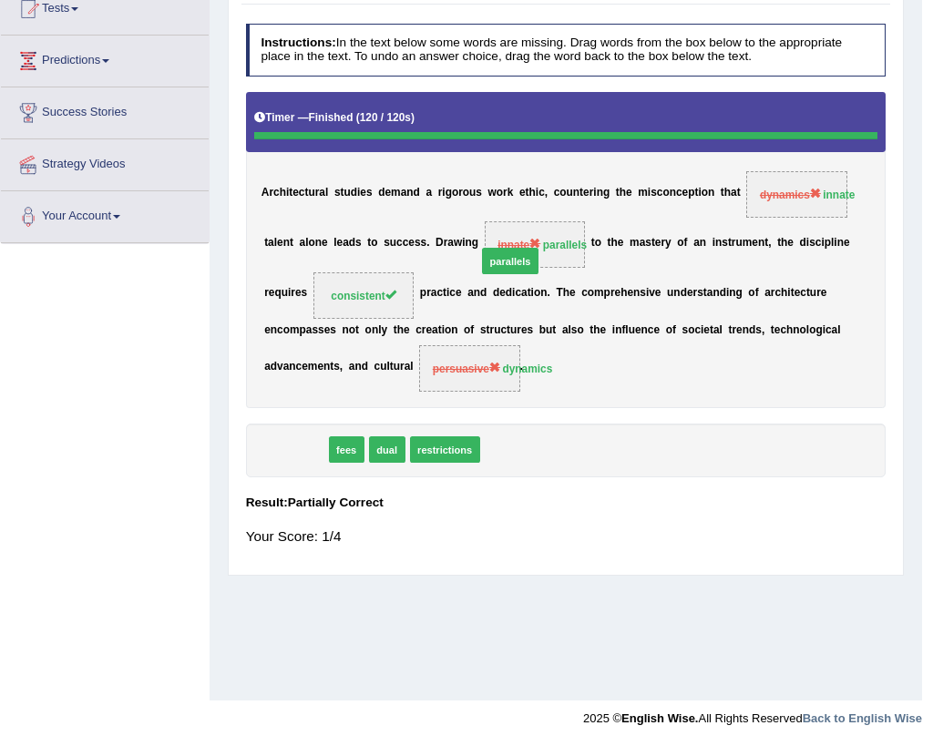
drag, startPoint x: 288, startPoint y: 488, endPoint x: 540, endPoint y: 266, distance: 336.4
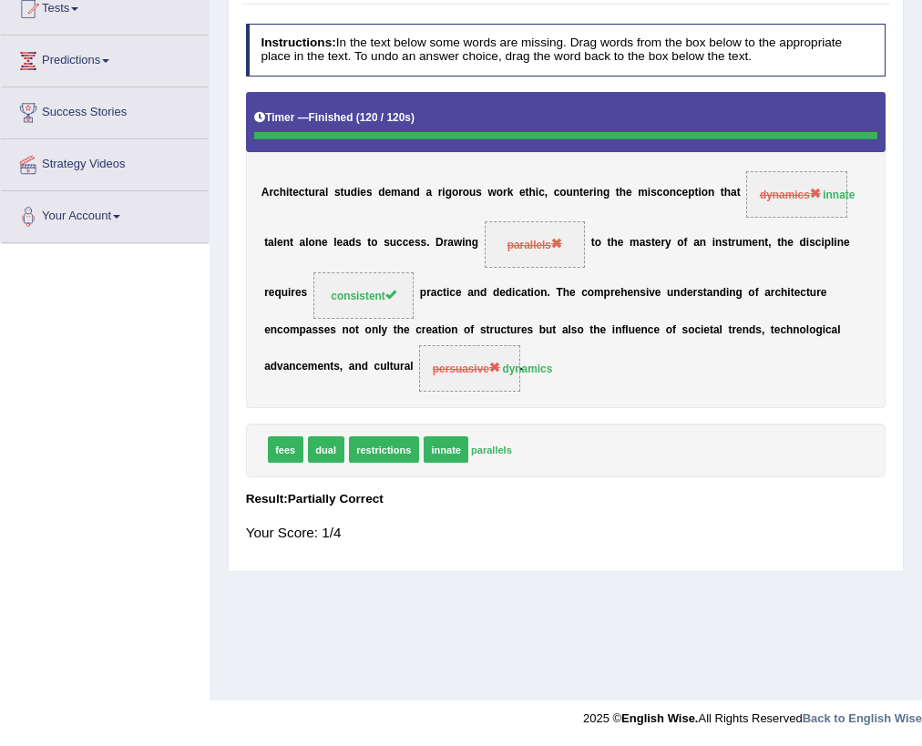
click at [542, 246] on span "parallels" at bounding box center [535, 245] width 55 height 13
click at [574, 242] on span "parallels" at bounding box center [535, 244] width 101 height 46
drag, startPoint x: 521, startPoint y: 242, endPoint x: 607, endPoint y: 439, distance: 214.7
click at [607, 439] on div "Instructions: In the text below some words are missing. Drag words from the box…" at bounding box center [566, 290] width 648 height 548
drag, startPoint x: 467, startPoint y: 446, endPoint x: 560, endPoint y: 226, distance: 238.5
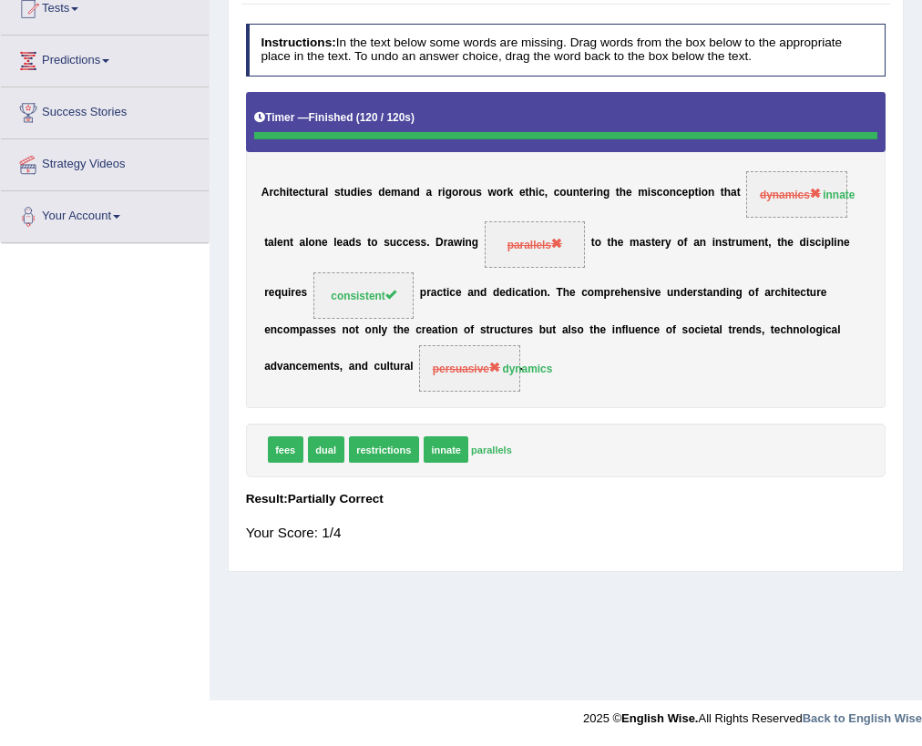
click at [560, 226] on div "Instructions: In the text below some words are missing. Drag words from the box…" at bounding box center [566, 290] width 648 height 548
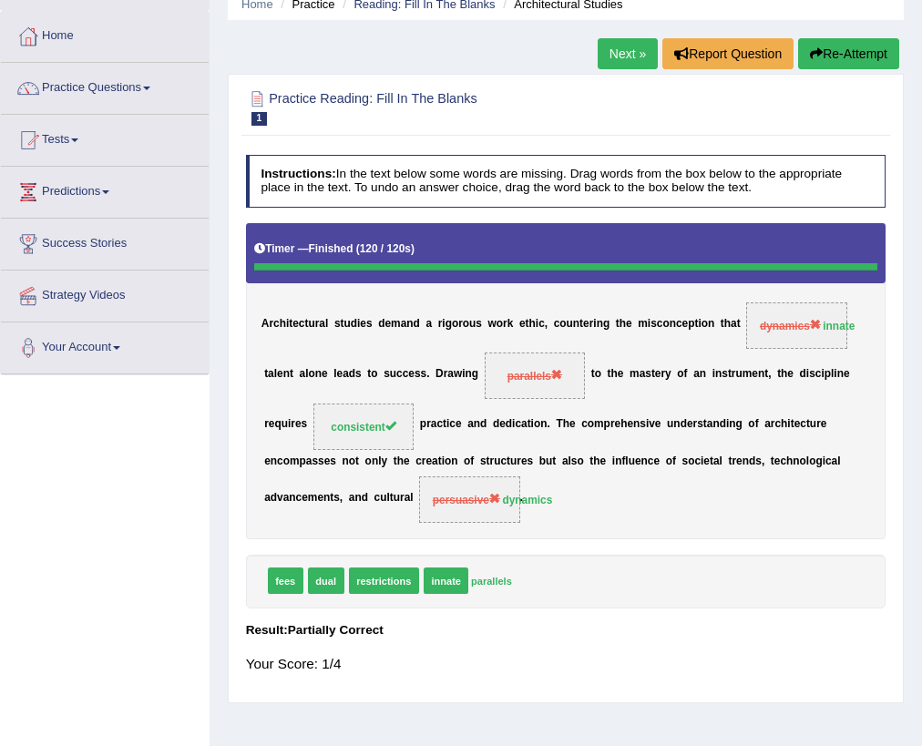
scroll to position [0, 0]
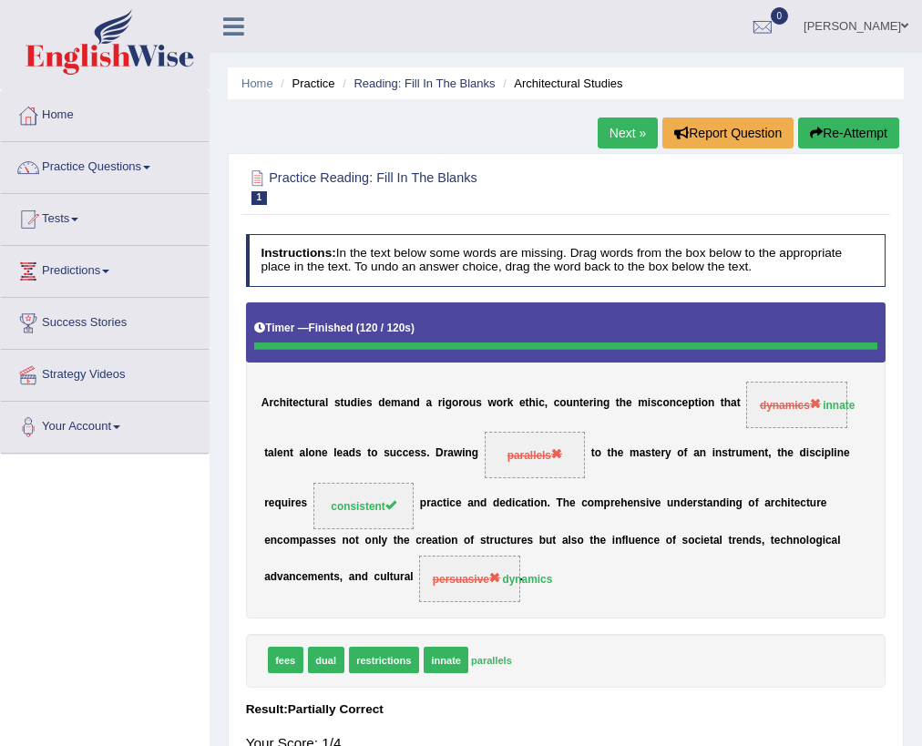
click at [868, 131] on button "Re-Attempt" at bounding box center [848, 133] width 101 height 31
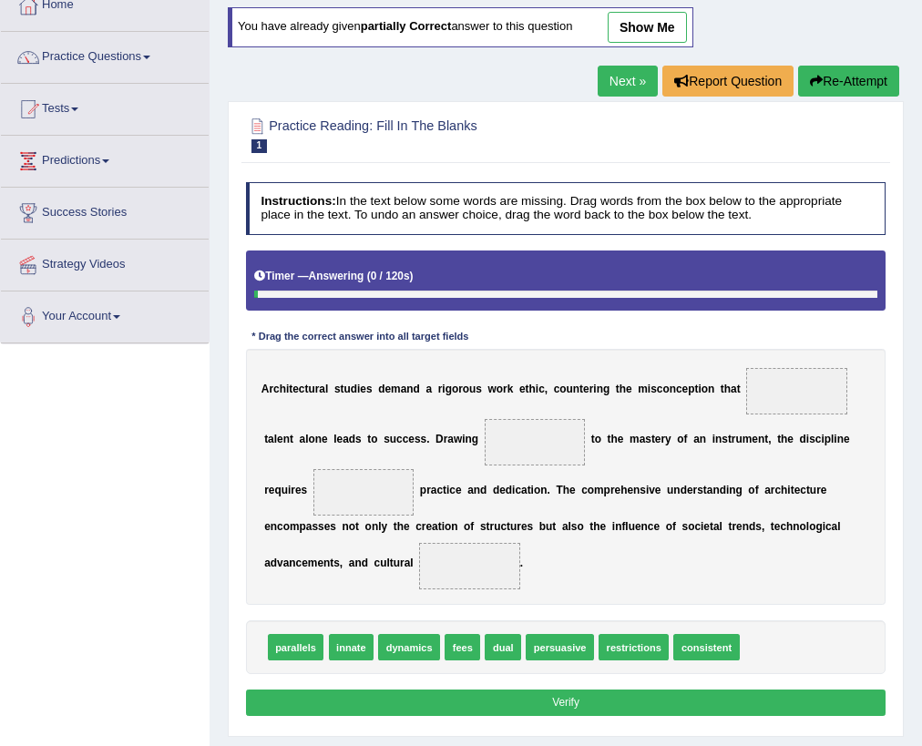
scroll to position [211, 0]
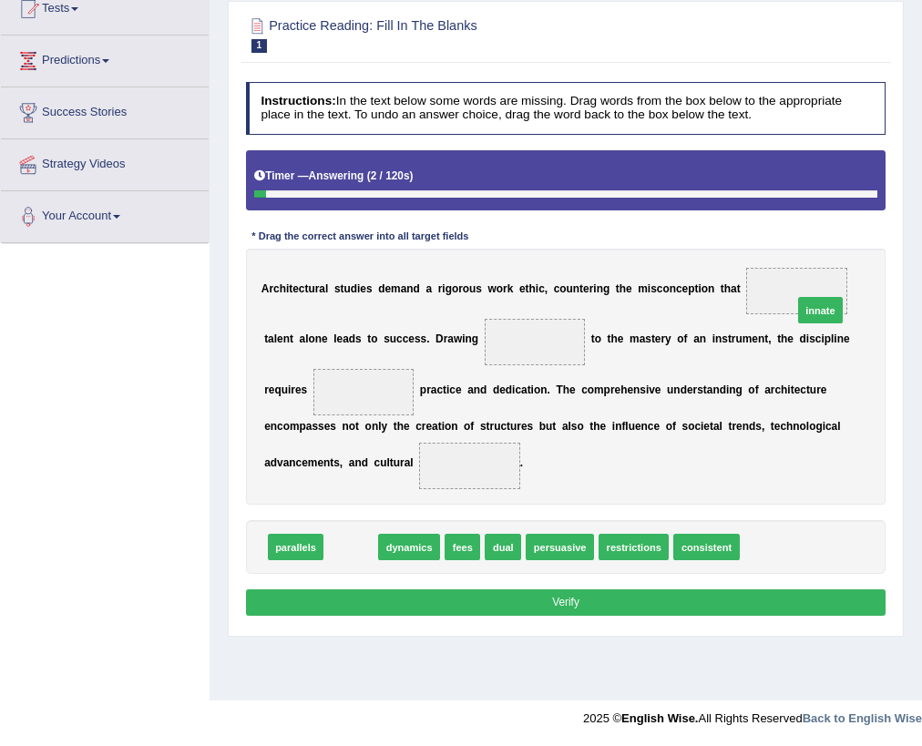
drag, startPoint x: 363, startPoint y: 547, endPoint x: 915, endPoint y: 268, distance: 618.7
click at [915, 268] on div "Home Practice Reading: Fill In The Blanks Architectural Studies You have alread…" at bounding box center [566, 244] width 713 height 911
drag, startPoint x: 346, startPoint y: 551, endPoint x: 882, endPoint y: 240, distance: 619.9
click at [882, 240] on div "Instructions: In the text below some words are missing. Drag words from the box…" at bounding box center [566, 352] width 648 height 554
drag, startPoint x: 351, startPoint y: 533, endPoint x: 805, endPoint y: 292, distance: 514.1
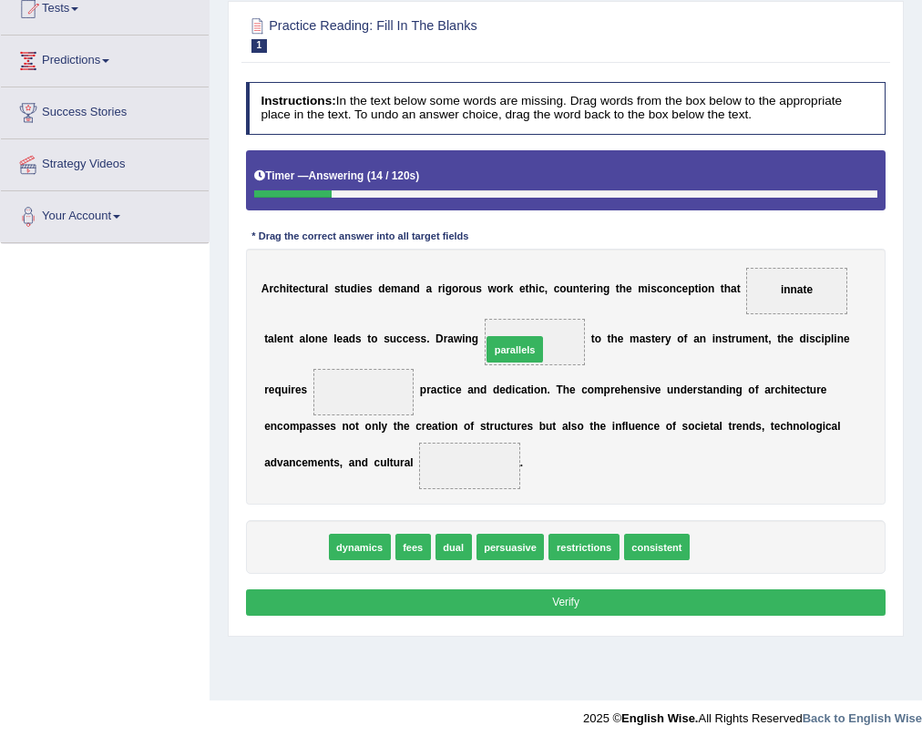
drag, startPoint x: 291, startPoint y: 553, endPoint x: 598, endPoint y: 262, distance: 422.9
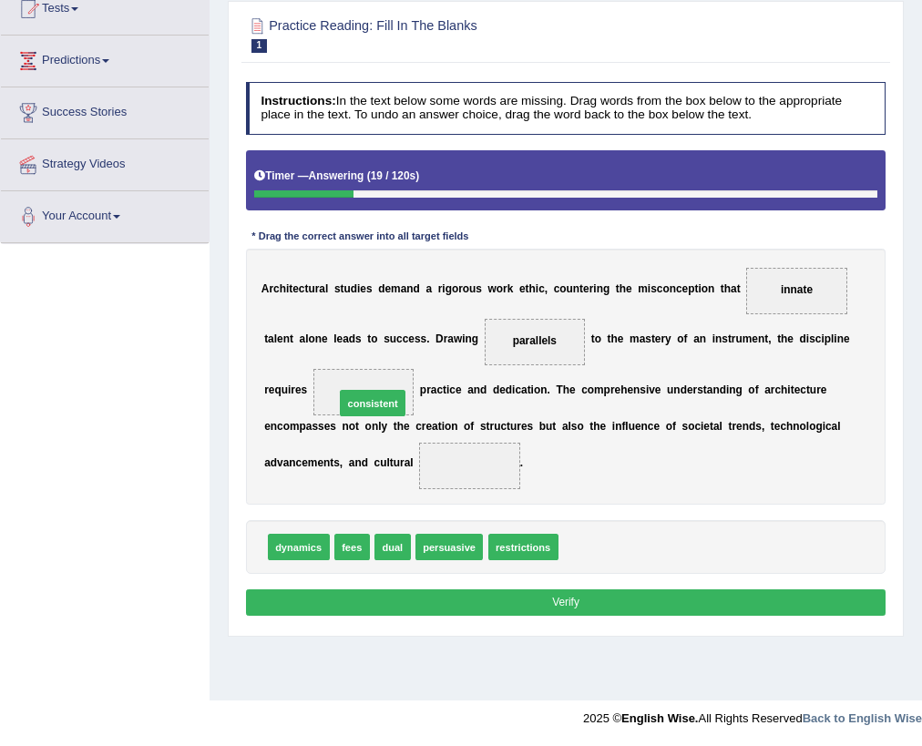
drag, startPoint x: 578, startPoint y: 543, endPoint x: 315, endPoint y: 375, distance: 312.0
drag, startPoint x: 321, startPoint y: 553, endPoint x: 519, endPoint y: 458, distance: 219.3
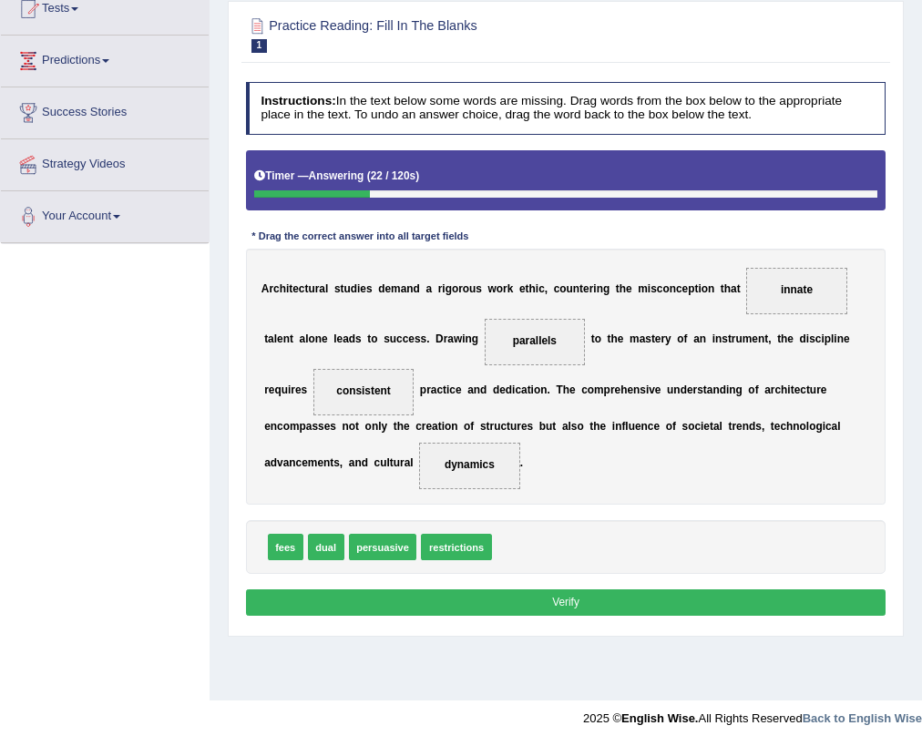
click at [559, 598] on button "Verify" at bounding box center [566, 603] width 641 height 26
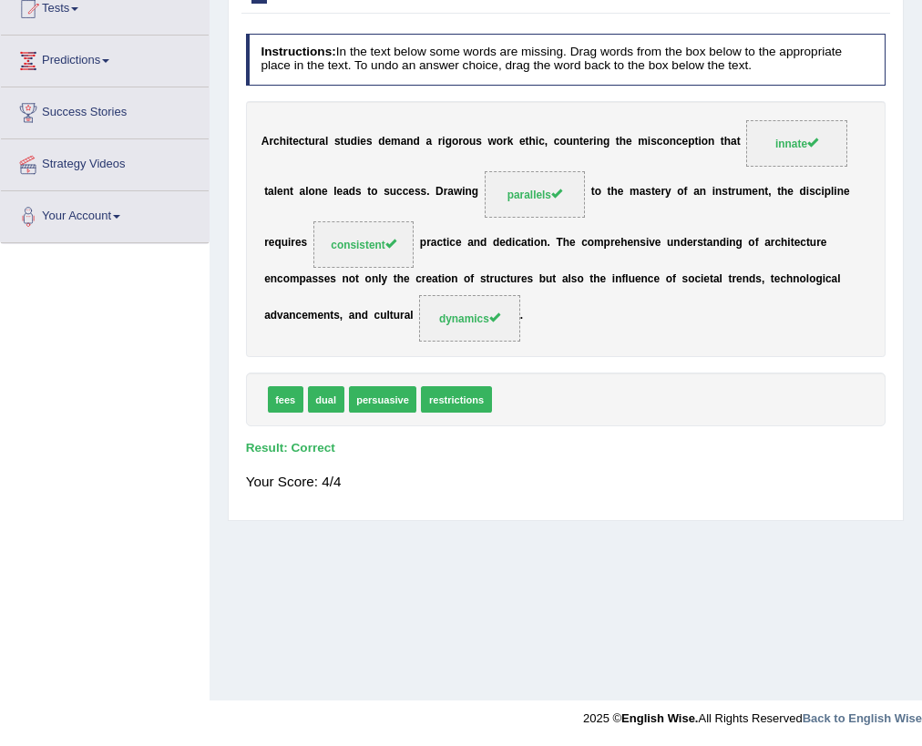
click at [565, 197] on span "parallels" at bounding box center [535, 194] width 101 height 46
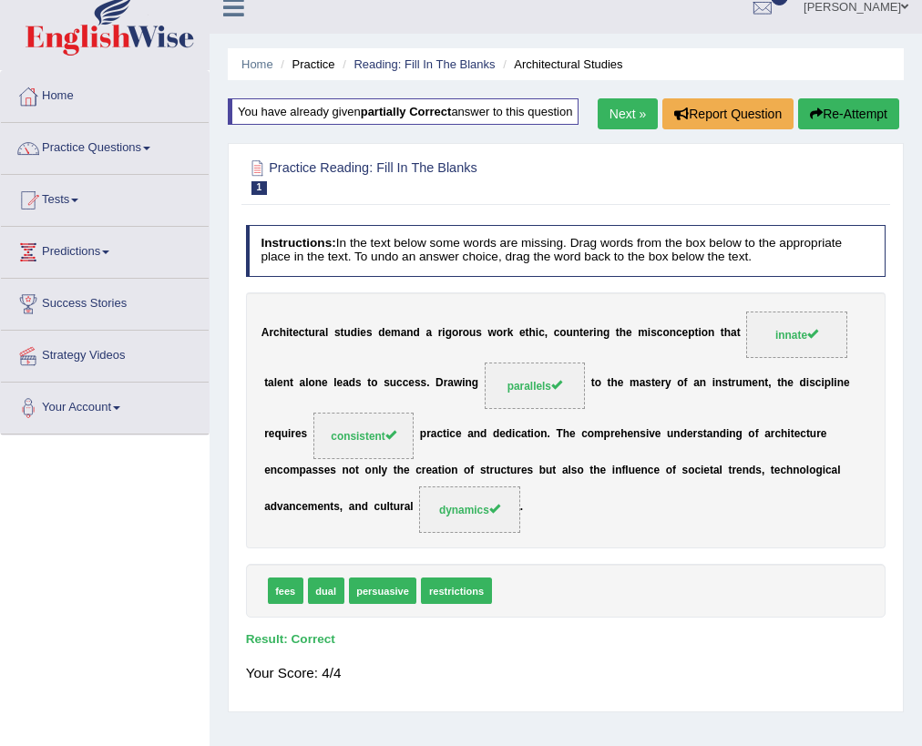
scroll to position [0, 0]
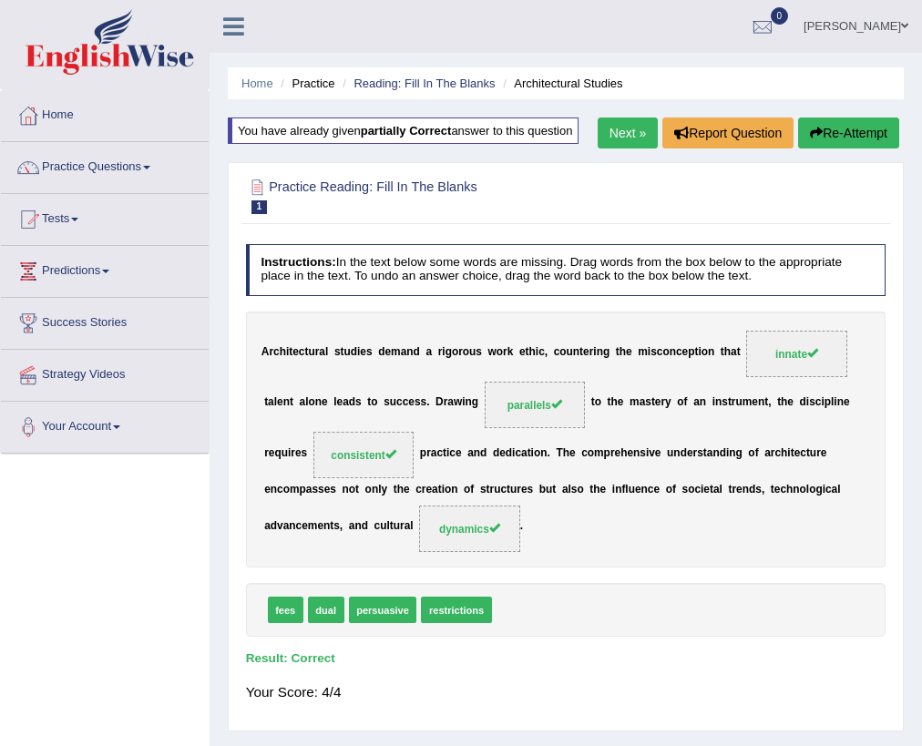
click at [632, 136] on link "Next »" at bounding box center [628, 133] width 60 height 31
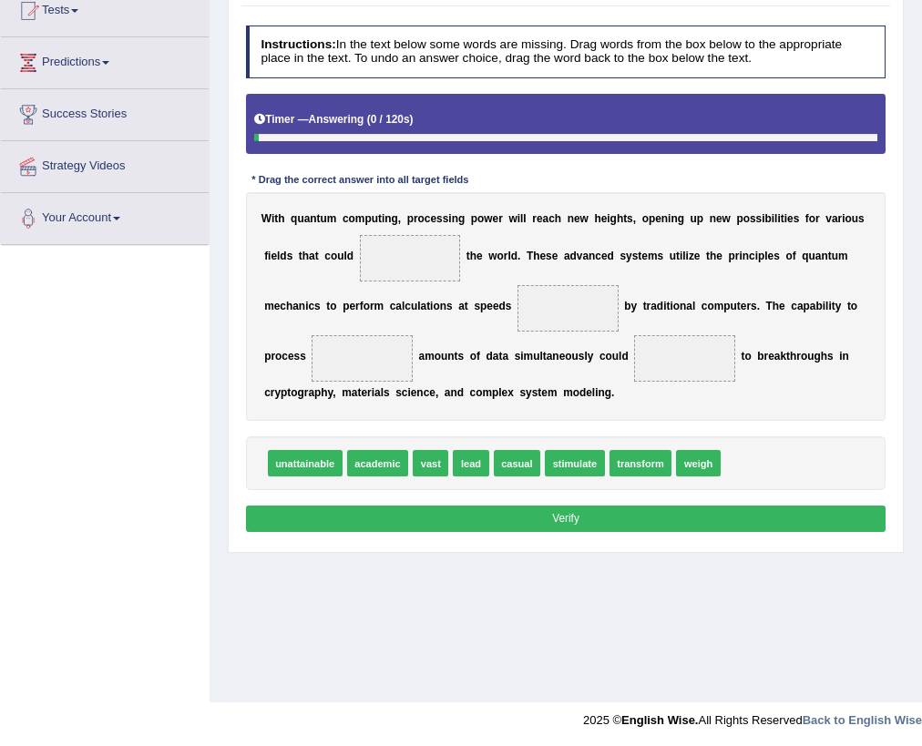
scroll to position [211, 0]
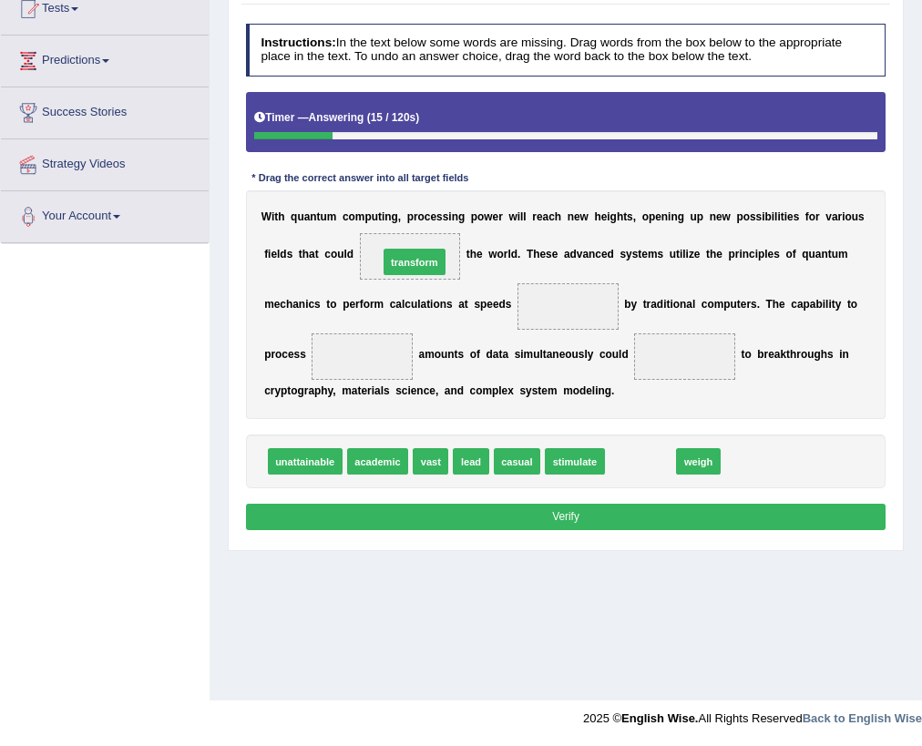
drag, startPoint x: 638, startPoint y: 466, endPoint x: 373, endPoint y: 230, distance: 355.0
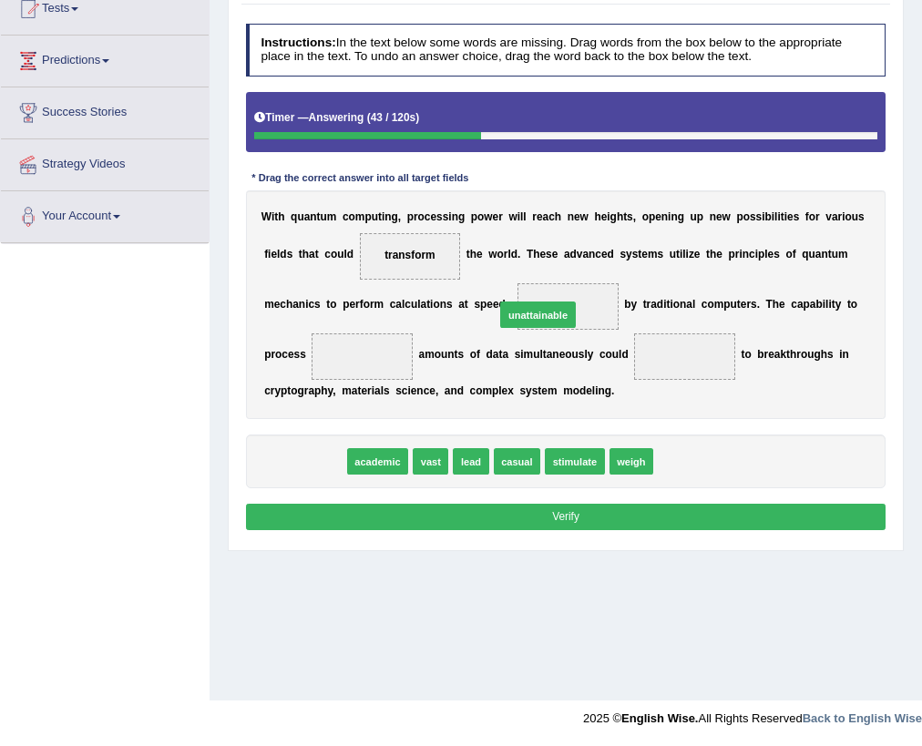
drag, startPoint x: 324, startPoint y: 468, endPoint x: 598, endPoint y: 295, distance: 324.4
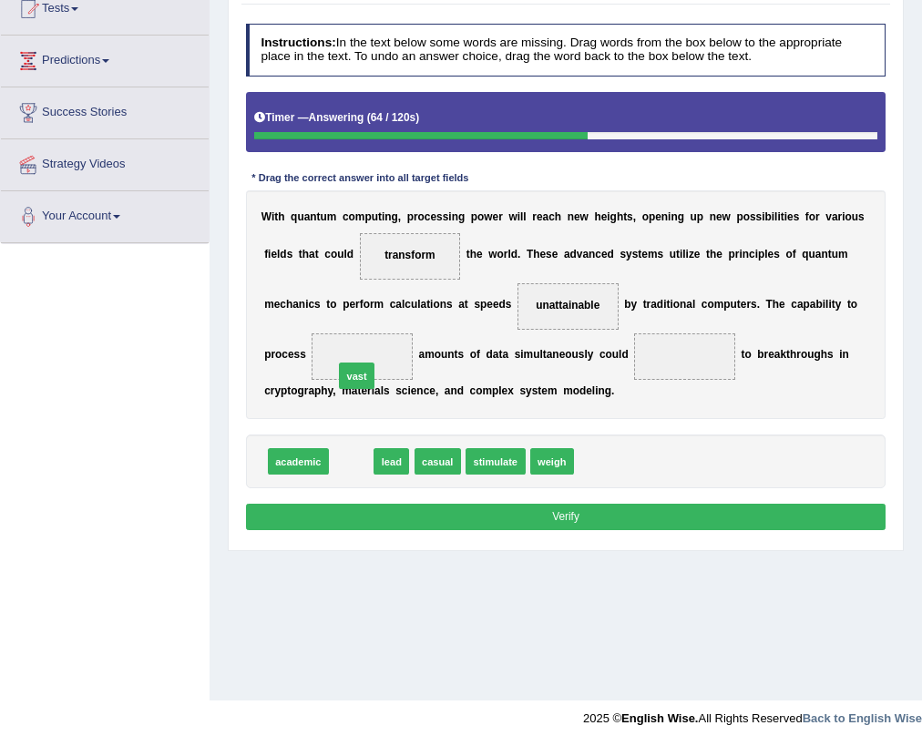
drag, startPoint x: 359, startPoint y: 456, endPoint x: 365, endPoint y: 356, distance: 99.5
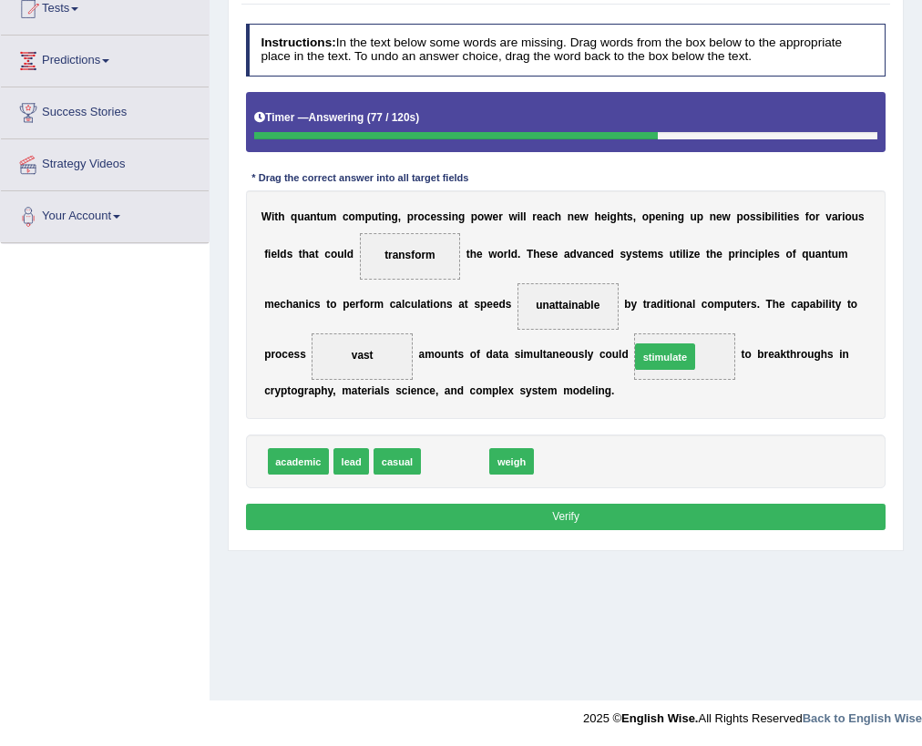
drag, startPoint x: 464, startPoint y: 463, endPoint x: 711, endPoint y: 339, distance: 276.3
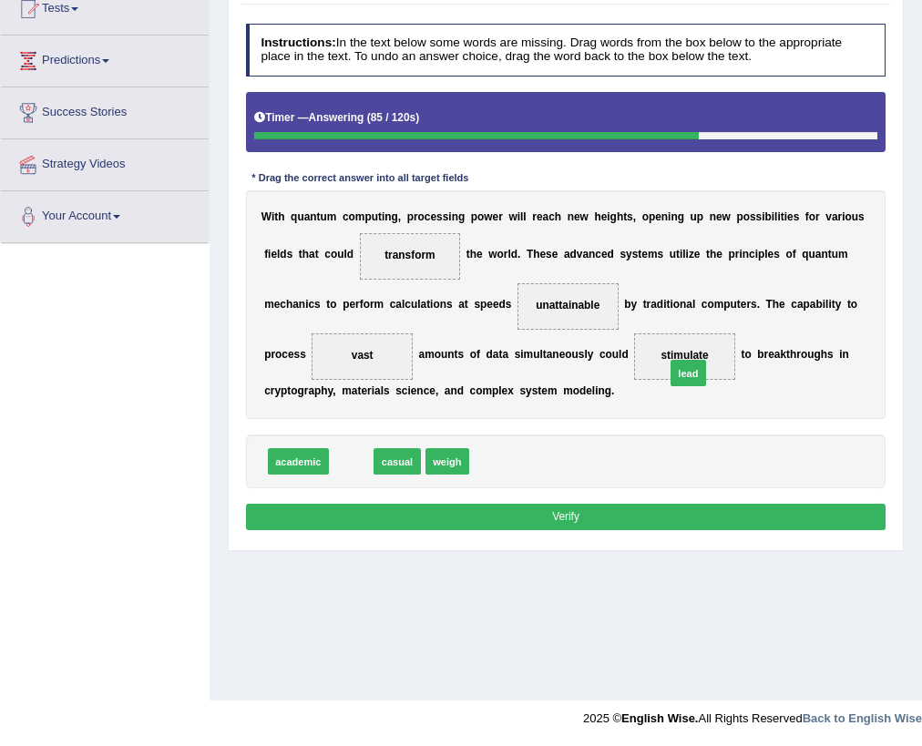
drag, startPoint x: 357, startPoint y: 462, endPoint x: 735, endPoint y: 345, distance: 394.9
click at [642, 519] on button "Verify" at bounding box center [566, 517] width 641 height 26
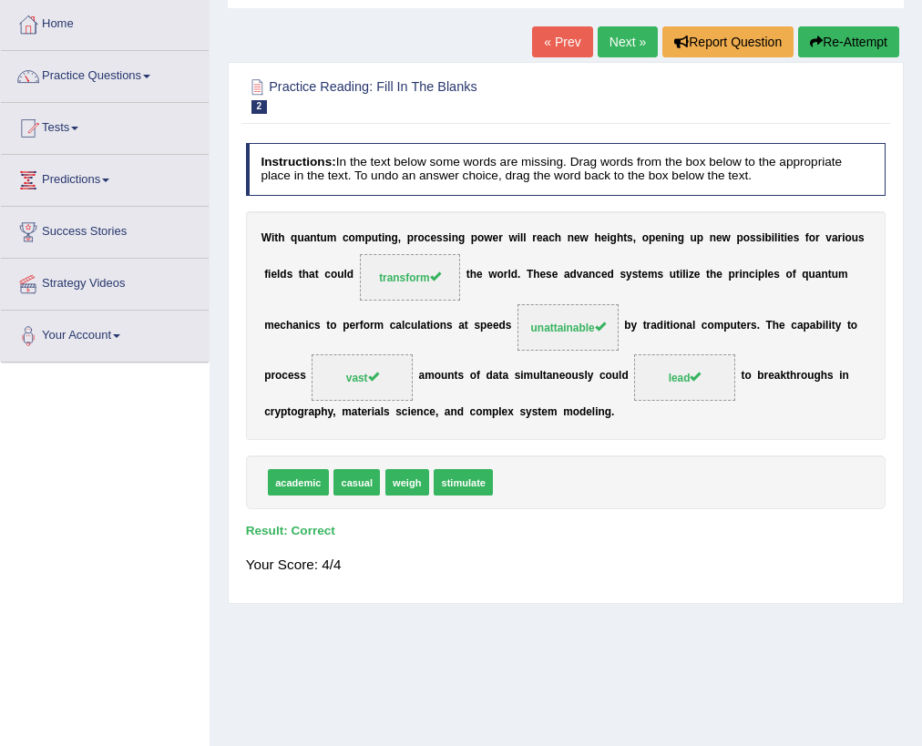
scroll to position [0, 0]
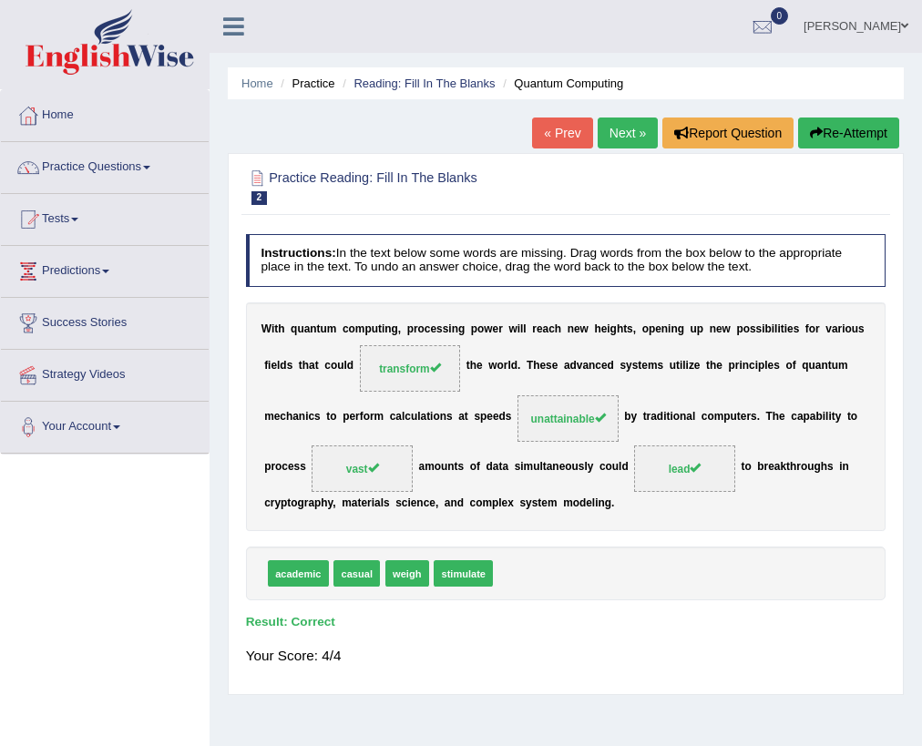
click at [621, 124] on link "Next »" at bounding box center [628, 133] width 60 height 31
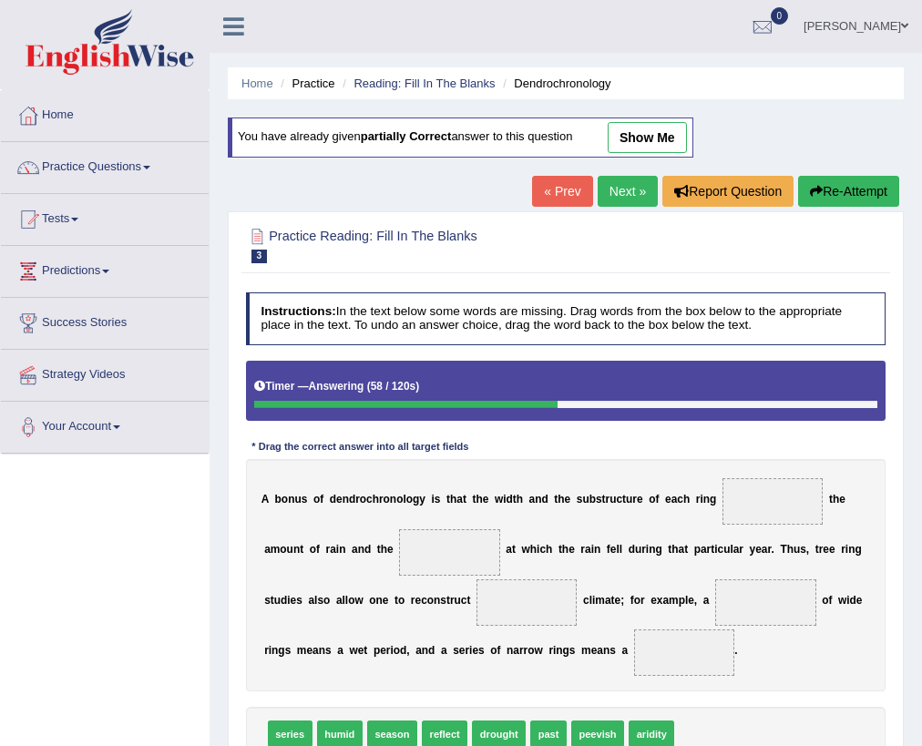
click at [851, 186] on button "Re-Attempt" at bounding box center [848, 191] width 101 height 31
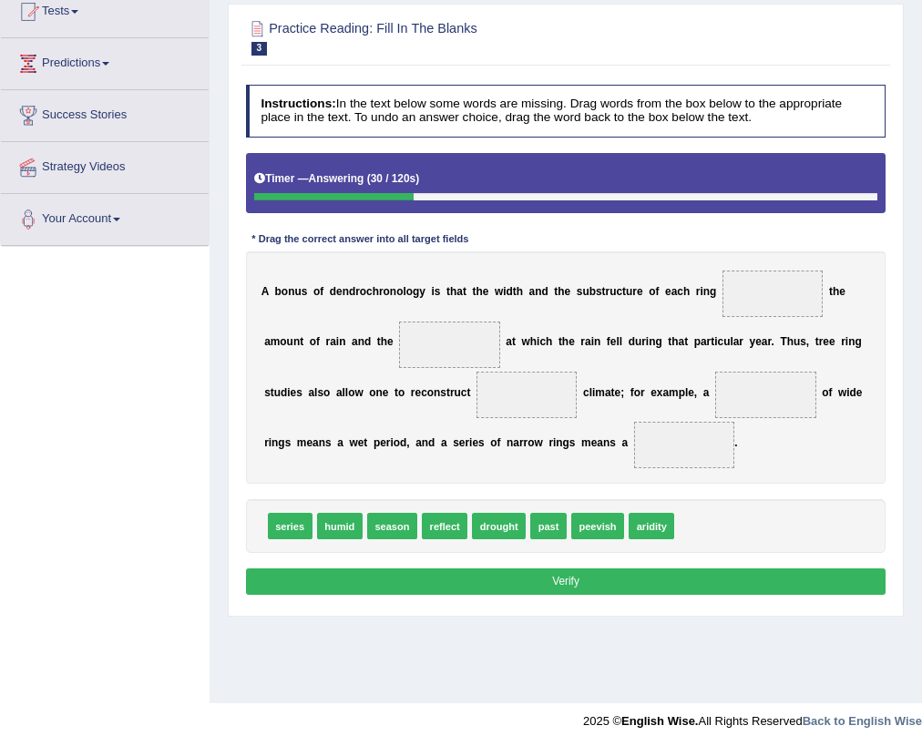
scroll to position [211, 0]
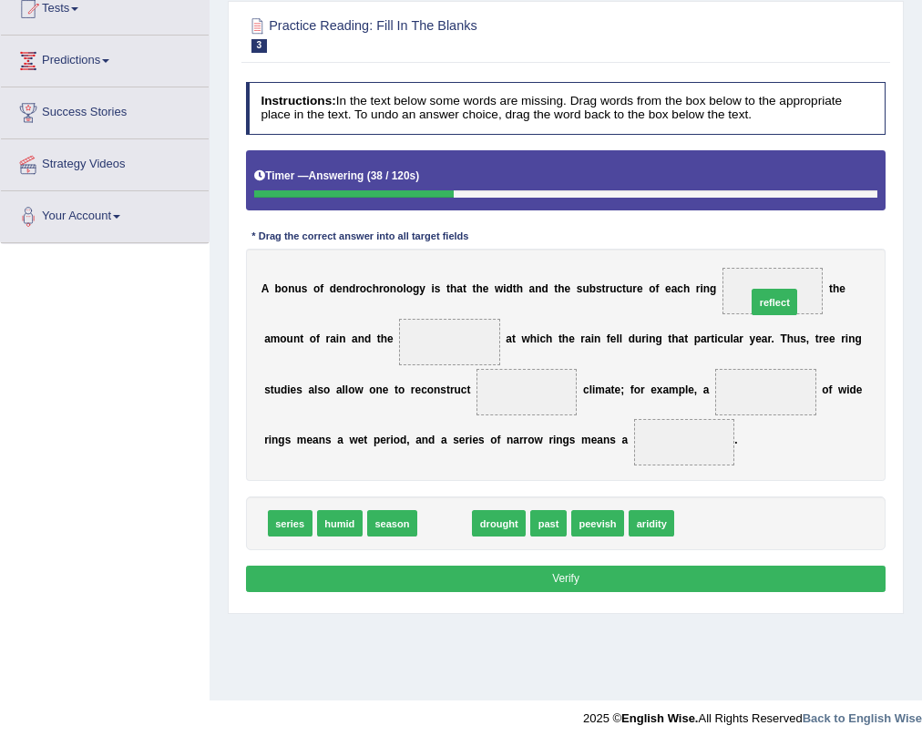
drag, startPoint x: 457, startPoint y: 524, endPoint x: 845, endPoint y: 263, distance: 467.6
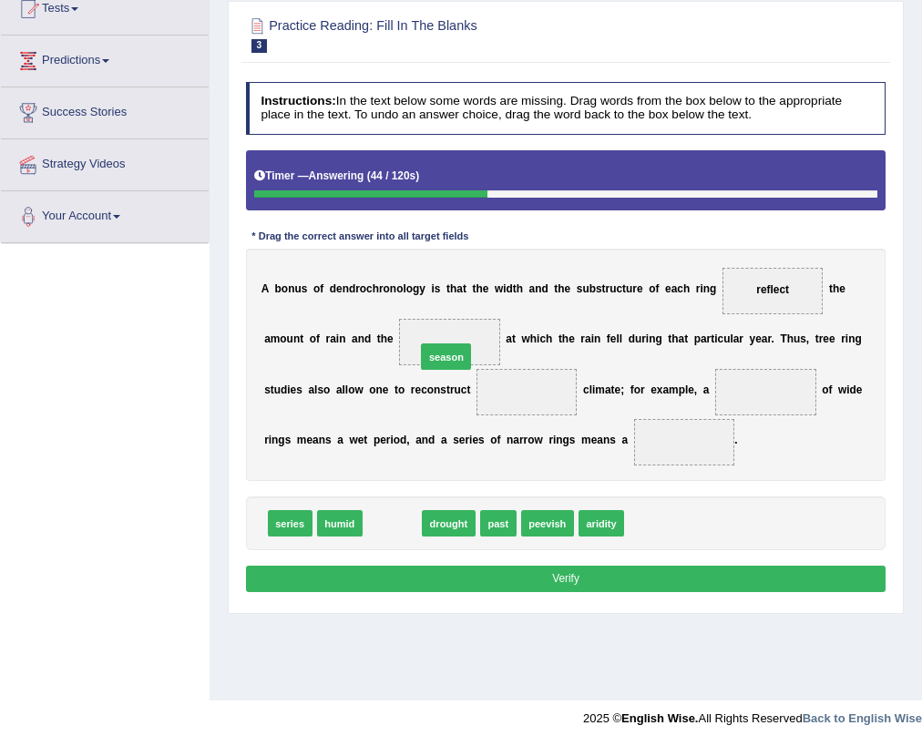
drag, startPoint x: 388, startPoint y: 523, endPoint x: 452, endPoint y: 327, distance: 206.1
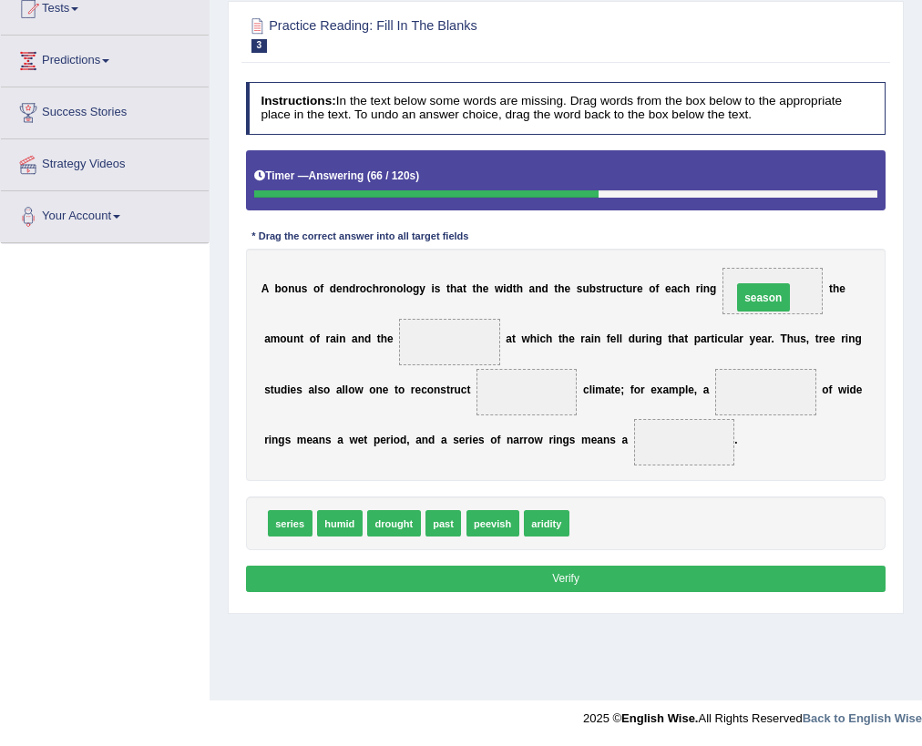
drag, startPoint x: 447, startPoint y: 337, endPoint x: 817, endPoint y: 287, distance: 372.5
drag, startPoint x: 279, startPoint y: 525, endPoint x: 436, endPoint y: 332, distance: 248.8
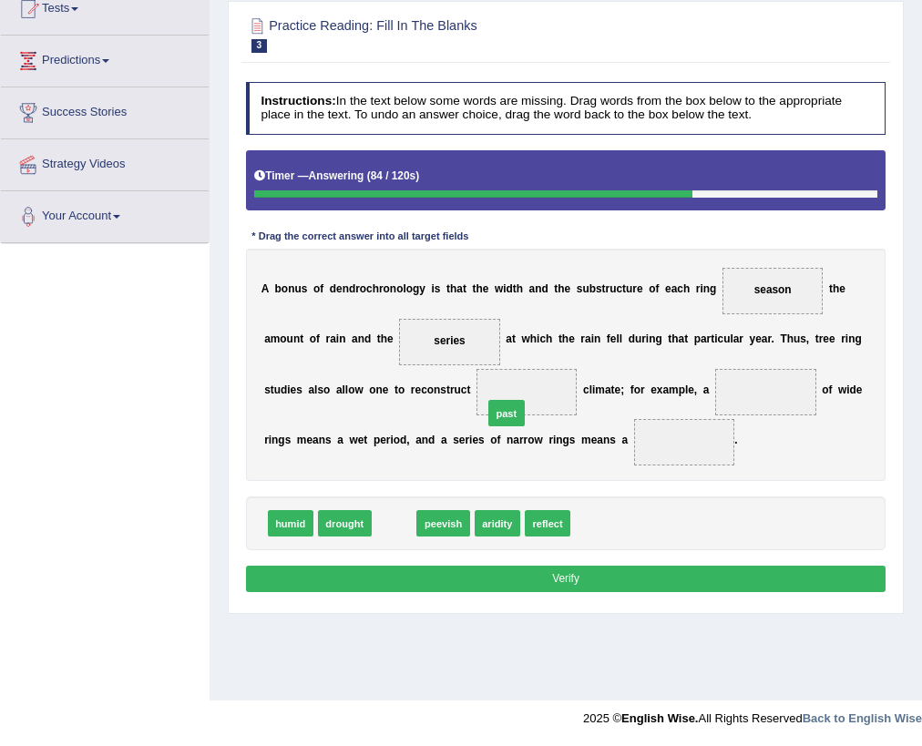
drag, startPoint x: 383, startPoint y: 527, endPoint x: 515, endPoint y: 396, distance: 185.6
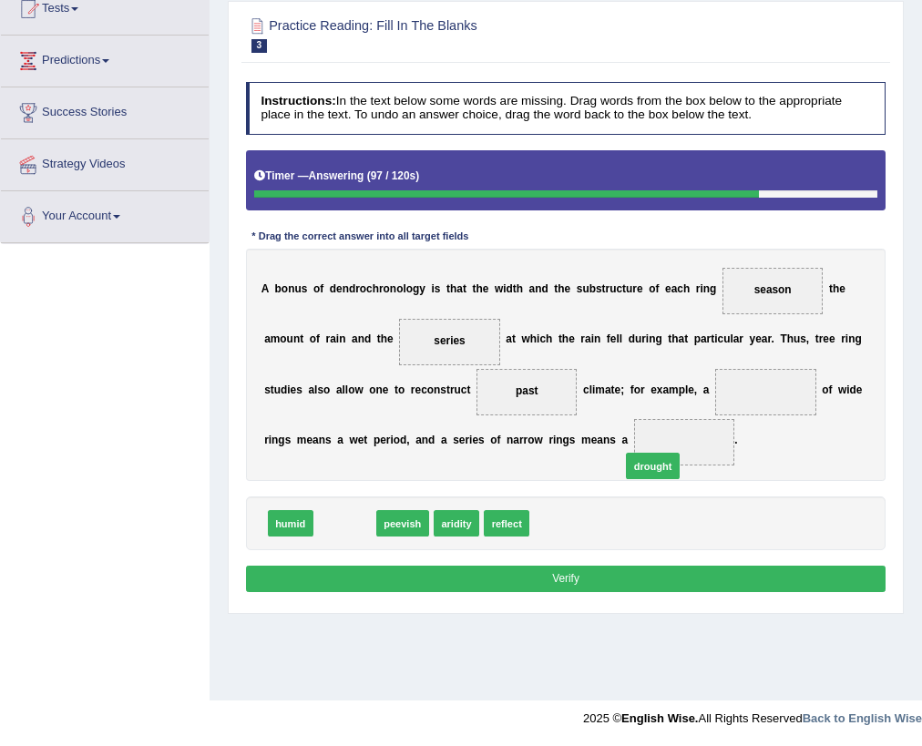
drag, startPoint x: 345, startPoint y: 519, endPoint x: 707, endPoint y: 452, distance: 368.0
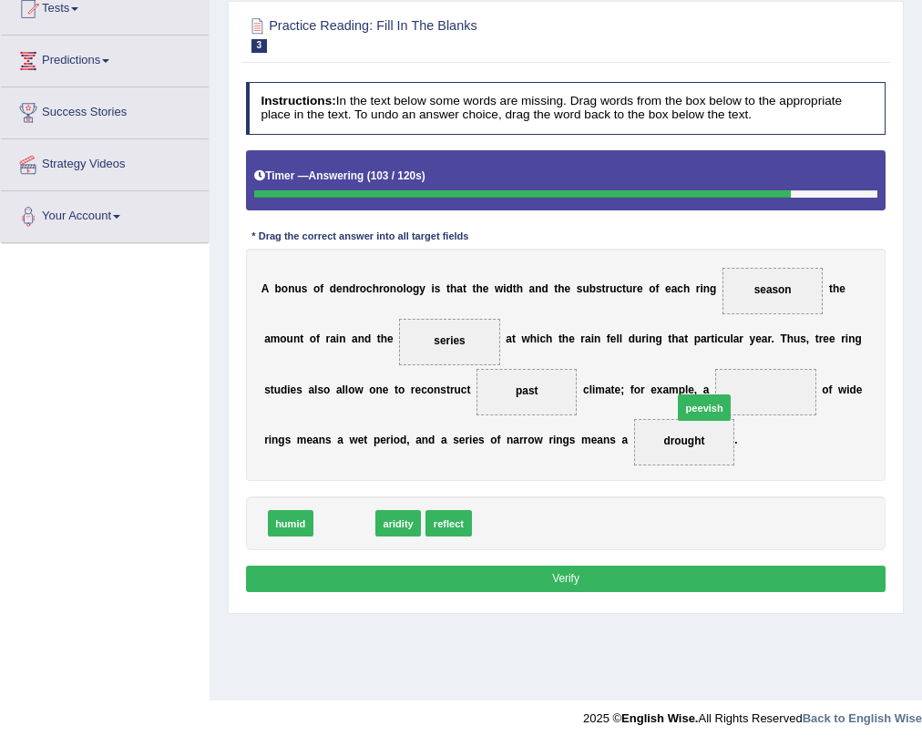
drag, startPoint x: 352, startPoint y: 526, endPoint x: 776, endPoint y: 389, distance: 445.3
click at [541, 572] on button "Verify" at bounding box center [566, 579] width 641 height 26
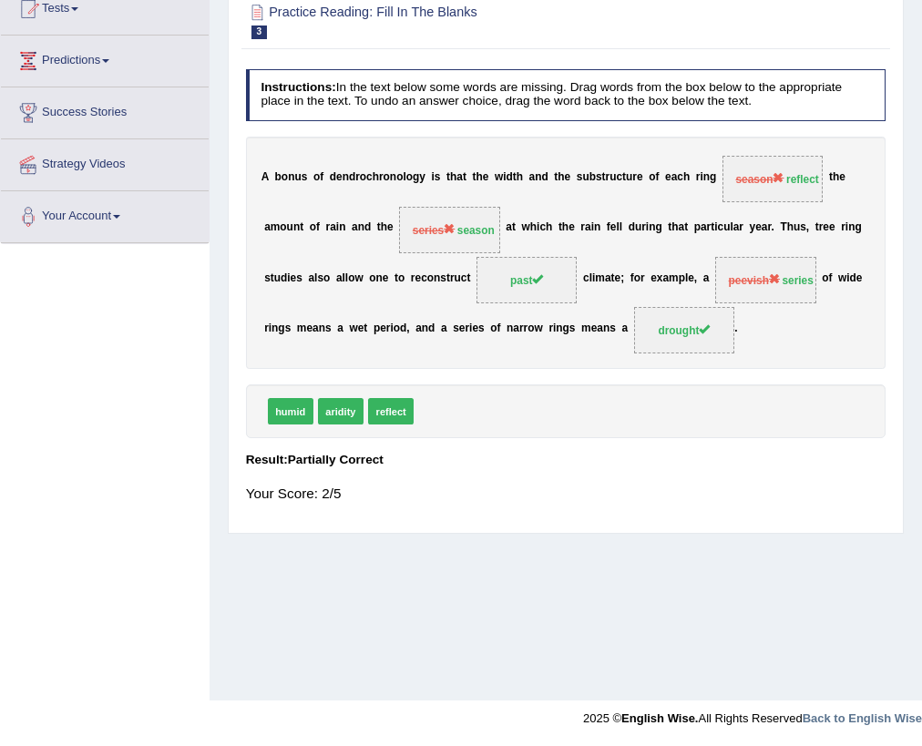
scroll to position [0, 0]
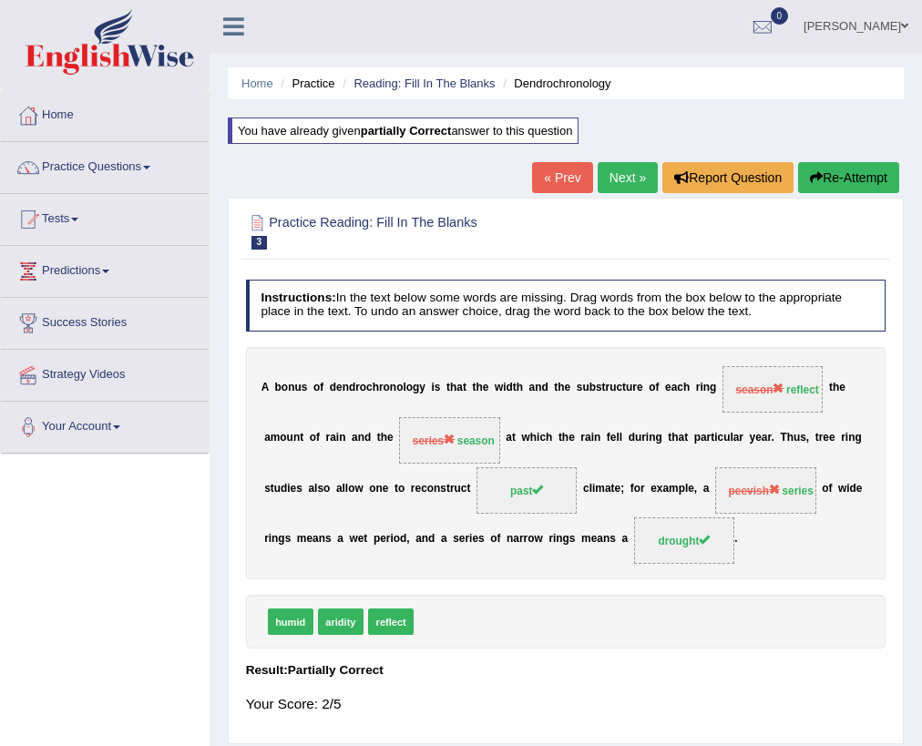
click at [425, 70] on ul "Home Practice Reading: Fill In The Blanks Dendrochronology" at bounding box center [566, 83] width 676 height 32
click at [430, 89] on li "Reading: Fill In The Blanks" at bounding box center [416, 83] width 157 height 17
click at [441, 78] on link "Reading: Fill In The Blanks" at bounding box center [424, 84] width 141 height 14
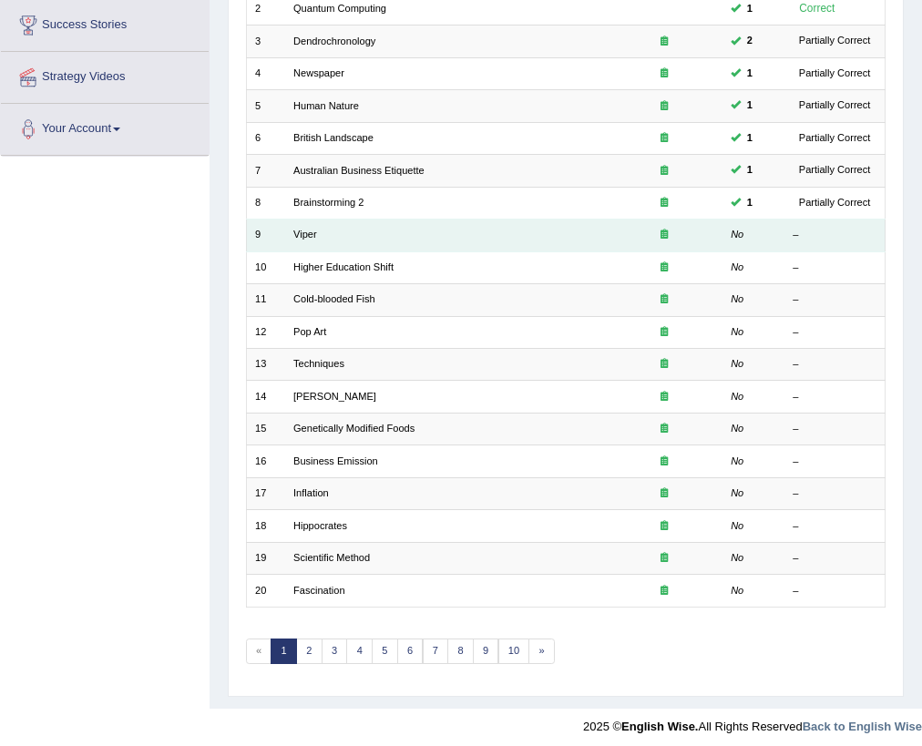
scroll to position [303, 0]
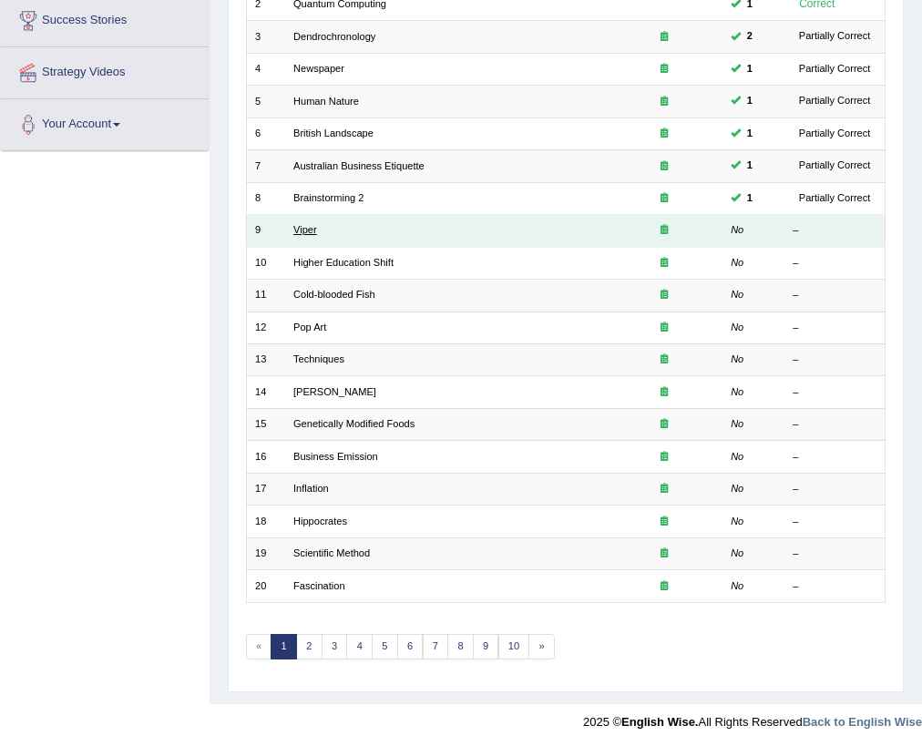
click at [299, 224] on link "Viper" at bounding box center [305, 229] width 24 height 11
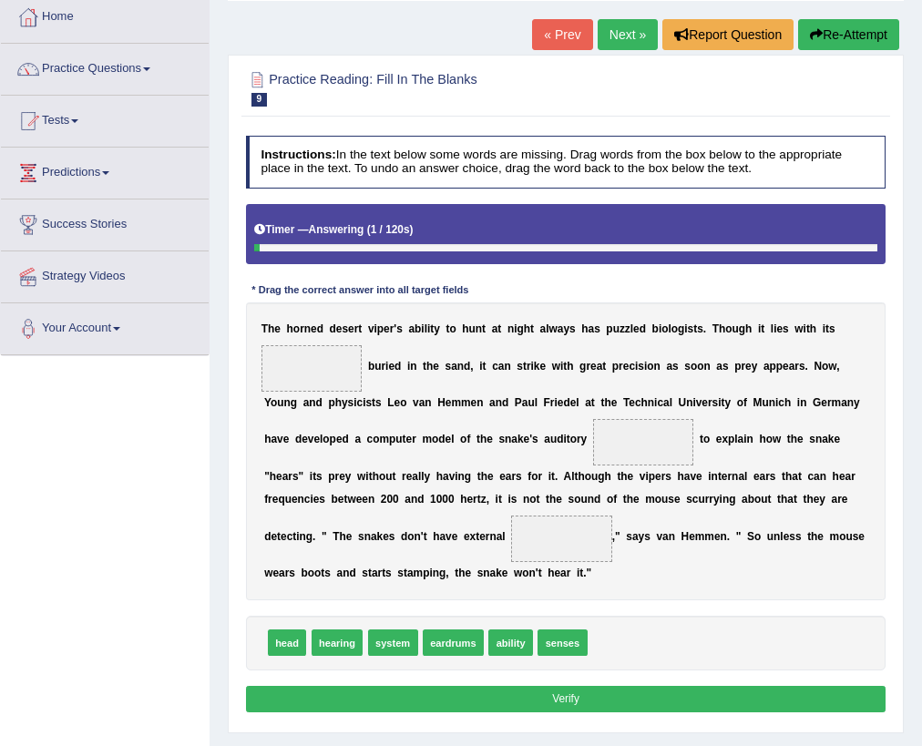
scroll to position [211, 0]
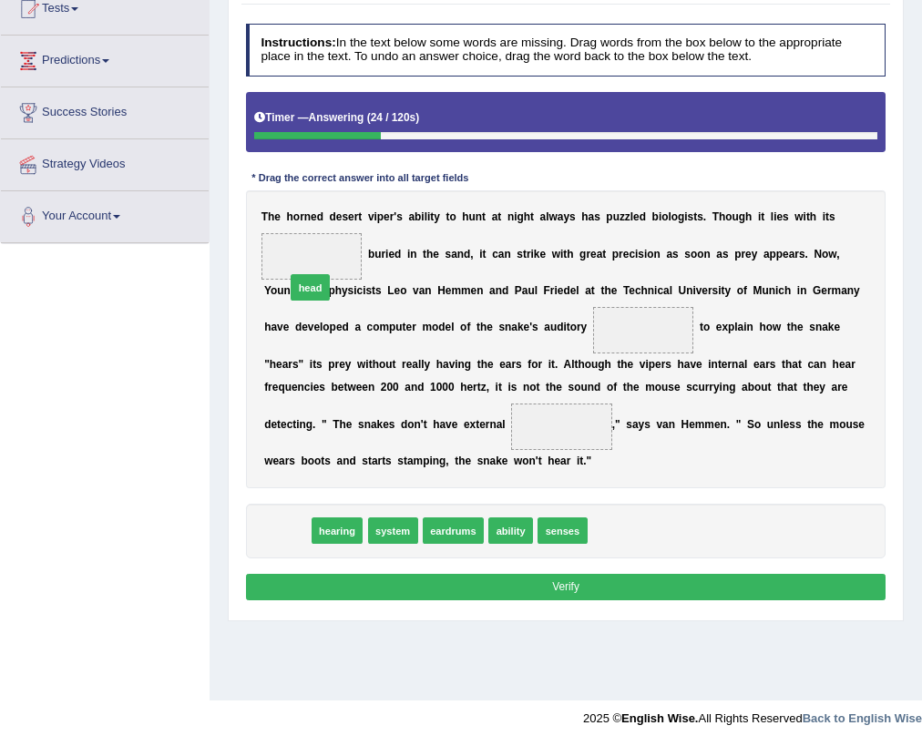
drag, startPoint x: 299, startPoint y: 524, endPoint x: 326, endPoint y: 237, distance: 288.4
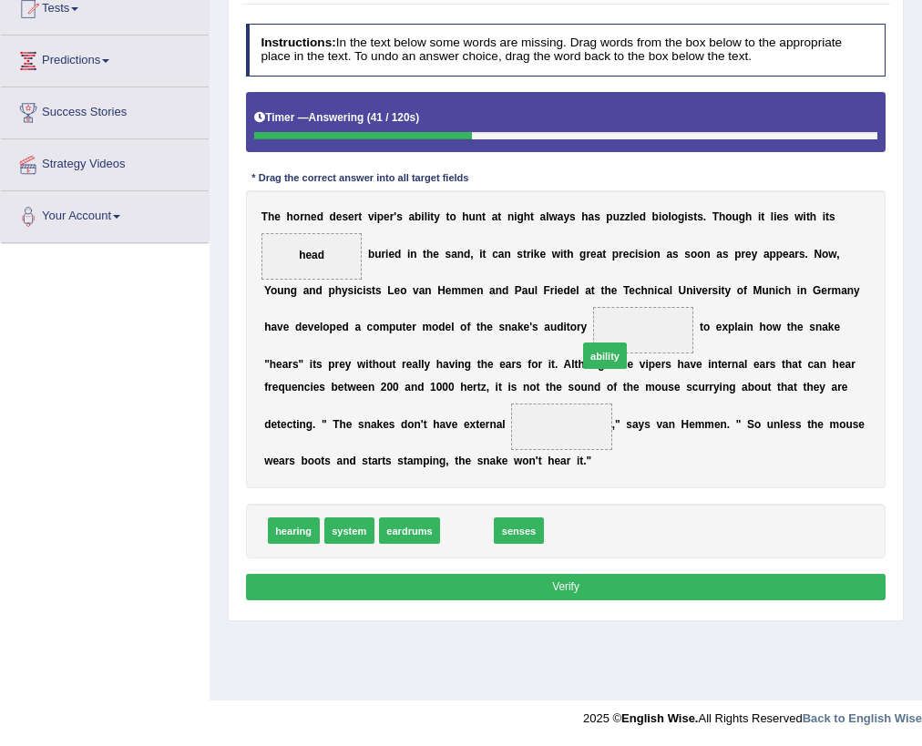
drag, startPoint x: 473, startPoint y: 530, endPoint x: 635, endPoint y: 324, distance: 262.2
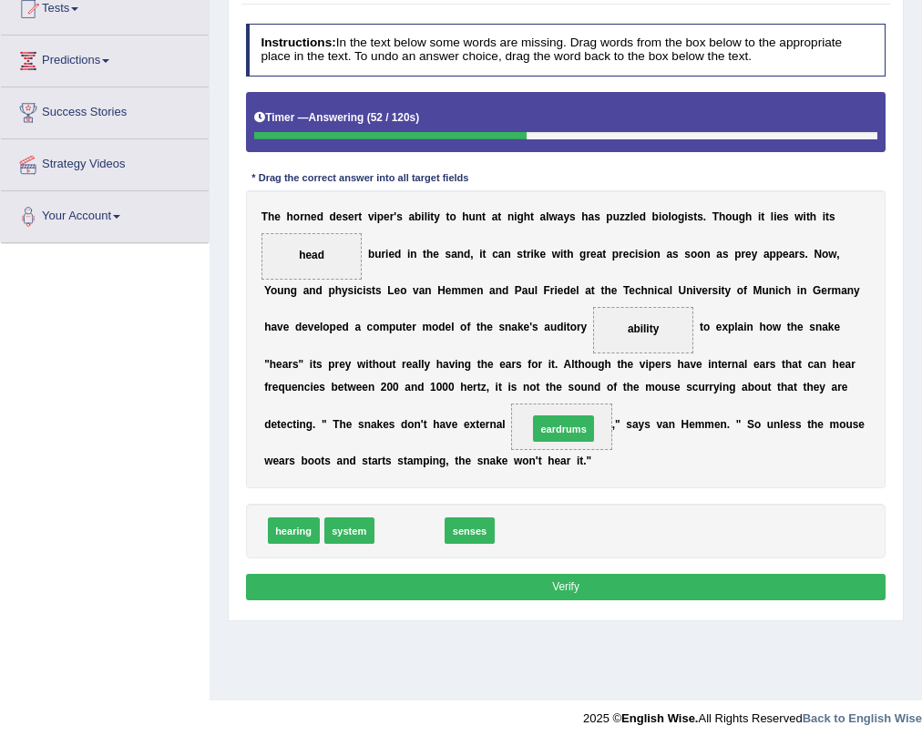
drag, startPoint x: 403, startPoint y: 537, endPoint x: 583, endPoint y: 416, distance: 216.9
click at [663, 585] on button "Verify" at bounding box center [566, 587] width 641 height 26
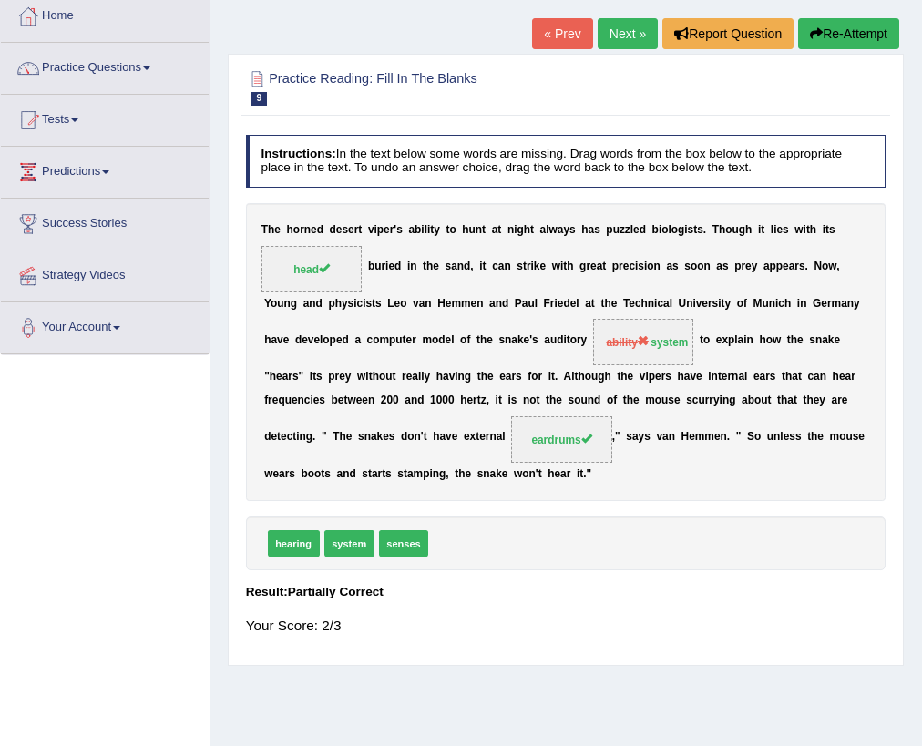
scroll to position [0, 0]
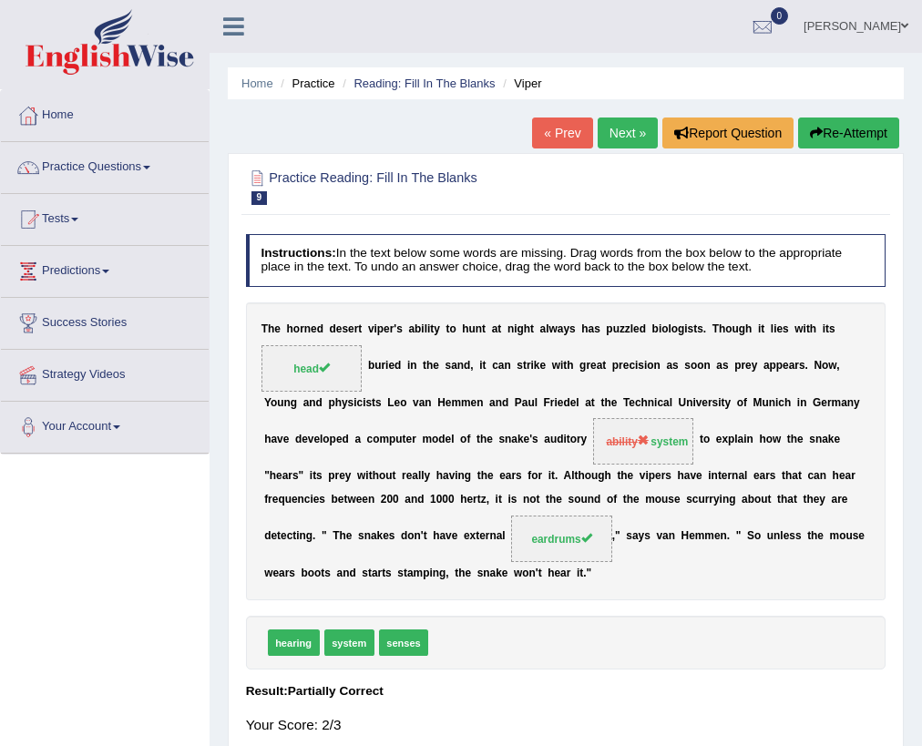
click at [616, 149] on div "« Prev Next » Report Question Re-Attempt" at bounding box center [718, 136] width 372 height 36
click at [617, 139] on link "Next »" at bounding box center [628, 133] width 60 height 31
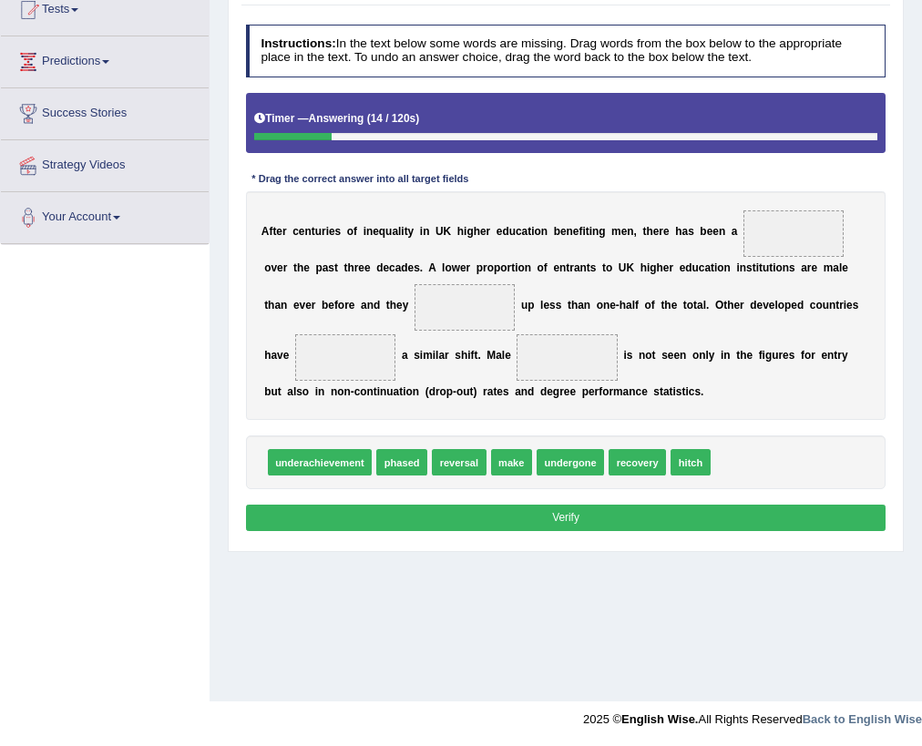
scroll to position [211, 0]
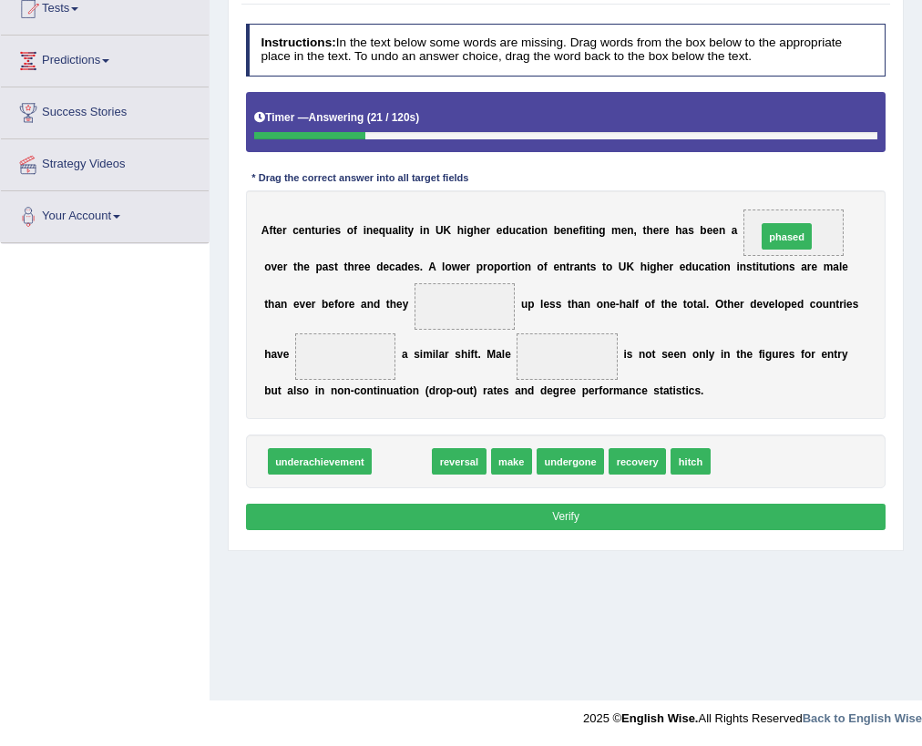
drag, startPoint x: 397, startPoint y: 466, endPoint x: 850, endPoint y: 200, distance: 524.9
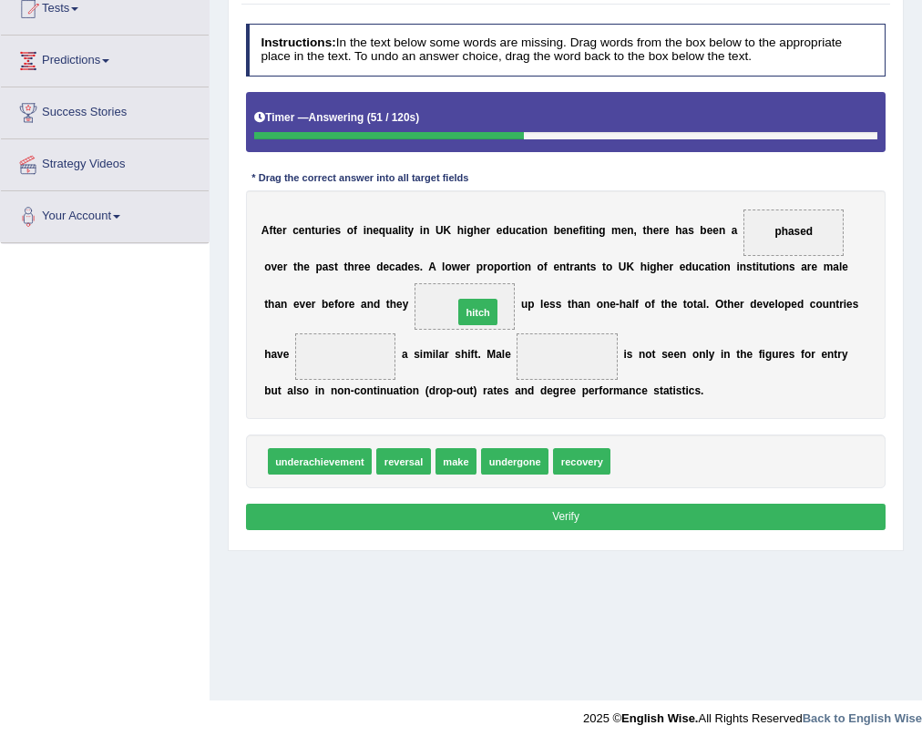
drag, startPoint x: 635, startPoint y: 472, endPoint x: 450, endPoint y: 295, distance: 255.9
drag, startPoint x: 559, startPoint y: 463, endPoint x: 323, endPoint y: 352, distance: 260.9
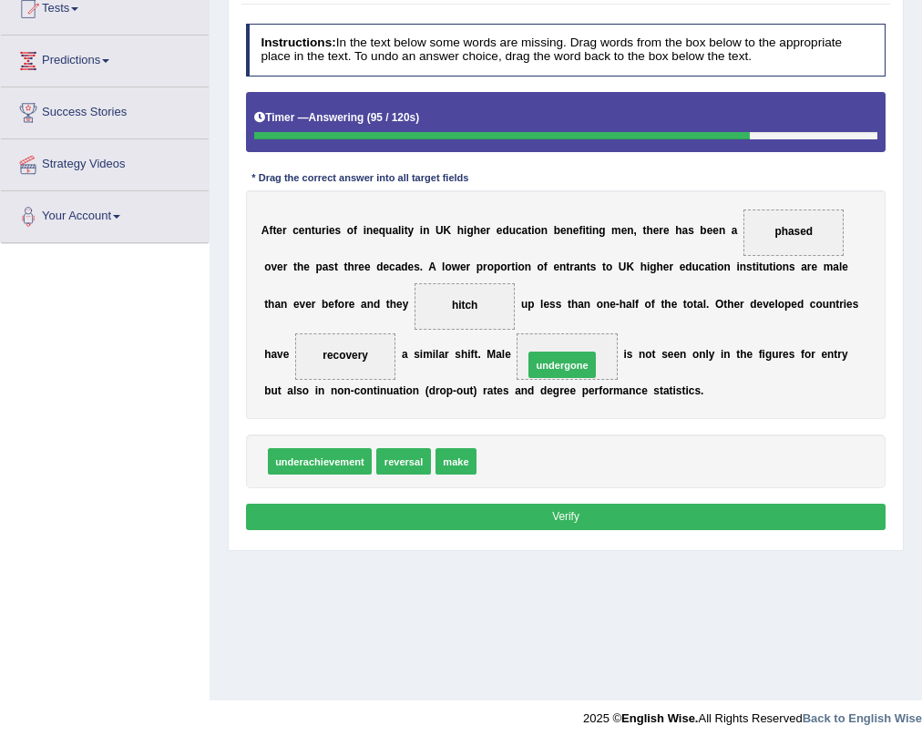
drag, startPoint x: 528, startPoint y: 469, endPoint x: 584, endPoint y: 355, distance: 127.2
click at [609, 504] on button "Verify" at bounding box center [566, 517] width 641 height 26
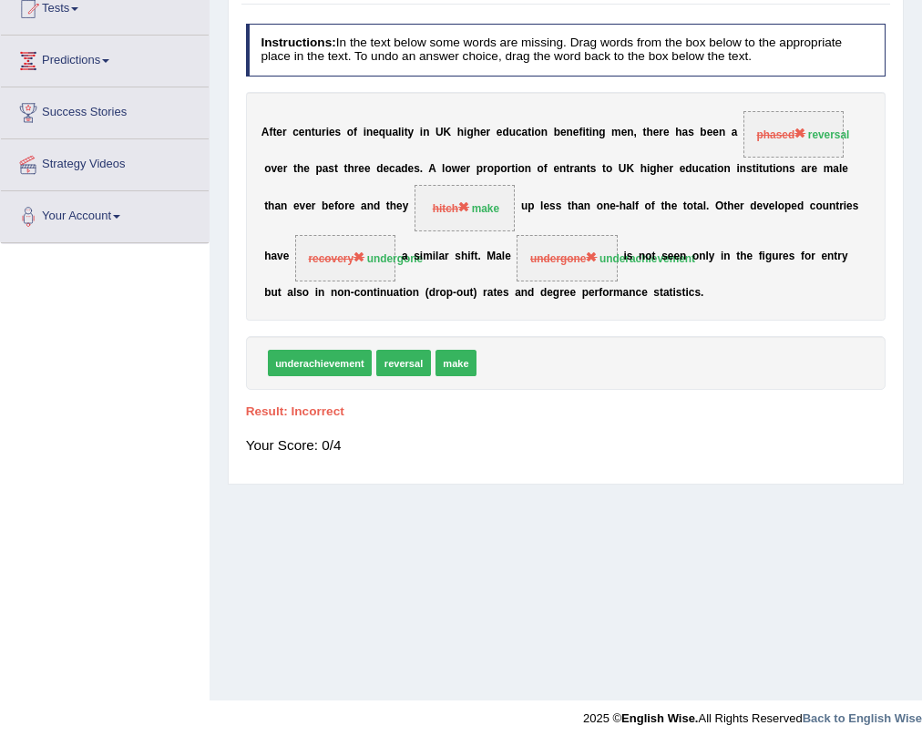
scroll to position [0, 0]
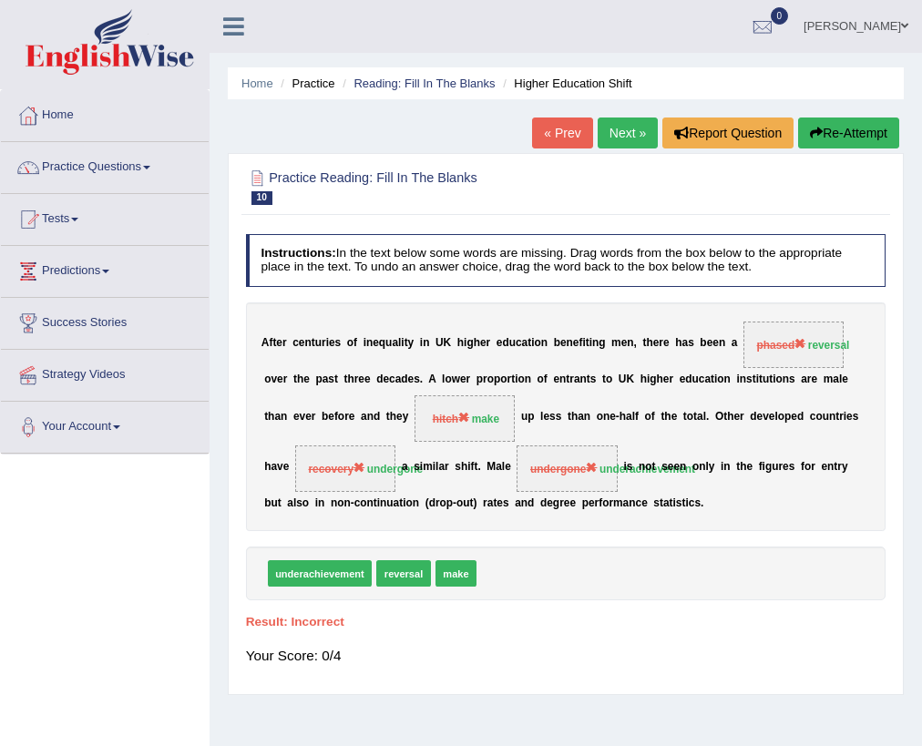
drag, startPoint x: 613, startPoint y: 153, endPoint x: 630, endPoint y: 127, distance: 31.1
click at [620, 142] on div "Home Practice Reading: Fill In The Blanks Higher Education Shift « Prev Next » …" at bounding box center [566, 455] width 713 height 911
click at [630, 127] on link "Next »" at bounding box center [628, 133] width 60 height 31
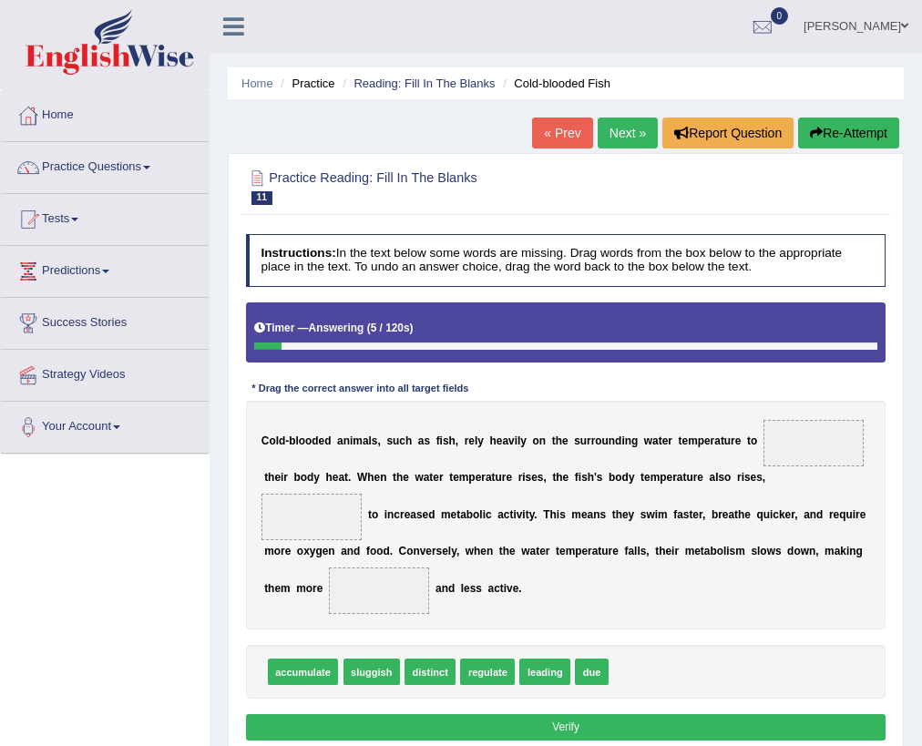
drag, startPoint x: 754, startPoint y: 448, endPoint x: 0, endPoint y: 444, distance: 753.7
drag, startPoint x: 314, startPoint y: 679, endPoint x: 904, endPoint y: 423, distance: 643.7
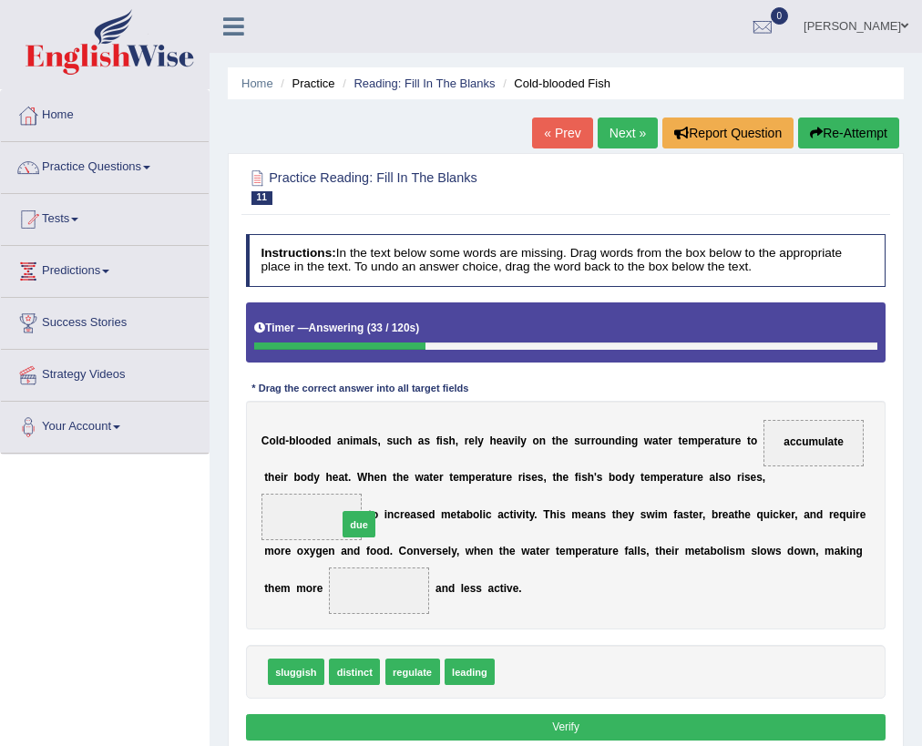
drag, startPoint x: 522, startPoint y: 660, endPoint x: 337, endPoint y: 487, distance: 253.4
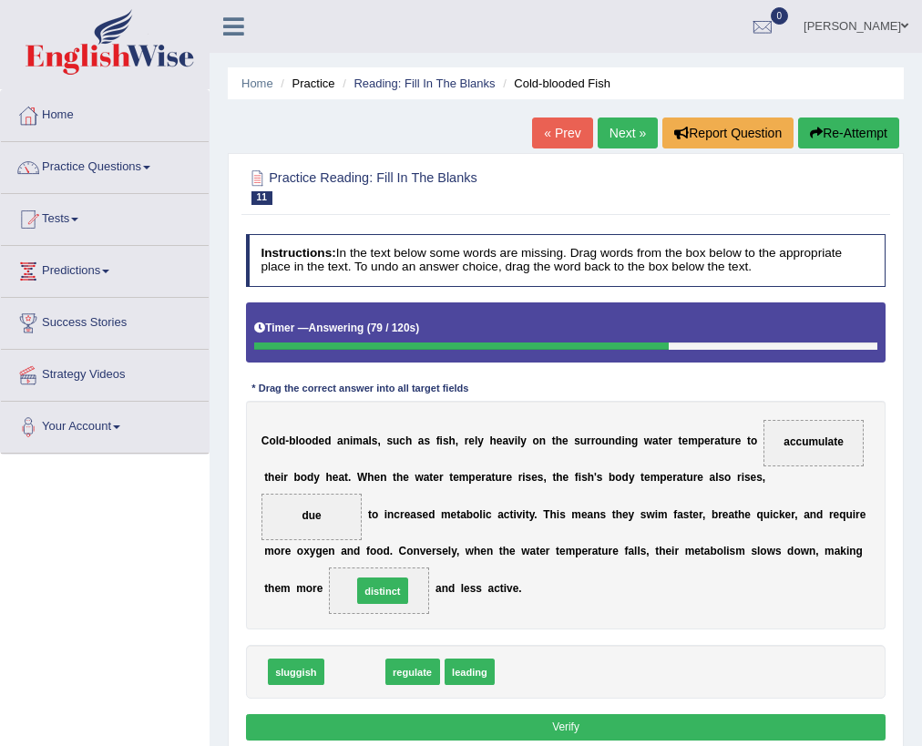
drag, startPoint x: 365, startPoint y: 678, endPoint x: 398, endPoint y: 582, distance: 101.2
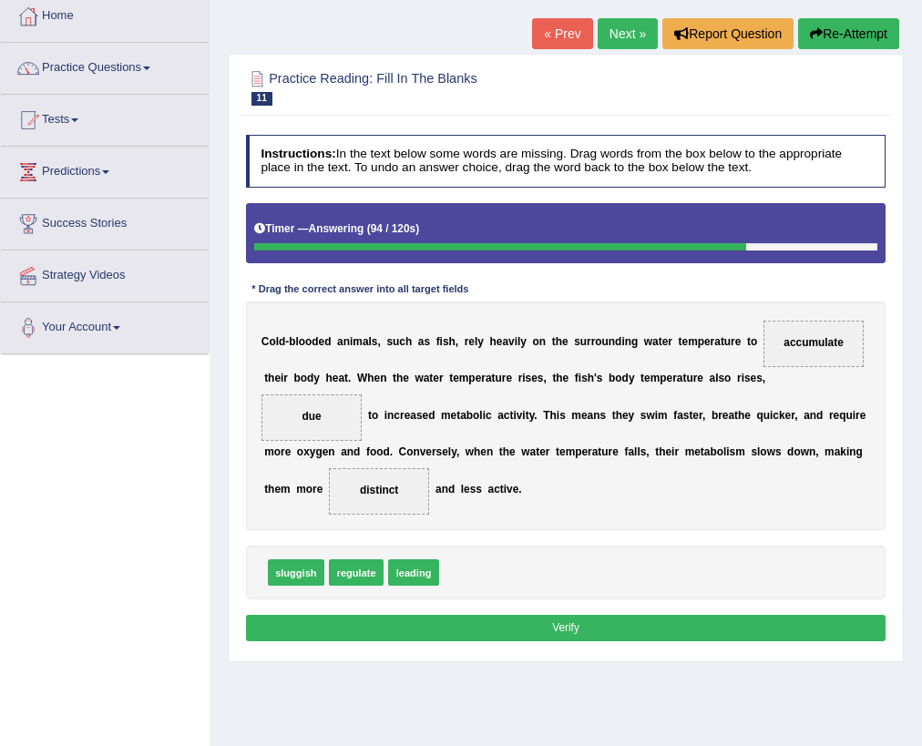
scroll to position [211, 0]
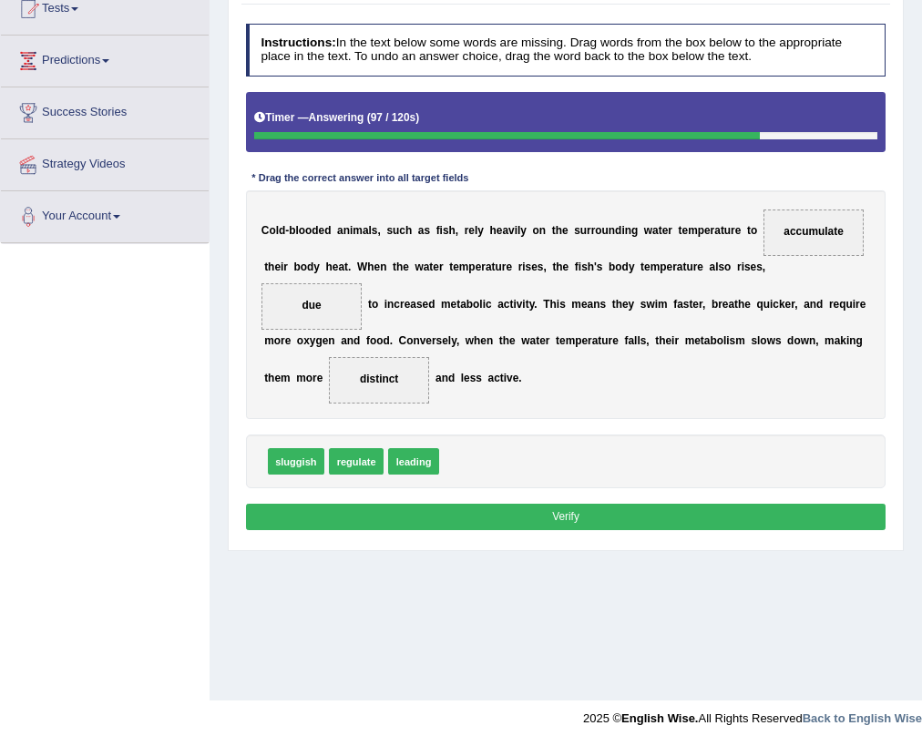
click at [606, 504] on button "Verify" at bounding box center [566, 517] width 641 height 26
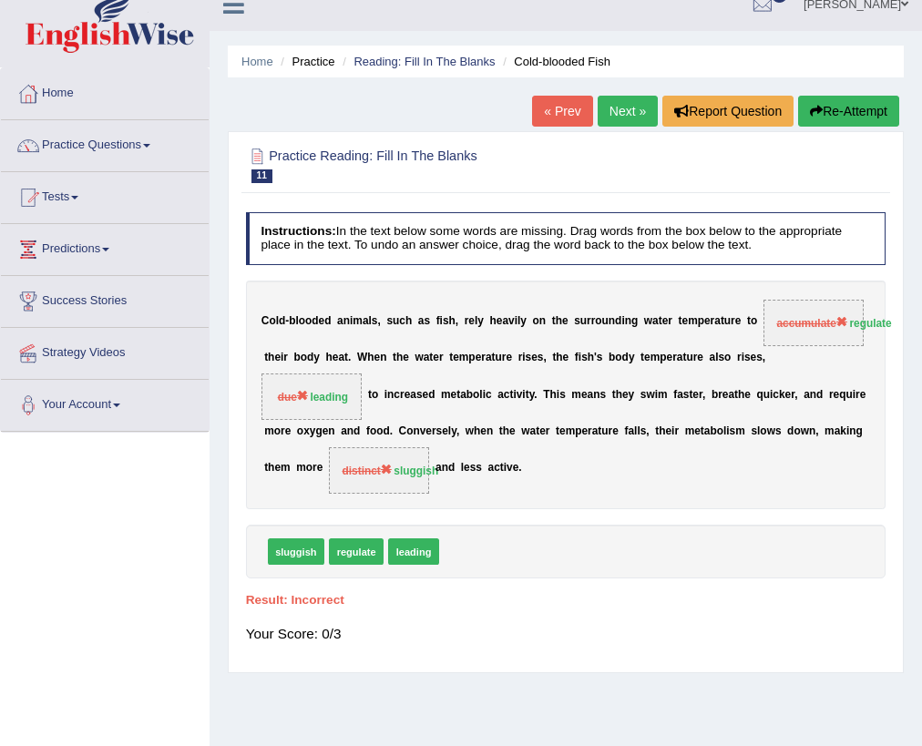
scroll to position [0, 0]
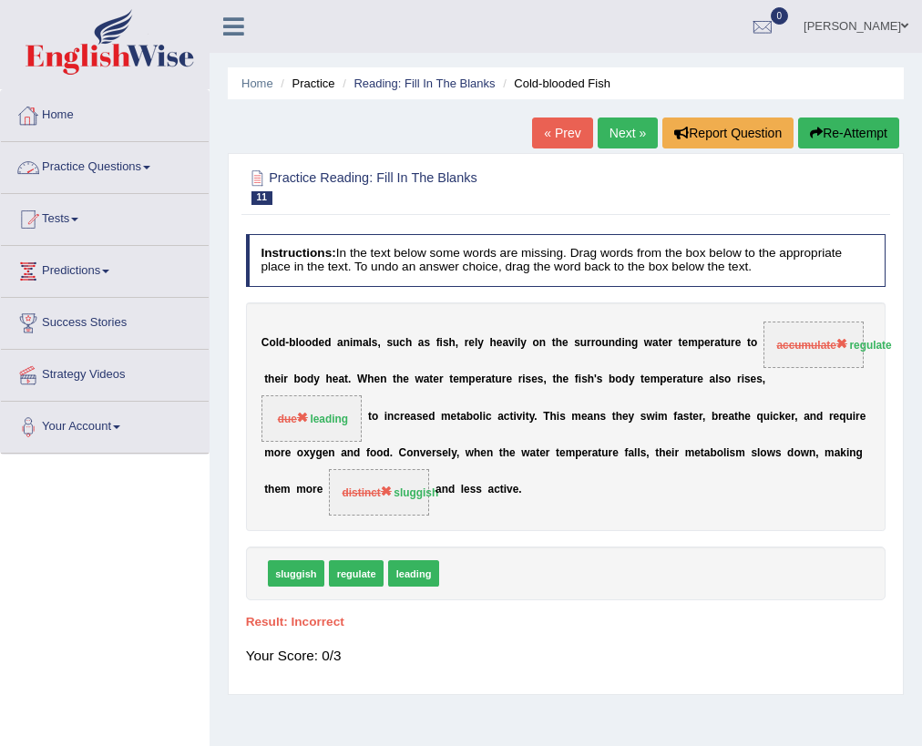
click at [36, 104] on div at bounding box center [28, 115] width 27 height 27
